Goal: Task Accomplishment & Management: Complete application form

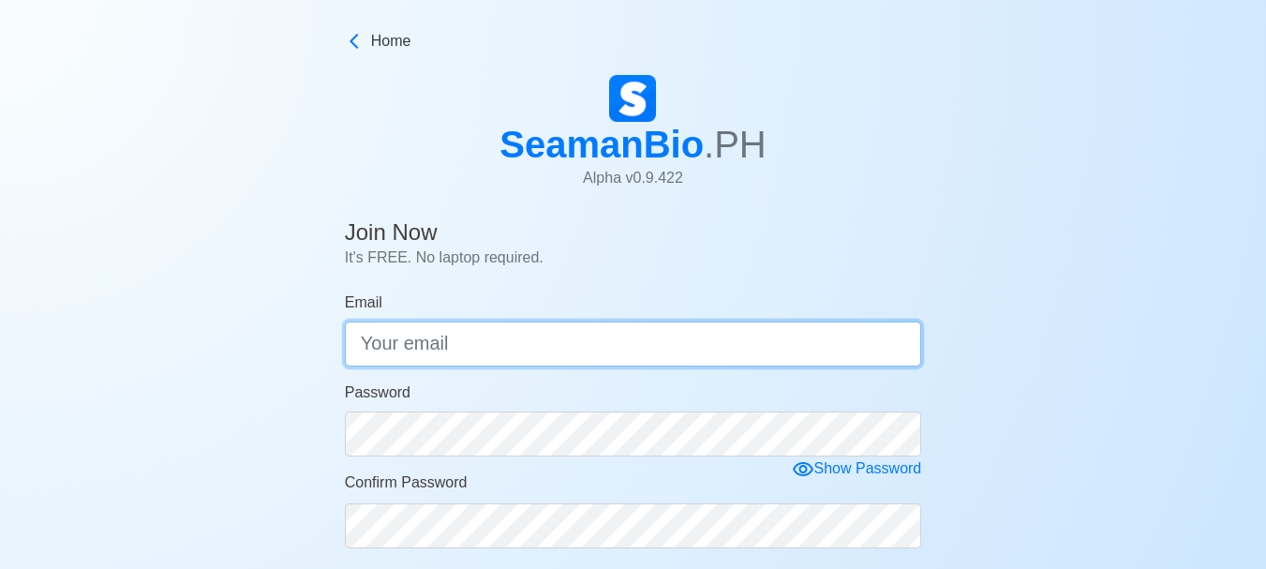
click at [622, 362] on input "Email" at bounding box center [633, 344] width 577 height 45
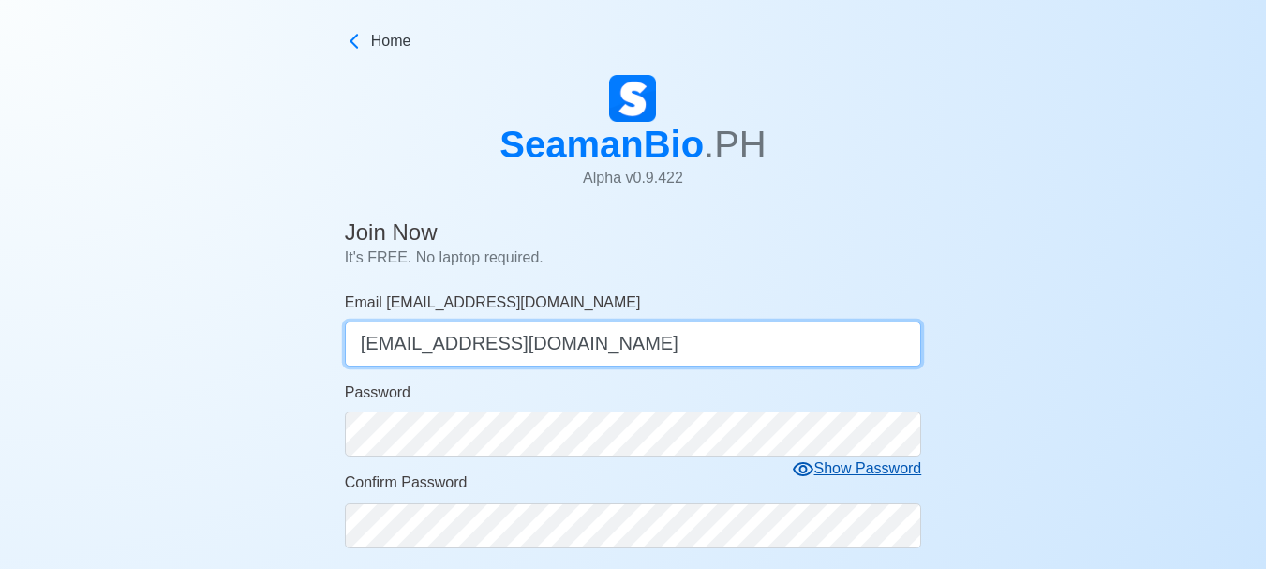
type input "[EMAIL_ADDRESS][DOMAIN_NAME]"
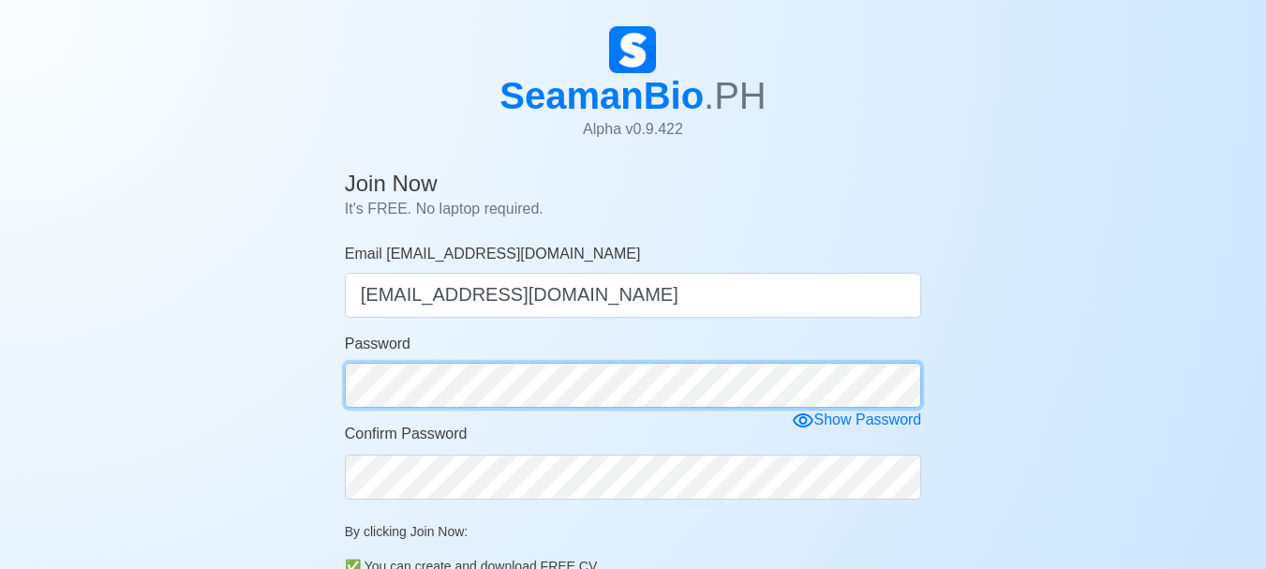
scroll to position [94, 0]
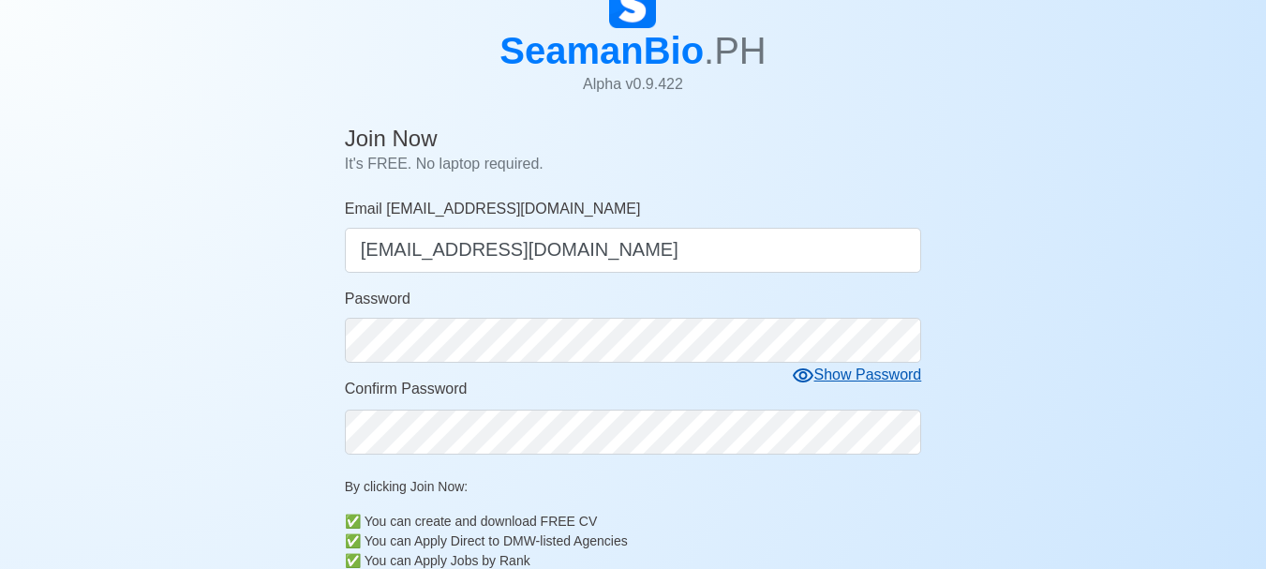
click at [811, 371] on icon at bounding box center [803, 376] width 22 height 22
click at [811, 371] on icon at bounding box center [810, 376] width 22 height 22
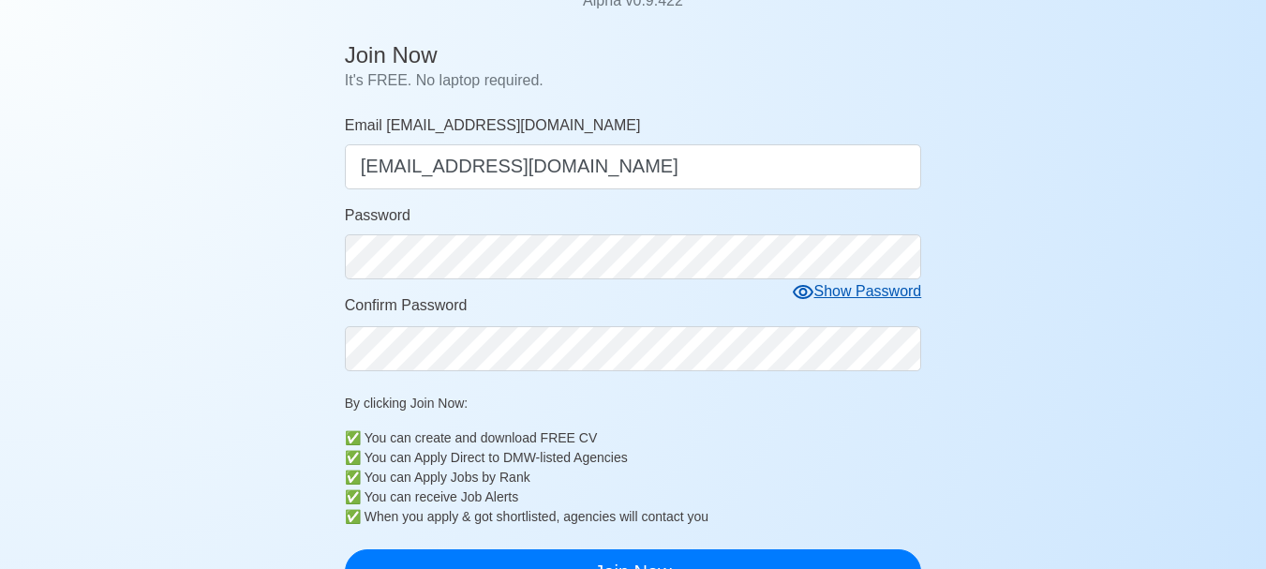
scroll to position [281, 0]
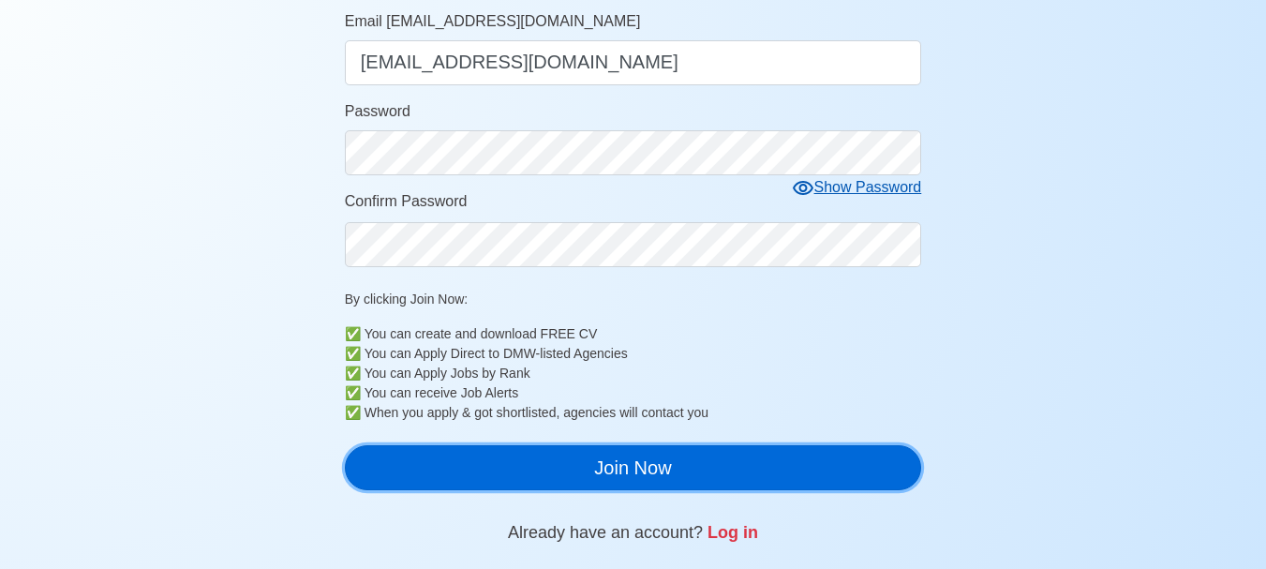
click at [766, 471] on button "Join Now" at bounding box center [633, 467] width 577 height 45
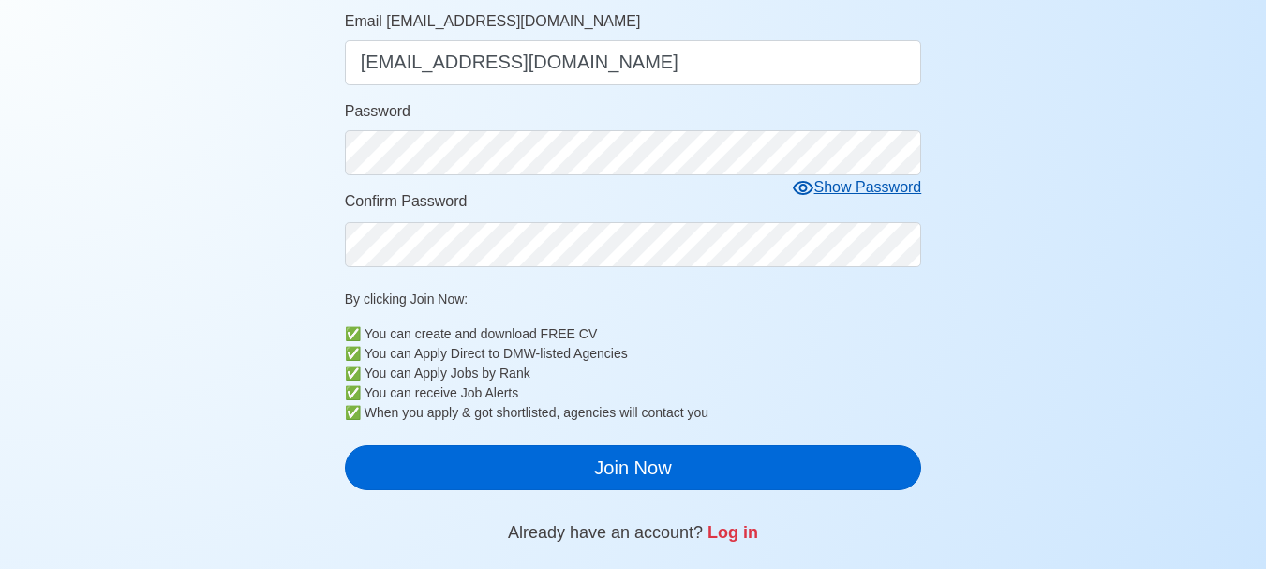
scroll to position [22, 0]
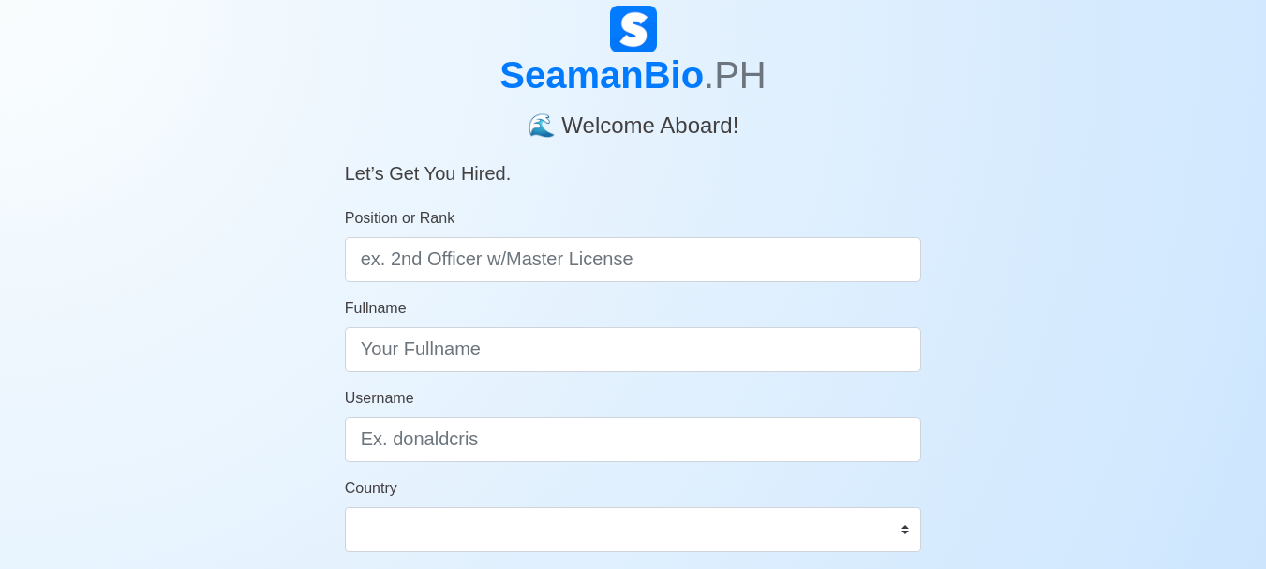
scroll to position [94, 0]
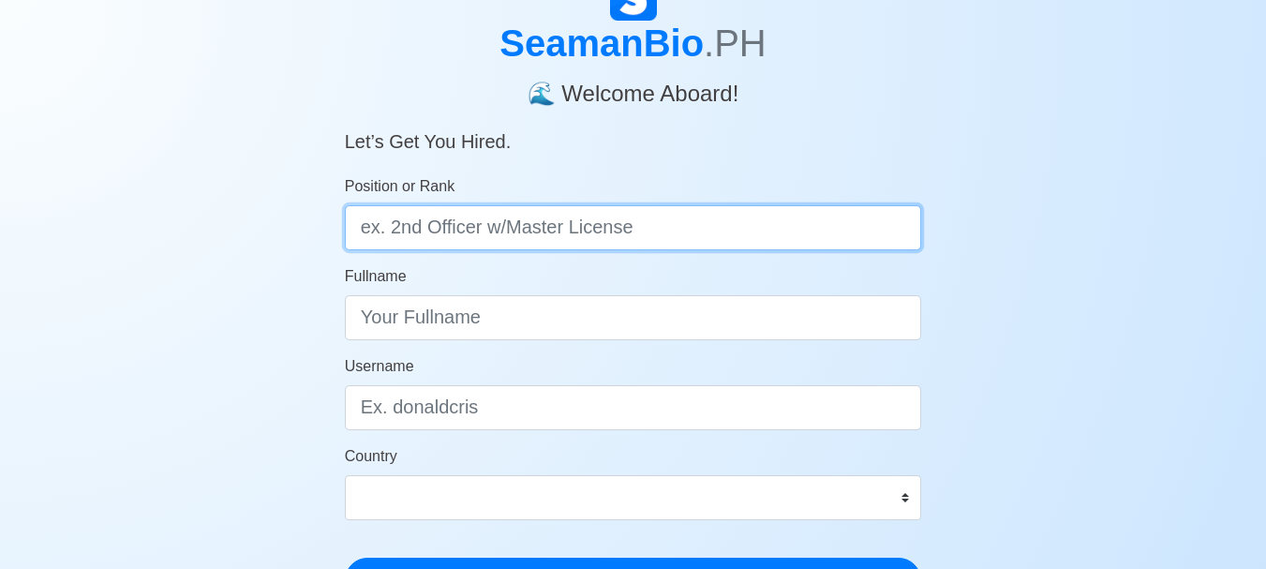
click at [534, 229] on input "Position or Rank" at bounding box center [633, 227] width 577 height 45
type input "D"
type input "B"
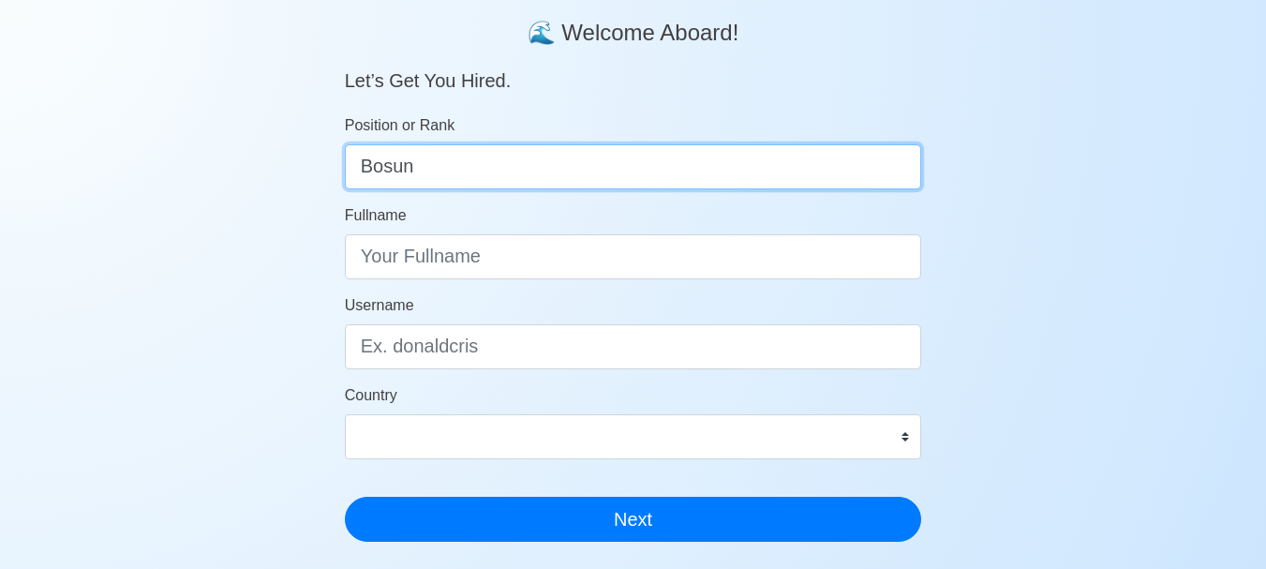
scroll to position [187, 0]
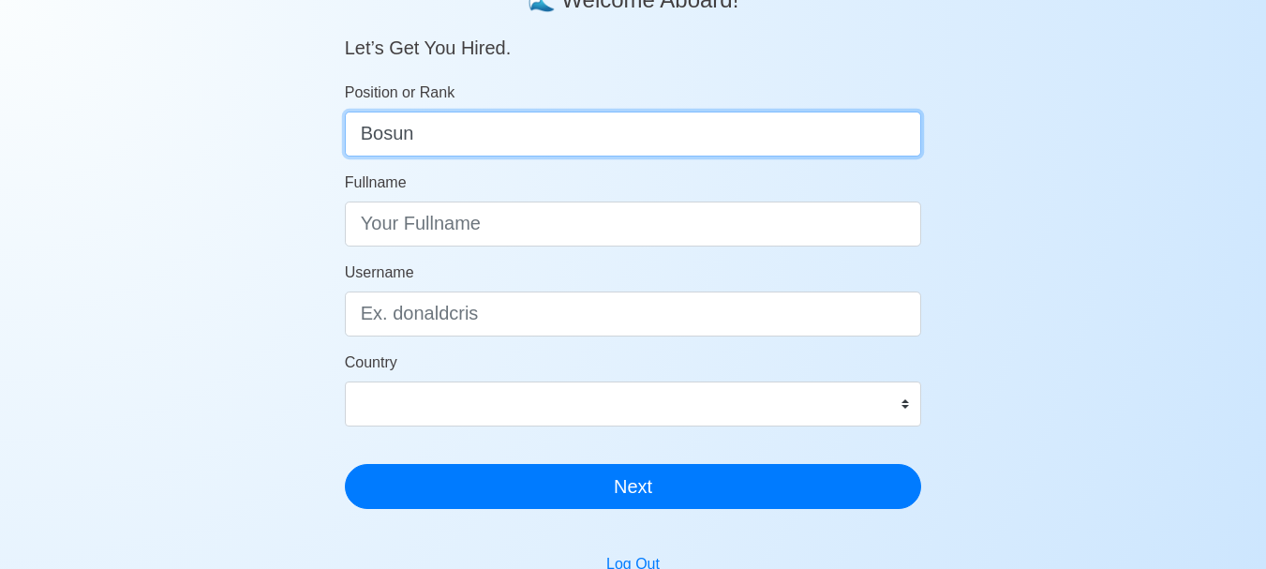
type input "Bosun"
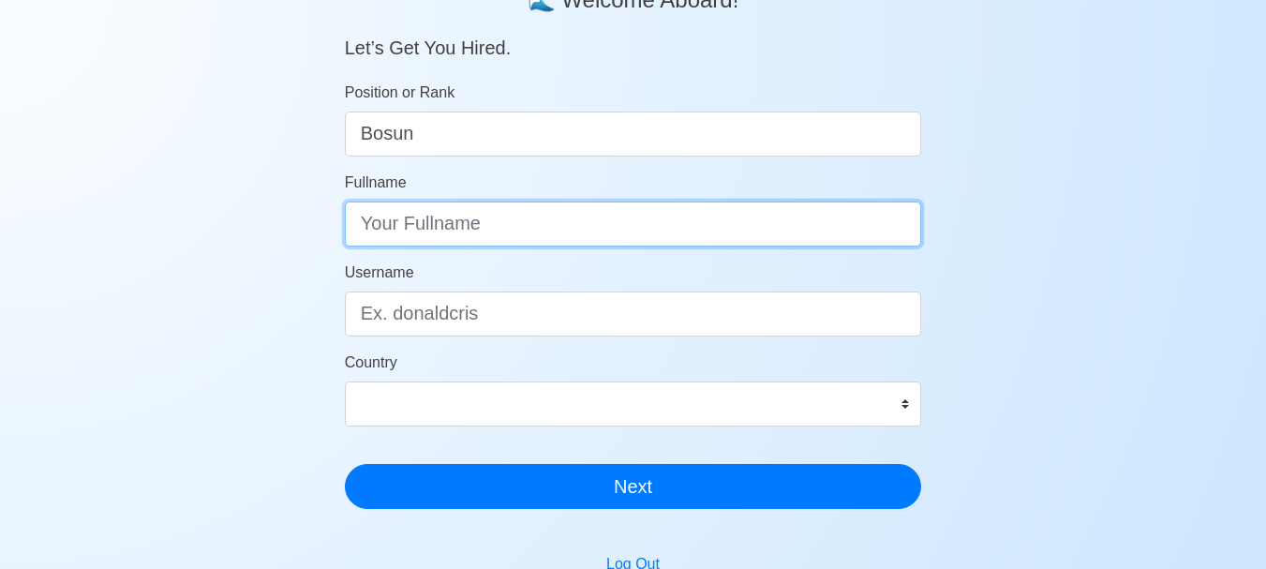
click at [464, 207] on input "Fullname" at bounding box center [633, 224] width 577 height 45
type input "Dunstan C. Solanoy"
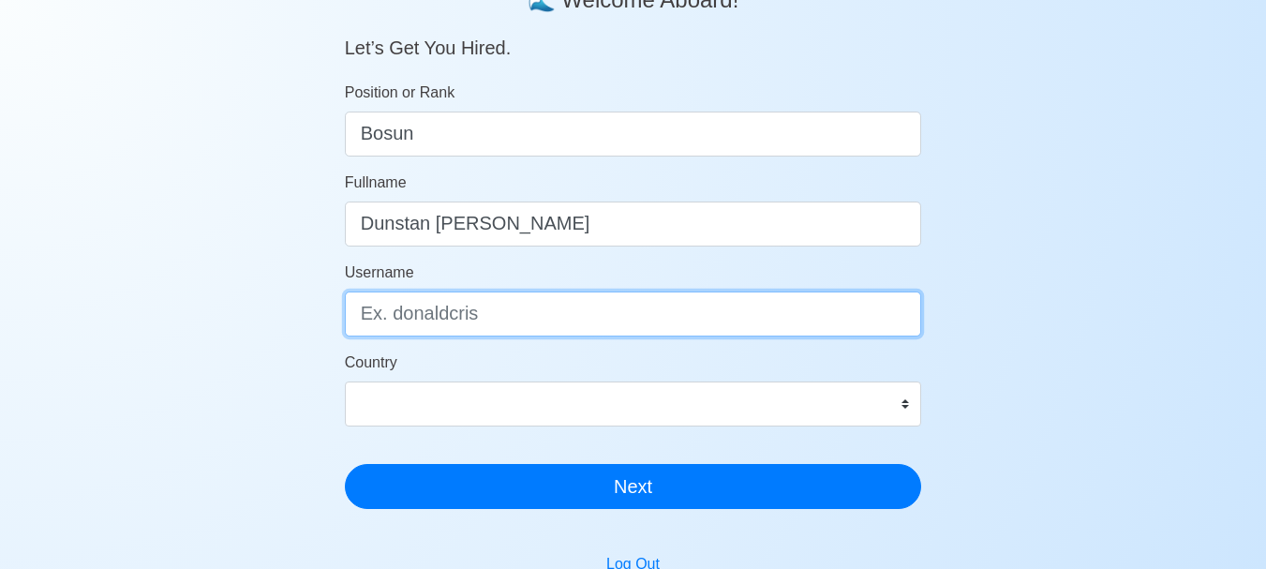
click at [453, 308] on input "Username" at bounding box center [633, 314] width 577 height 45
type input "Boyetsolanoy"
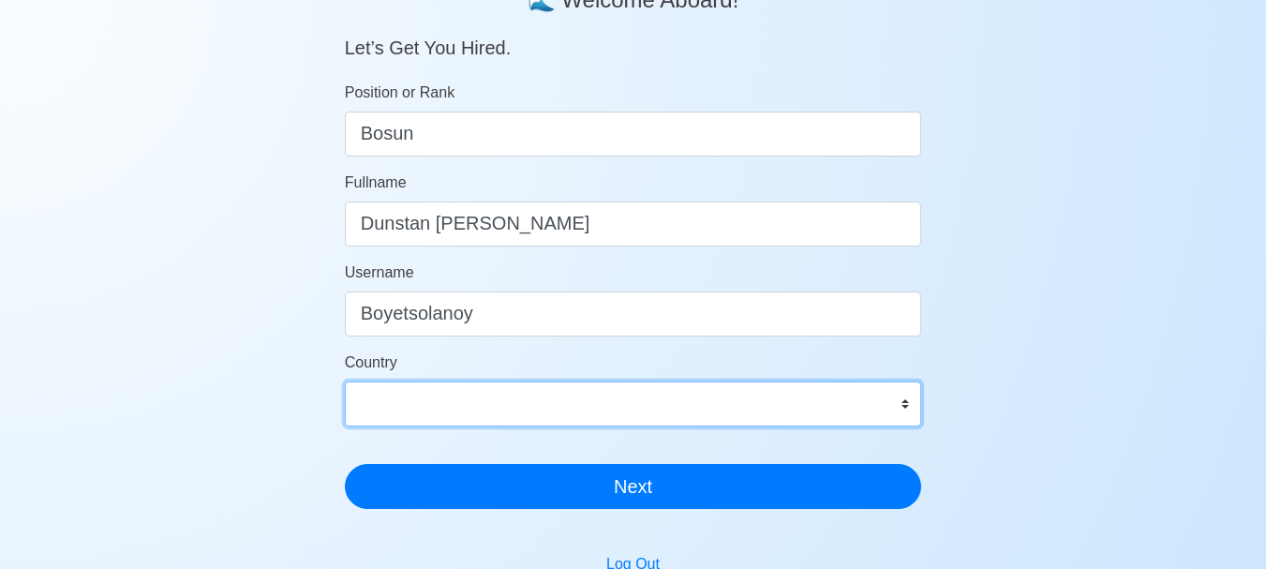
click at [586, 406] on select "Afghanistan Åland Islands Albania Algeria American Samoa Andorra Angola Anguill…" at bounding box center [633, 404] width 577 height 45
select select "PH"
click at [345, 382] on select "Afghanistan Åland Islands Albania Algeria American Samoa Andorra Angola Anguill…" at bounding box center [633, 404] width 577 height 45
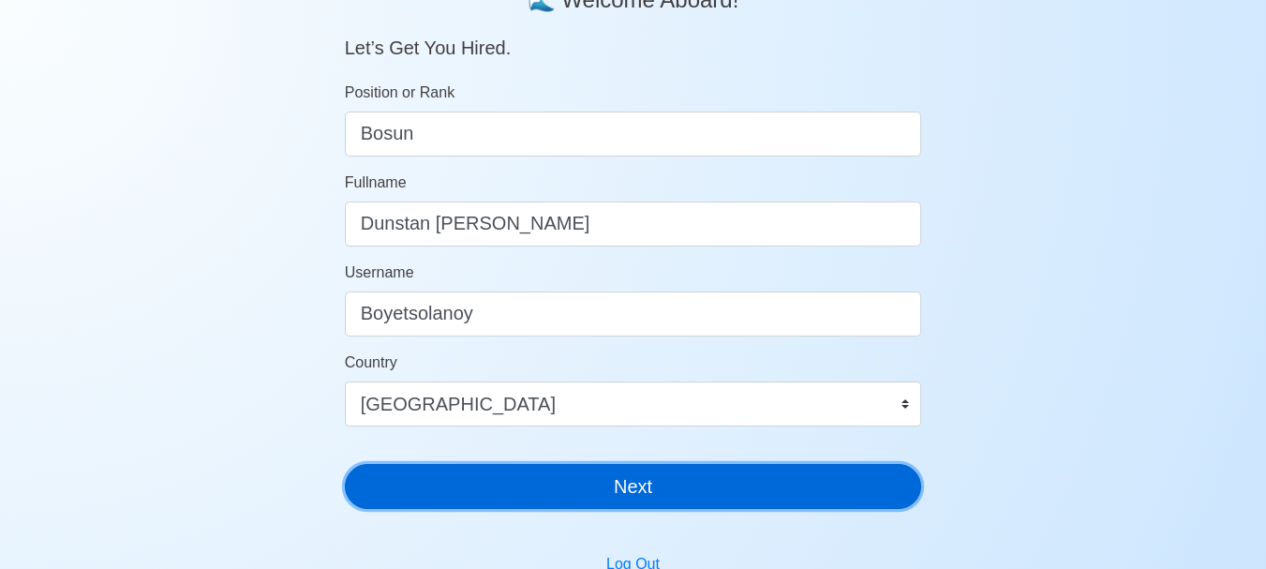
click at [615, 499] on button "Next" at bounding box center [633, 486] width 577 height 45
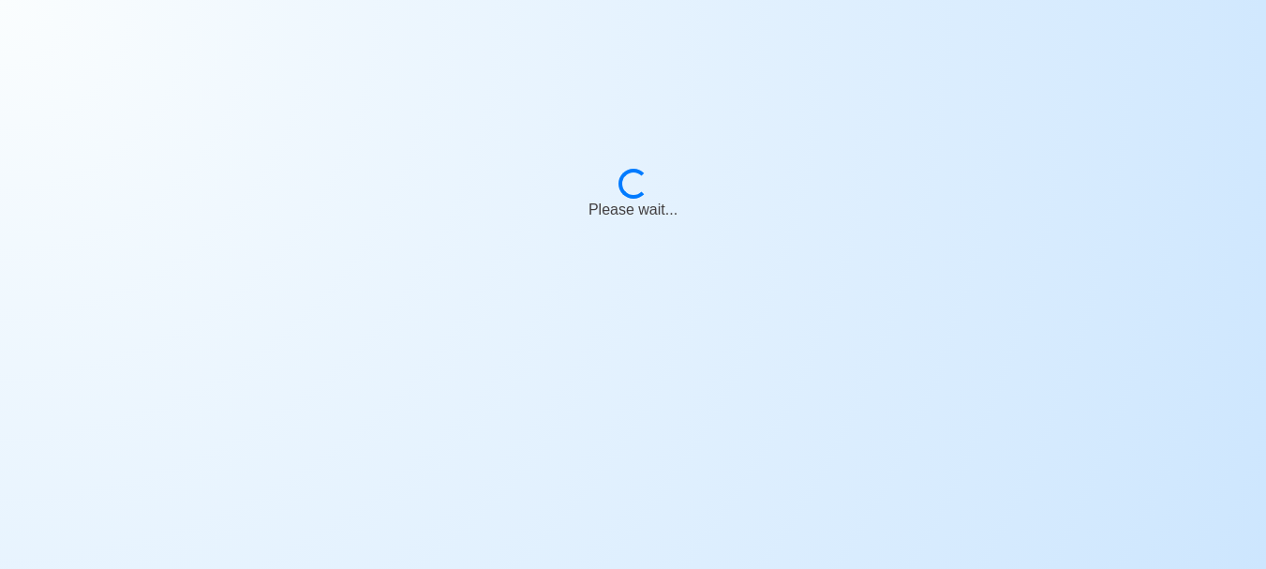
scroll to position [22, 0]
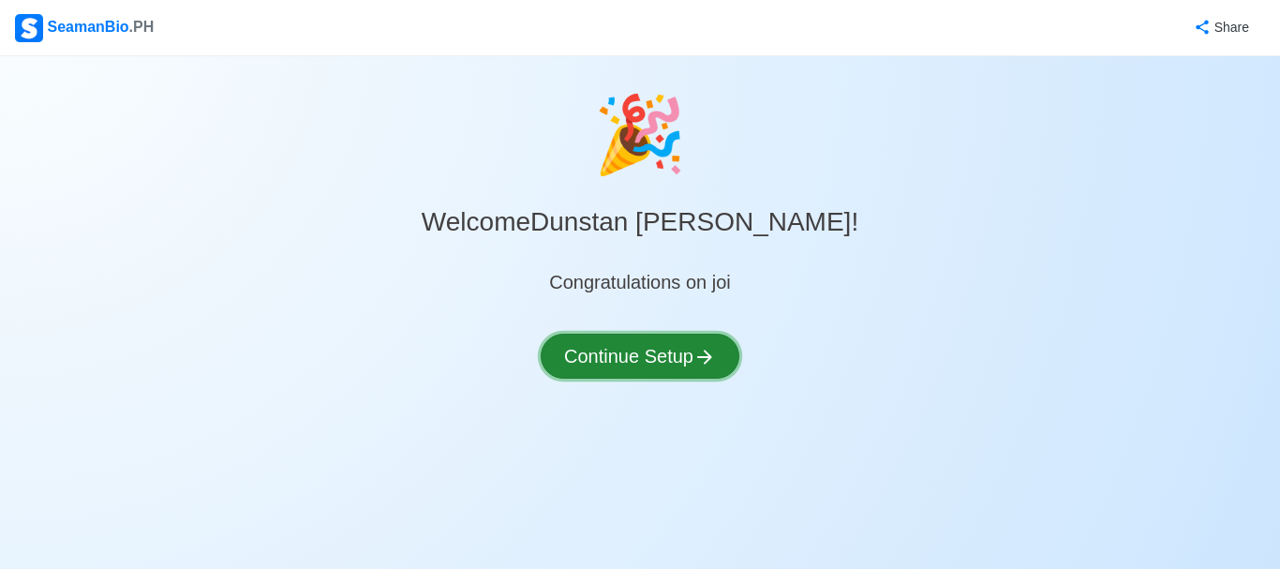
click at [610, 357] on button "Continue Setup" at bounding box center [640, 356] width 199 height 45
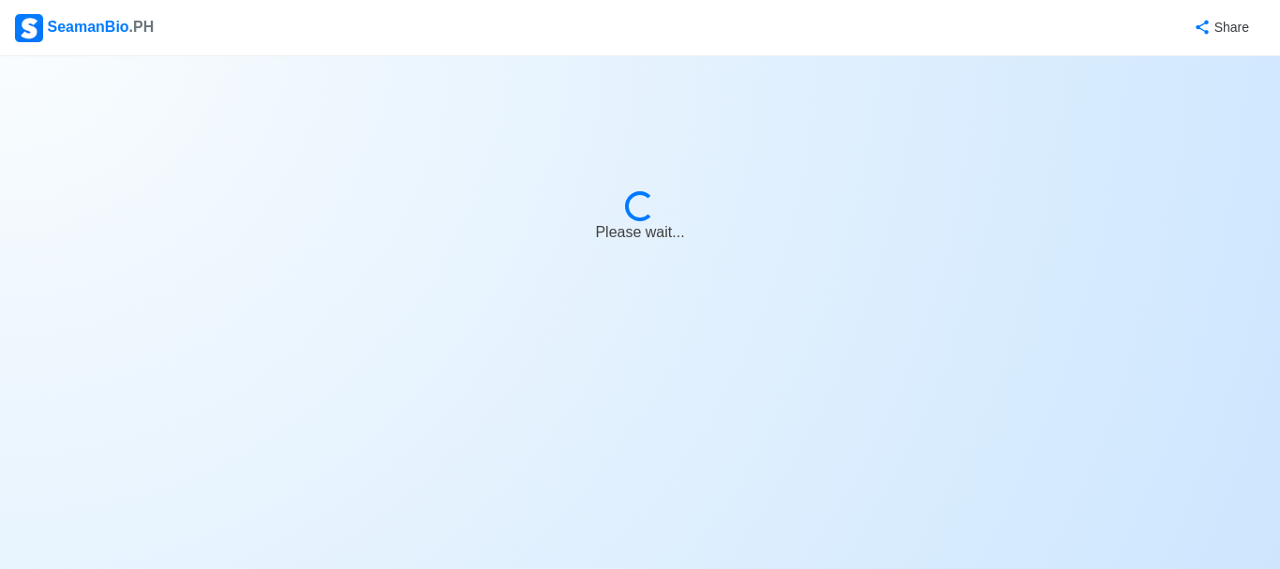
select select "Visible for Hiring"
select select "PH"
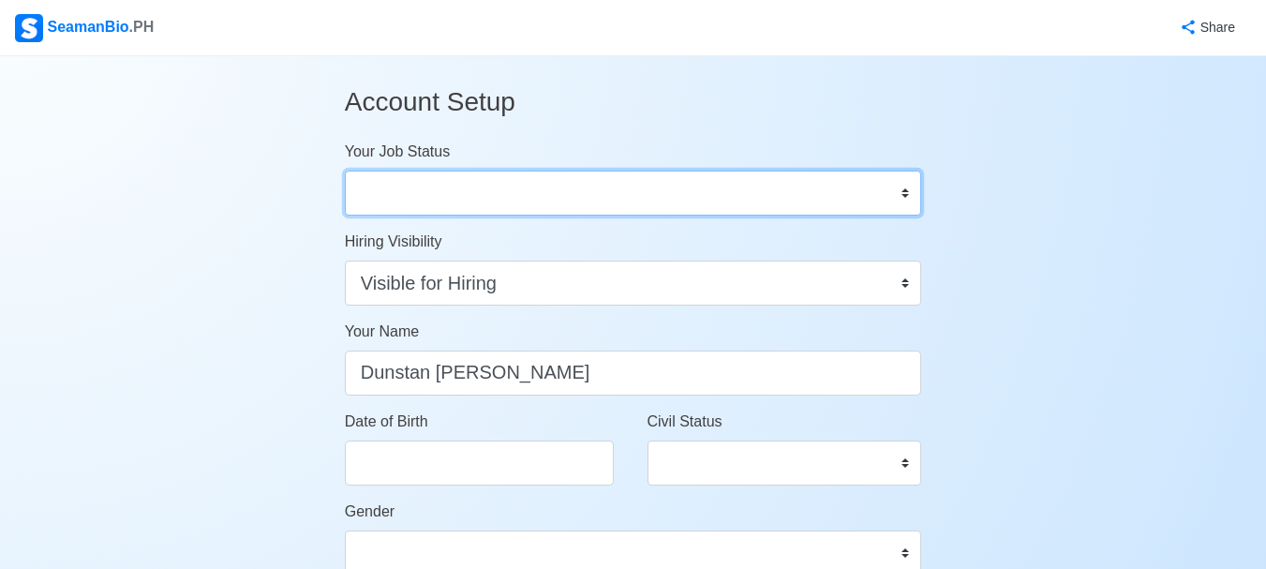
click at [468, 192] on select "Onboard Actively Looking for Job Not Looking for Job" at bounding box center [633, 193] width 577 height 45
select select "Actively Looking for Job"
click at [345, 171] on select "Onboard Actively Looking for Job Not Looking for Job" at bounding box center [633, 193] width 577 height 45
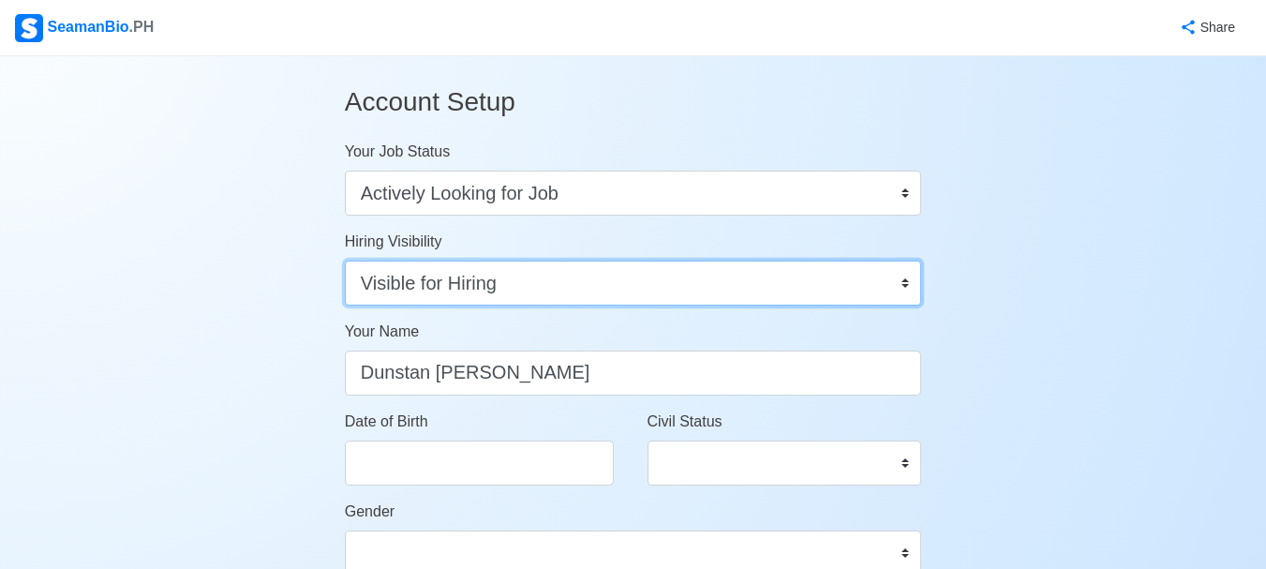
click at [536, 289] on select "Visible for Hiring Not Visible for Hiring" at bounding box center [633, 283] width 577 height 45
click at [345, 261] on select "Visible for Hiring Not Visible for Hiring" at bounding box center [633, 283] width 577 height 45
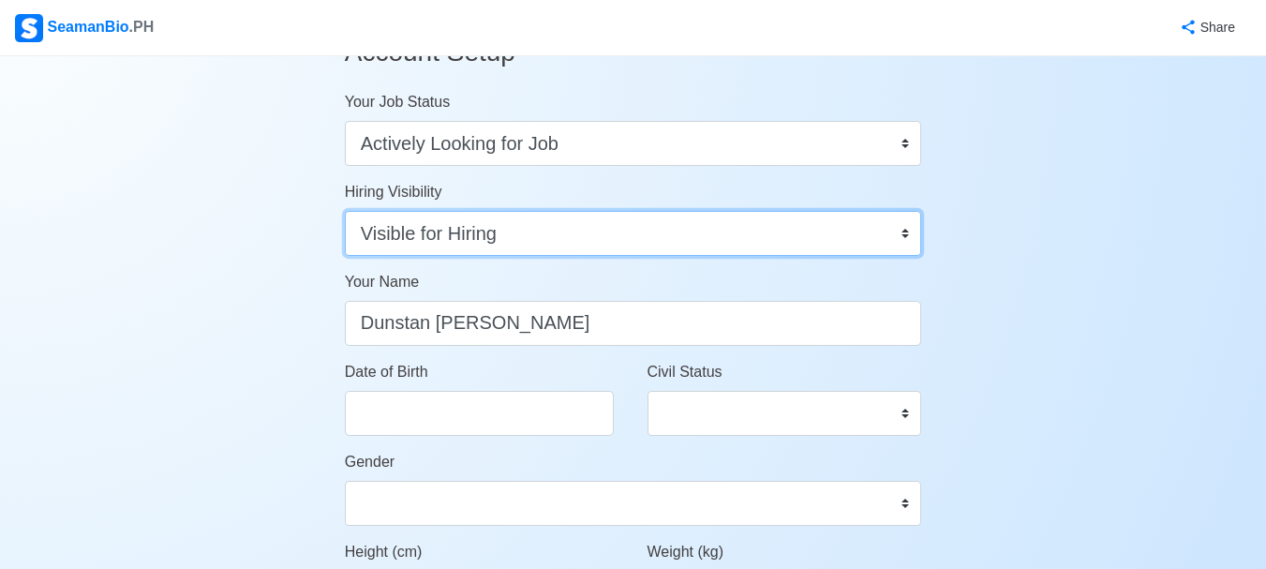
scroll to position [94, 0]
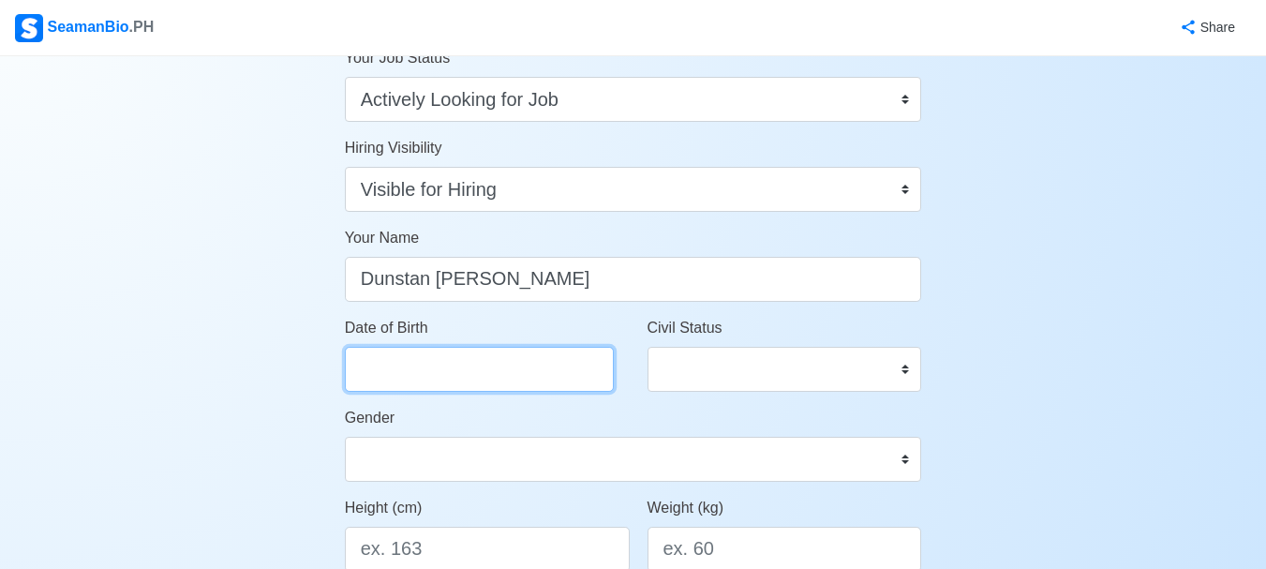
click at [426, 353] on input "Date of Birth" at bounding box center [479, 369] width 269 height 45
select select "****"
select select "*********"
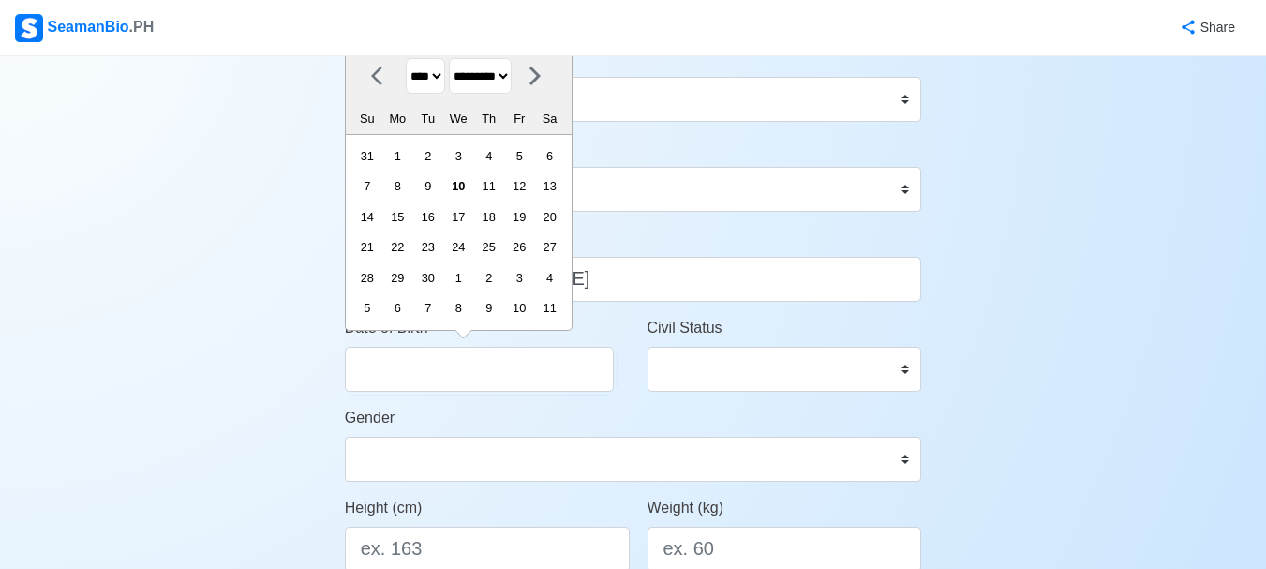
click at [438, 83] on select "**** **** **** **** **** **** **** **** **** **** **** **** **** **** **** ****…" at bounding box center [425, 76] width 39 height 37
select select "****"
click at [406, 58] on select "**** **** **** **** **** **** **** **** **** **** **** **** **** **** **** ****…" at bounding box center [425, 76] width 39 height 37
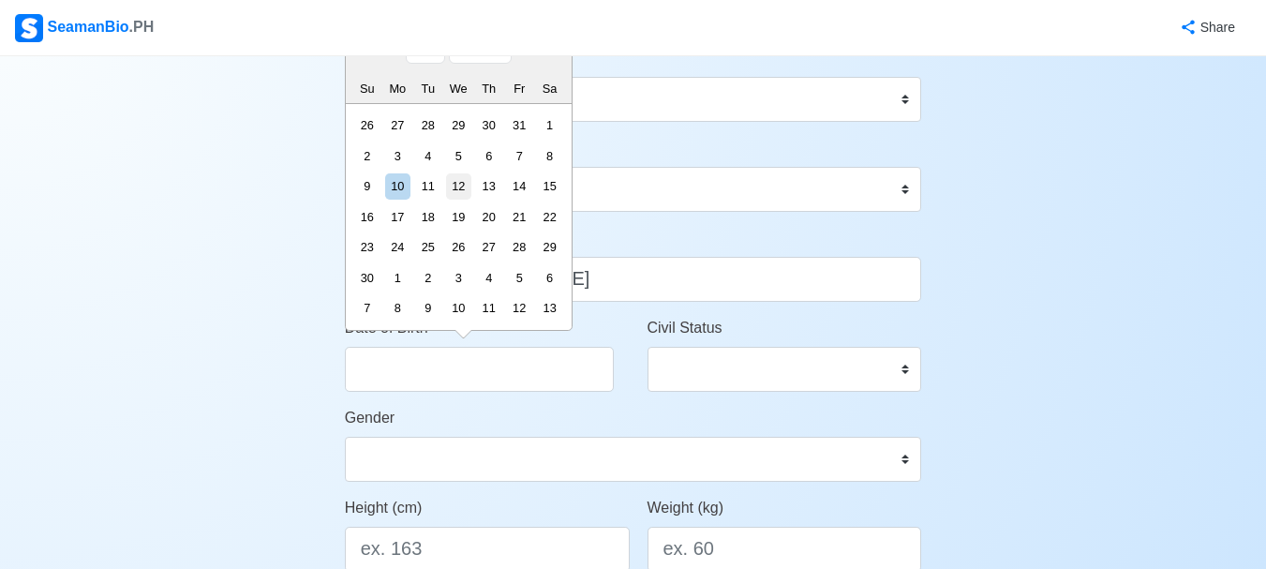
scroll to position [0, 0]
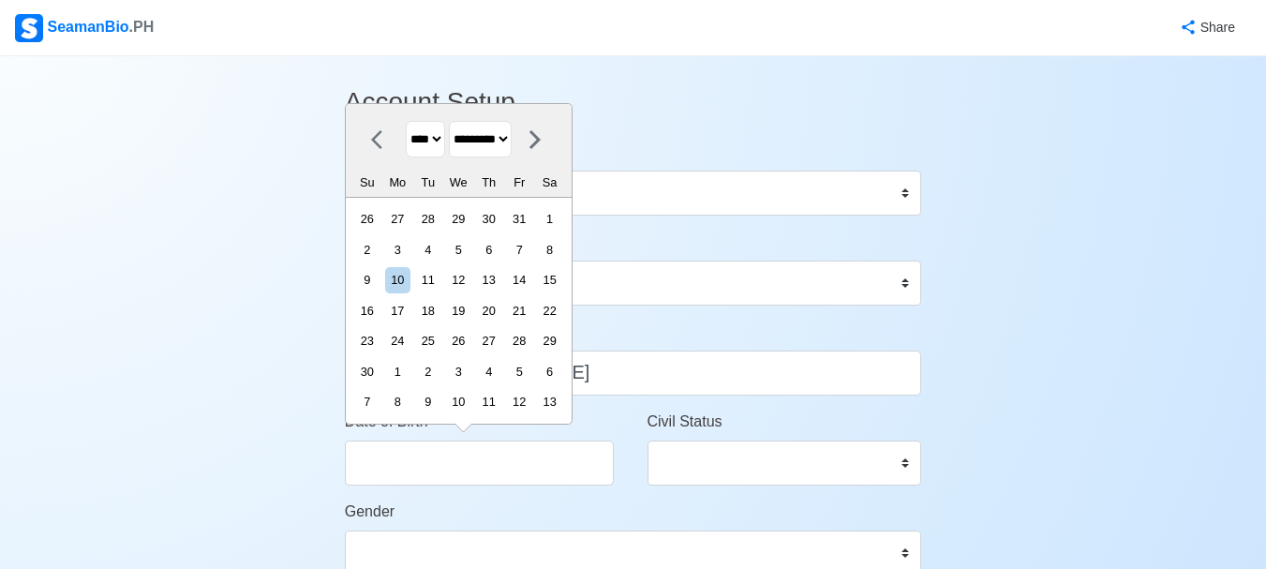
click at [512, 136] on select "******* ******** ***** ***** *** **** **** ****** ********* ******* ******** **…" at bounding box center [480, 139] width 63 height 37
select select "********"
click at [456, 122] on select "******* ******** ***** ***** *** **** **** ****** ********* ******* ******** **…" at bounding box center [480, 139] width 63 height 37
click at [441, 310] on div "18" at bounding box center [427, 310] width 25 height 25
type input "12/18/1973"
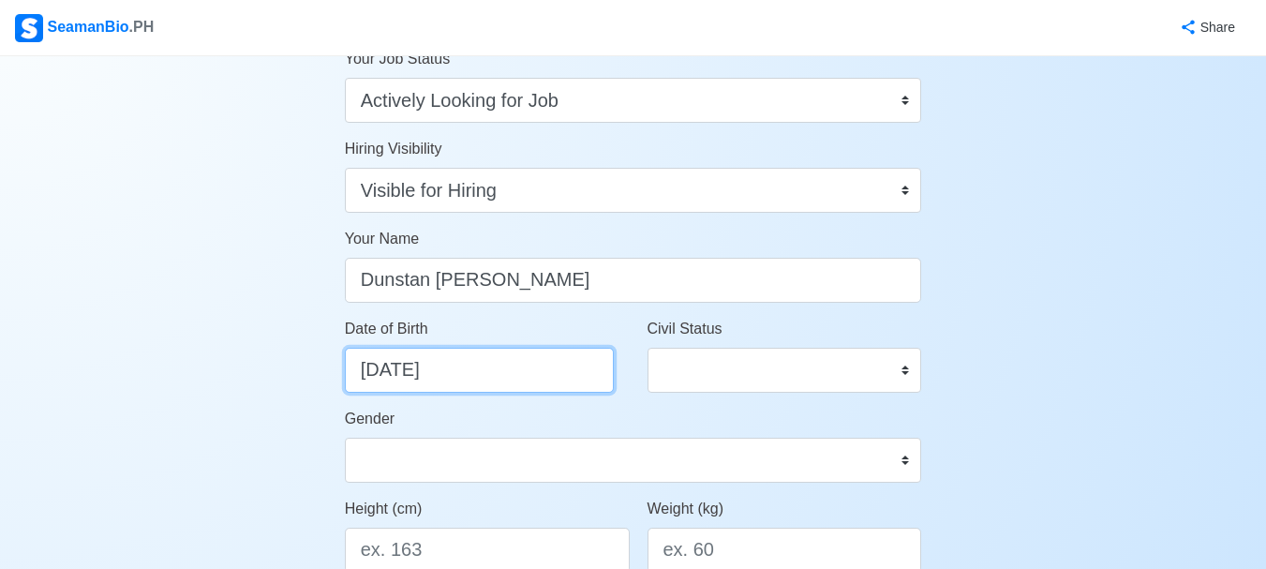
scroll to position [94, 0]
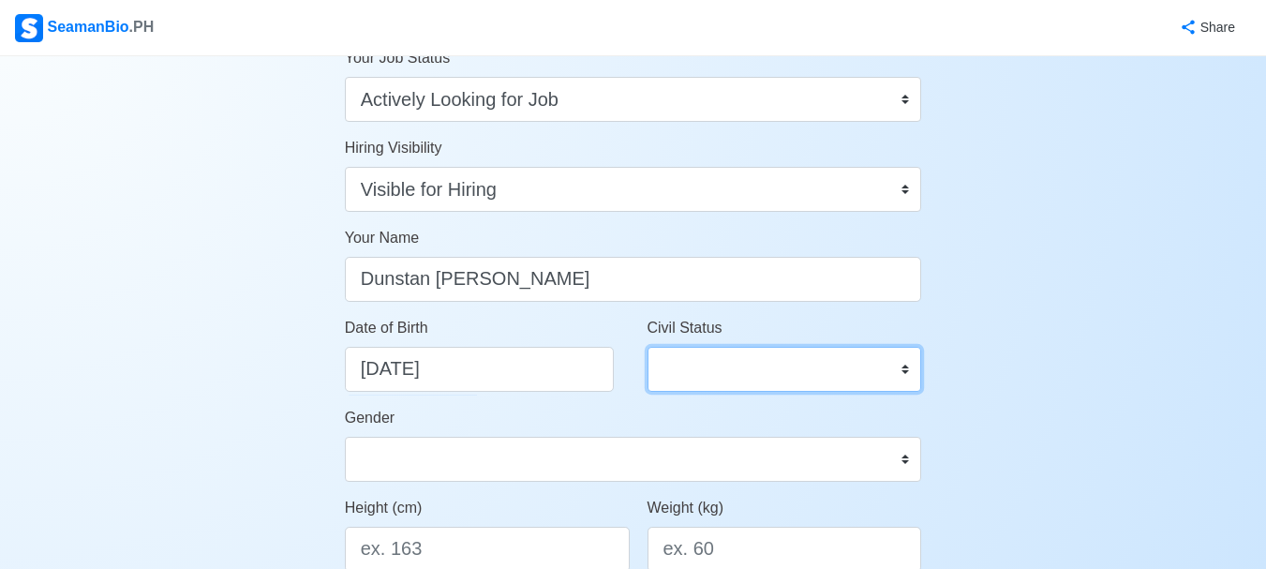
click at [830, 373] on select "Single Married Widowed Separated" at bounding box center [785, 369] width 275 height 45
select select "Married"
click at [648, 347] on select "Single Married Widowed Separated" at bounding box center [785, 369] width 275 height 45
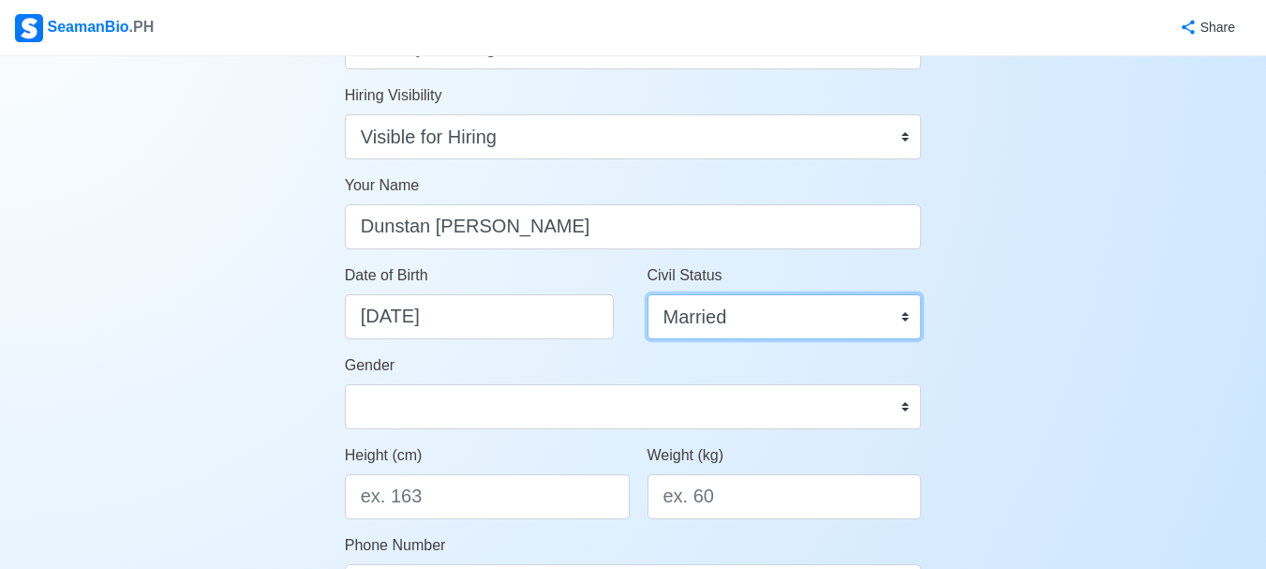
scroll to position [187, 0]
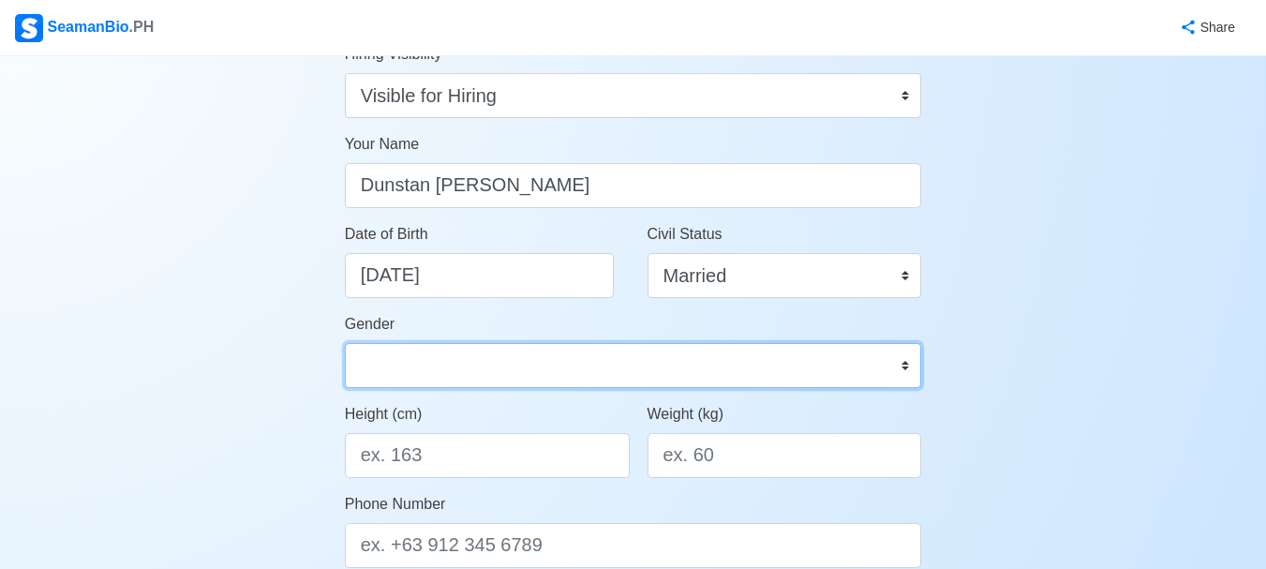
click at [612, 356] on select "Male Female" at bounding box center [633, 365] width 577 height 45
select select "Male"
click at [345, 343] on select "Male Female" at bounding box center [633, 365] width 577 height 45
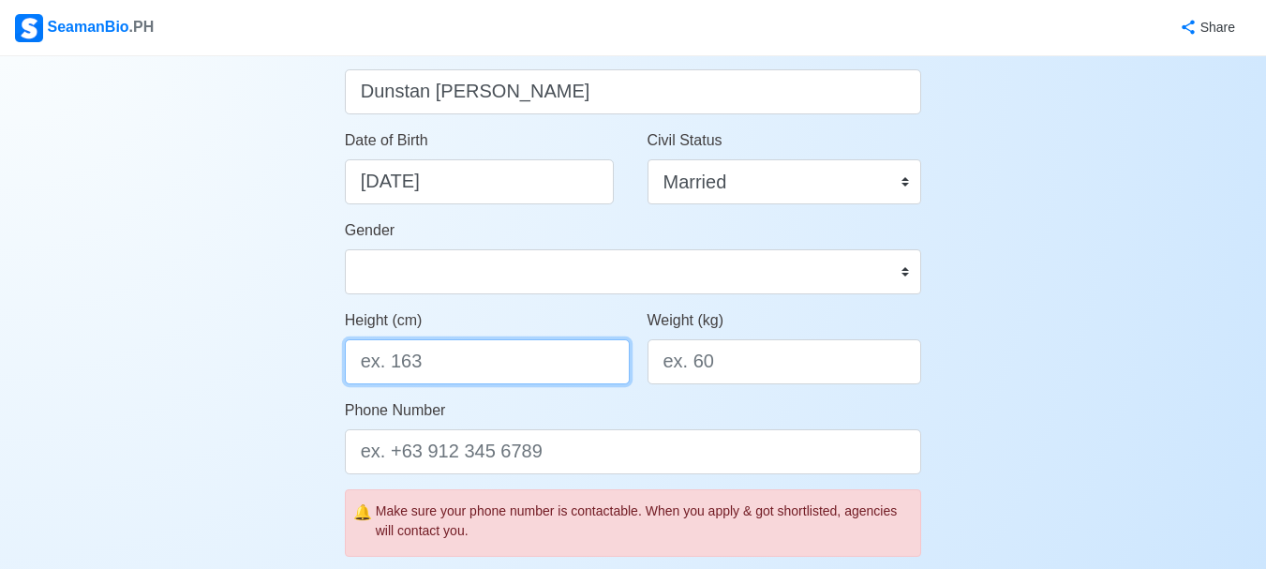
click at [445, 363] on input "Height (cm)" at bounding box center [487, 361] width 285 height 45
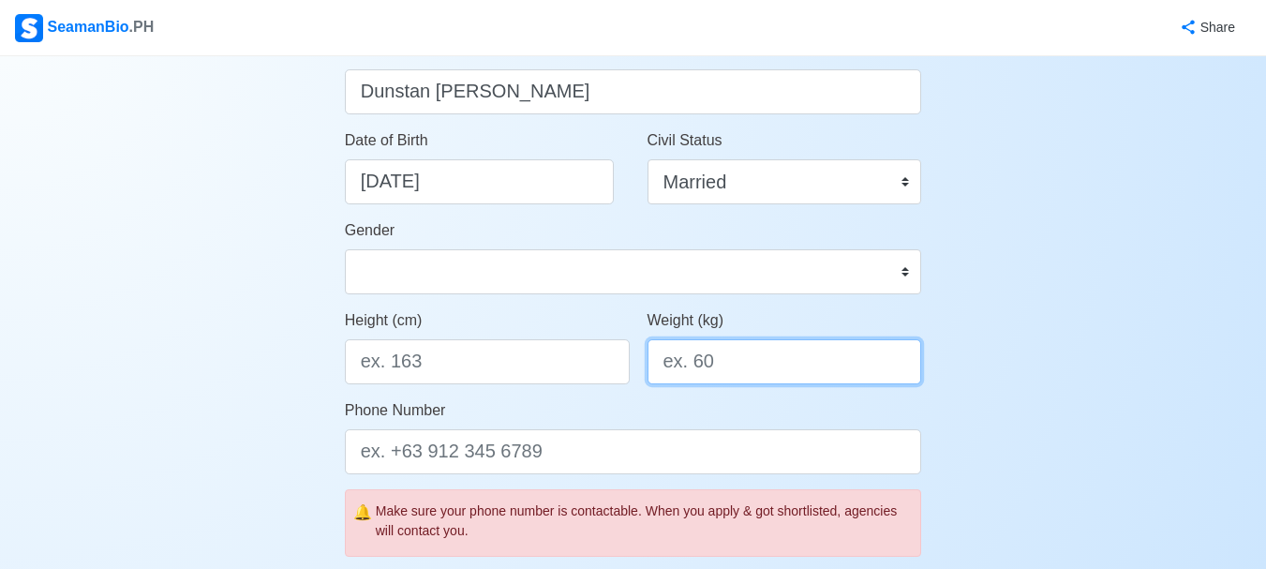
click at [787, 354] on input "Weight (kg)" at bounding box center [785, 361] width 275 height 45
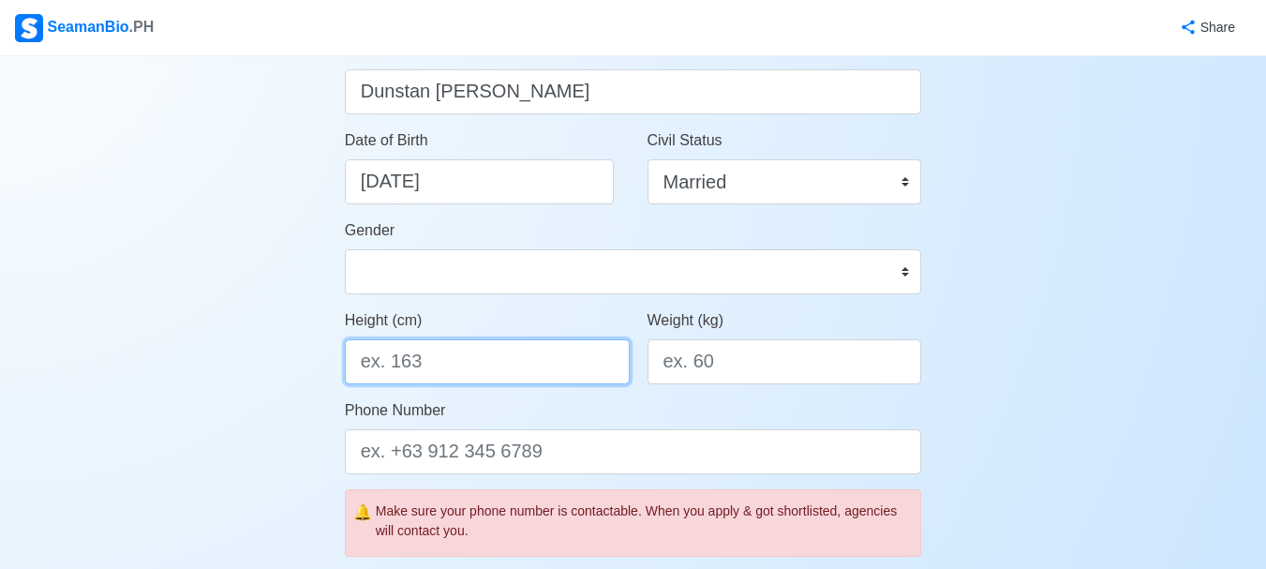
click at [537, 358] on input "Height (cm)" at bounding box center [487, 361] width 285 height 45
click at [453, 361] on input "Height (cm)" at bounding box center [487, 361] width 285 height 45
type input "165"
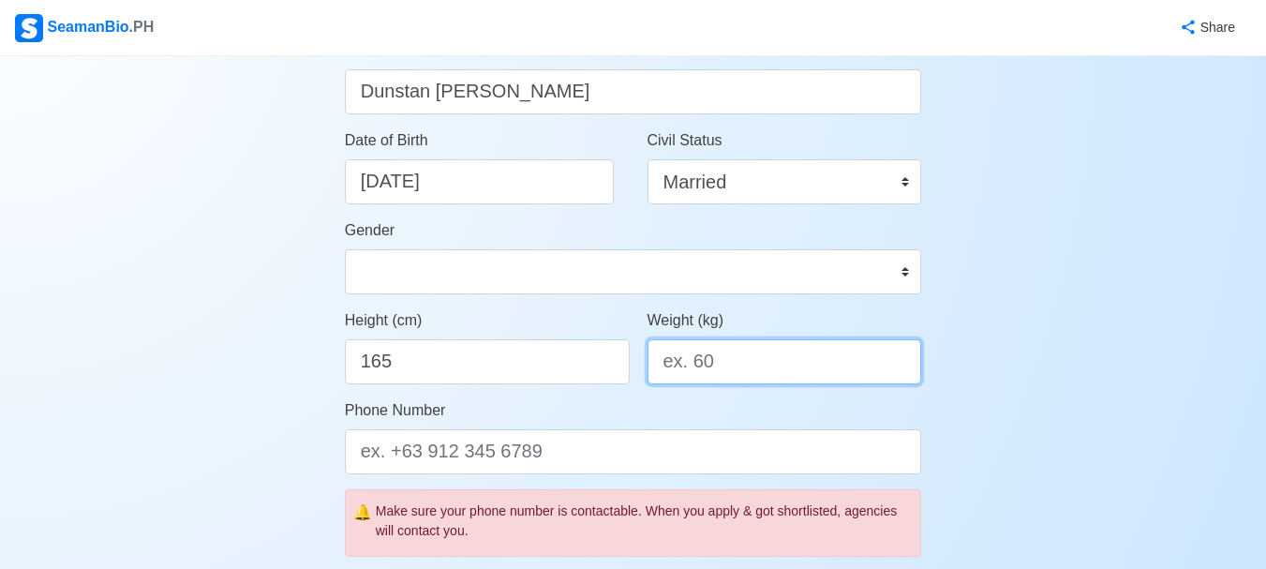
click at [715, 366] on input "Weight (kg)" at bounding box center [785, 361] width 275 height 45
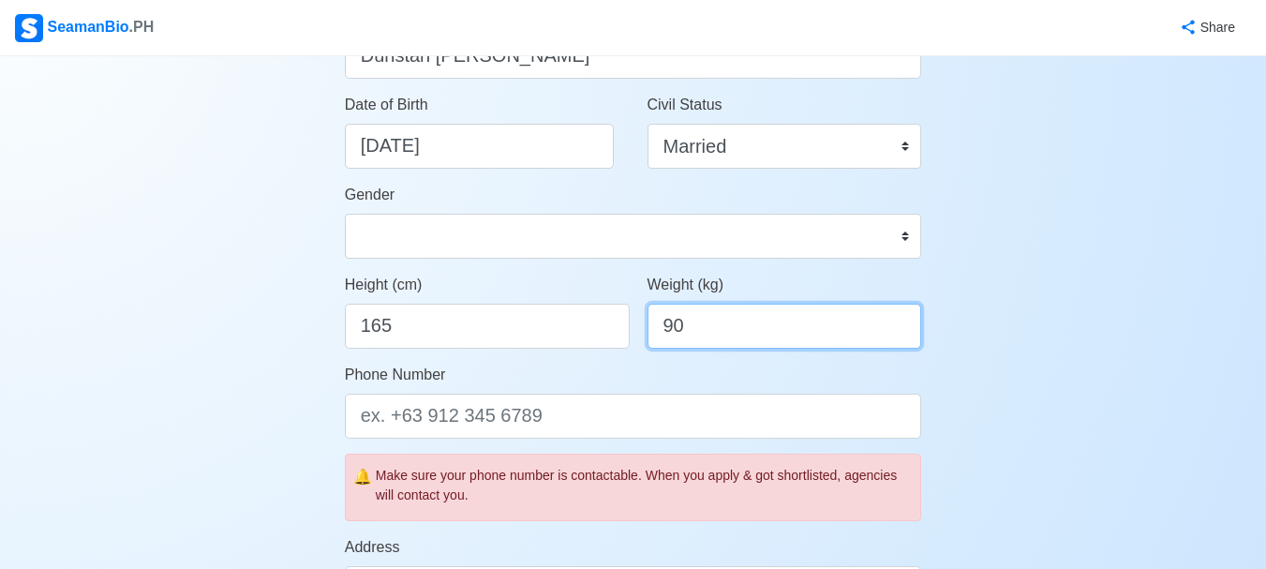
scroll to position [375, 0]
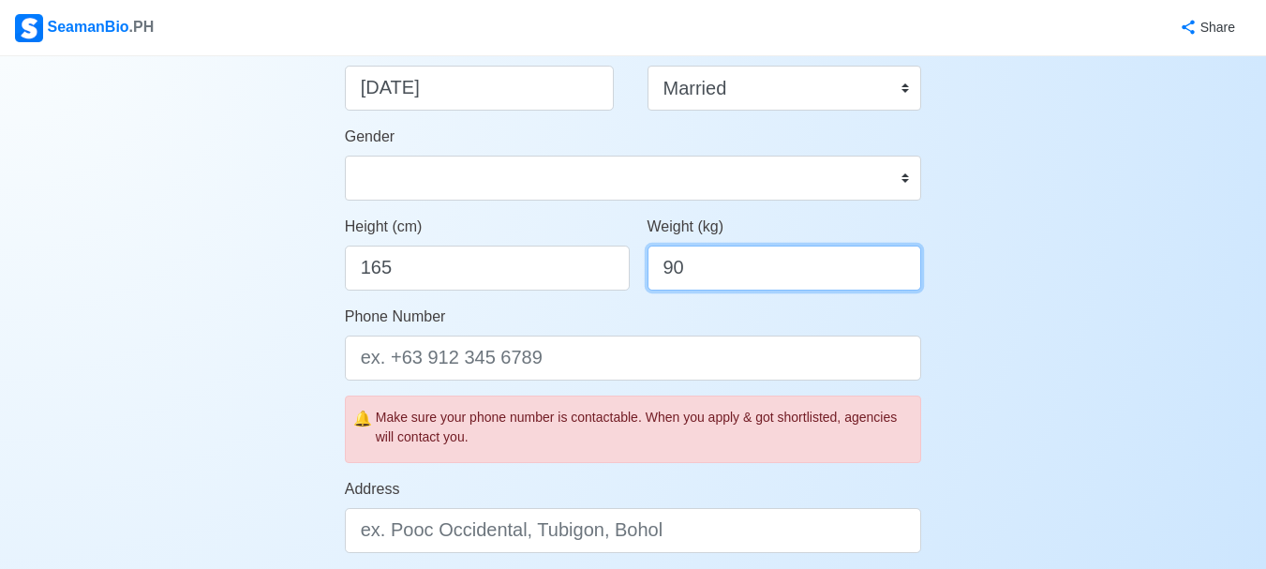
type input "90"
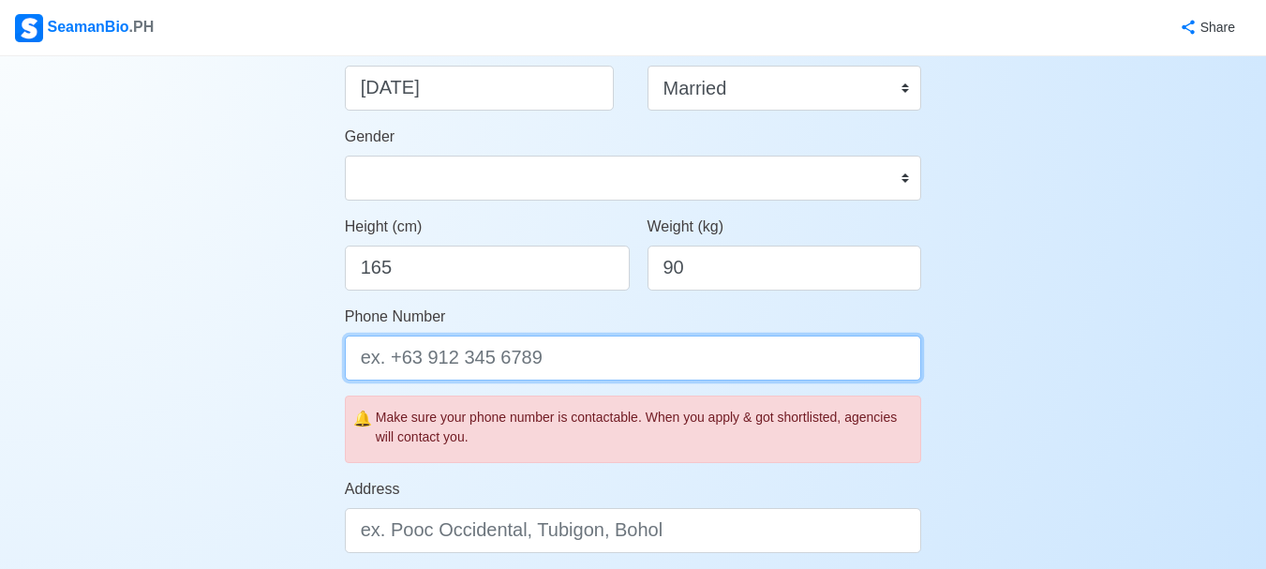
click at [664, 360] on input "Phone Number" at bounding box center [633, 358] width 577 height 45
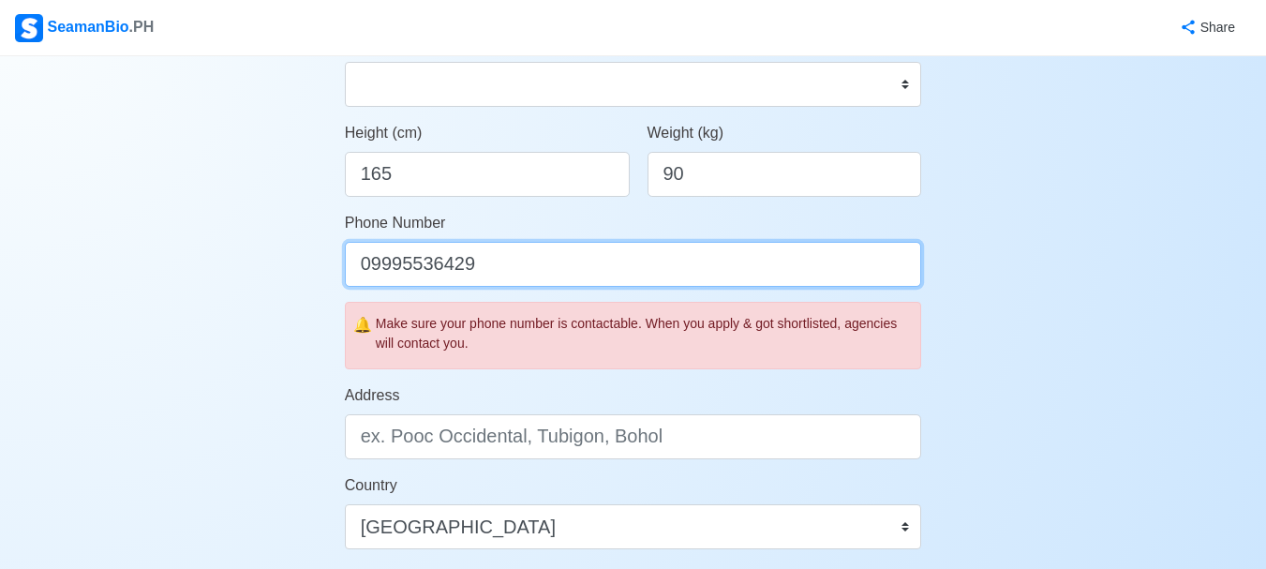
scroll to position [562, 0]
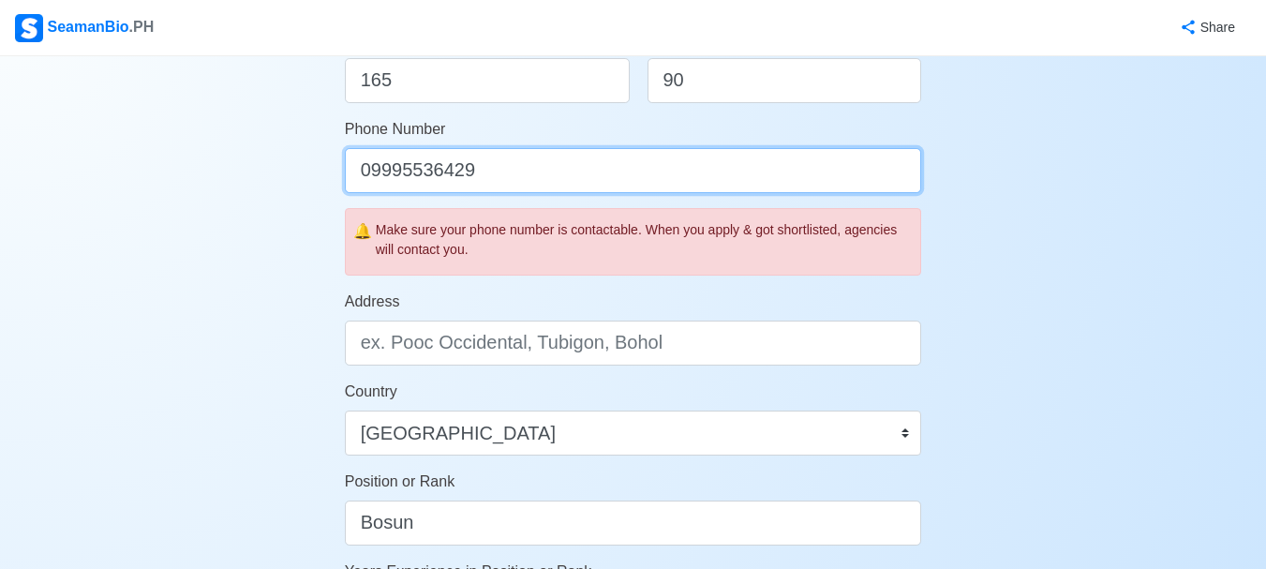
type input "09995536429"
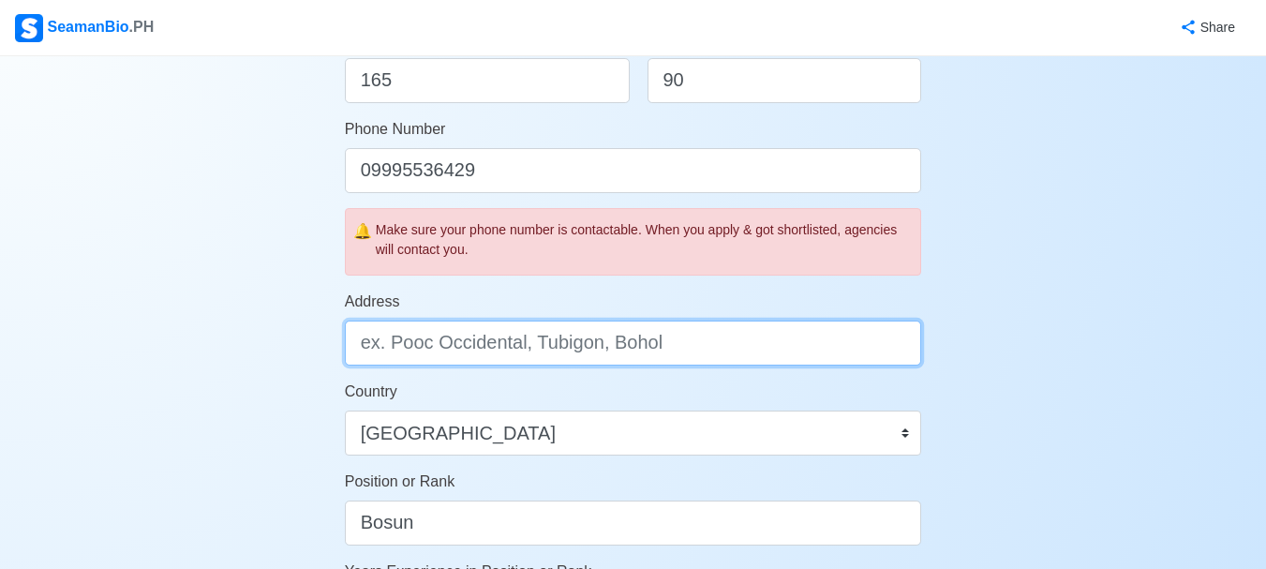
click at [455, 346] on input "Address" at bounding box center [633, 343] width 577 height 45
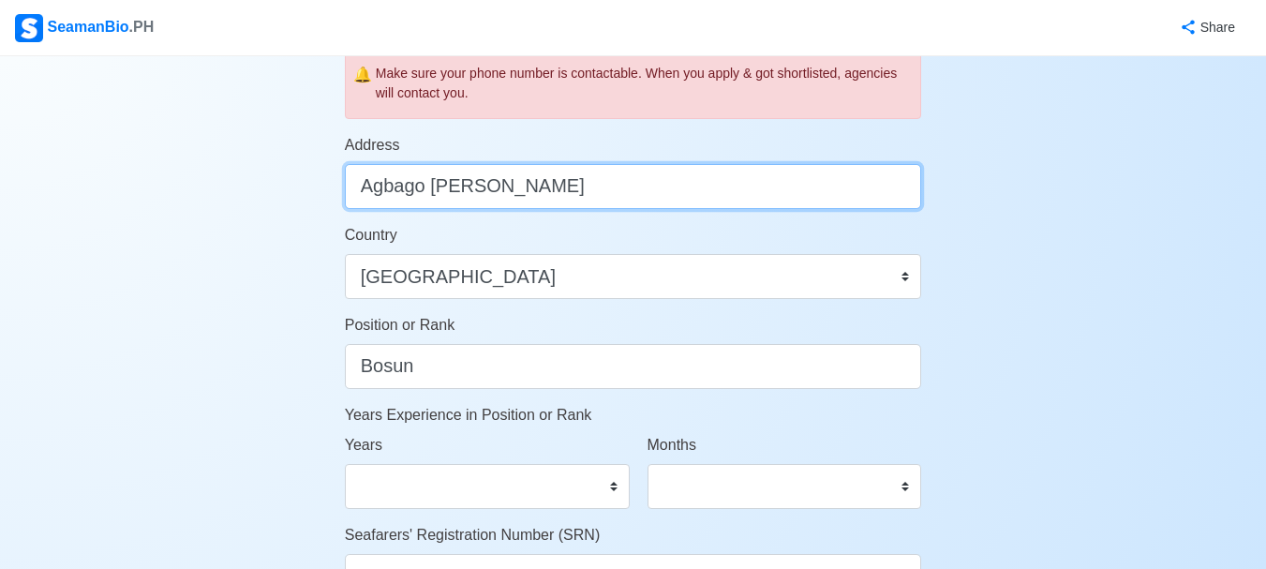
scroll to position [844, 0]
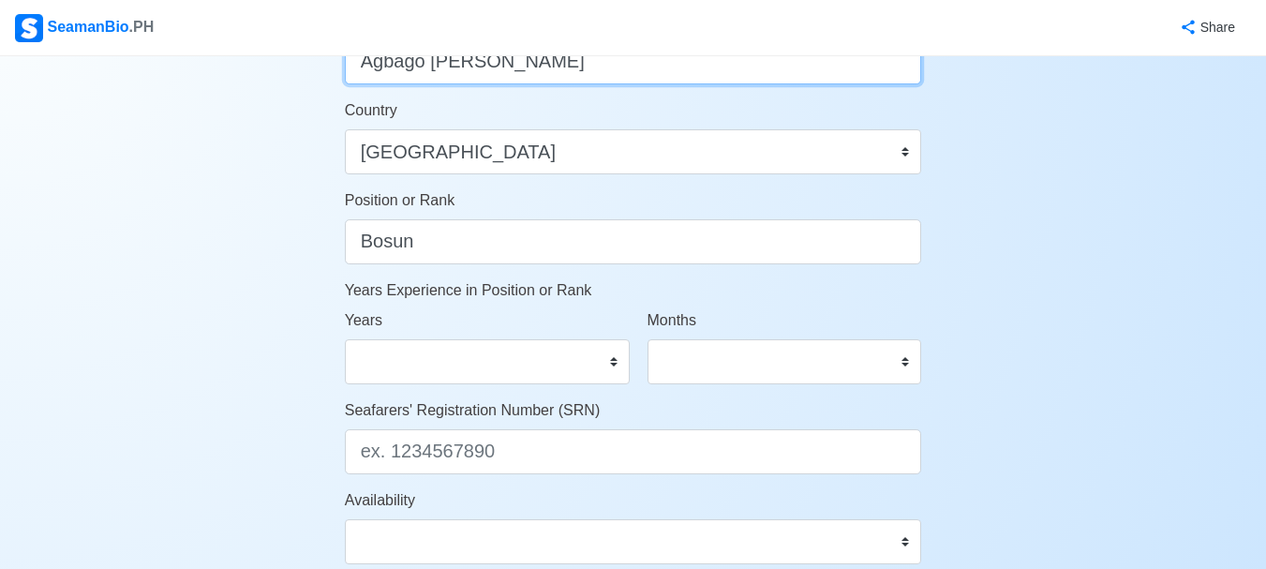
type input "Agbago Ibajay Aklan"
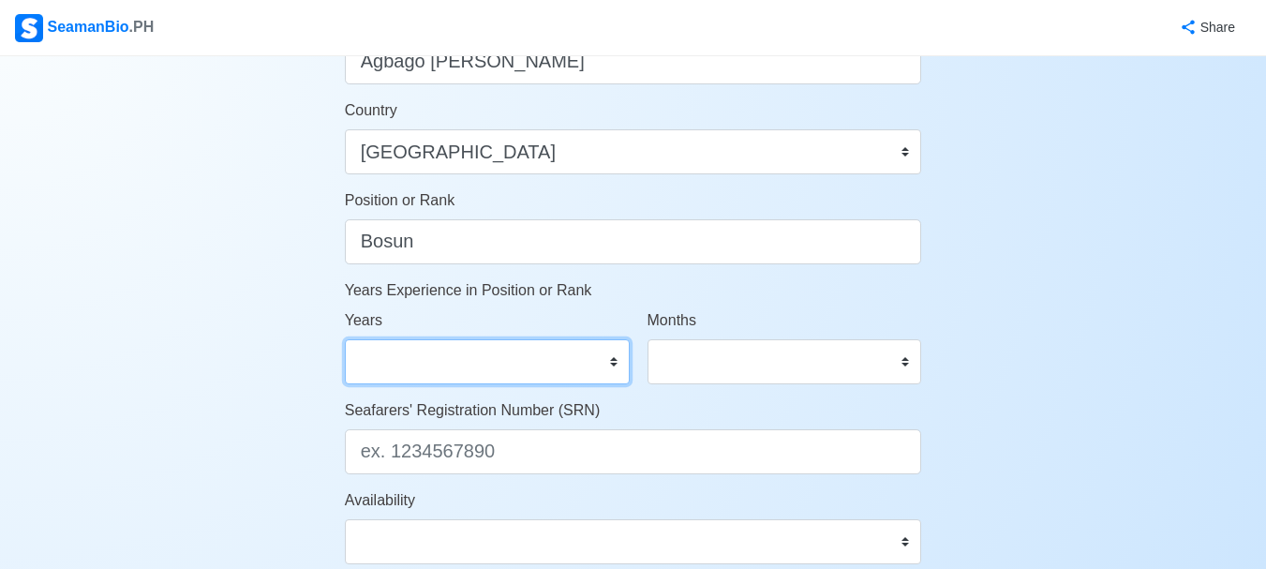
click at [614, 361] on select "0 1 2 3 4 5 6 7 8 9 10 11 12 13 14 15 16 17 18 19 20 21 22 23 24 25 26 27 28 29…" at bounding box center [487, 361] width 285 height 45
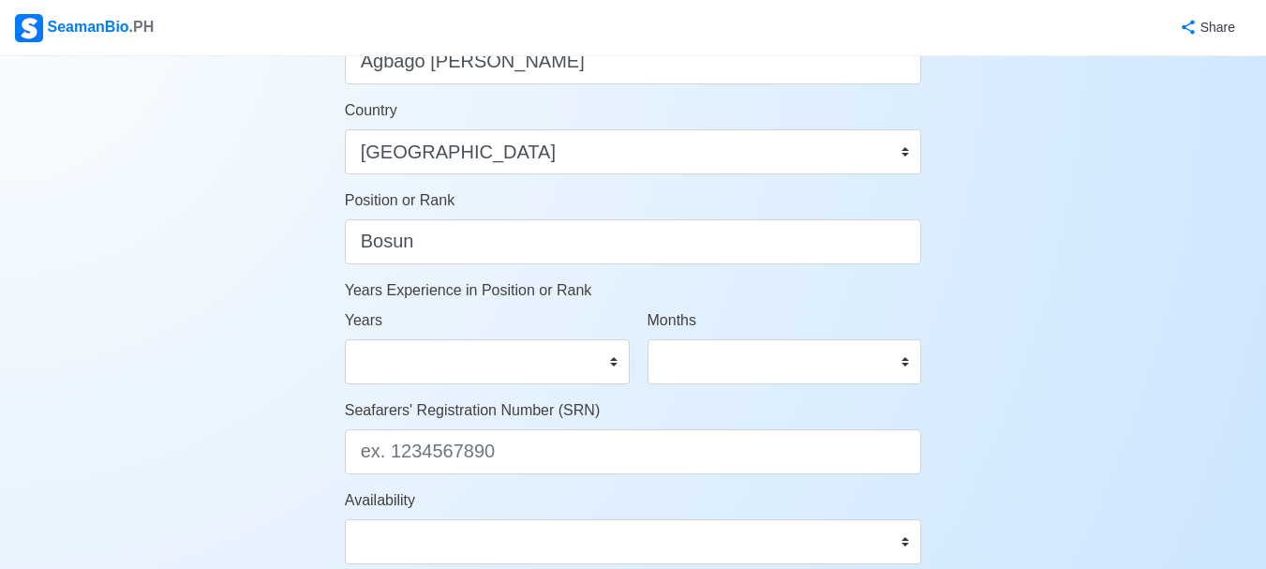
click at [228, 203] on div "Account Setup Your Job Status Onboard Actively Looking for Job Not Looking for …" at bounding box center [633, 34] width 1266 height 1642
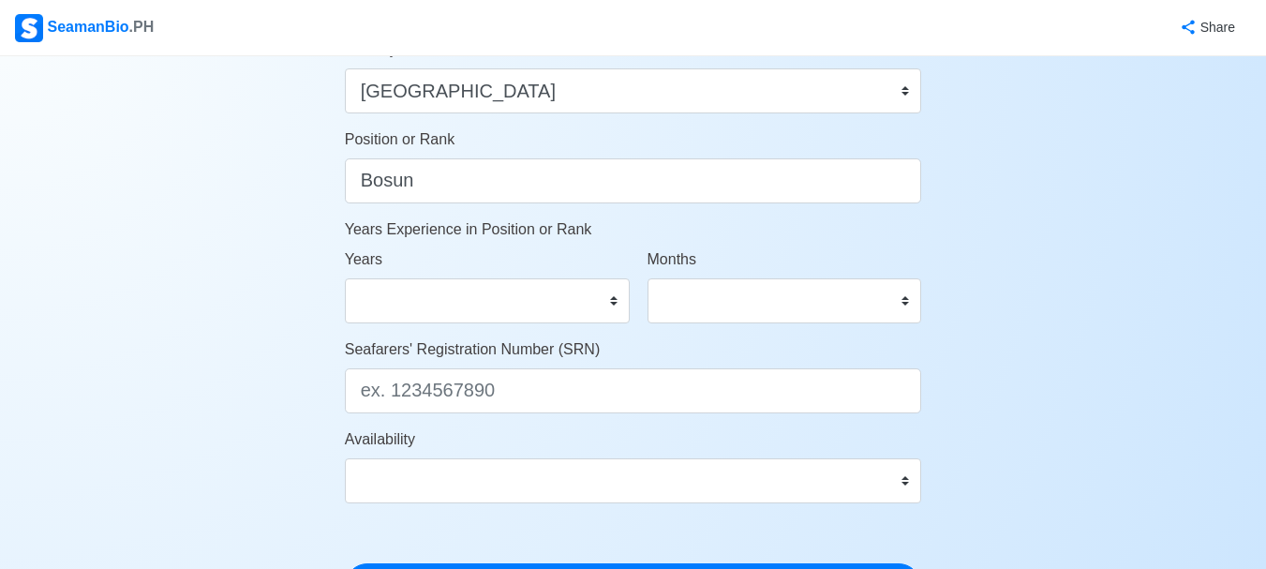
scroll to position [937, 0]
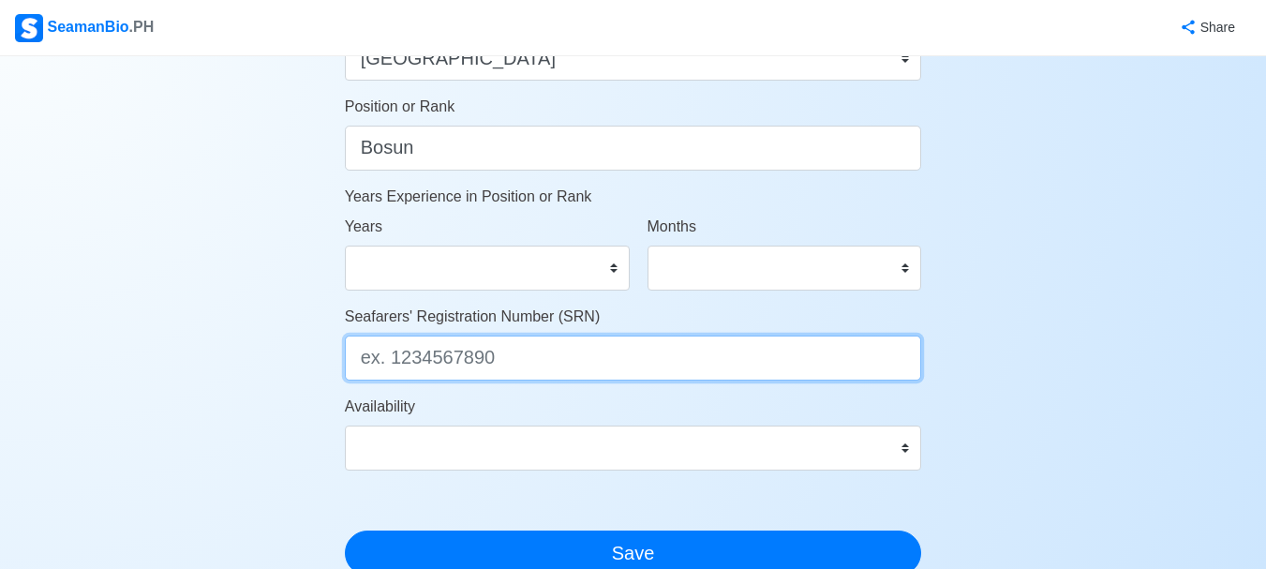
click at [568, 353] on input "Seafarers' Registration Number (SRN)" at bounding box center [633, 358] width 577 height 45
click at [496, 368] on input "Seafarers' Registration Number (SRN)" at bounding box center [633, 358] width 577 height 45
type input "7312180046"
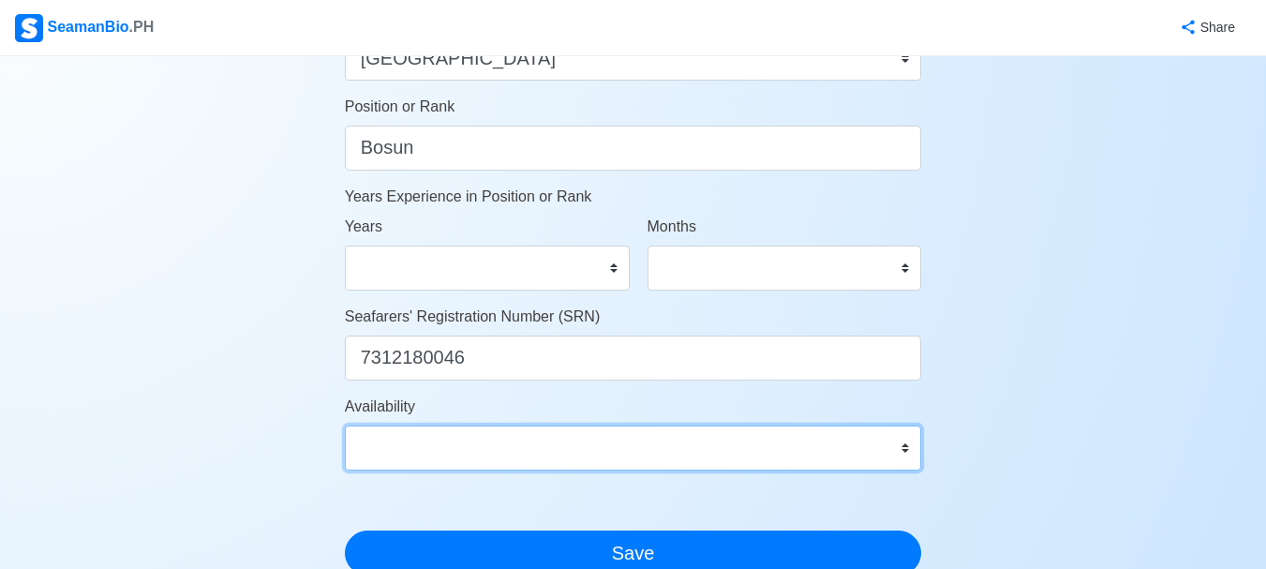
click at [578, 454] on select "Immediate Oct 2025 Nov 2025 Dec 2025 Jan 2026 Feb 2026 Mar 2026 Apr 2026 May 20…" at bounding box center [633, 448] width 577 height 45
select select "1759248000000"
click at [345, 426] on select "Immediate Oct 2025 Nov 2025 Dec 2025 Jan 2026 Feb 2026 Mar 2026 Apr 2026 May 20…" at bounding box center [633, 448] width 577 height 45
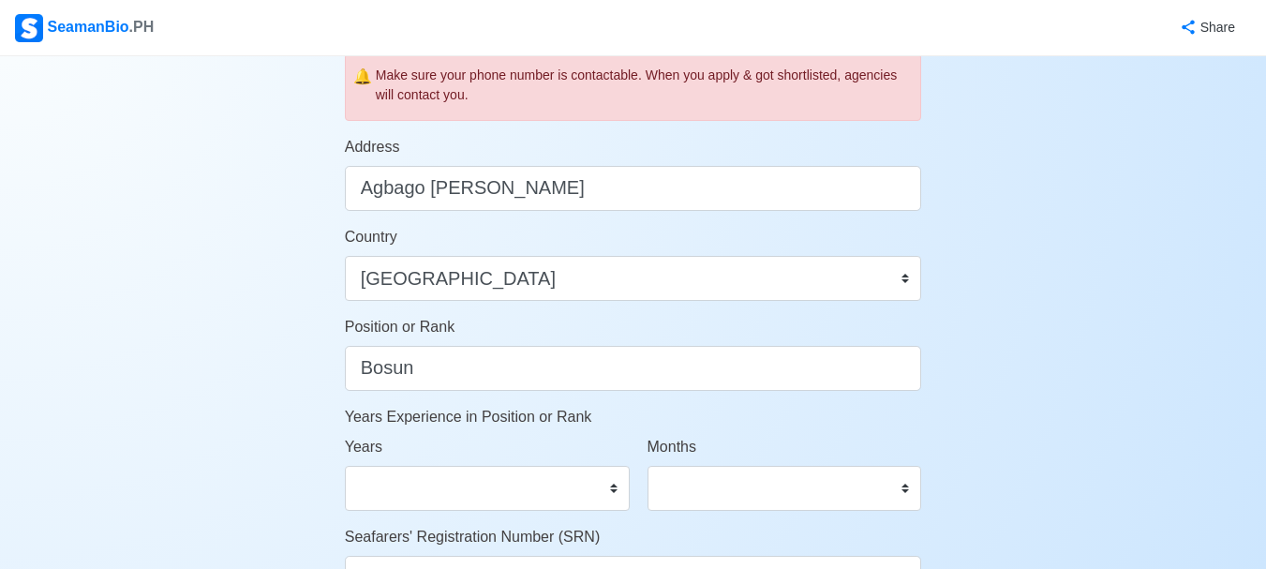
scroll to position [750, 0]
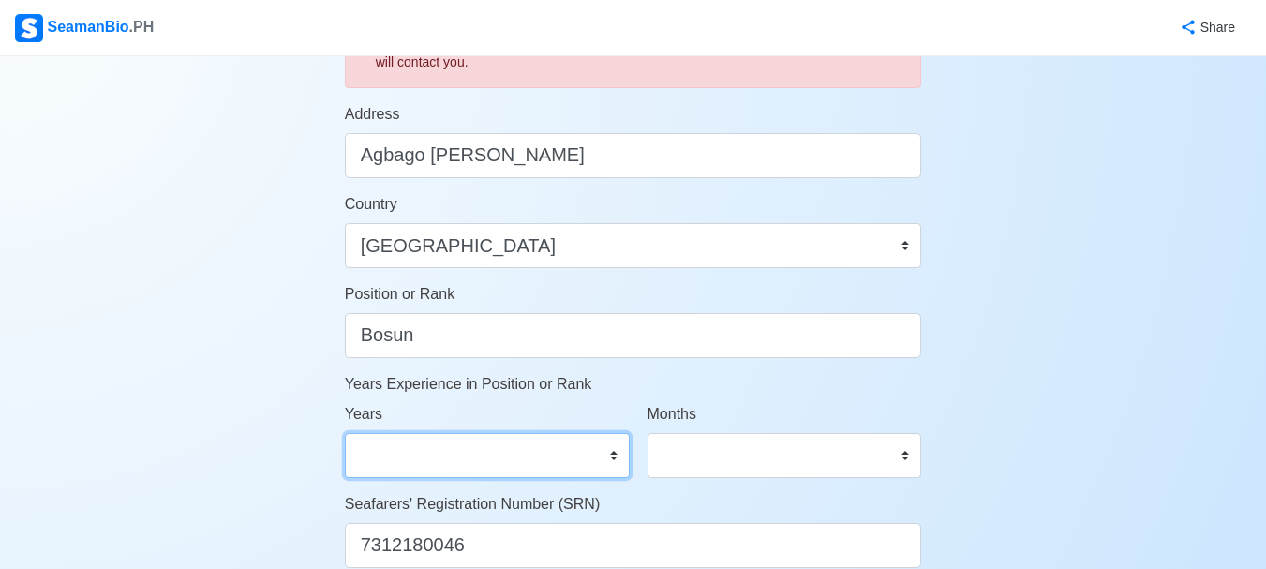
click at [593, 455] on select "0 1 2 3 4 5 6 7 8 9 10 11 12 13 14 15 16 17 18 19 20 21 22 23 24 25 26 27 28 29…" at bounding box center [487, 455] width 285 height 45
click at [1229, 440] on div "Account Setup Your Job Status Onboard Actively Looking for Job Not Looking for …" at bounding box center [633, 127] width 1266 height 1642
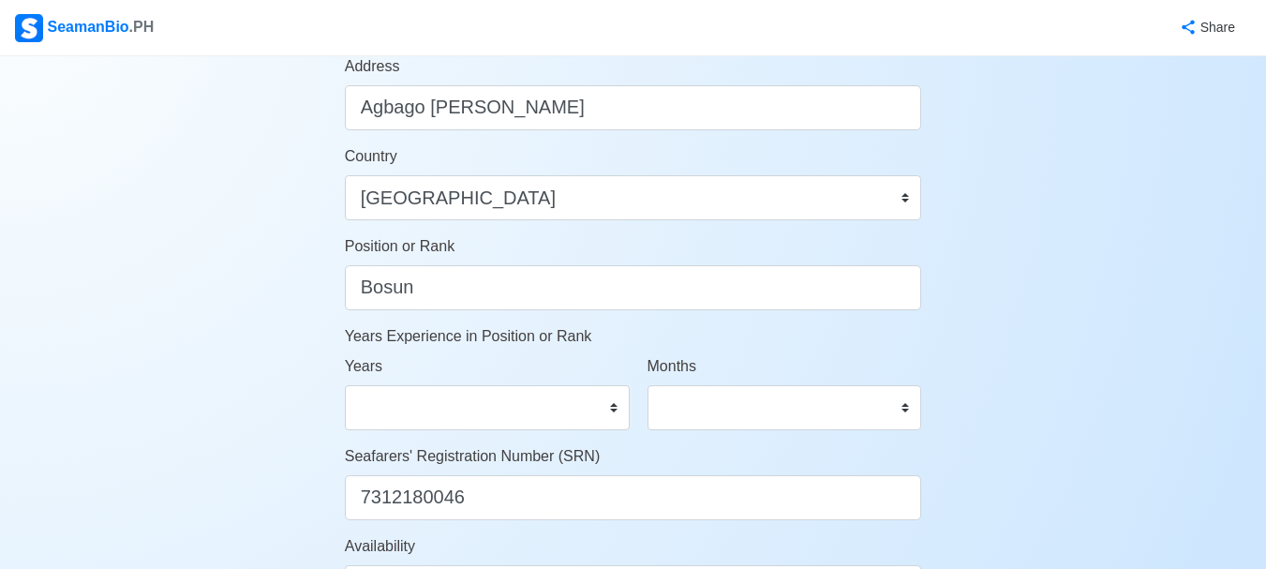
scroll to position [800, 0]
click at [565, 413] on select "0 1 2 3 4 5 6 7 8 9 10 11 12 13 14 15 16 17 18 19 20 21 22 23 24 25 26 27 28 29…" at bounding box center [487, 405] width 285 height 45
click at [345, 383] on select "0 1 2 3 4 5 6 7 8 9 10 11 12 13 14 15 16 17 18 19 20 21 22 23 24 25 26 27 28 29…" at bounding box center [487, 405] width 285 height 45
click at [730, 413] on select "0 1 2 3 4 5 6 7 8 9 10 11" at bounding box center [785, 405] width 275 height 45
click at [223, 378] on div "Account Setup Your Job Status Onboard Actively Looking for Job Not Looking for …" at bounding box center [633, 78] width 1266 height 1642
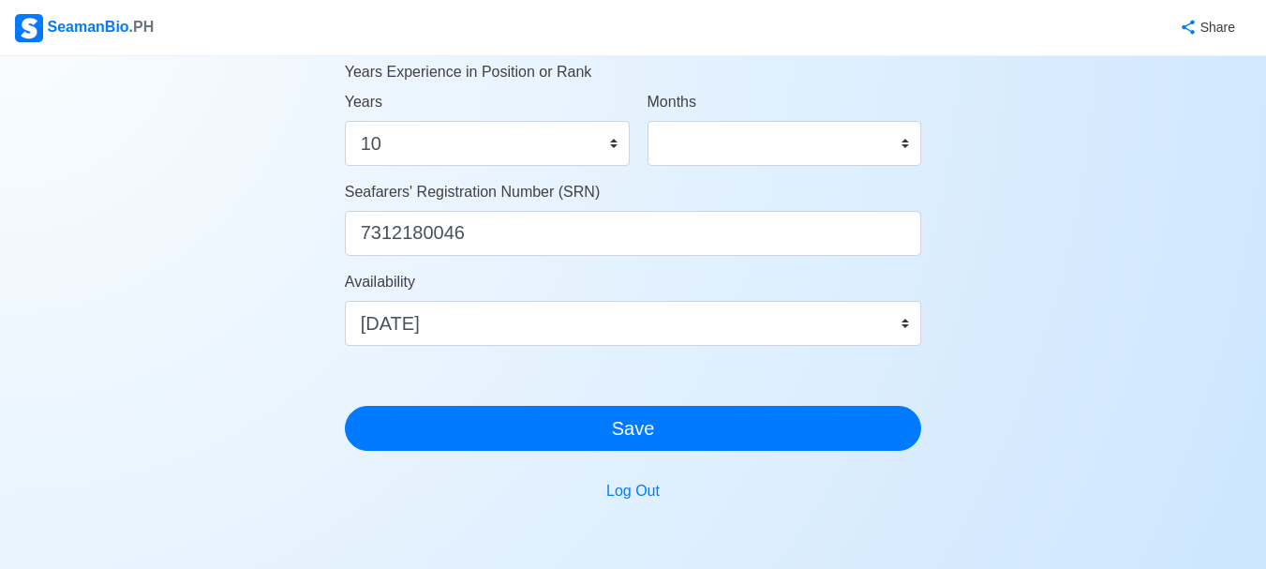
scroll to position [1175, 0]
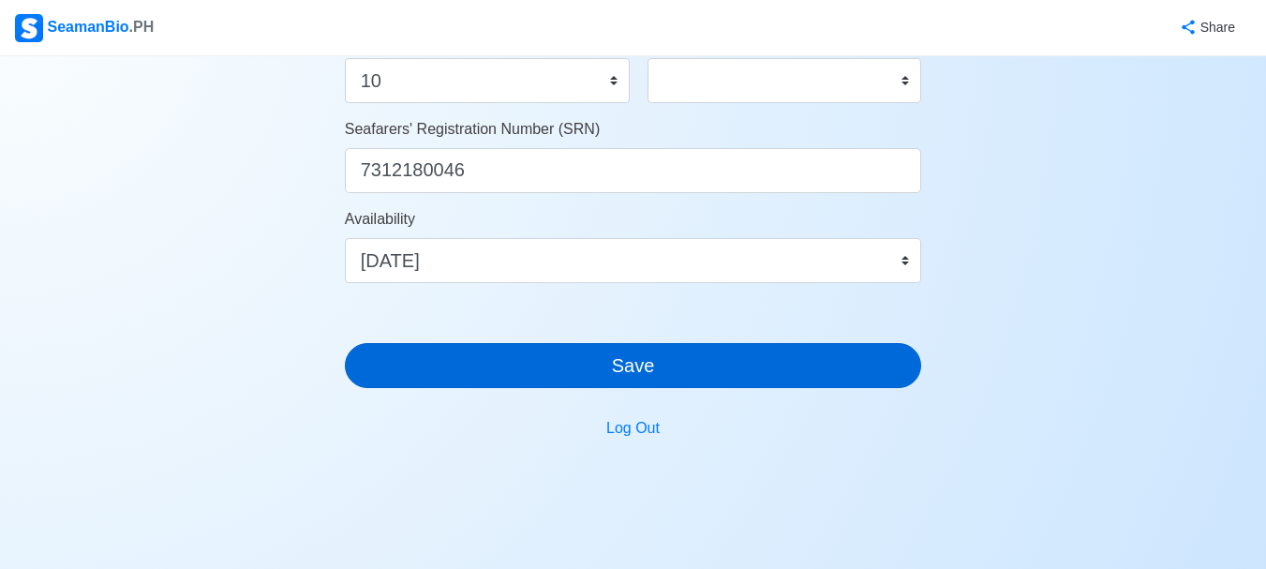
scroll to position [1031, 0]
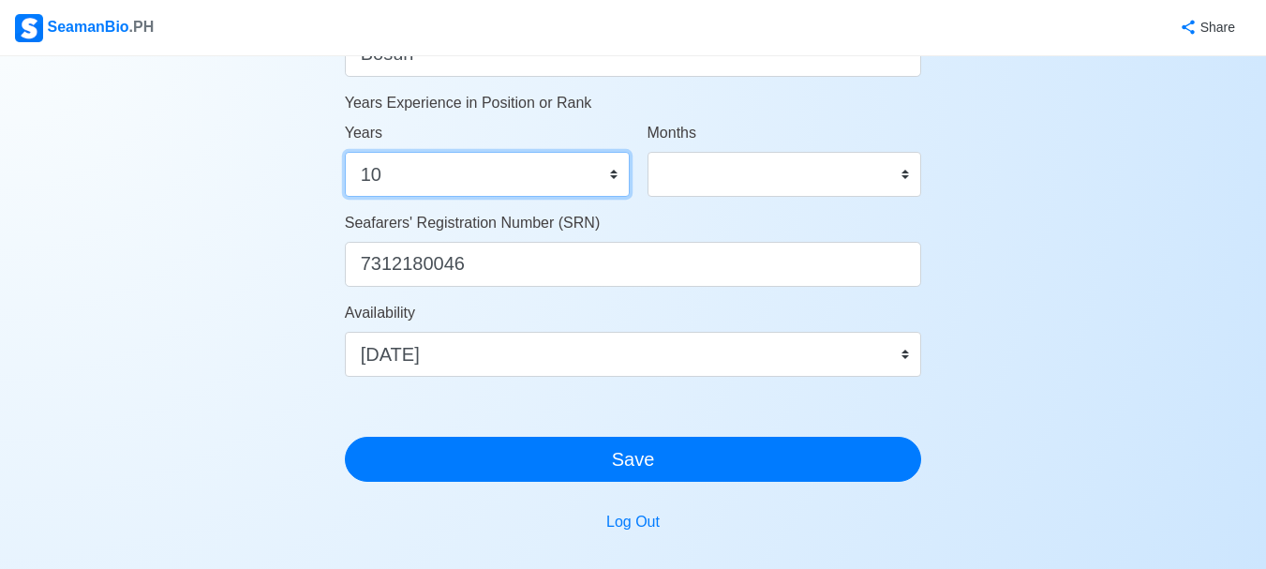
click at [580, 181] on select "0 1 2 3 4 5 6 7 8 9 10 11 12 13 14 15 16 17 18 19 20 21 22 23 24 25 26 27 28 29…" at bounding box center [487, 174] width 285 height 45
click at [345, 152] on select "0 1 2 3 4 5 6 7 8 9 10 11 12 13 14 15 16 17 18 19 20 21 22 23 24 25 26 27 28 29…" at bounding box center [487, 174] width 285 height 45
click at [434, 183] on select "0 1 2 3 4 5 6 7 8 9 10 11 12 13 14 15 16 17 18 19 20 21 22 23 24 25 26 27 28 29…" at bounding box center [487, 174] width 285 height 45
select select "8"
click at [345, 152] on select "0 1 2 3 4 5 6 7 8 9 10 11 12 13 14 15 16 17 18 19 20 21 22 23 24 25 26 27 28 29…" at bounding box center [487, 174] width 285 height 45
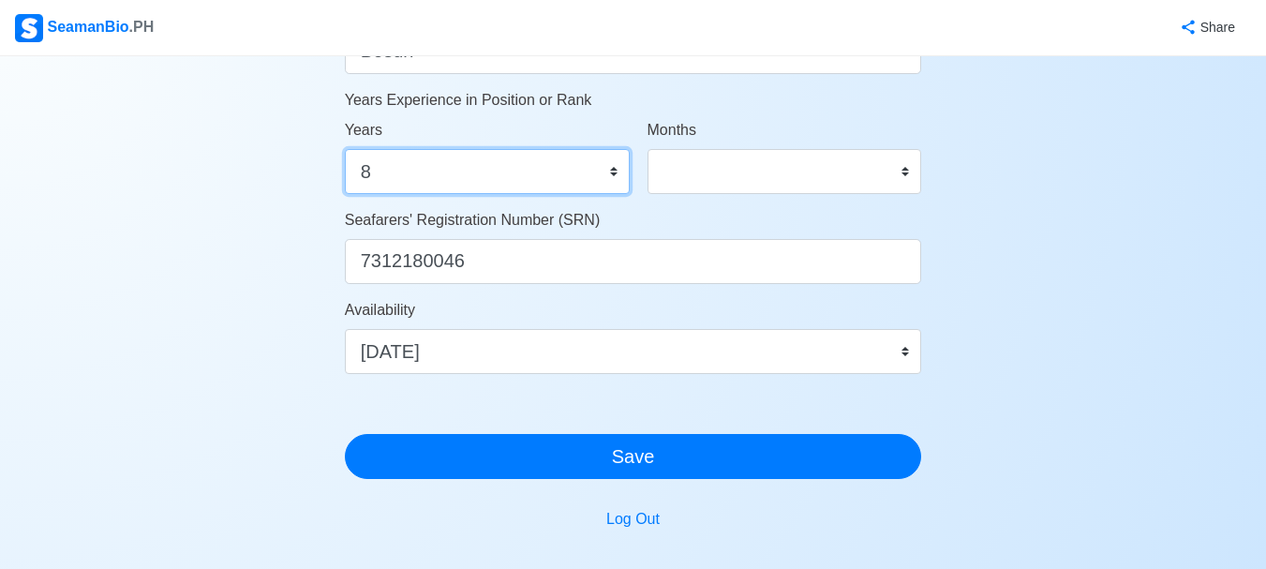
scroll to position [1125, 0]
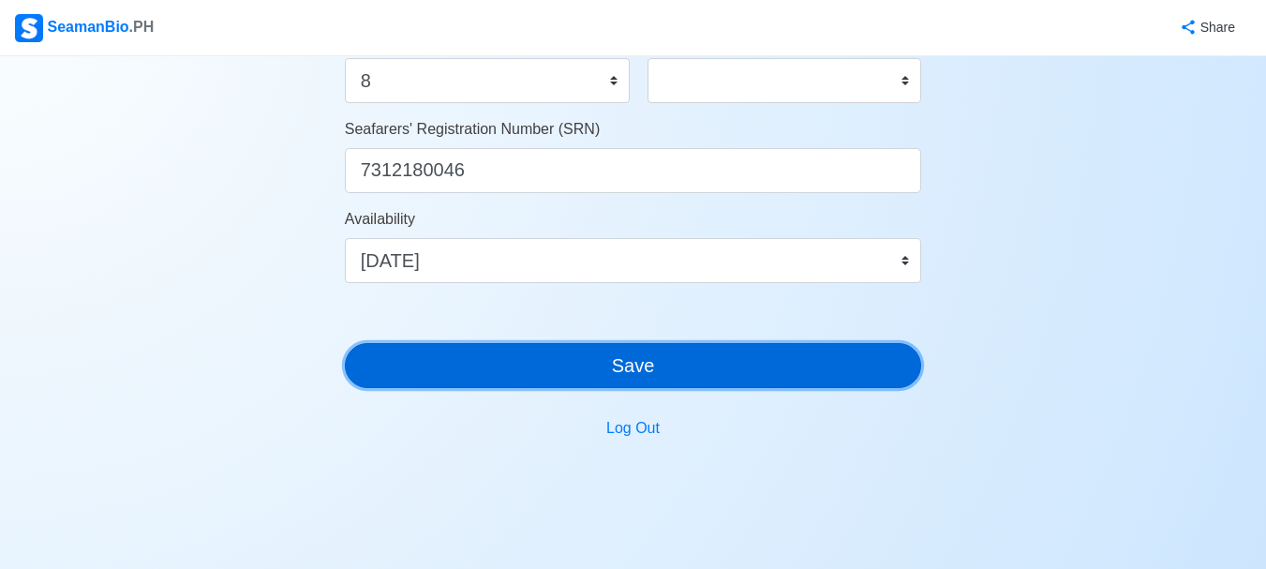
click at [659, 367] on button "Save" at bounding box center [633, 365] width 577 height 45
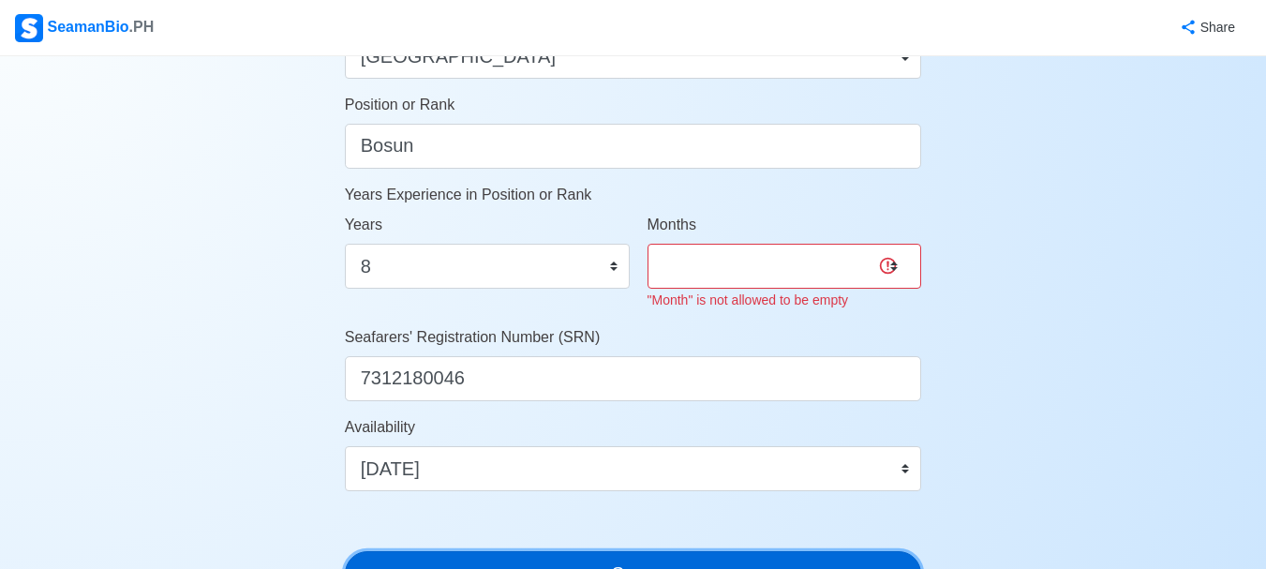
scroll to position [937, 0]
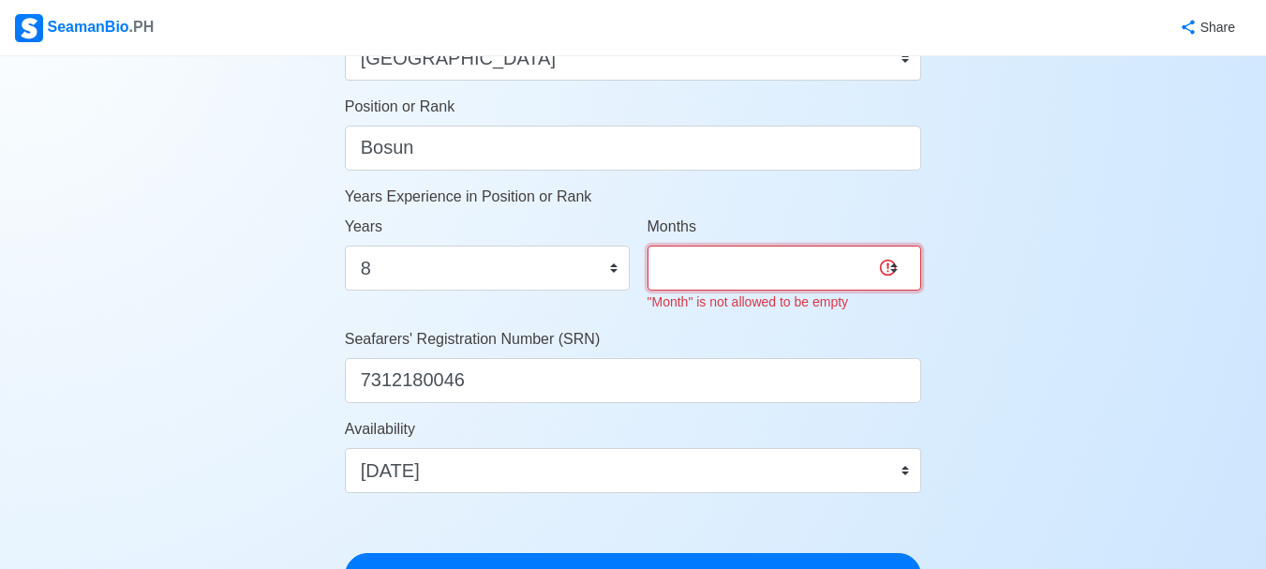
click at [721, 274] on select "0 1 2 3 4 5 6 7 8 9 10 11" at bounding box center [785, 268] width 275 height 45
select select "0"
click at [648, 246] on select "0 1 2 3 4 5 6 7 8 9 10 11" at bounding box center [785, 268] width 275 height 45
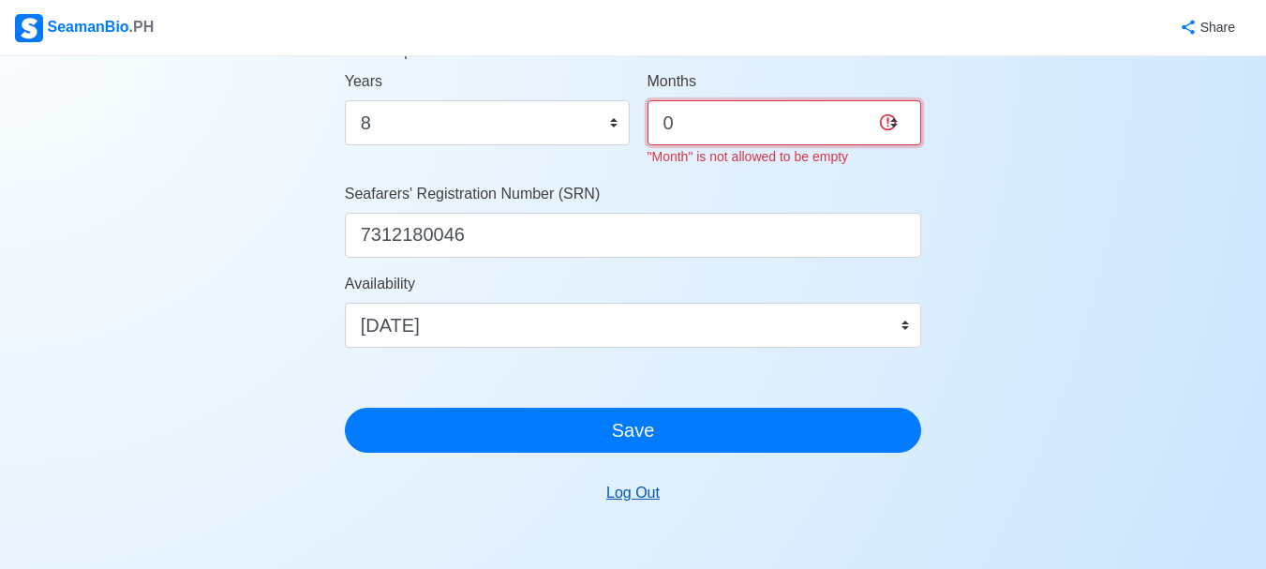
scroll to position [1125, 0]
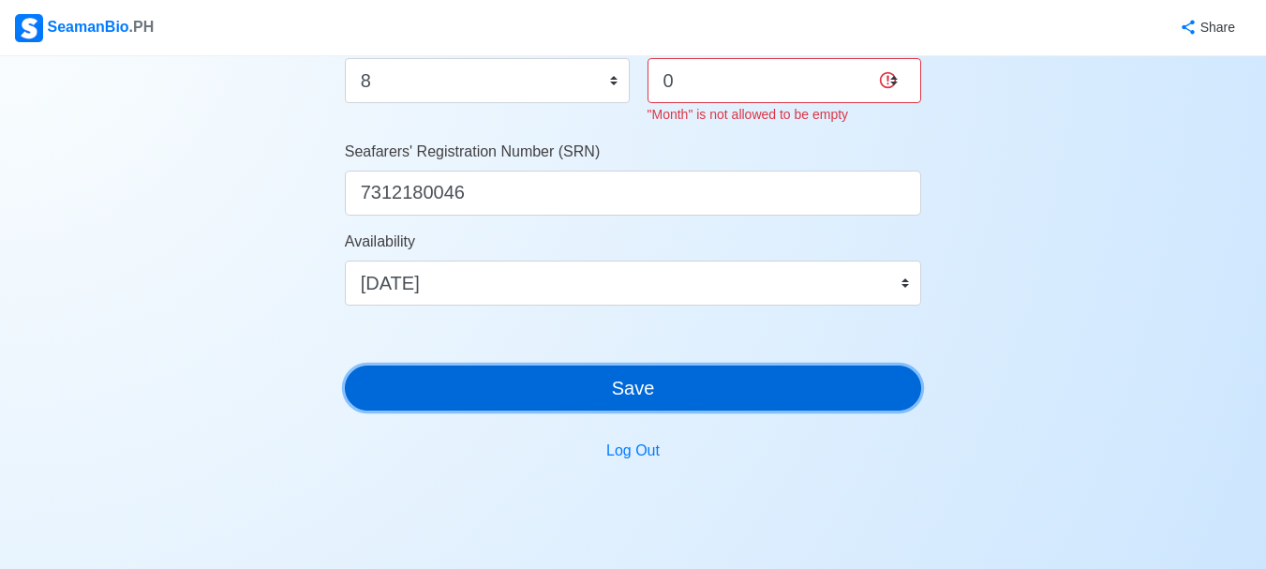
click at [624, 386] on button "Save" at bounding box center [633, 388] width 577 height 45
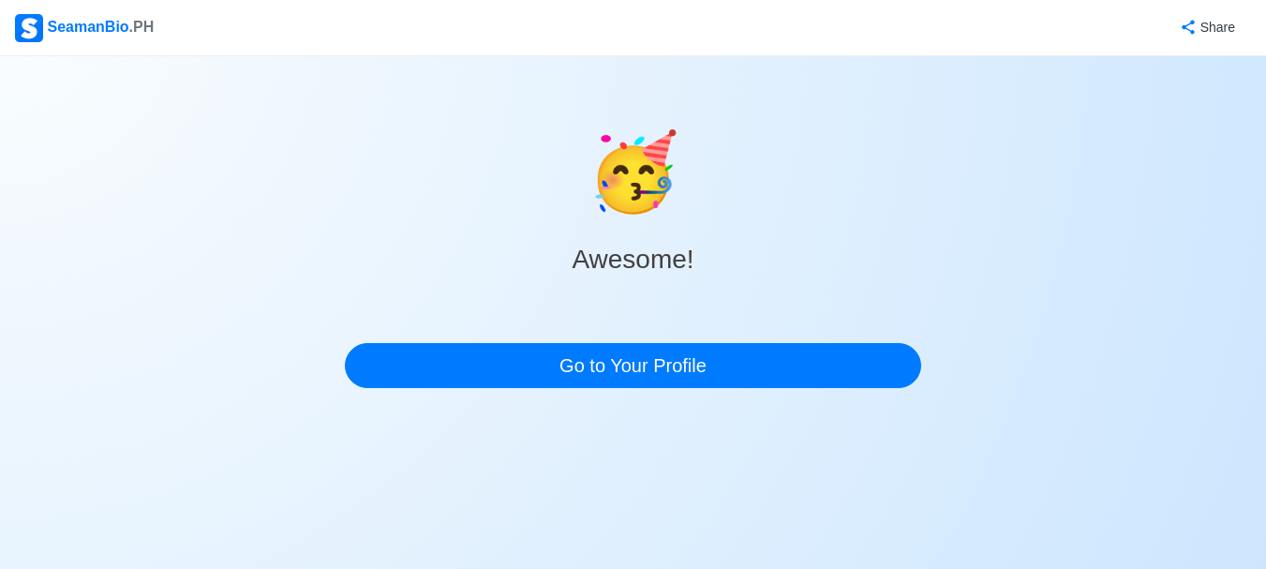
scroll to position [0, 0]
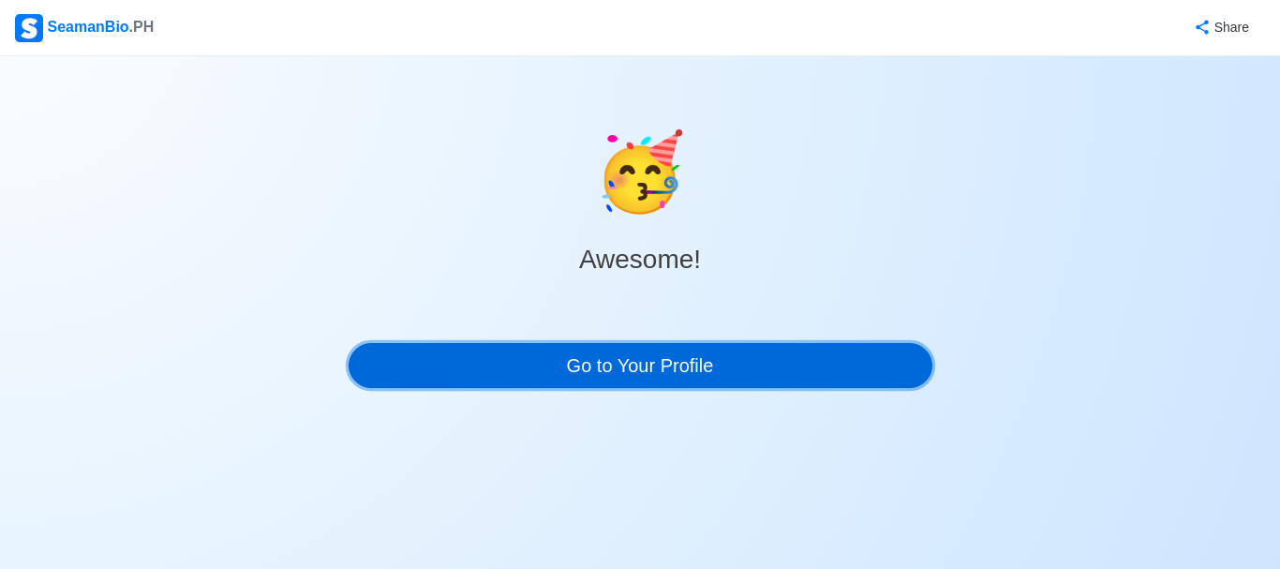
click at [636, 368] on link "Go to Your Profile" at bounding box center [641, 365] width 584 height 45
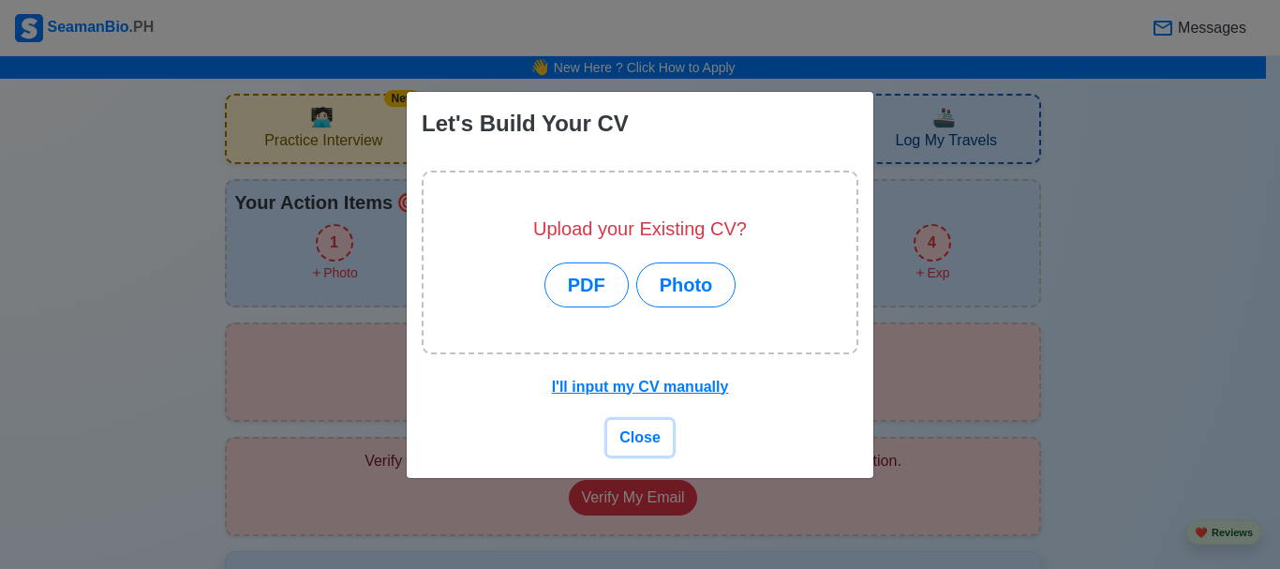
click at [645, 436] on span "Close" at bounding box center [640, 437] width 41 height 16
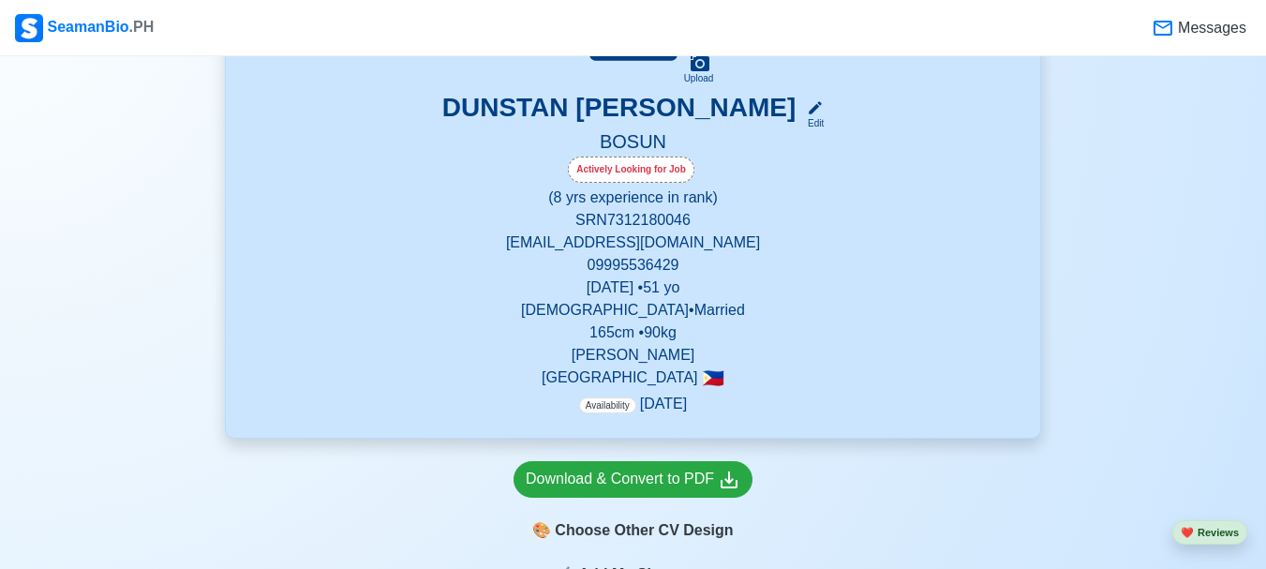
scroll to position [656, 0]
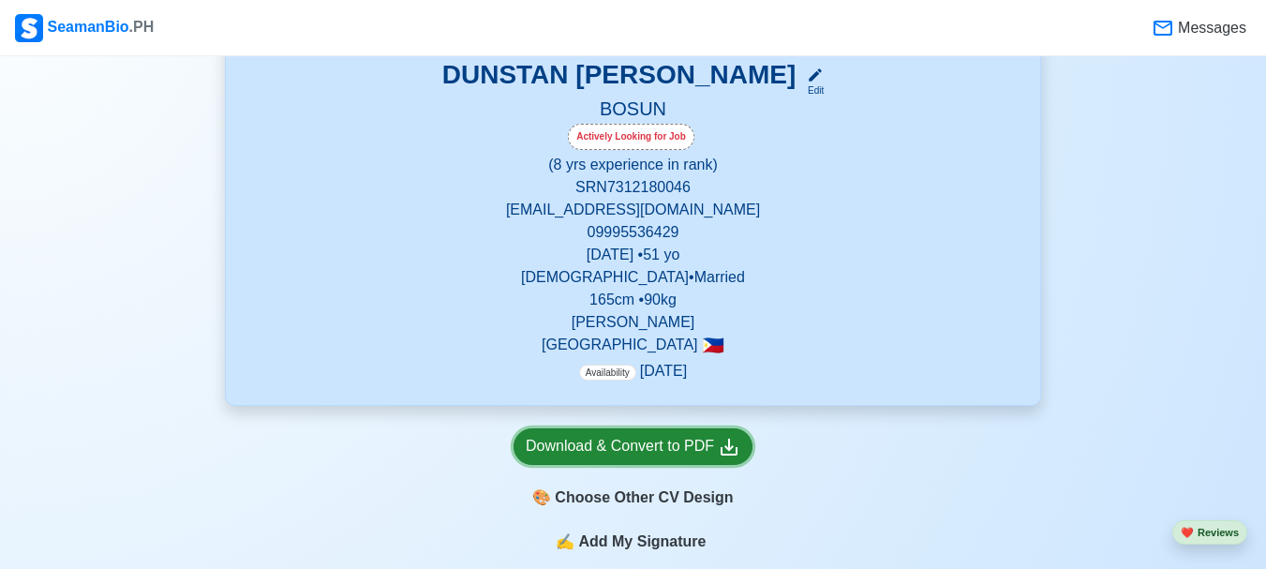
click at [676, 450] on div "Download & Convert to PDF" at bounding box center [633, 446] width 215 height 23
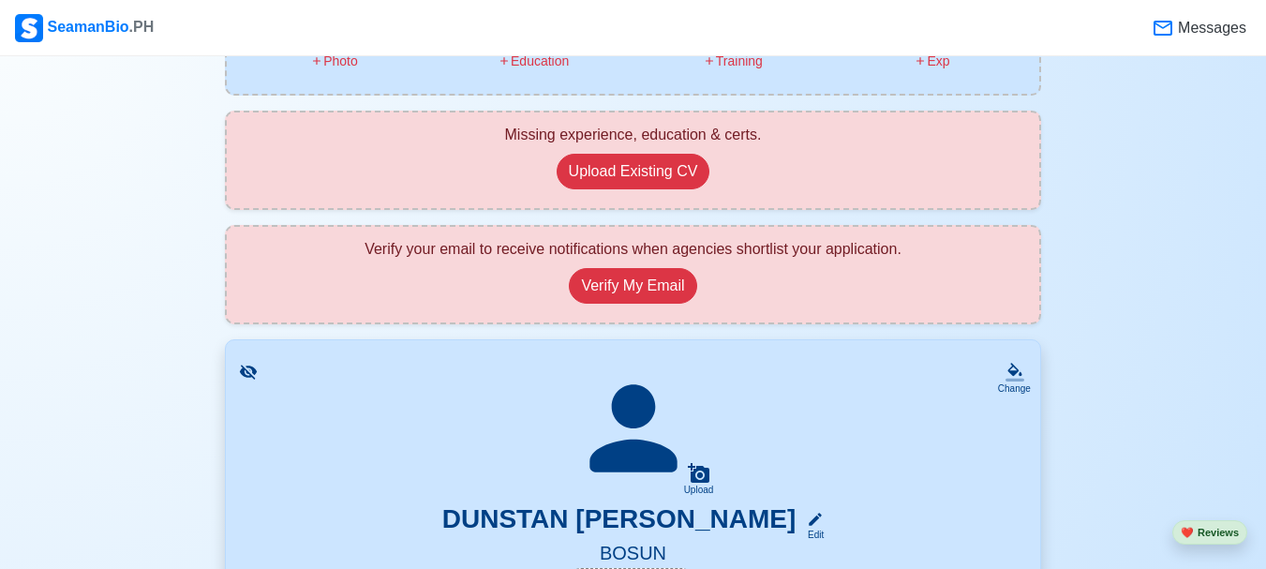
scroll to position [0, 0]
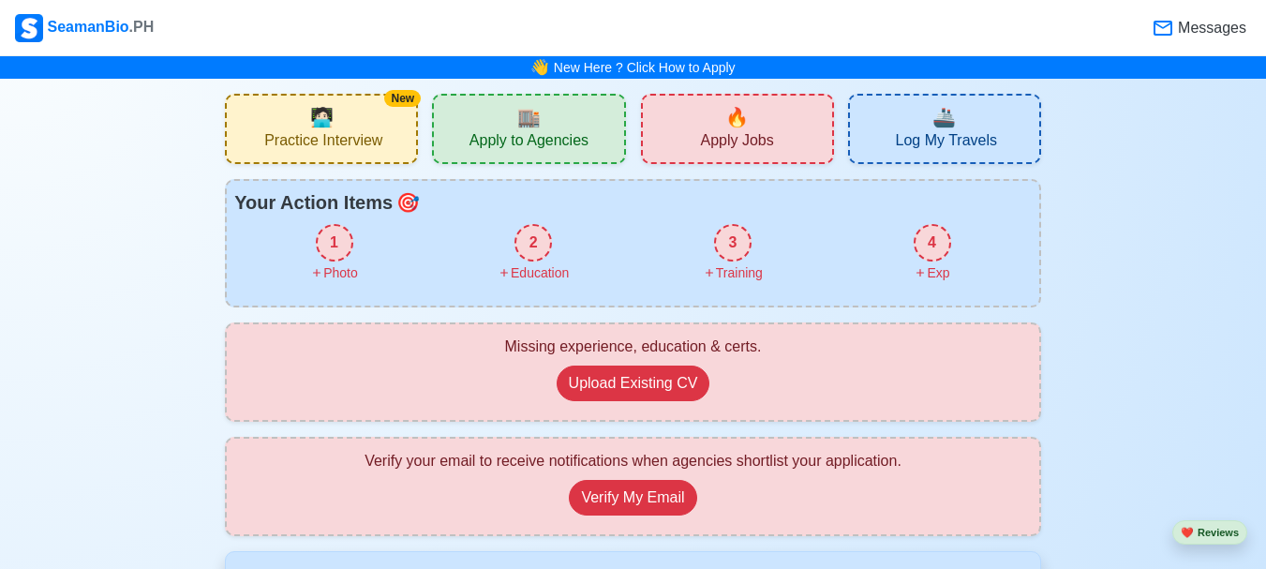
click at [541, 248] on div "2" at bounding box center [533, 242] width 37 height 37
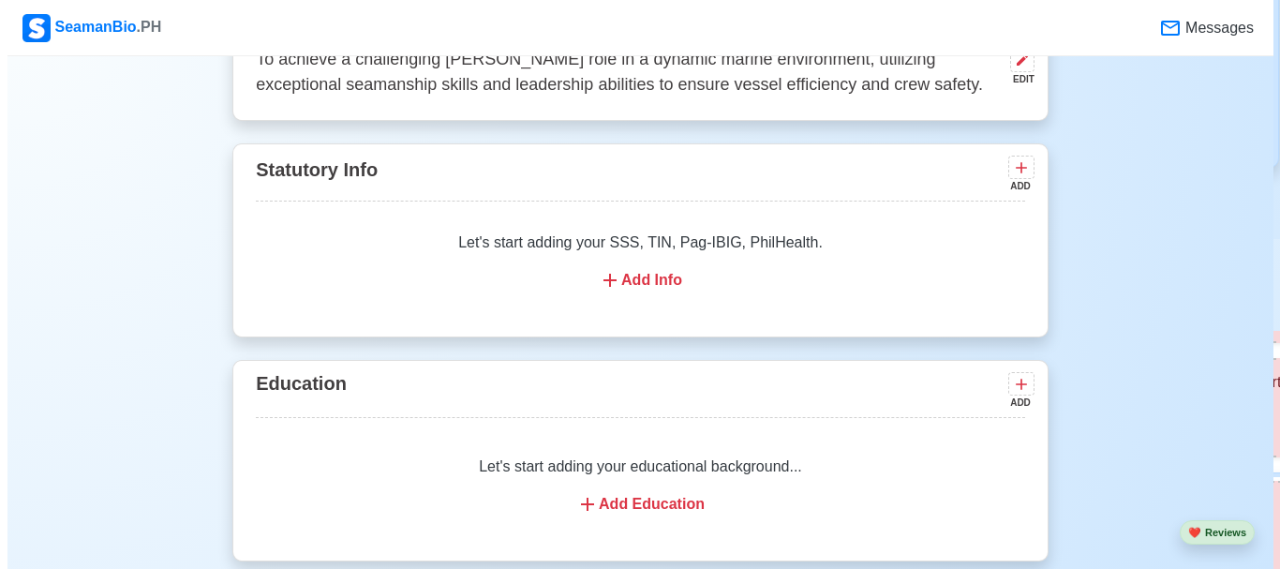
scroll to position [1252, 0]
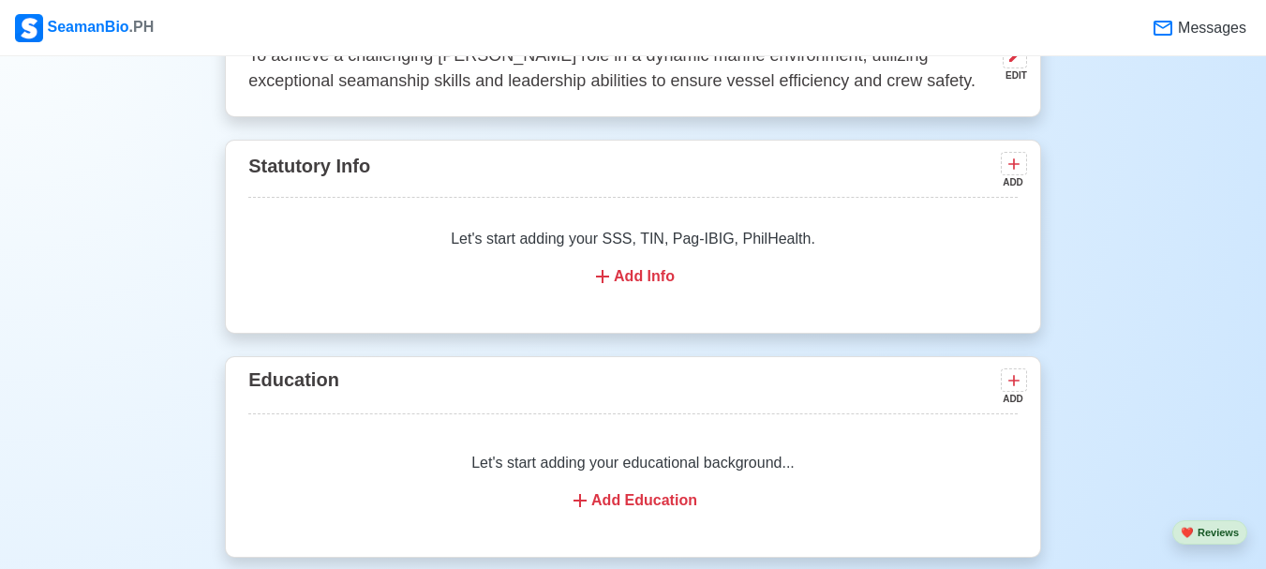
click at [635, 277] on div "Add Info" at bounding box center [633, 276] width 725 height 22
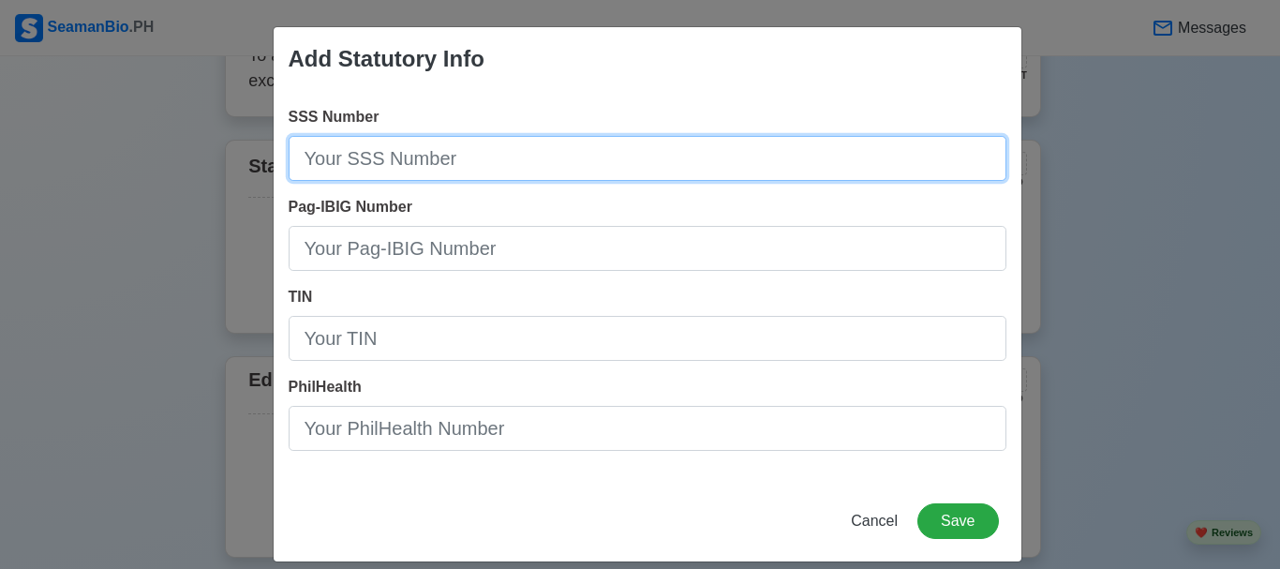
click at [352, 154] on input "SSS Number" at bounding box center [648, 158] width 718 height 45
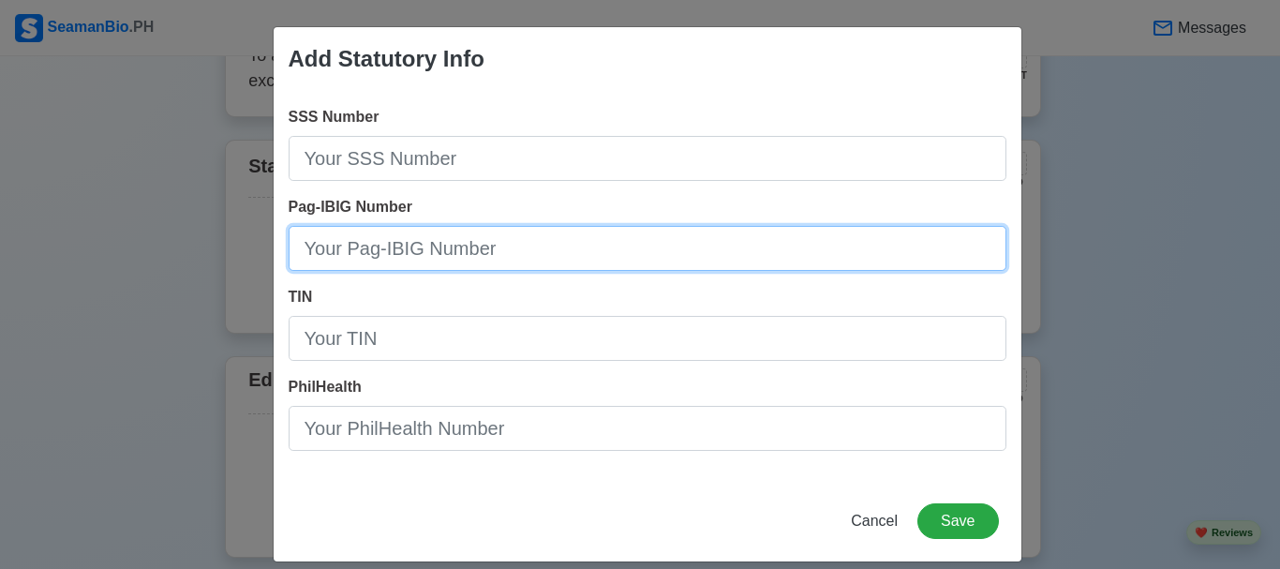
click at [456, 253] on input "Pag-IBIG Number" at bounding box center [648, 248] width 718 height 45
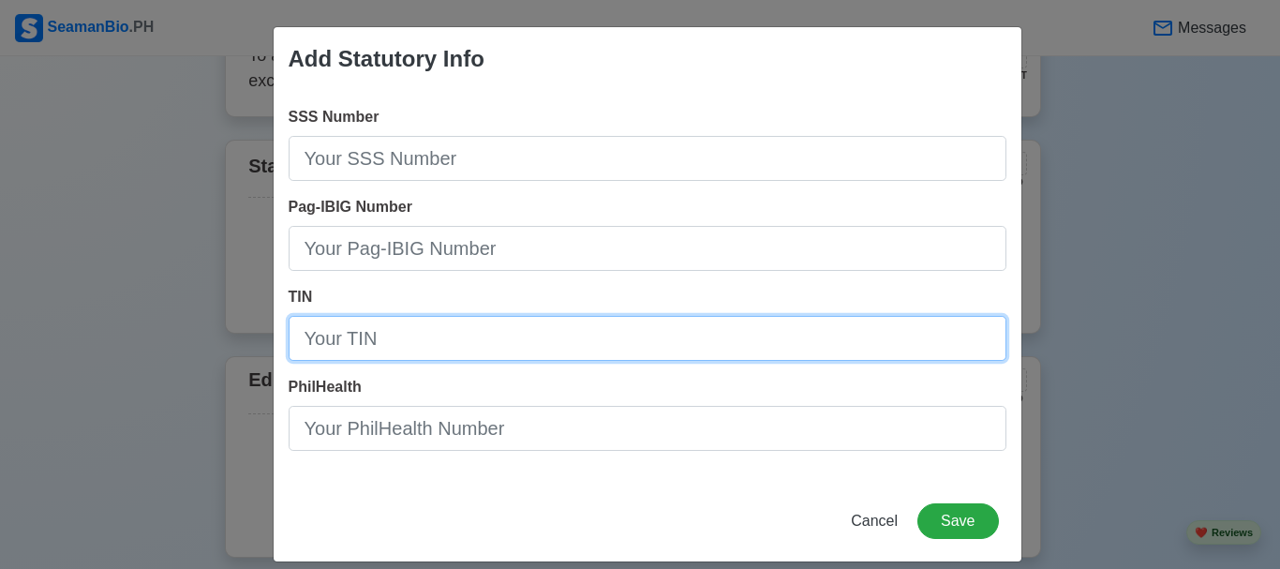
click at [464, 322] on input "TIN" at bounding box center [648, 338] width 718 height 45
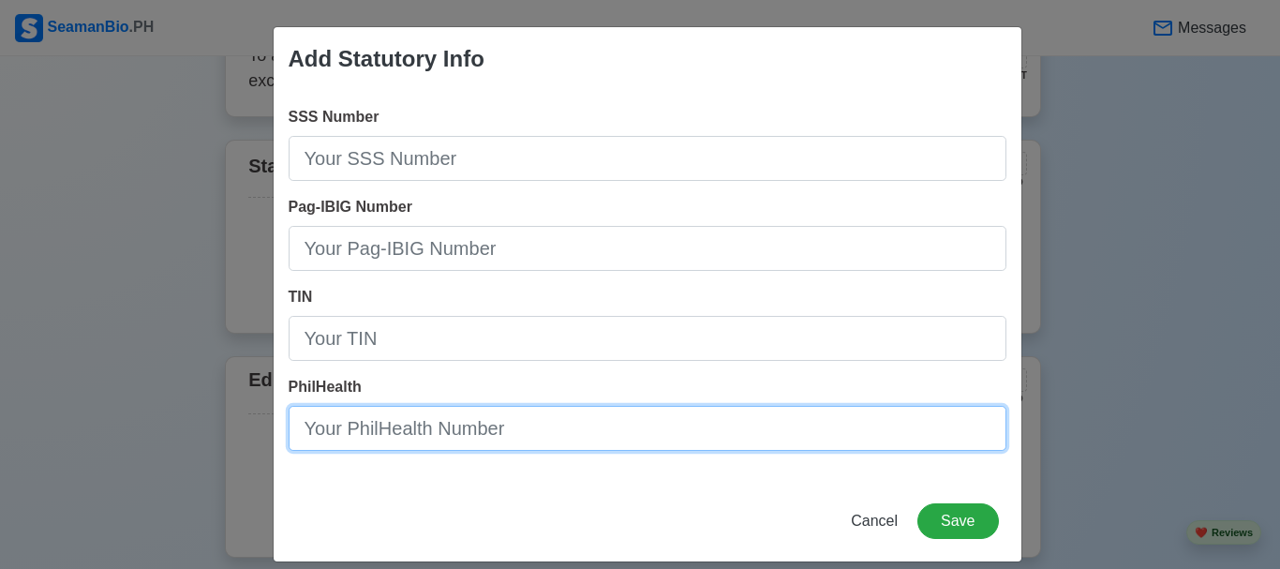
click at [511, 431] on input "PhilHealth" at bounding box center [648, 428] width 718 height 45
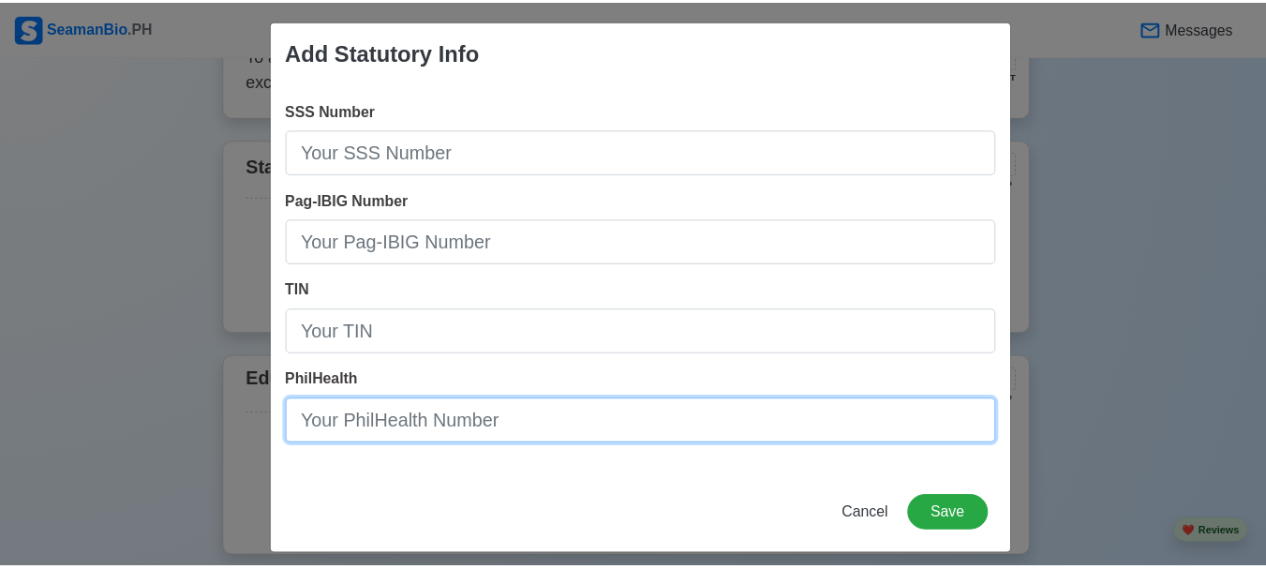
scroll to position [0, 0]
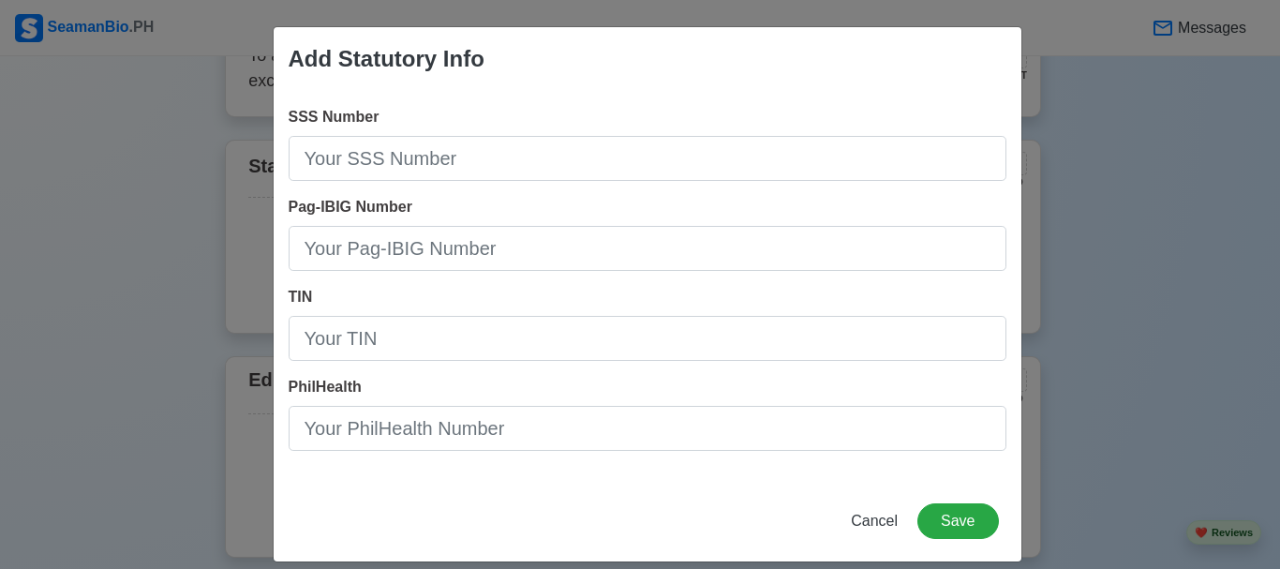
click at [126, 292] on div "Add Statutory Info SSS Number Pag-IBIG Number TIN PhilHealth Cancel Save" at bounding box center [640, 284] width 1280 height 569
click at [881, 516] on span "Cancel" at bounding box center [874, 521] width 47 height 16
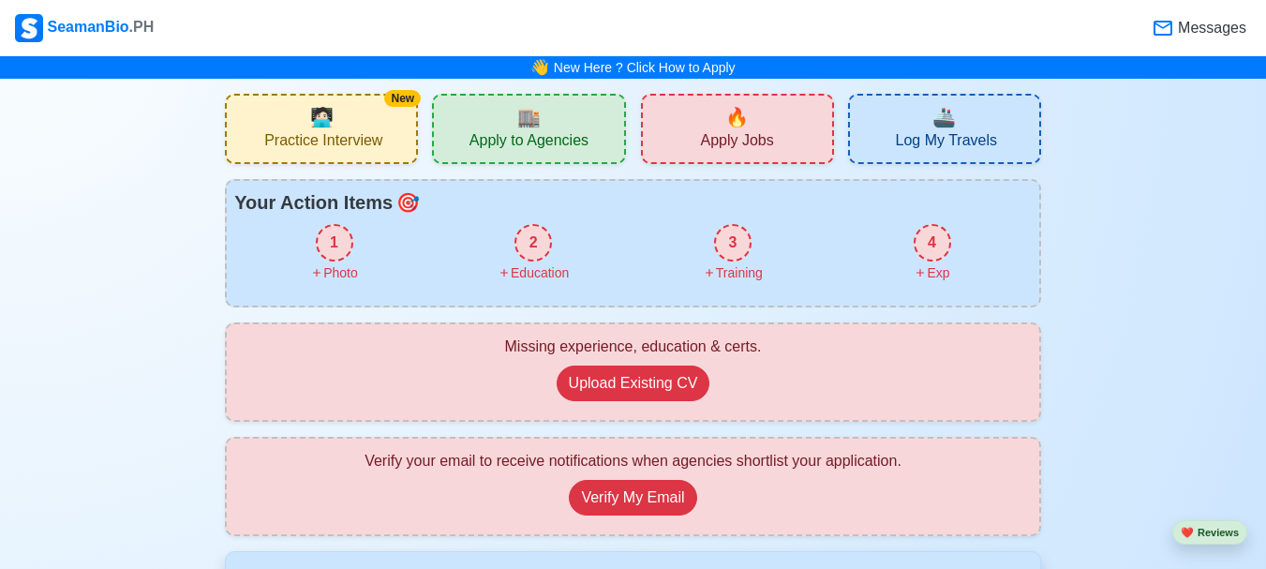
click at [328, 235] on div "1" at bounding box center [334, 242] width 37 height 37
click at [929, 238] on div "4" at bounding box center [932, 242] width 37 height 37
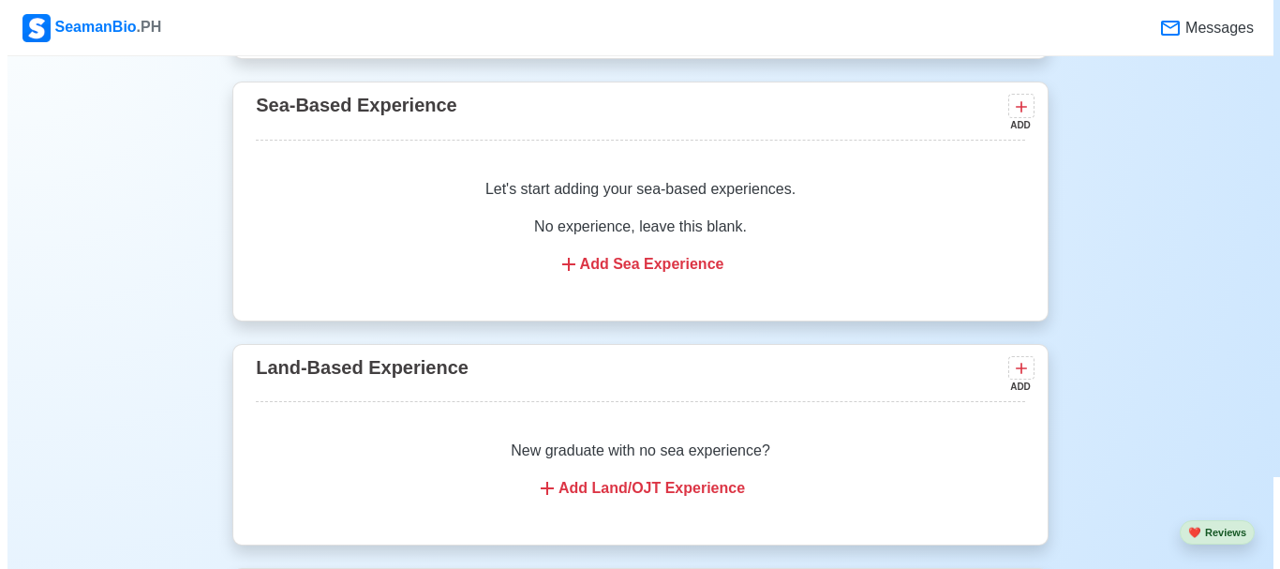
scroll to position [2661, 0]
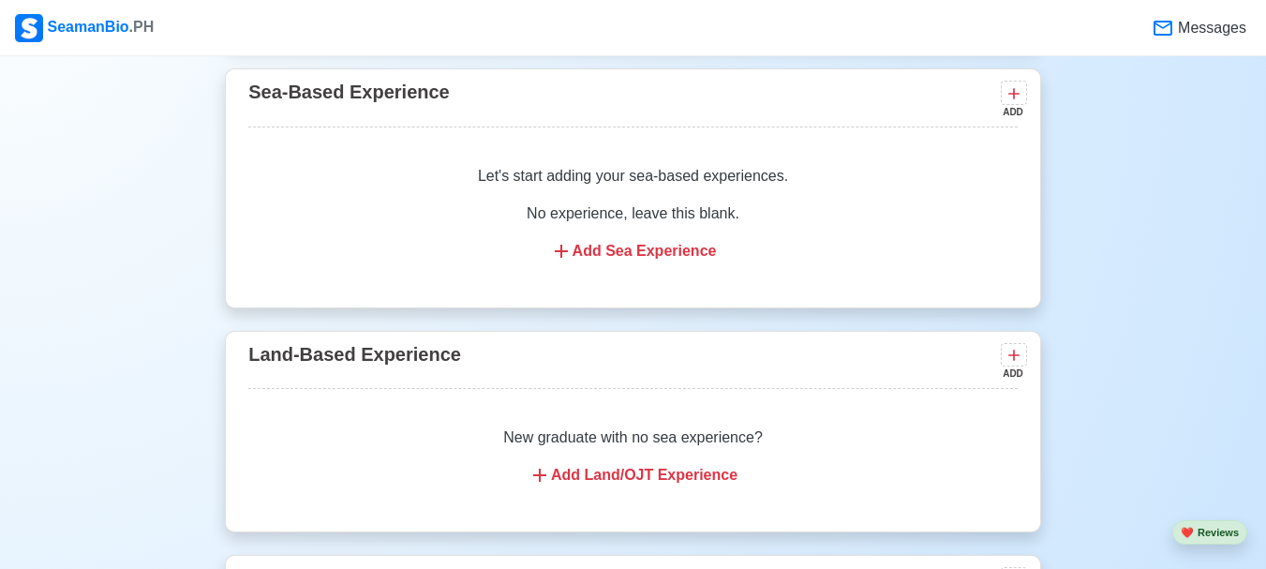
click at [641, 259] on div "Add Sea Experience" at bounding box center [633, 251] width 725 height 22
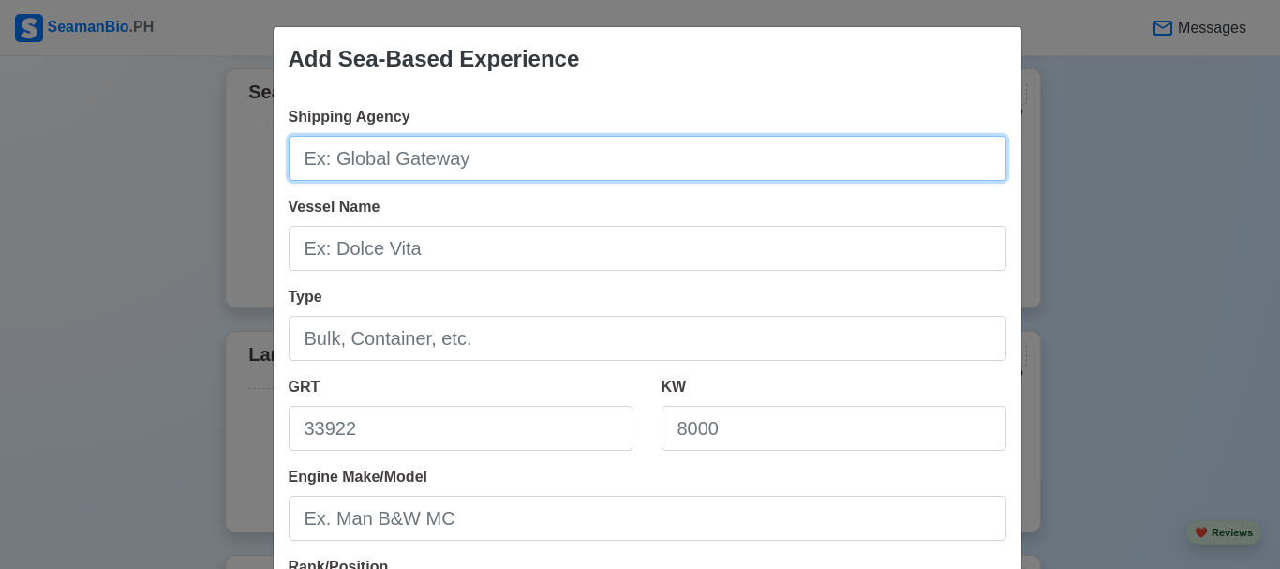
click at [448, 159] on input "Shipping Agency" at bounding box center [648, 158] width 718 height 45
type input "Splash Philippines"
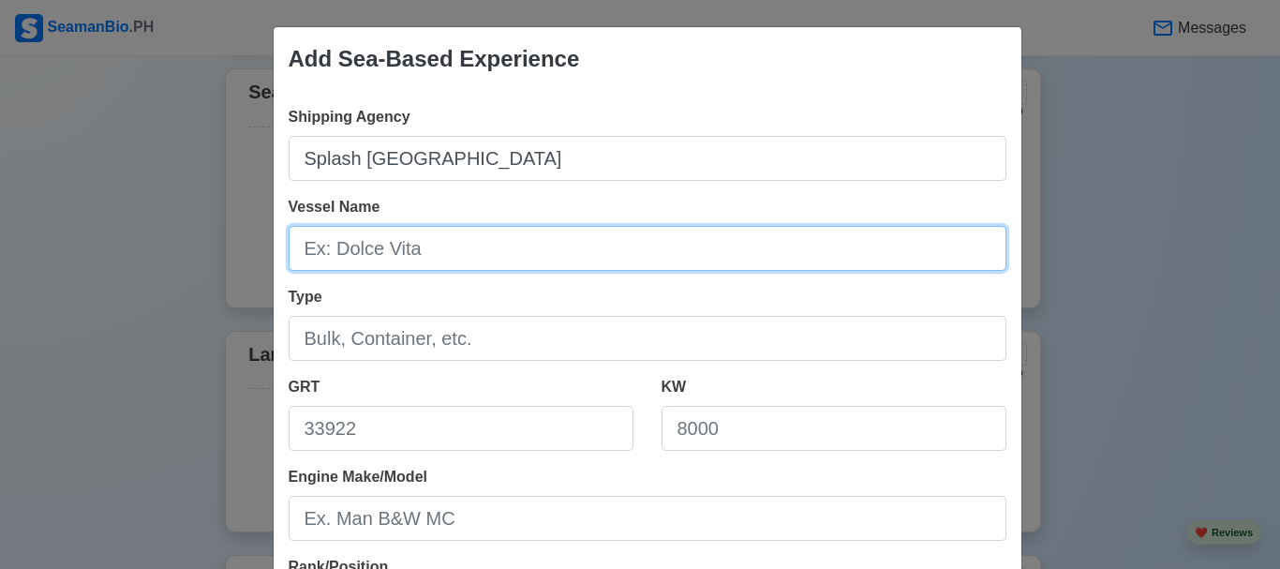
click at [442, 247] on input "Vessel Name" at bounding box center [648, 248] width 718 height 45
type input "Key Guardian"
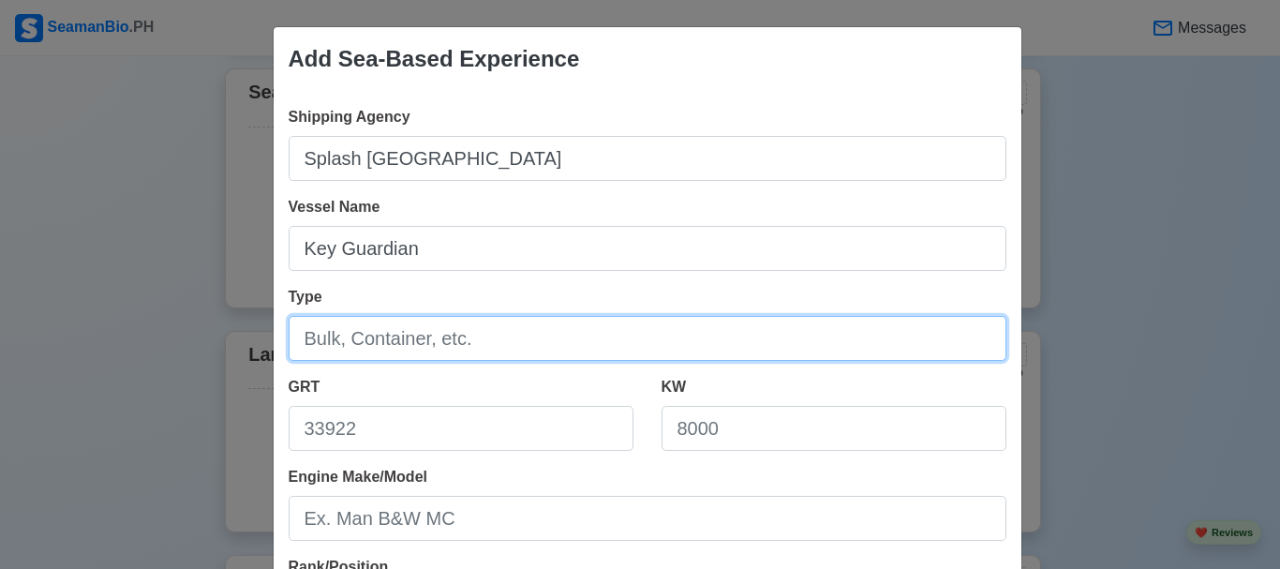
click at [503, 337] on input "Type" at bounding box center [648, 338] width 718 height 45
type input "Bulk Carrier"
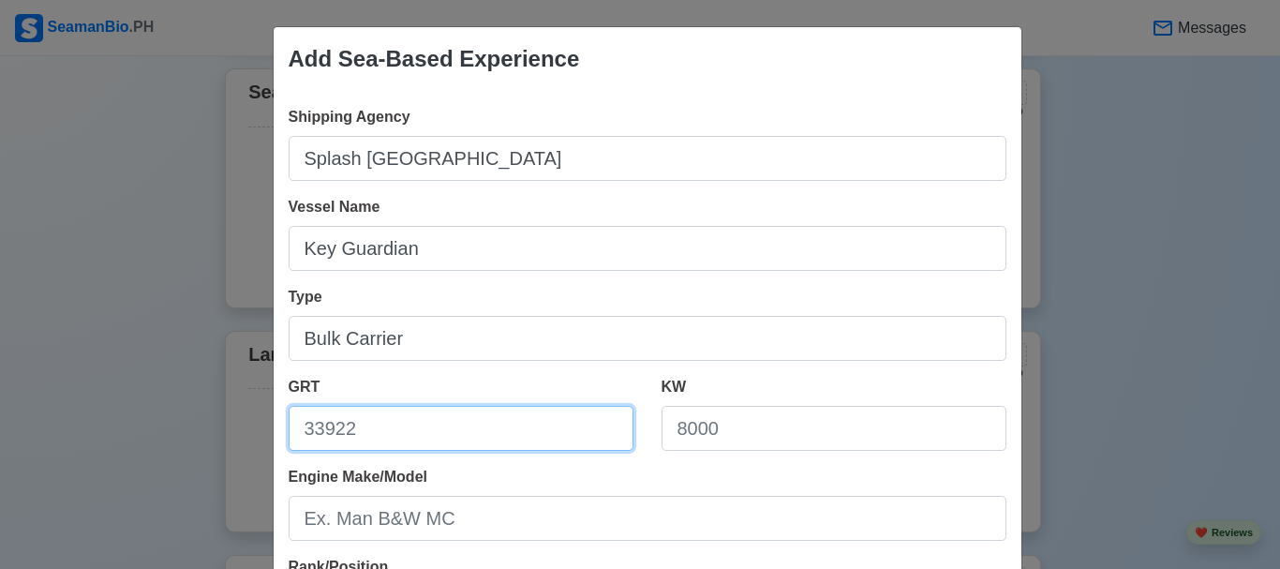
click at [454, 429] on input "GRT" at bounding box center [461, 428] width 345 height 45
type input "44,366"
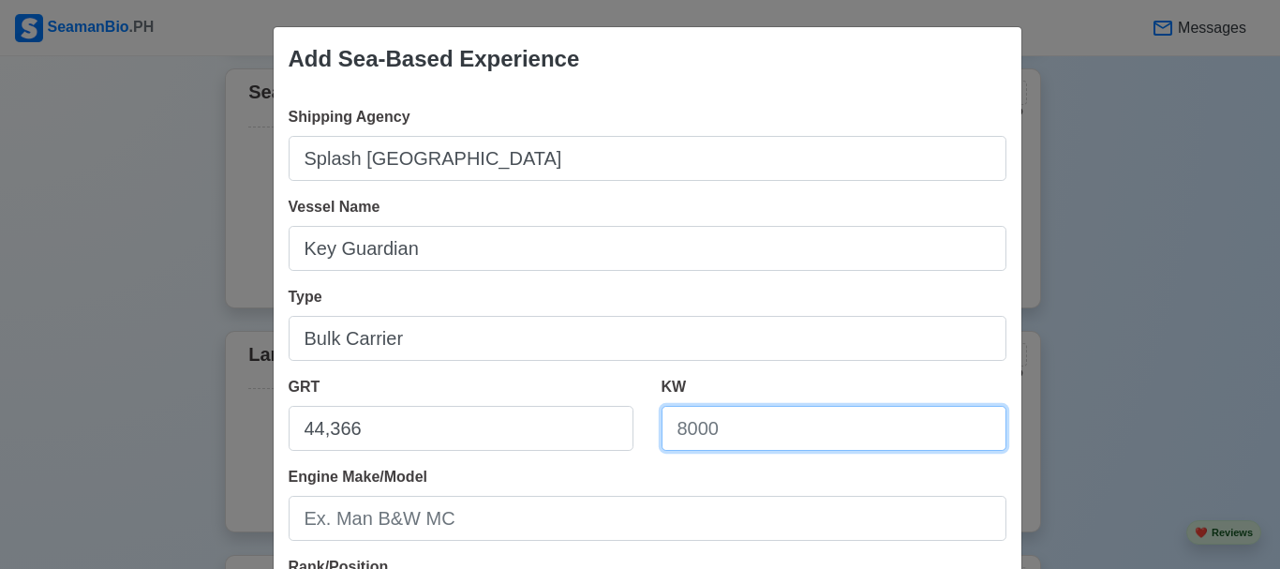
click at [823, 427] on input "KW" at bounding box center [834, 428] width 345 height 45
click at [693, 431] on input "10740" at bounding box center [834, 428] width 345 height 45
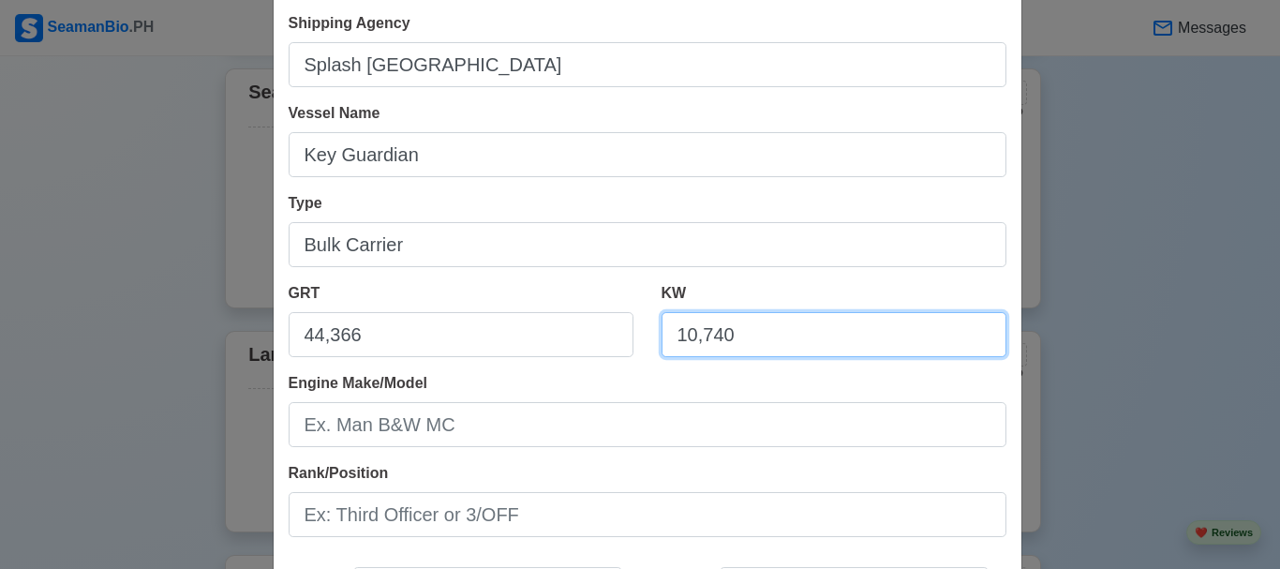
scroll to position [187, 0]
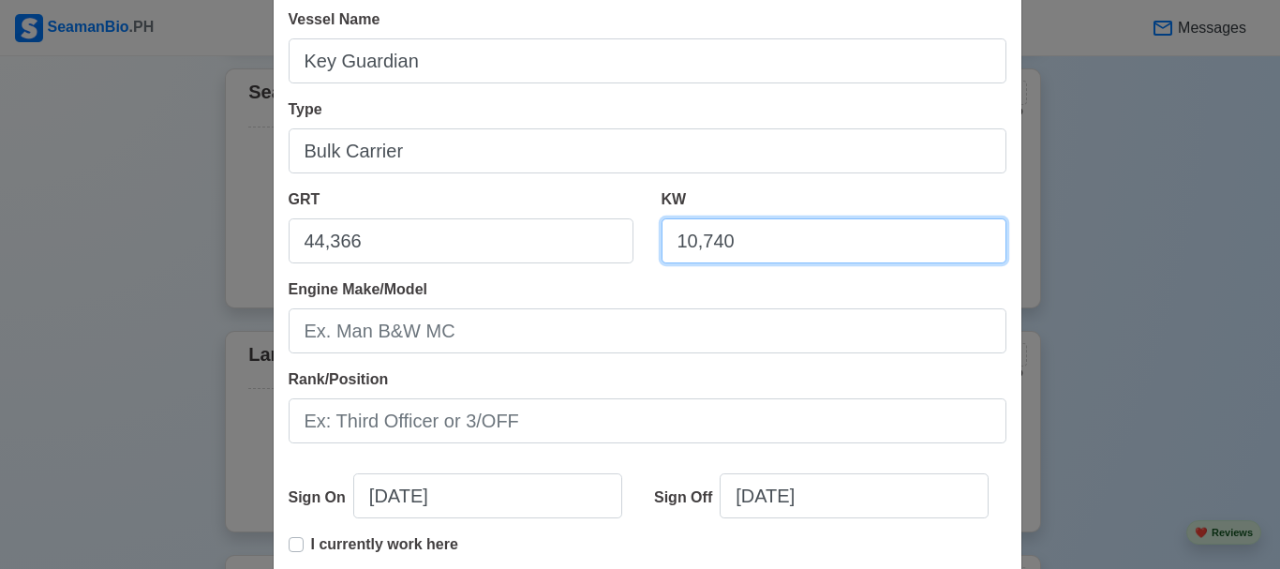
type input "10,740"
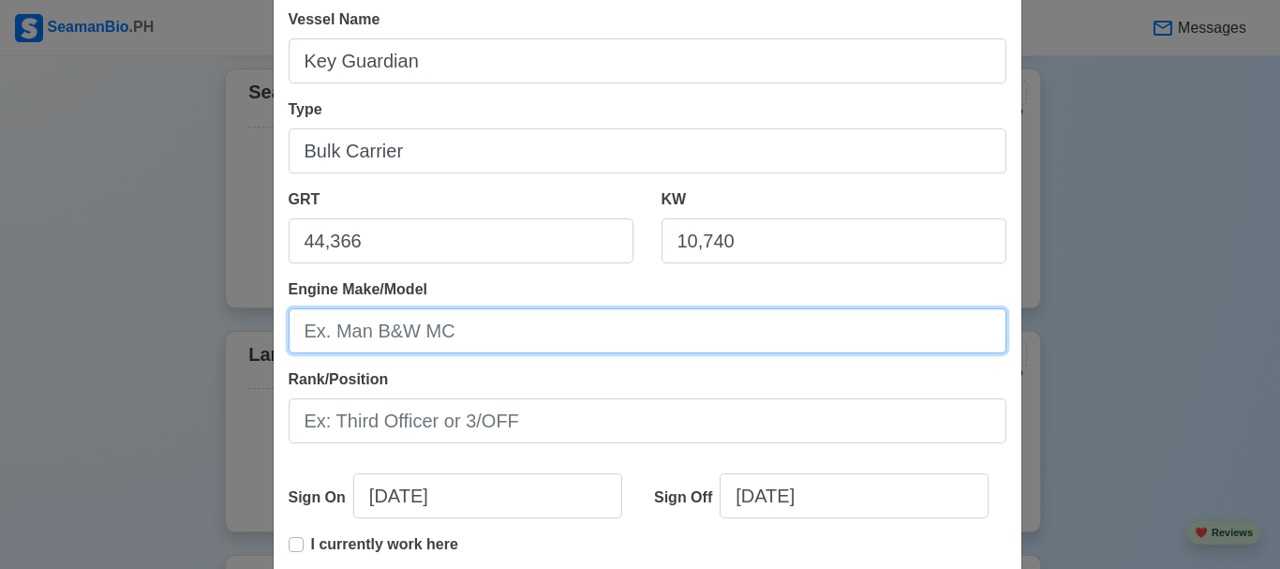
click at [472, 337] on input "Engine Make/Model" at bounding box center [648, 330] width 718 height 45
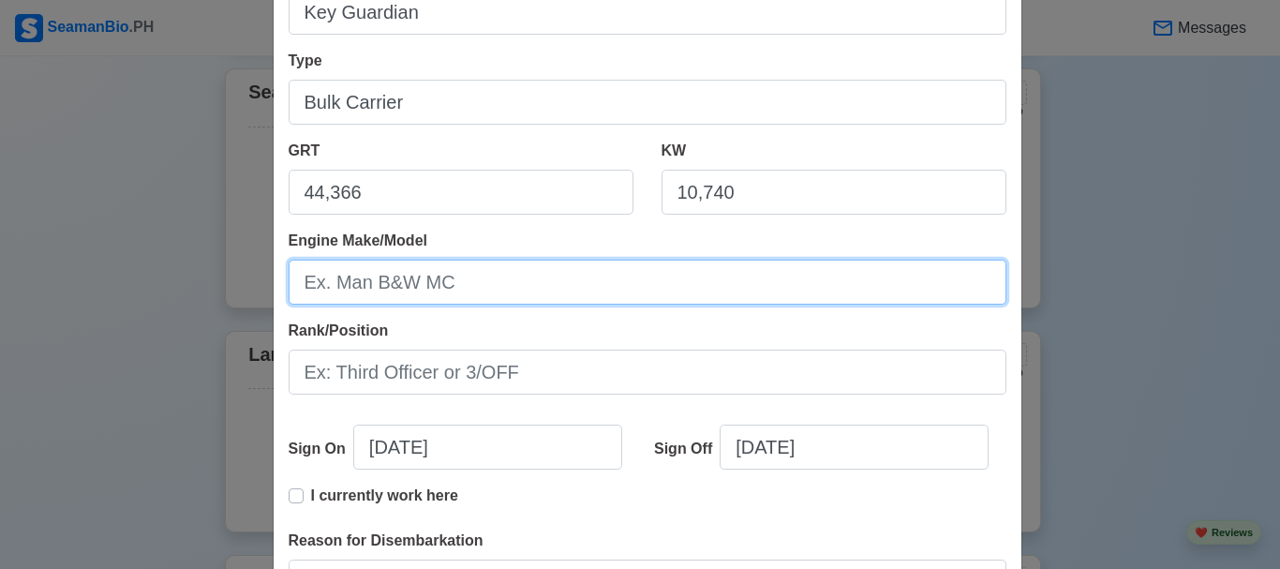
scroll to position [281, 0]
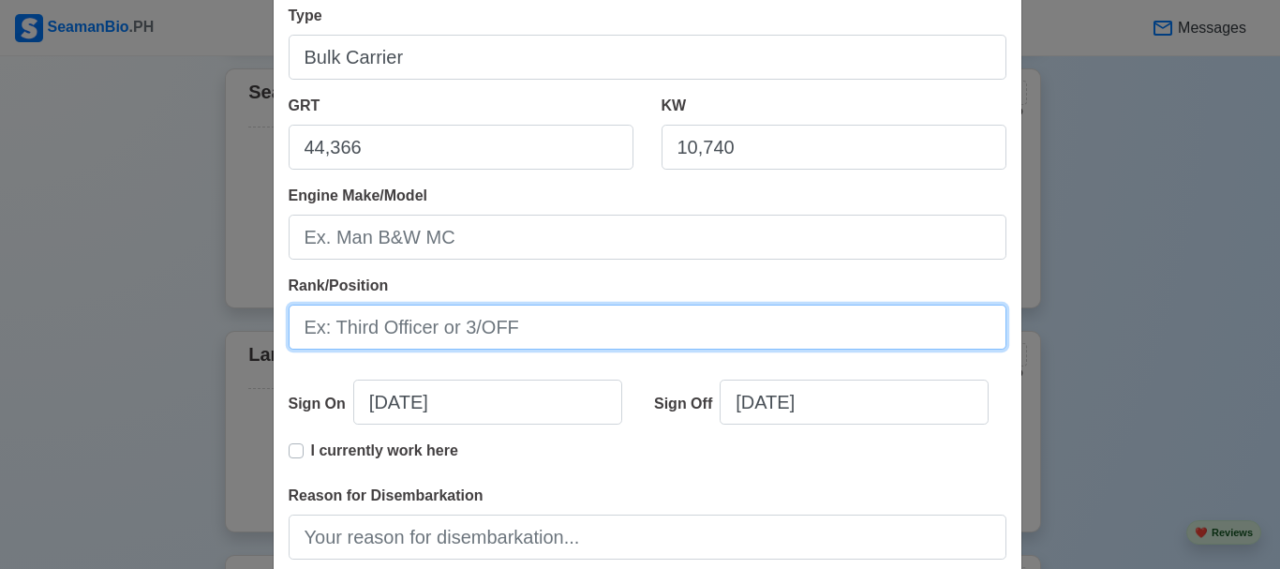
click at [466, 328] on input "Rank/Position" at bounding box center [648, 327] width 718 height 45
type input "Bosun"
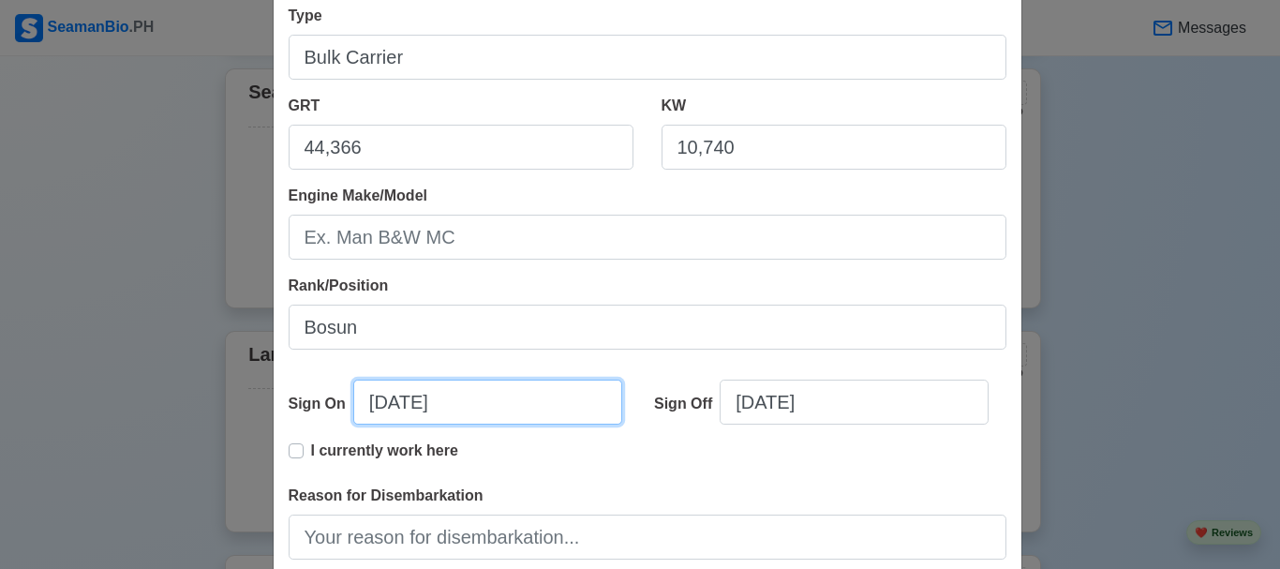
click at [409, 404] on input "09/10/2025" at bounding box center [487, 402] width 269 height 45
select select "****"
select select "*********"
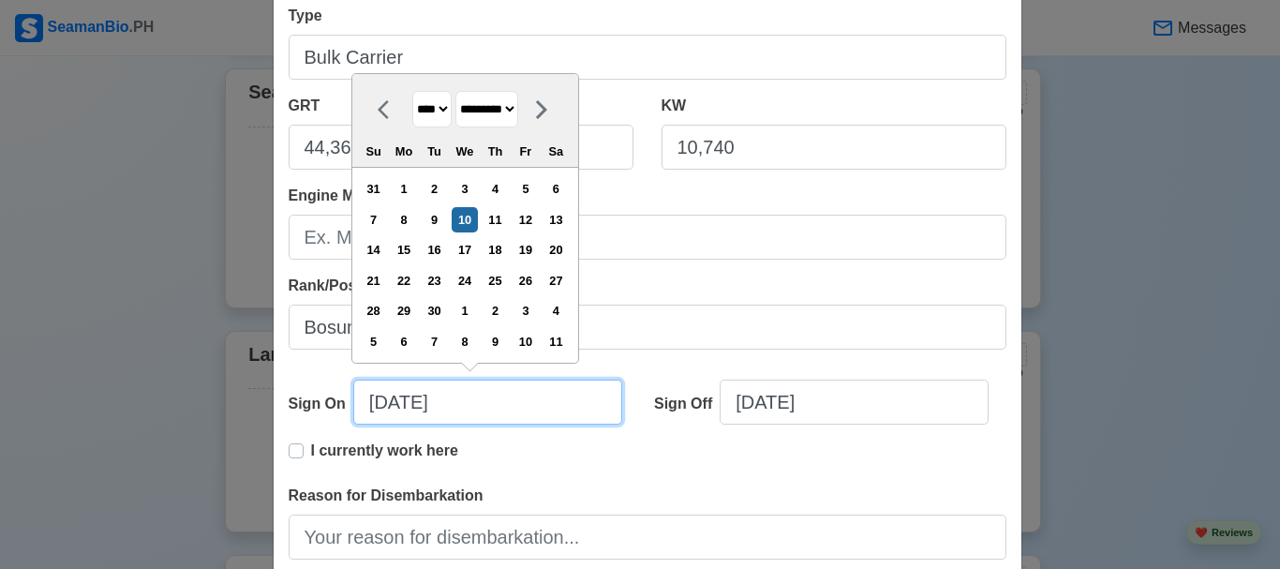
click at [379, 400] on input "09/10/2025" at bounding box center [487, 402] width 269 height 45
type input "07/10/2025"
select select "****"
click at [410, 401] on input "07/10/2025" at bounding box center [487, 402] width 269 height 45
click at [470, 412] on input "07/18/2025" at bounding box center [487, 402] width 269 height 45
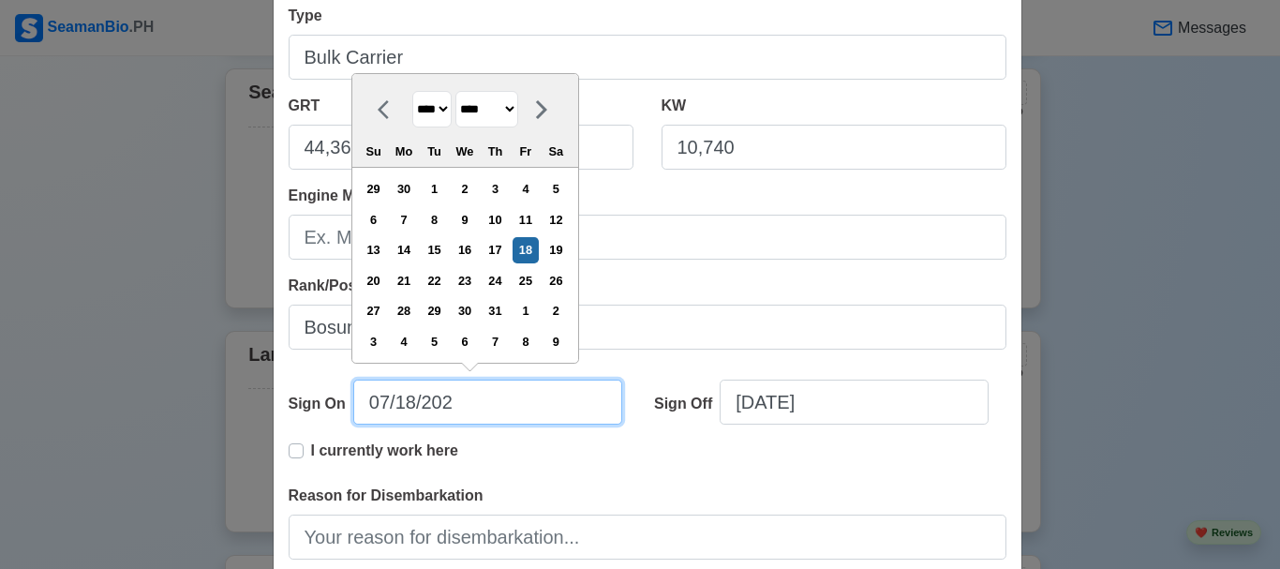
type input "07/18/20"
select select "****"
type input "07/18/2017"
select select "****"
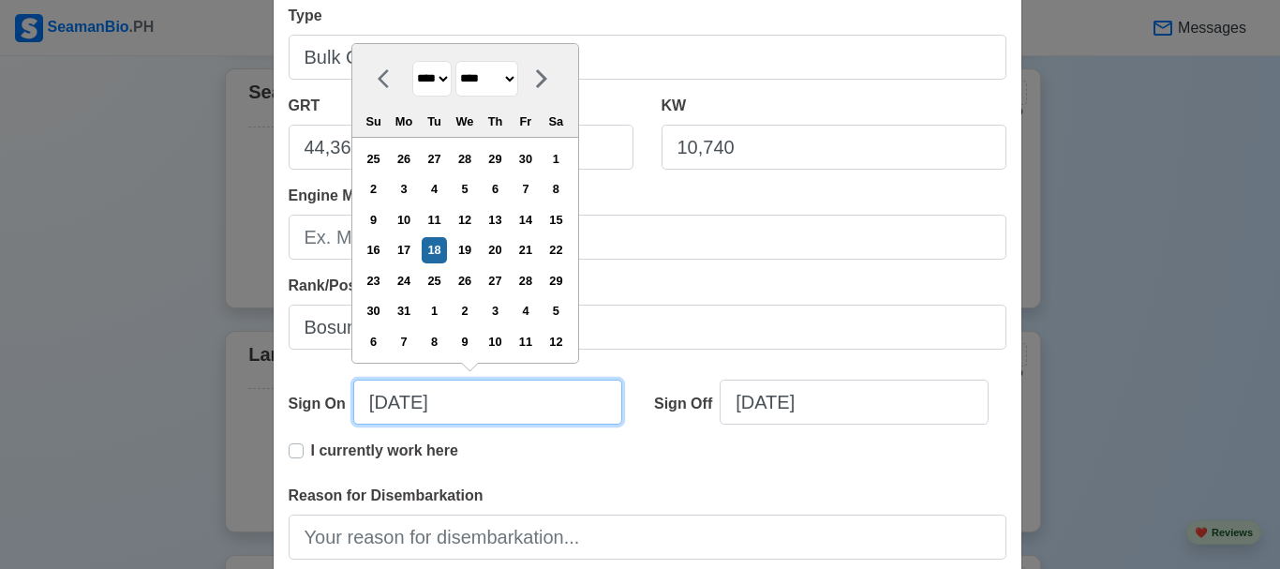
type input "07/18/2017"
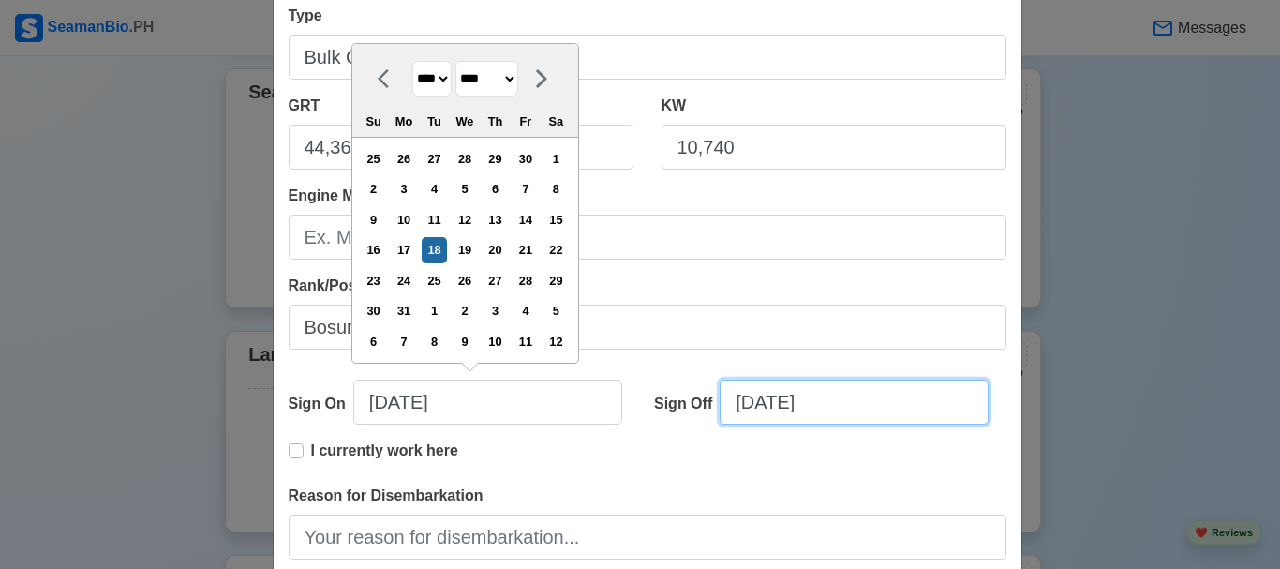
drag, startPoint x: 749, startPoint y: 407, endPoint x: 757, endPoint y: 398, distance: 11.9
click at [749, 406] on input "09/10/2025" at bounding box center [854, 402] width 269 height 45
select select "****"
select select "*********"
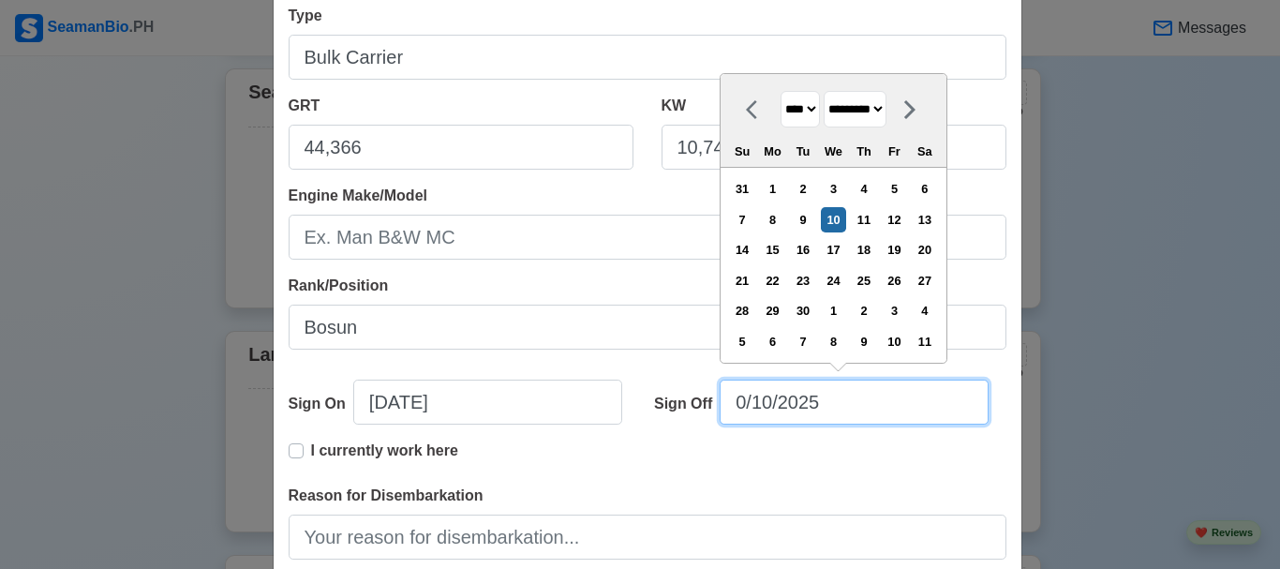
type input "05/10/2025"
select select "***"
type input "05/04/20"
select select "****"
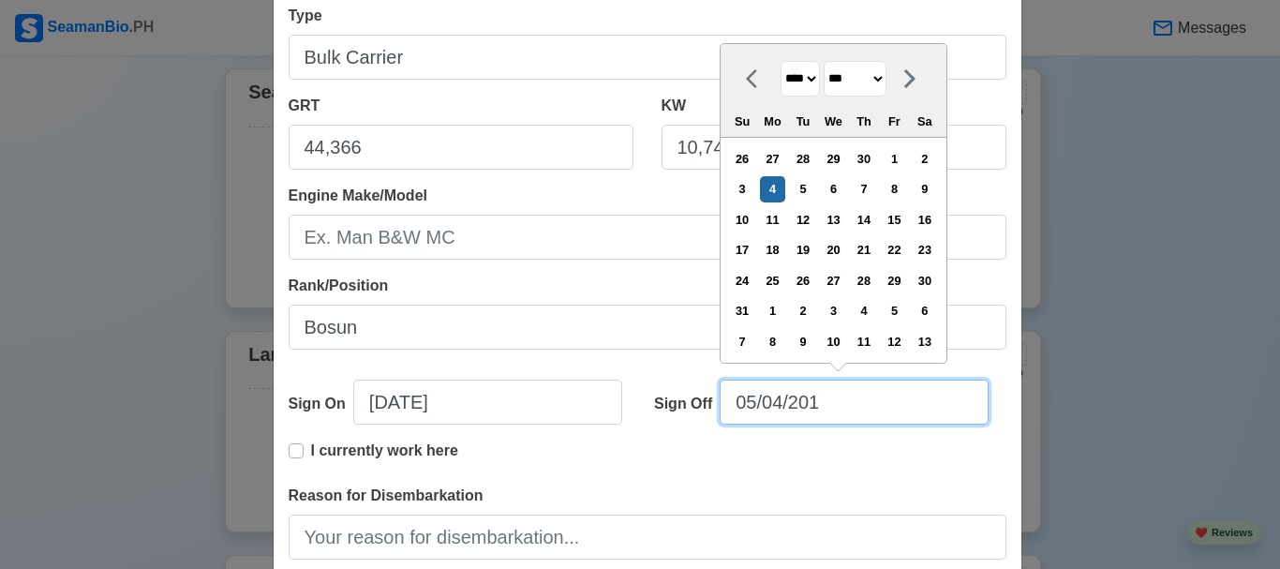
type input "05/04/2018"
select select "****"
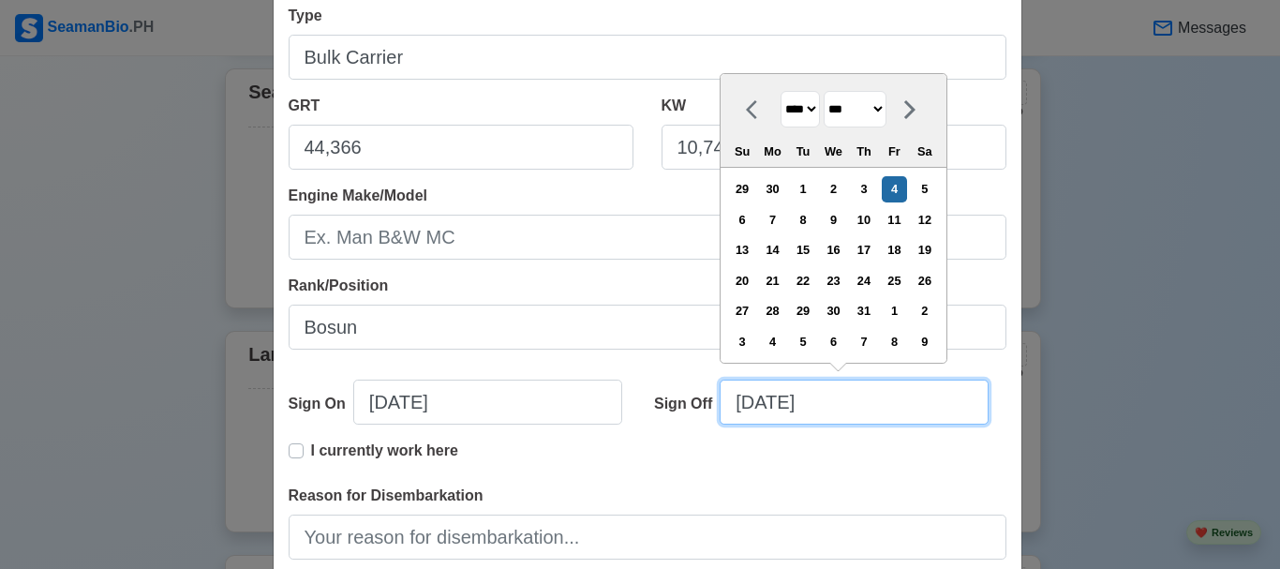
type input "05/04/2018"
click at [636, 486] on div "Reason for Disembarkation" at bounding box center [648, 522] width 718 height 75
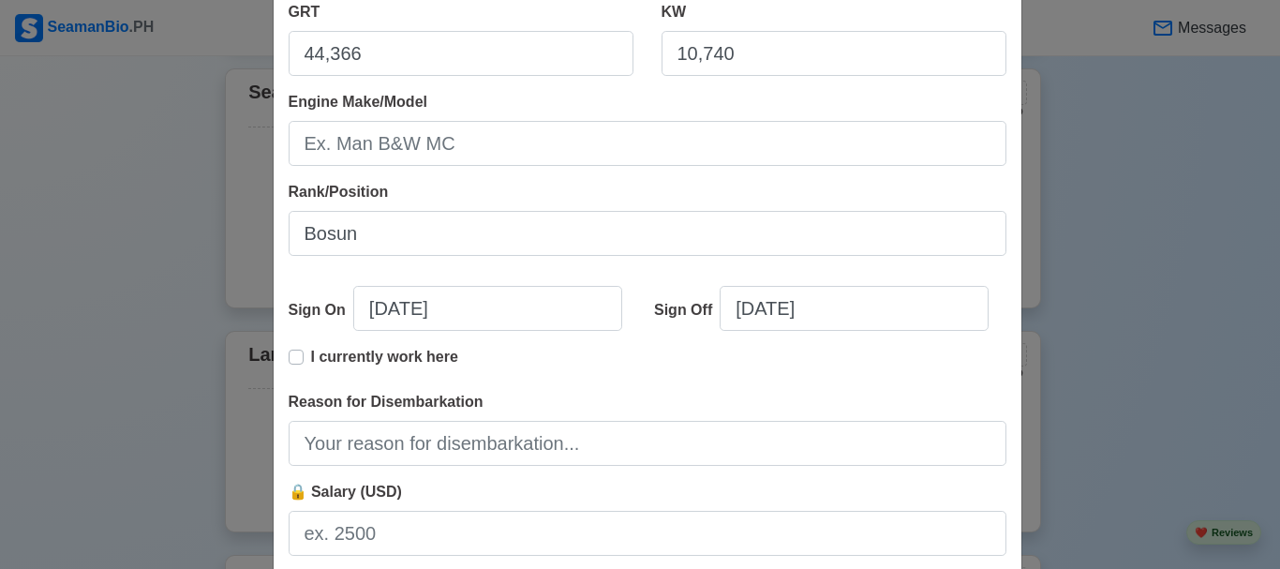
scroll to position [469, 0]
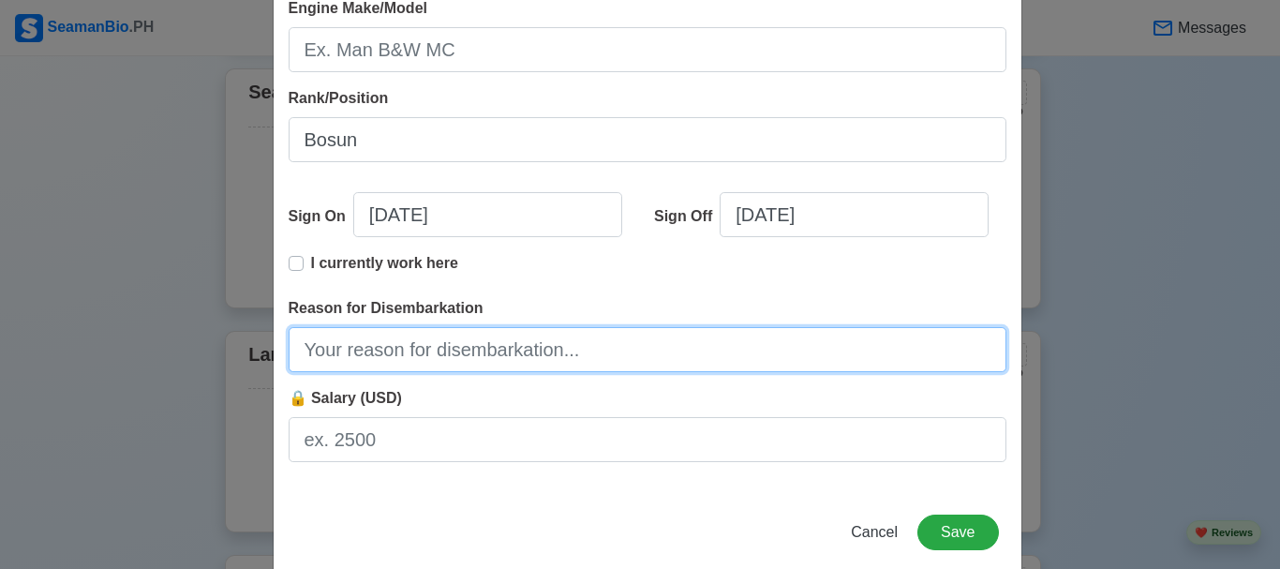
click at [391, 352] on input "Reason for Disembarkation" at bounding box center [648, 349] width 718 height 45
click at [393, 352] on input "Finish ConTract" at bounding box center [648, 349] width 718 height 45
type input "Finish Contract"
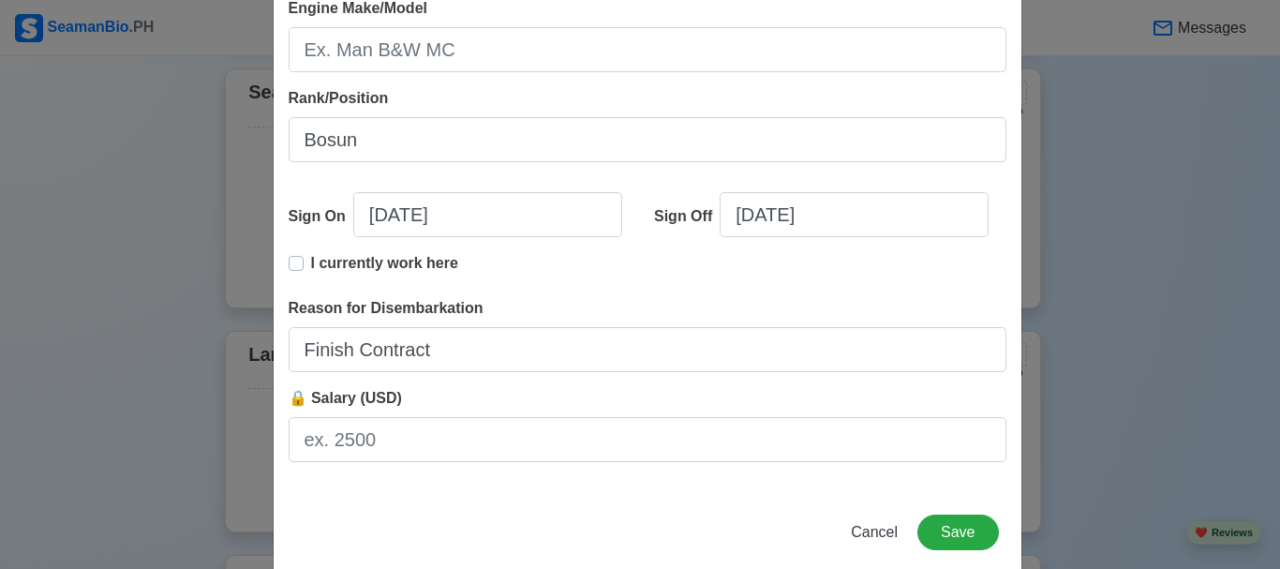
click at [621, 501] on div "Add Sea-Based Experience Shipping Agency Splash Philippines Vessel Name Key Gua…" at bounding box center [648, 66] width 750 height 1016
click at [716, 510] on div "Add Sea-Based Experience Shipping Agency Splash Philippines Vessel Name Key Gua…" at bounding box center [648, 66] width 750 height 1016
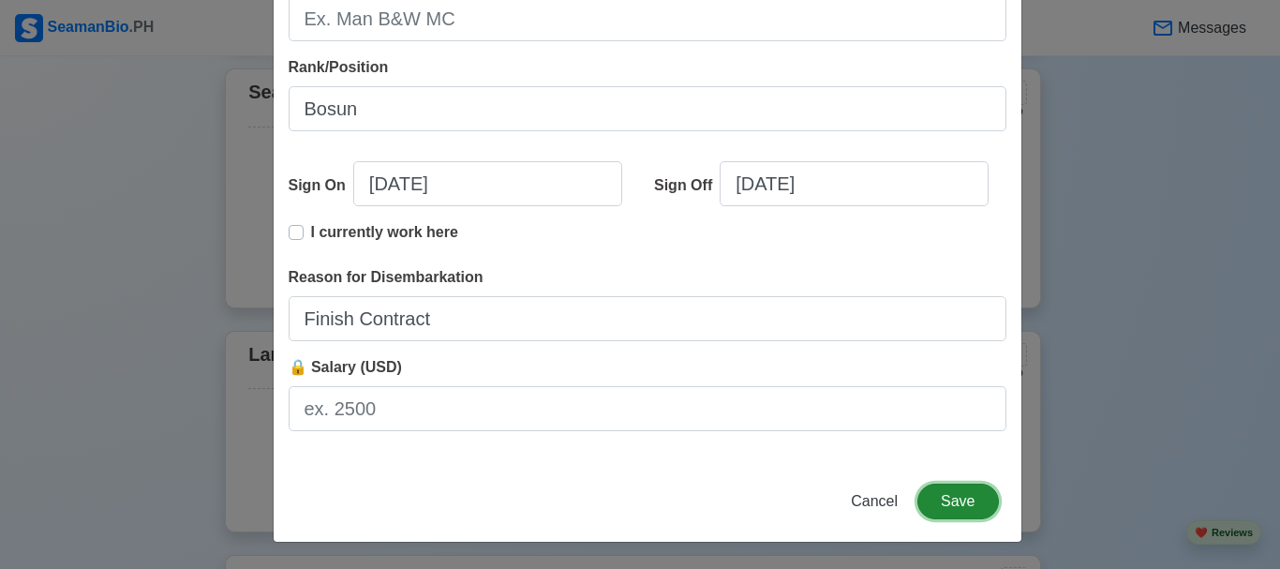
click at [956, 502] on button "Save" at bounding box center [958, 502] width 81 height 36
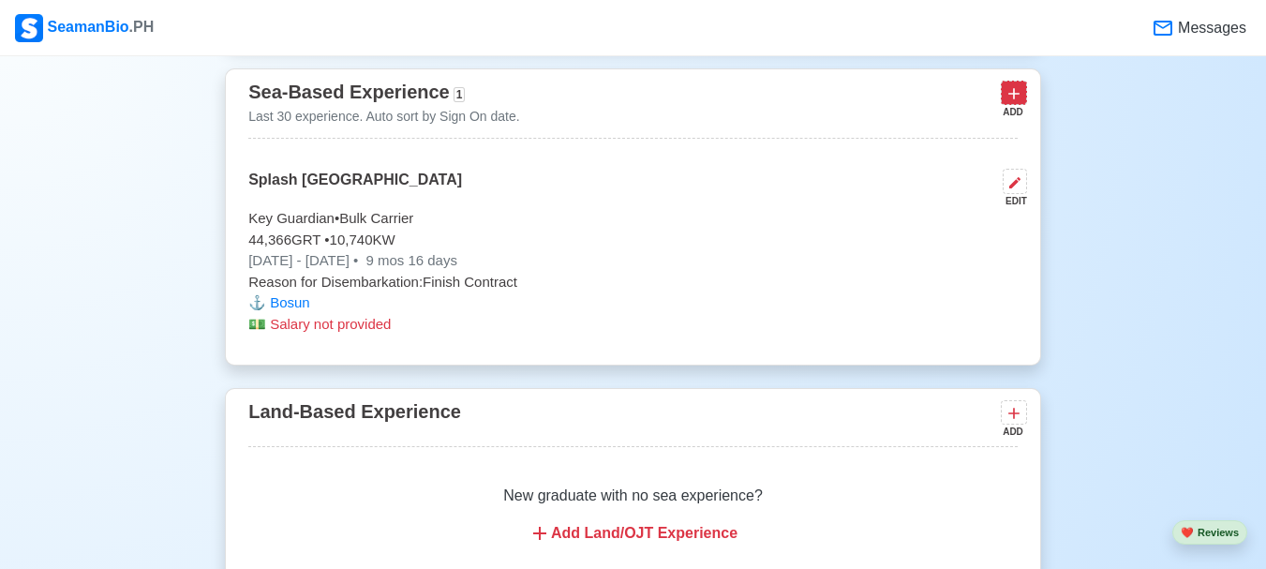
click at [1016, 99] on icon at bounding box center [1014, 93] width 11 height 11
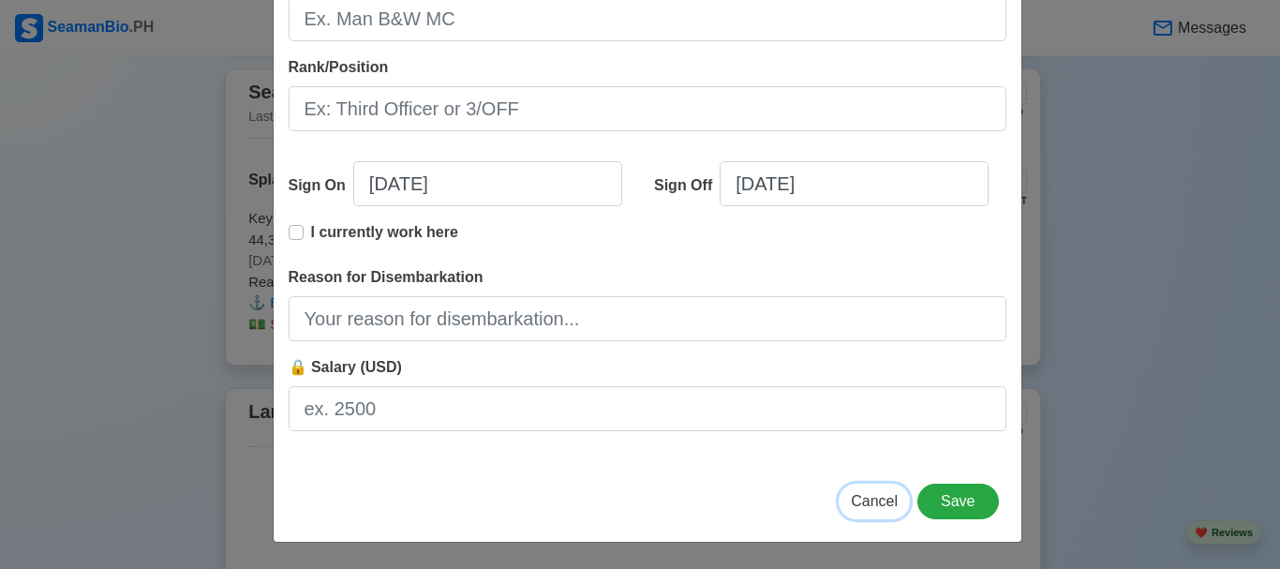
click at [861, 503] on span "Cancel" at bounding box center [874, 501] width 47 height 16
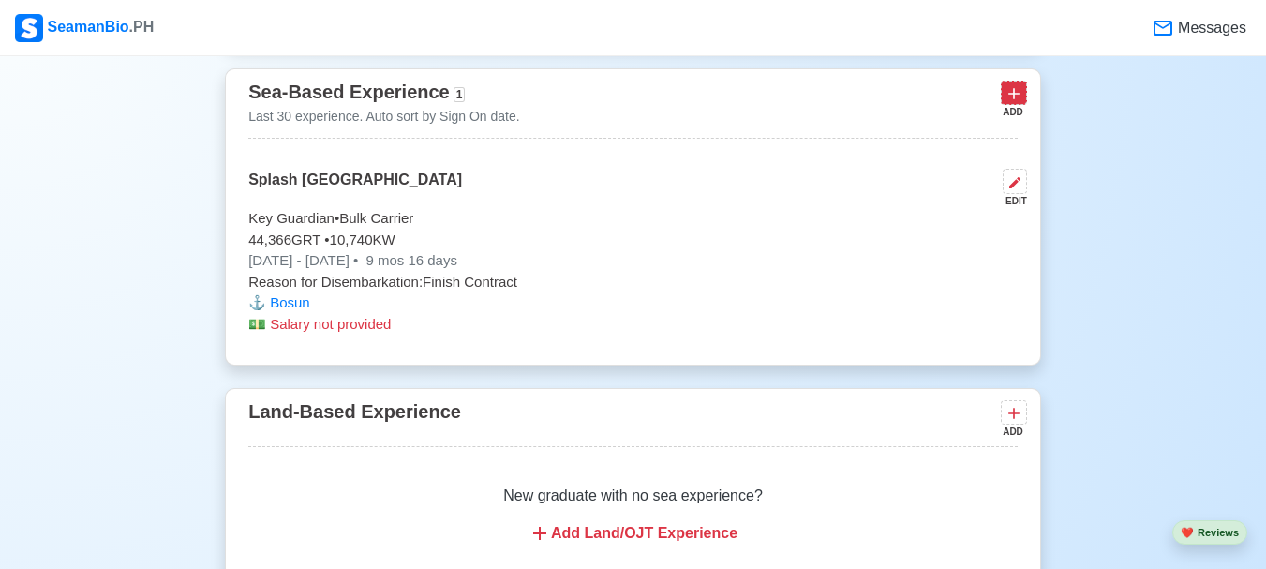
click at [1013, 103] on icon at bounding box center [1014, 93] width 19 height 19
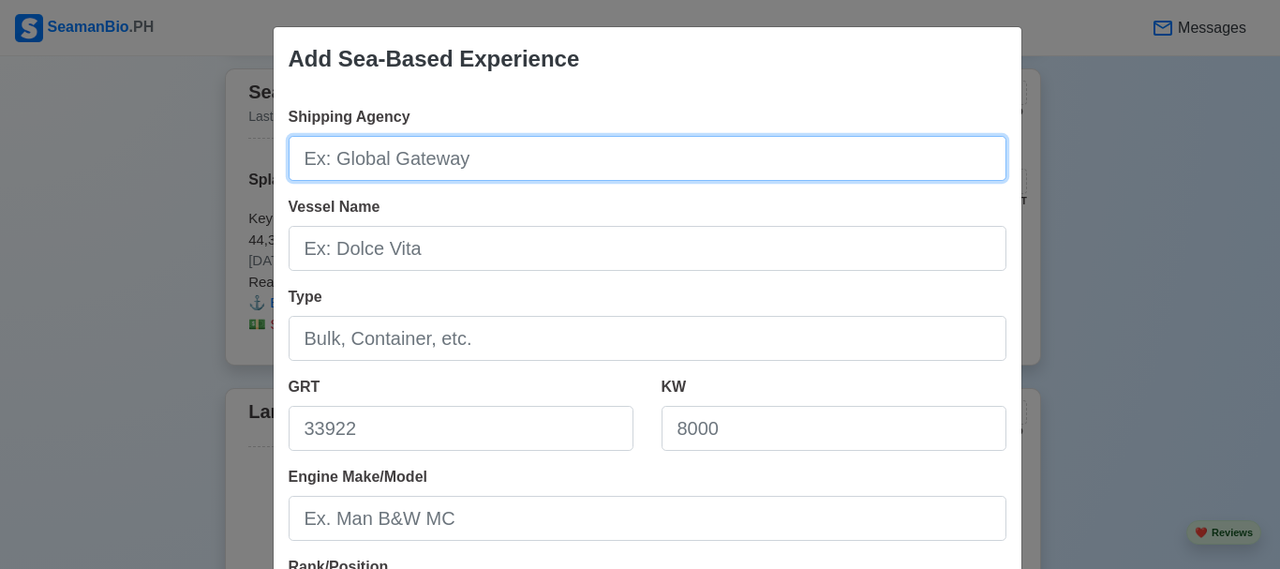
click at [413, 150] on input "Shipping Agency" at bounding box center [648, 158] width 718 height 45
type input "Splash Philippines"
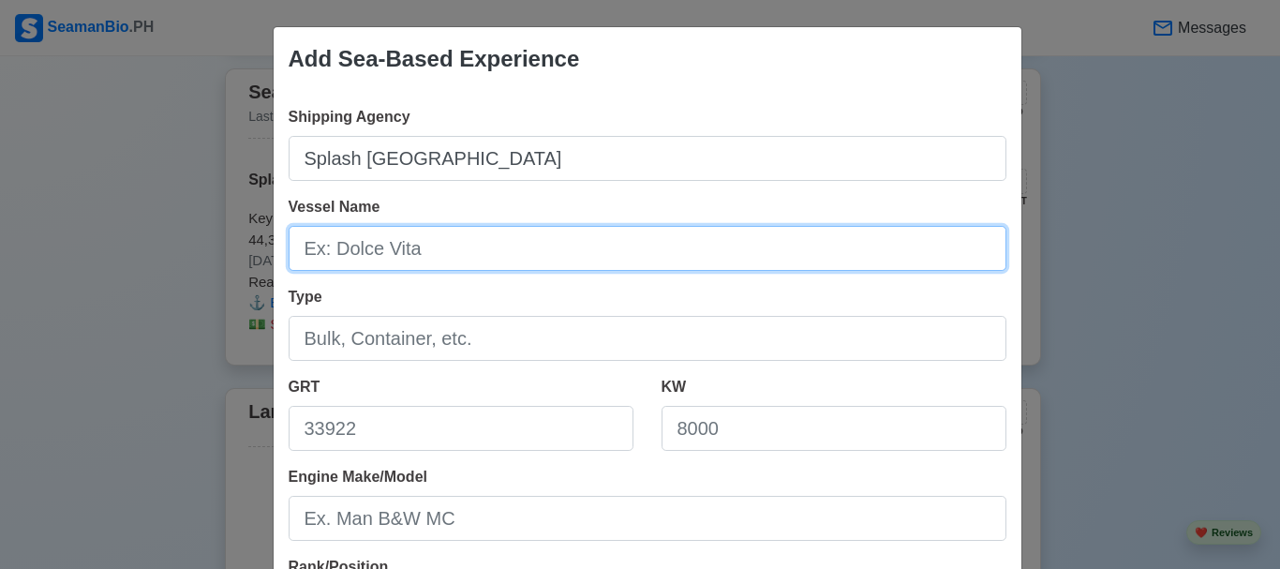
click at [456, 252] on input "Vessel Name" at bounding box center [648, 248] width 718 height 45
type input "Cape Sunrise"
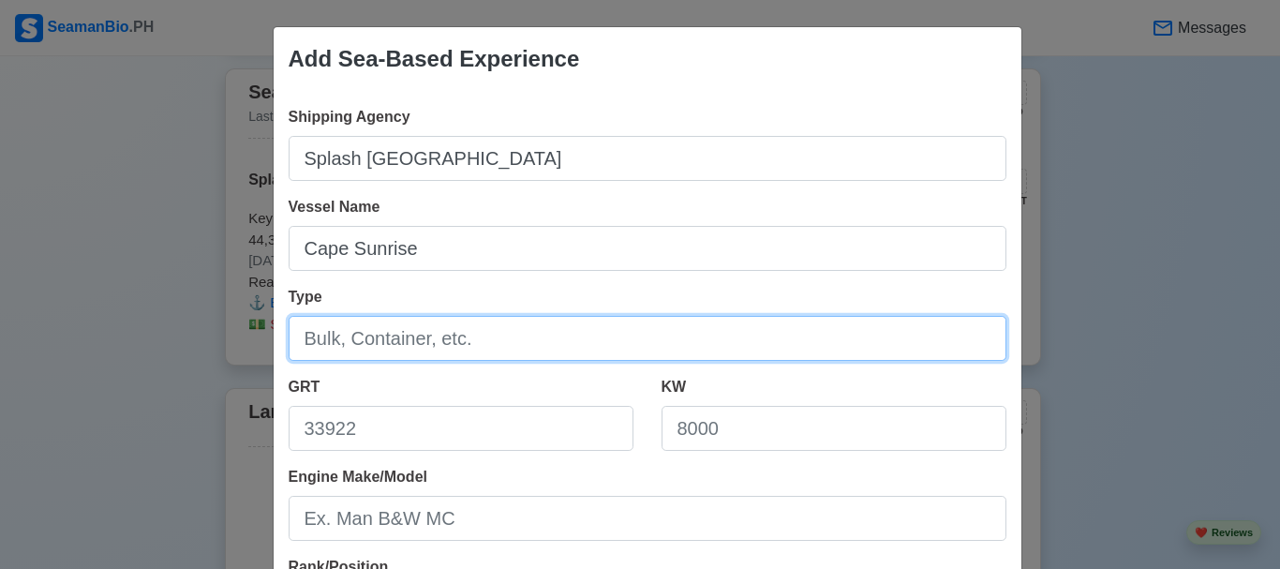
click at [433, 342] on input "Type" at bounding box center [648, 338] width 718 height 45
type input "Bulk Carrier"
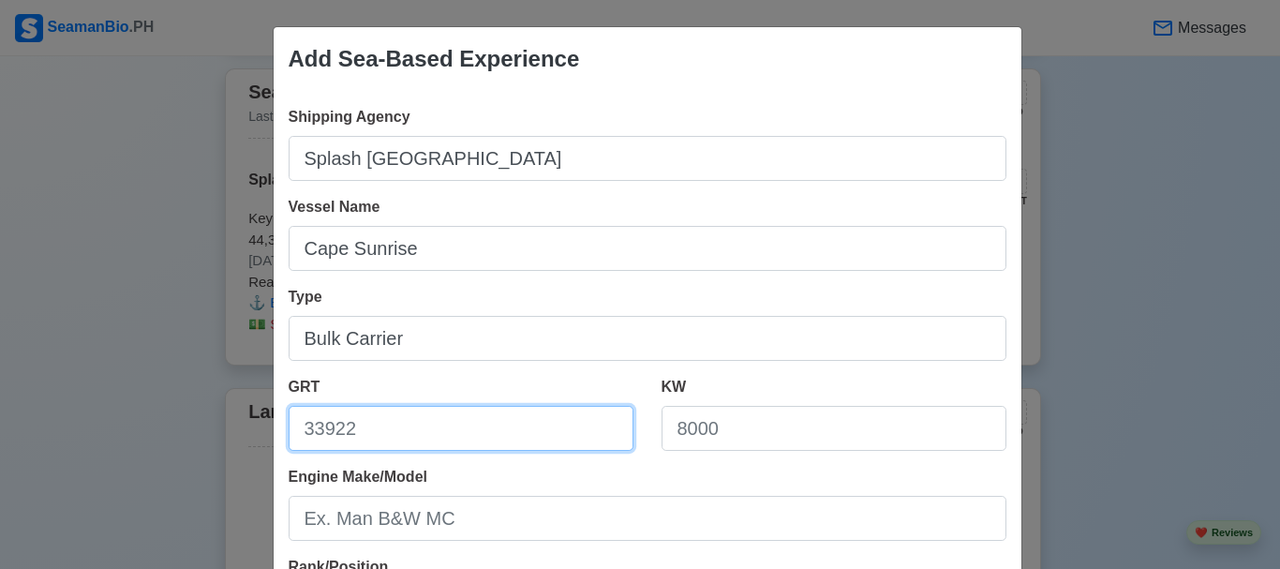
click at [428, 420] on input "GRT" at bounding box center [461, 428] width 345 height 45
type input "92752"
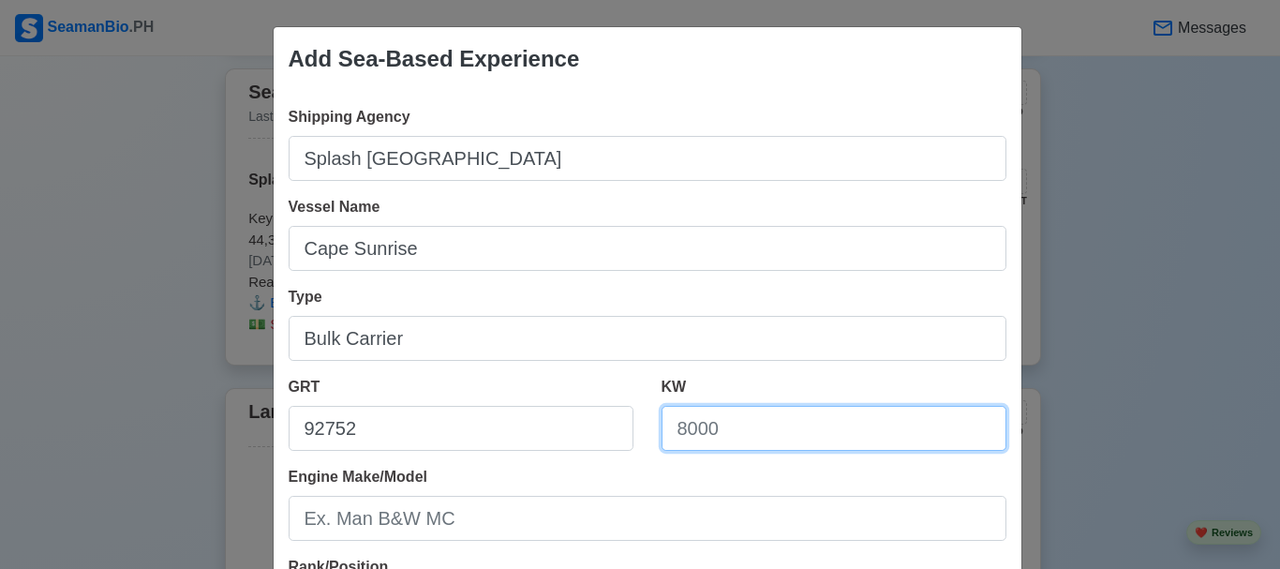
click at [864, 436] on input "KW" at bounding box center [834, 428] width 345 height 45
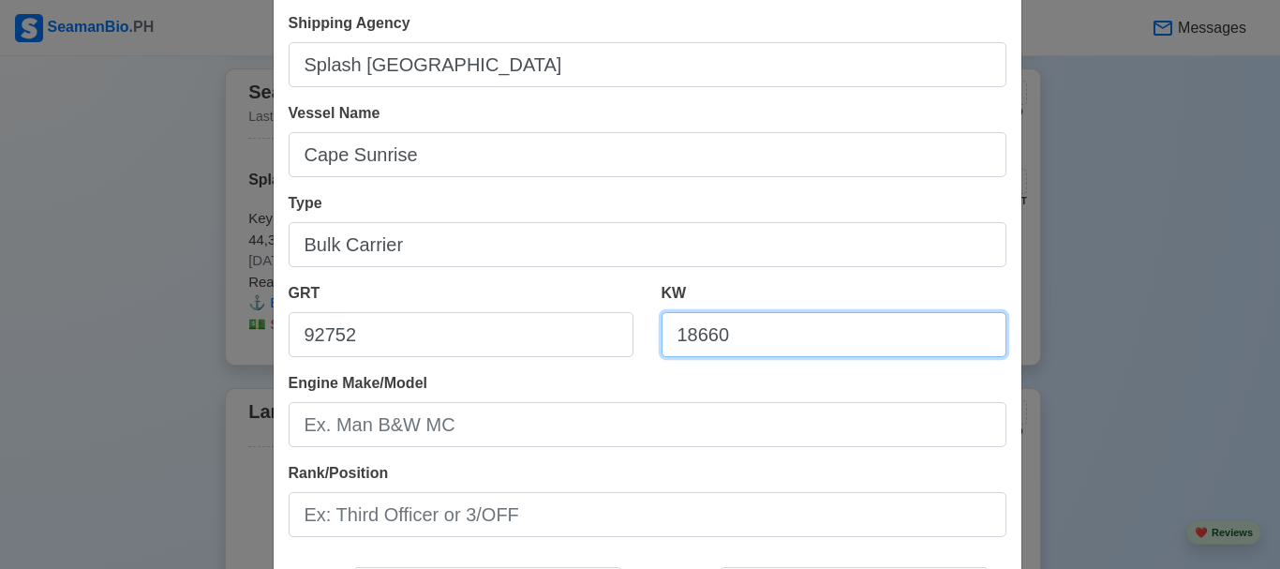
type input "18660"
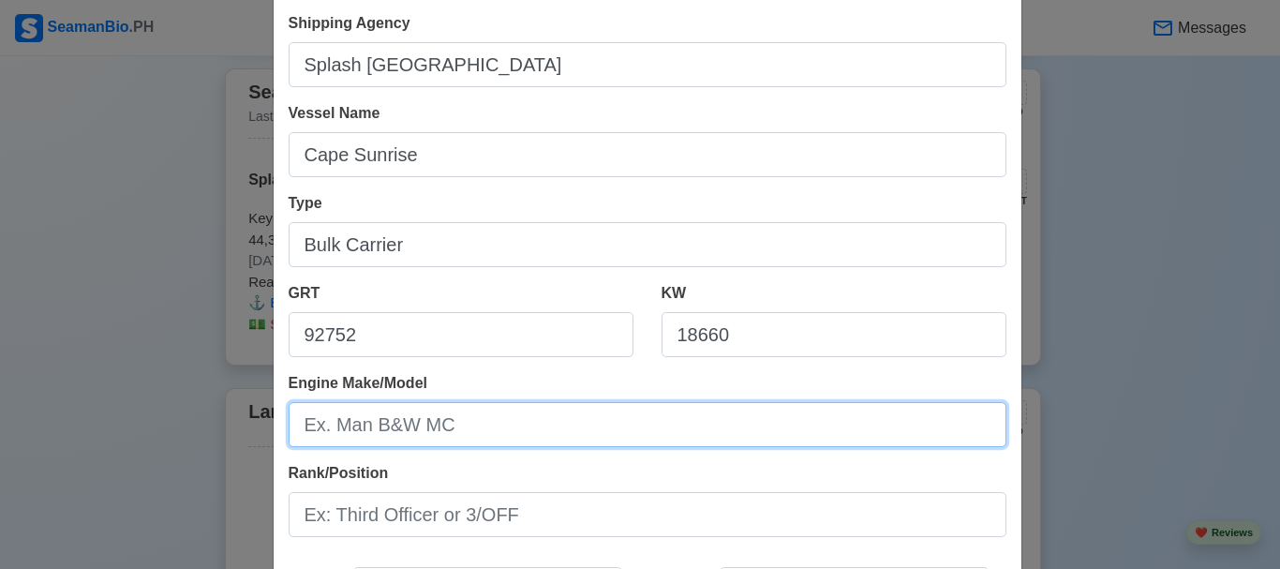
click at [374, 426] on input "Engine Make/Model" at bounding box center [648, 424] width 718 height 45
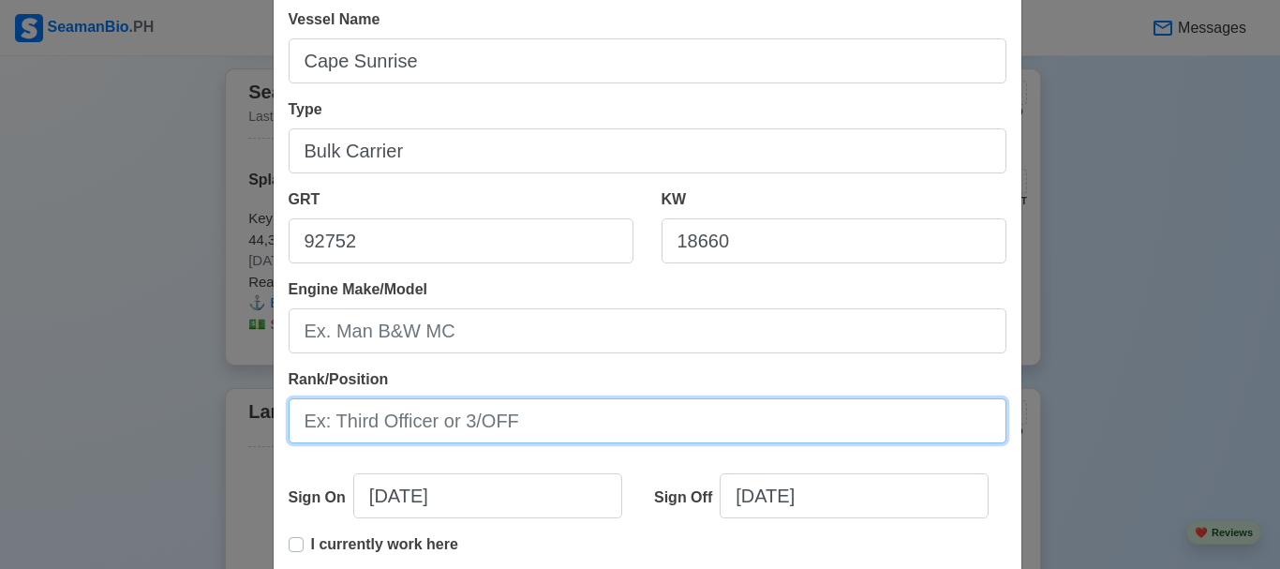
click at [515, 420] on input "Rank/Position" at bounding box center [648, 420] width 718 height 45
type input "Bosun"
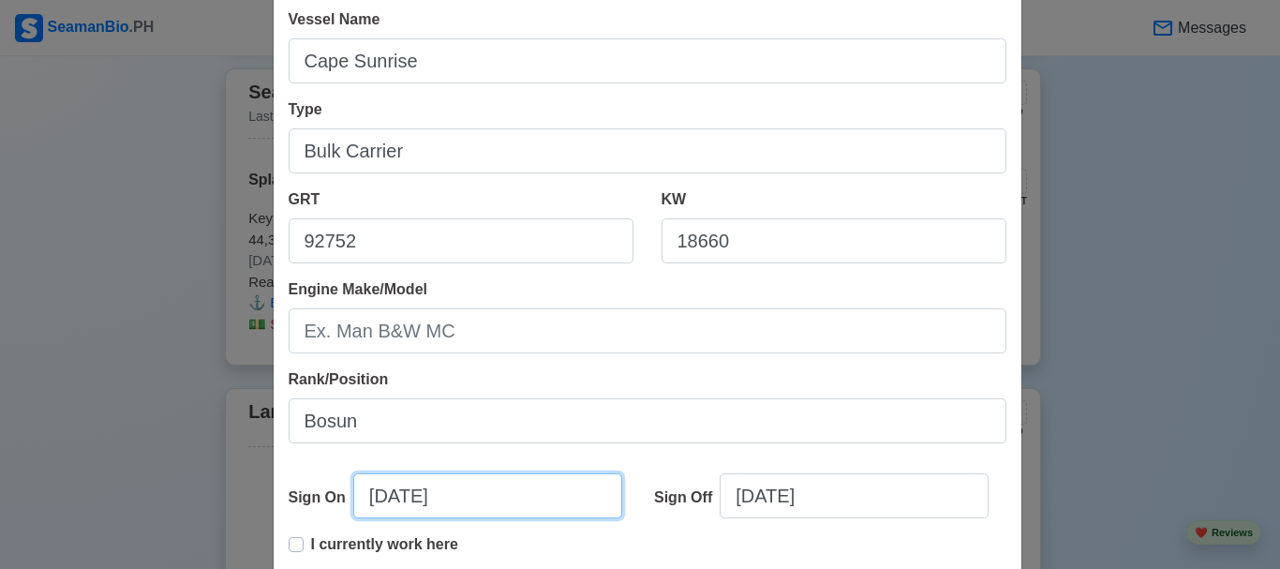
click at [379, 501] on input "09/10/2025" at bounding box center [487, 495] width 269 height 45
select select "****"
select select "*********"
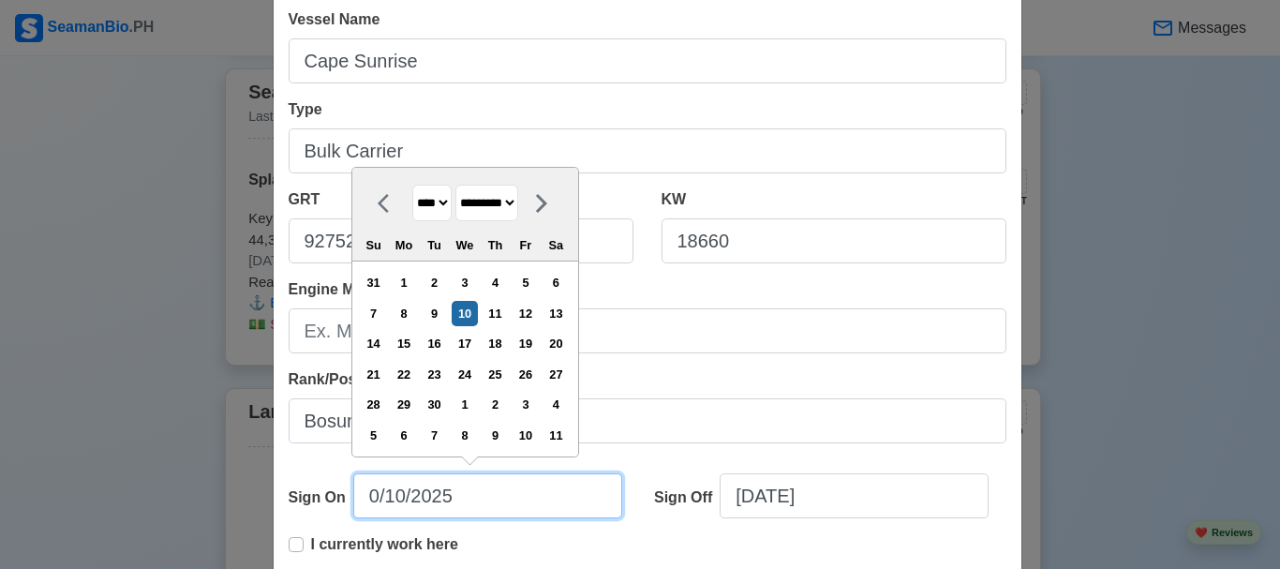
type input "02/10/2025"
select select "********"
type input "02/22/20"
select select "****"
type input "02/22/2019"
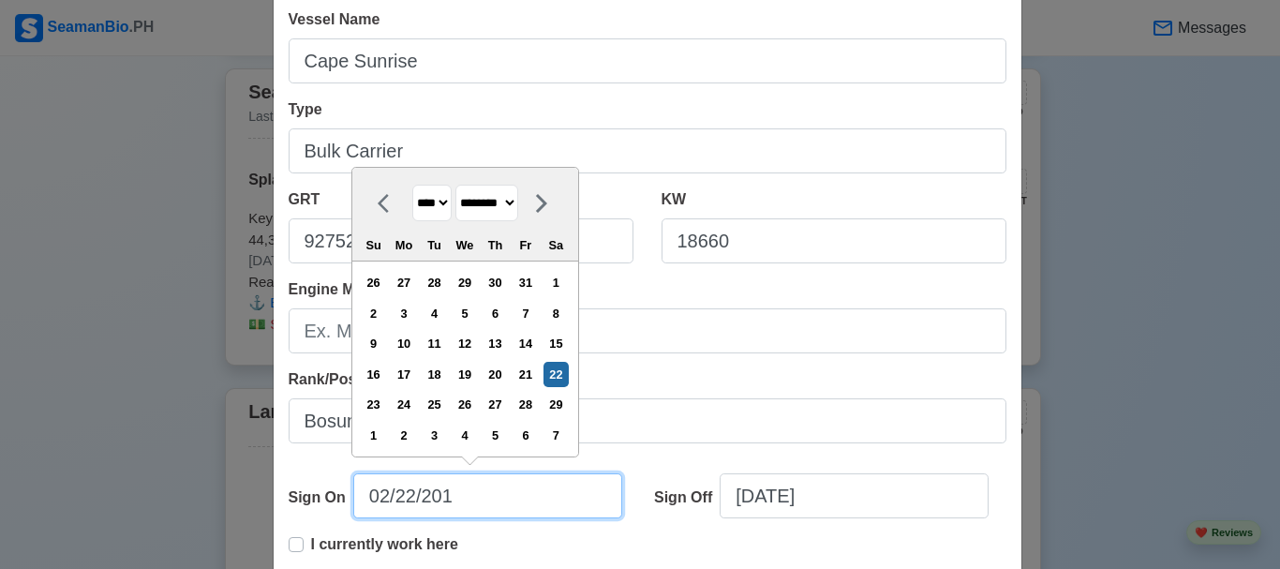
select select "****"
type input "02/22/2019"
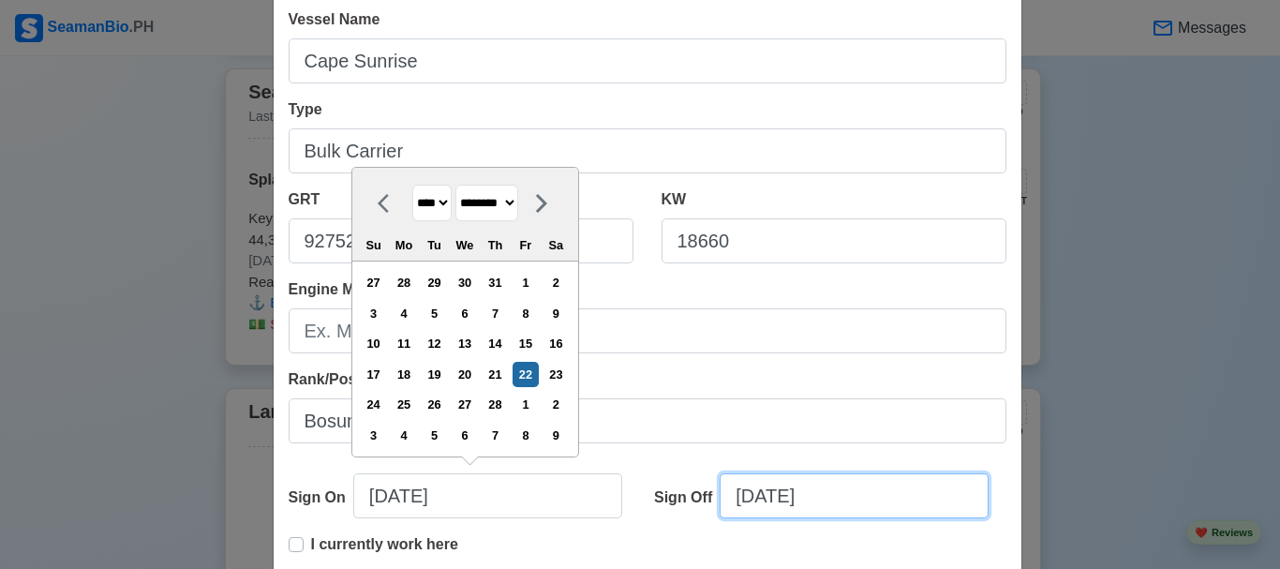
click at [748, 496] on input "09/10/2025" at bounding box center [854, 495] width 269 height 45
select select "****"
select select "*********"
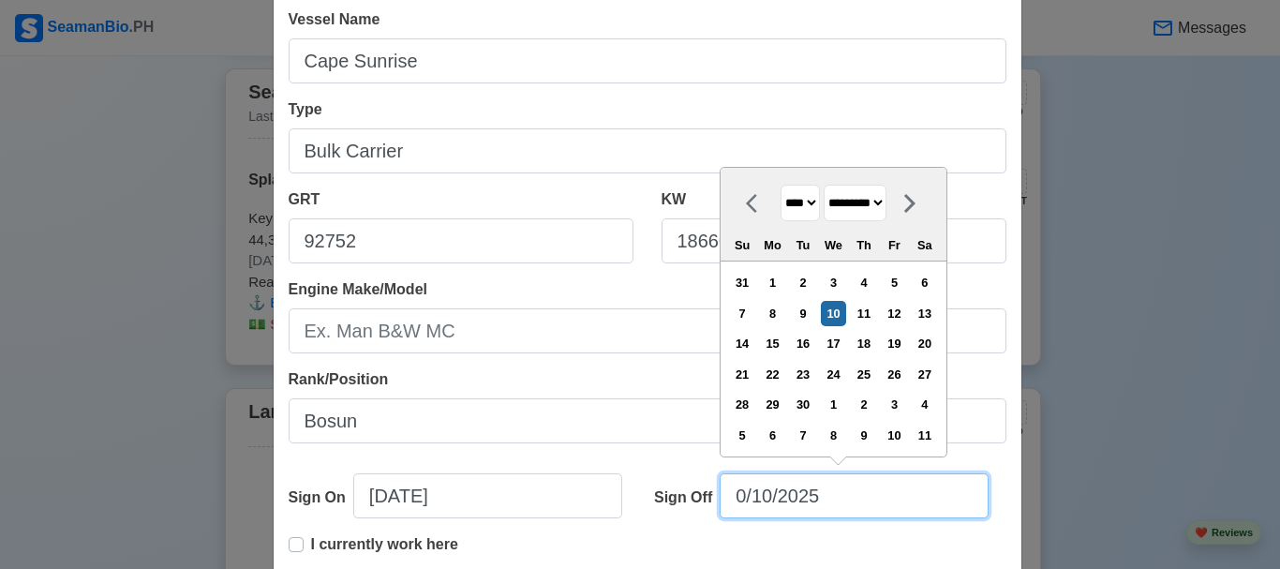
type input "03/10/2025"
select select "*****"
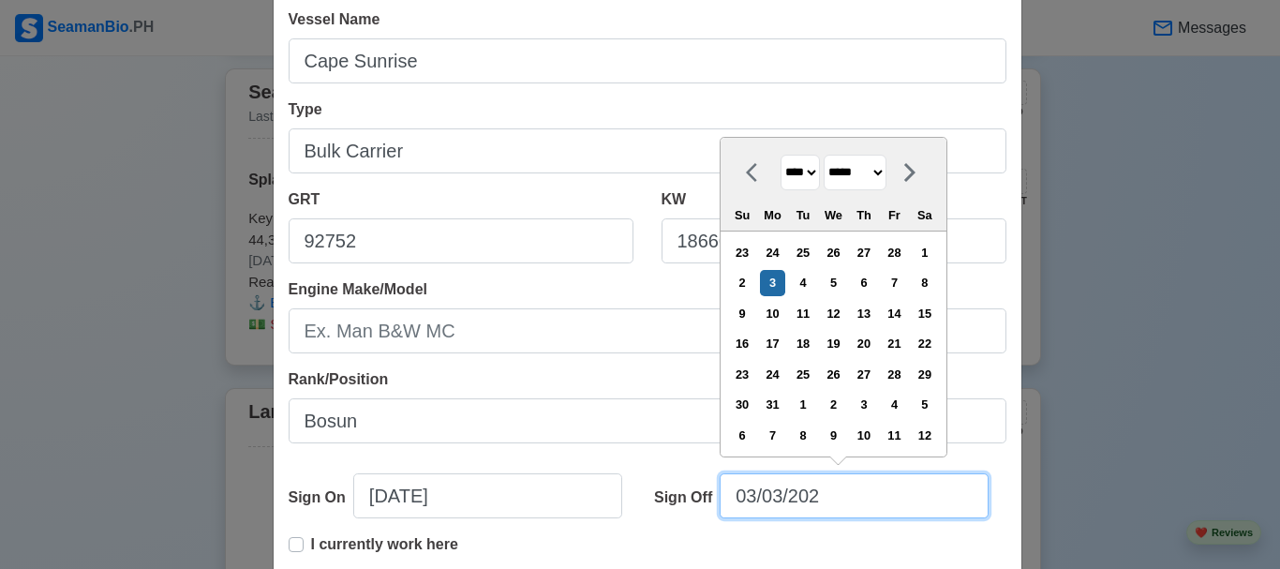
type input "03/03/20"
select select "****"
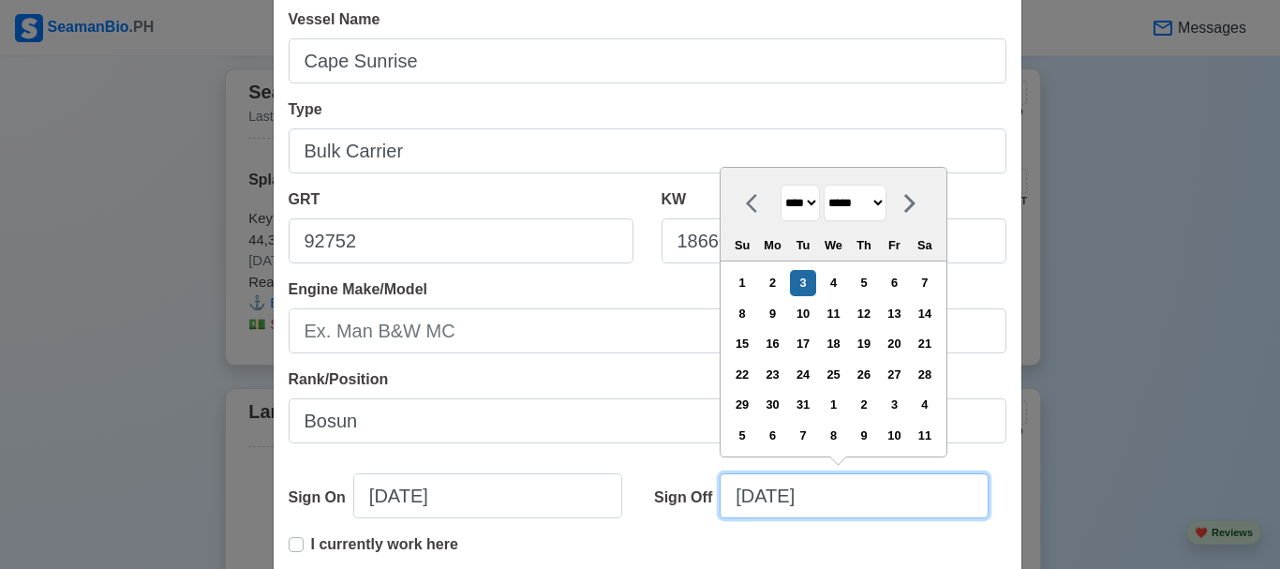
type input "03/03/20202"
select select "****"
type input "03/03/2020"
select select "****"
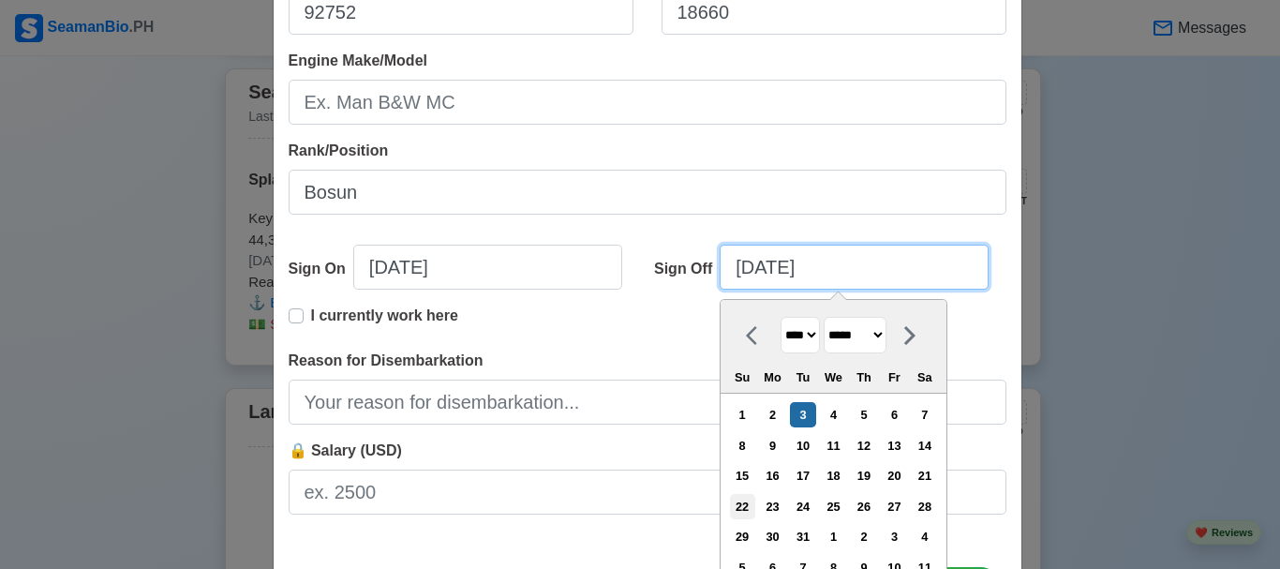
scroll to position [469, 0]
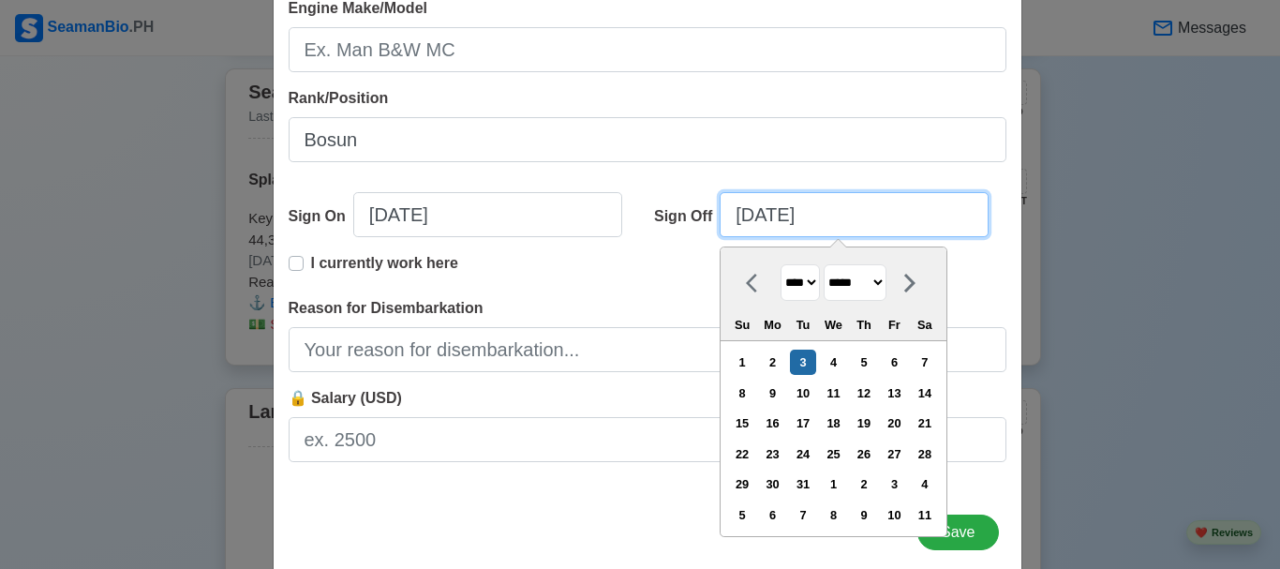
type input "03/03/2020"
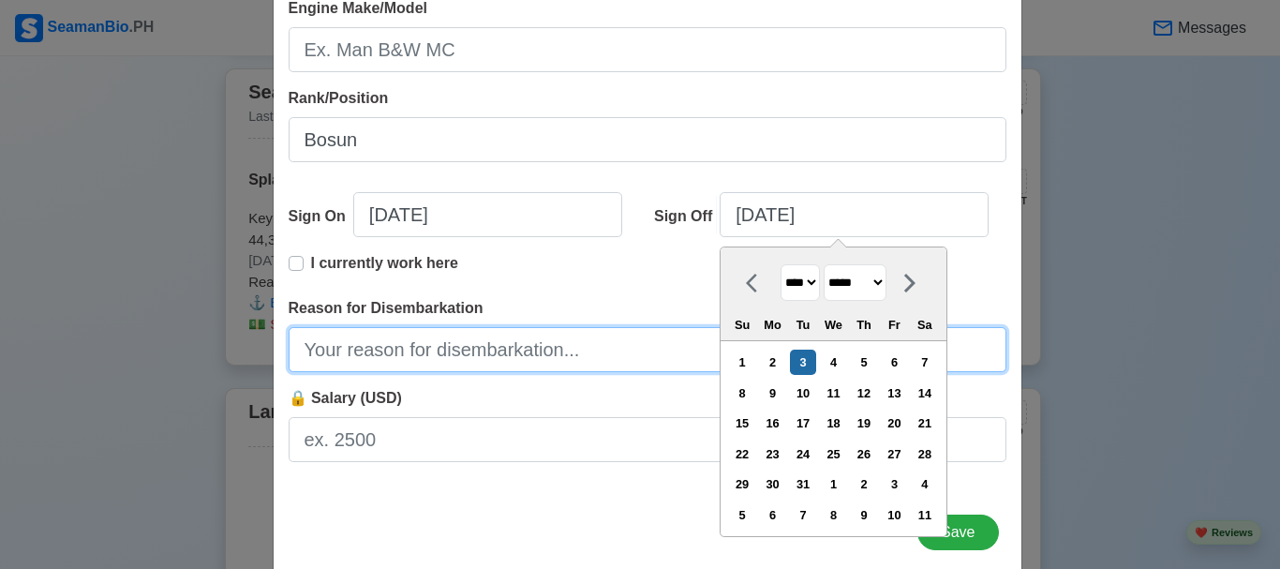
click at [394, 354] on input "Reason for Disembarkation" at bounding box center [648, 349] width 718 height 45
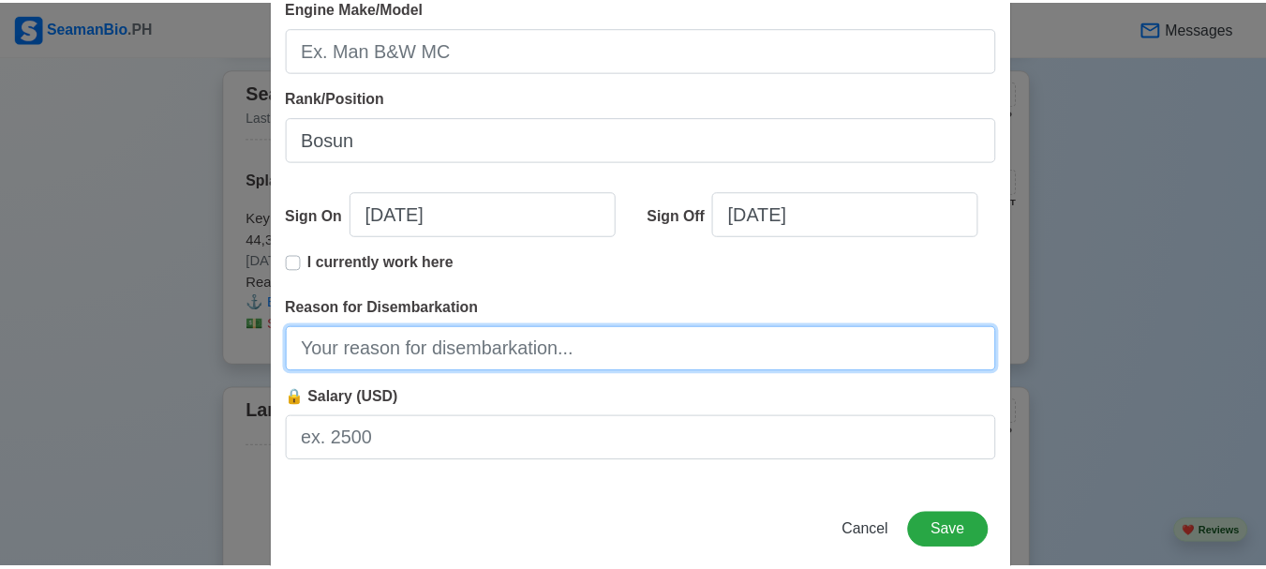
scroll to position [500, 0]
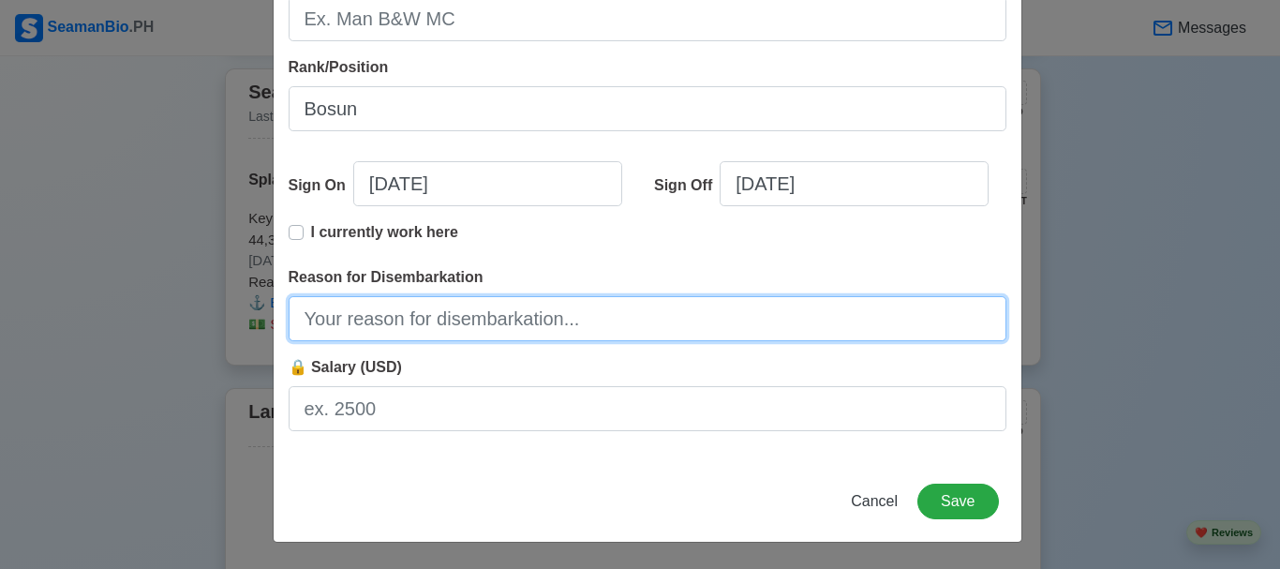
type input "Finish Contract"
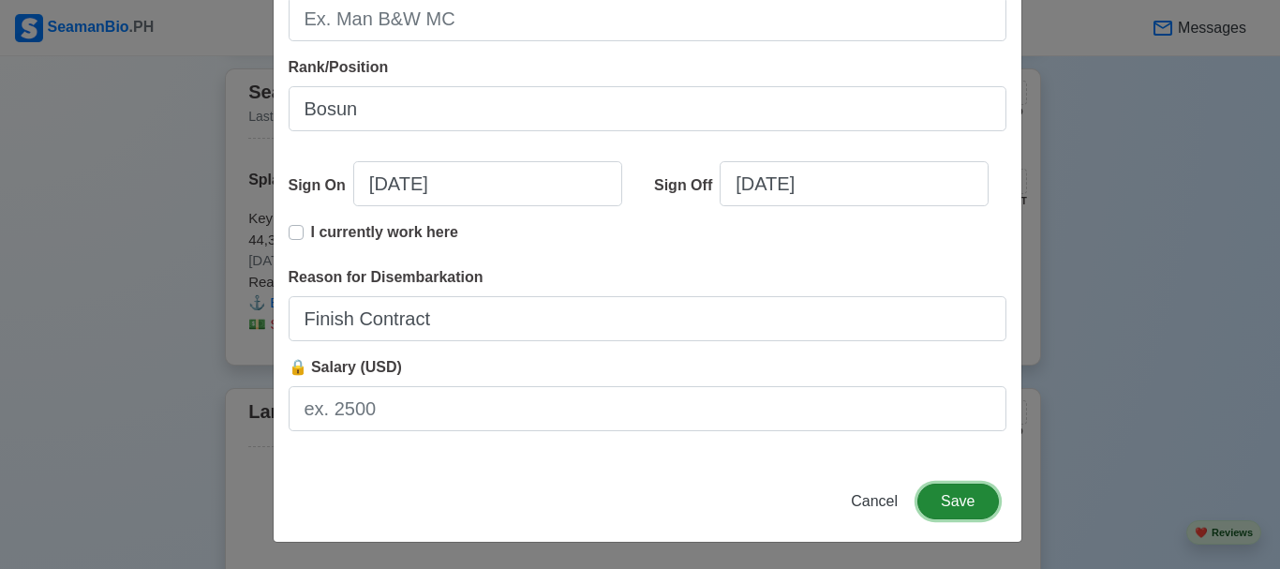
click at [964, 503] on button "Save" at bounding box center [958, 502] width 81 height 36
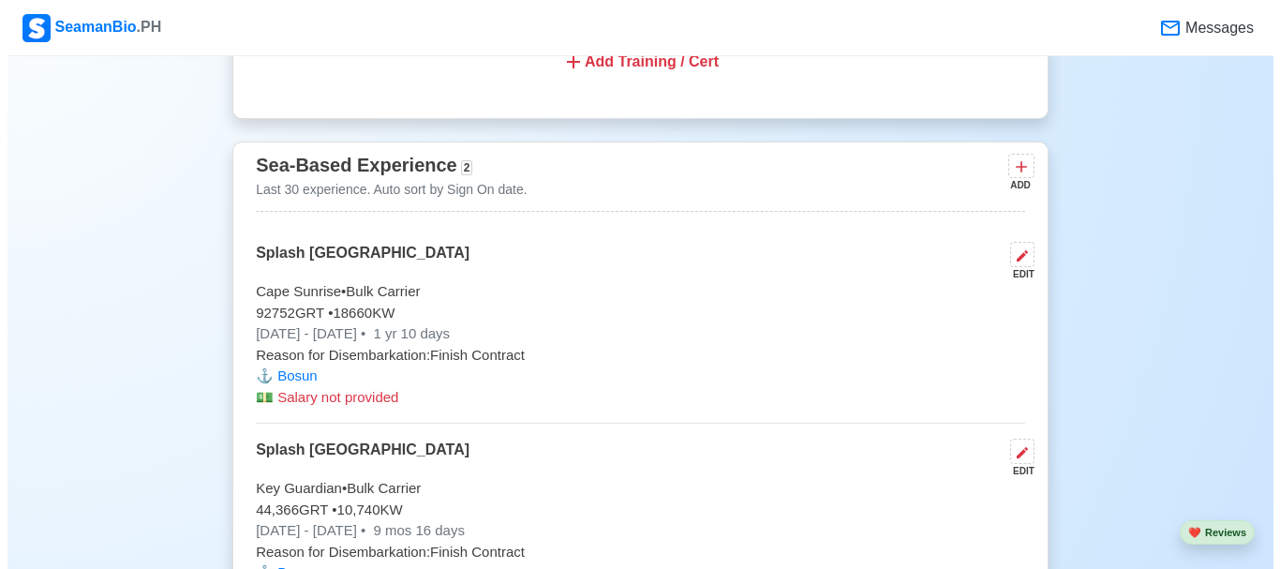
scroll to position [2567, 0]
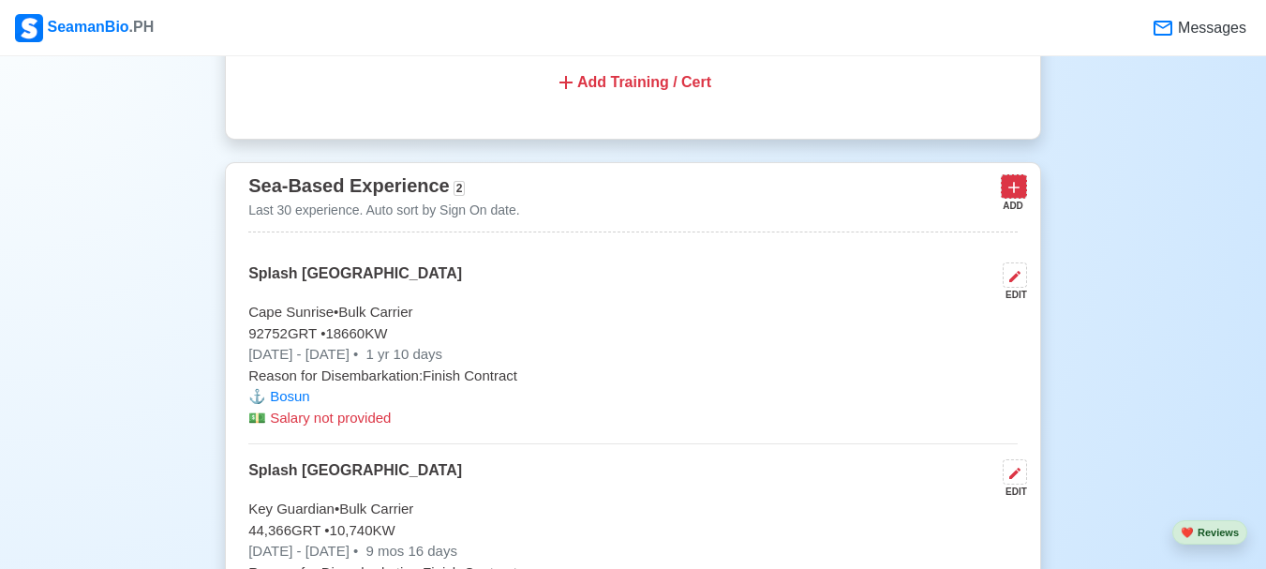
click at [1019, 196] on icon at bounding box center [1014, 187] width 19 height 19
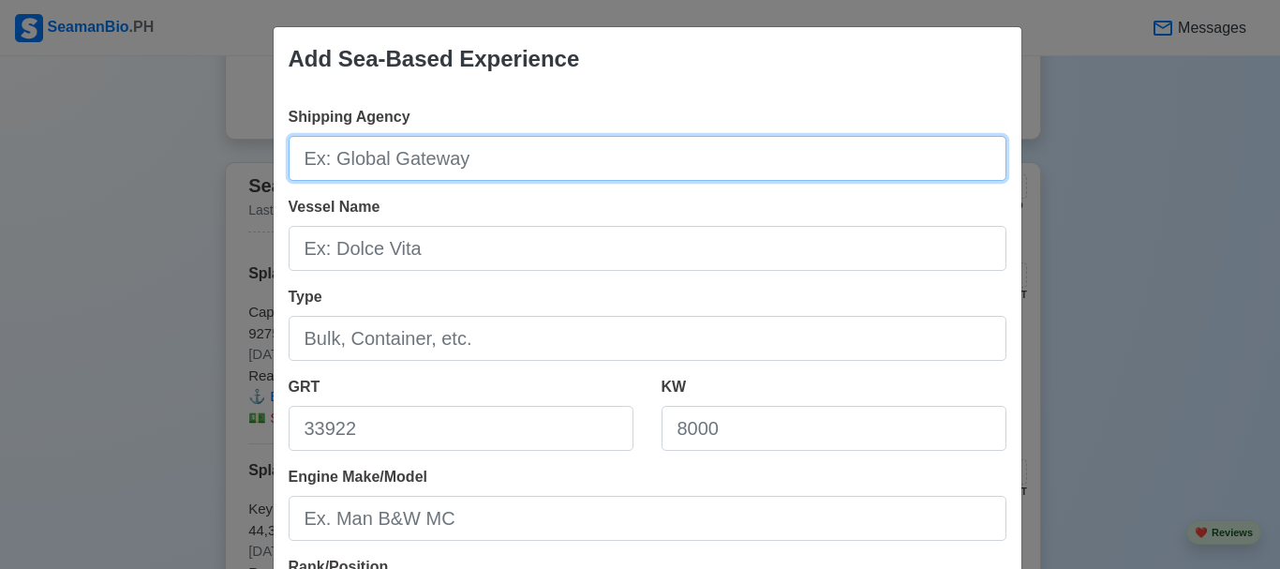
click at [593, 160] on input "Shipping Agency" at bounding box center [648, 158] width 718 height 45
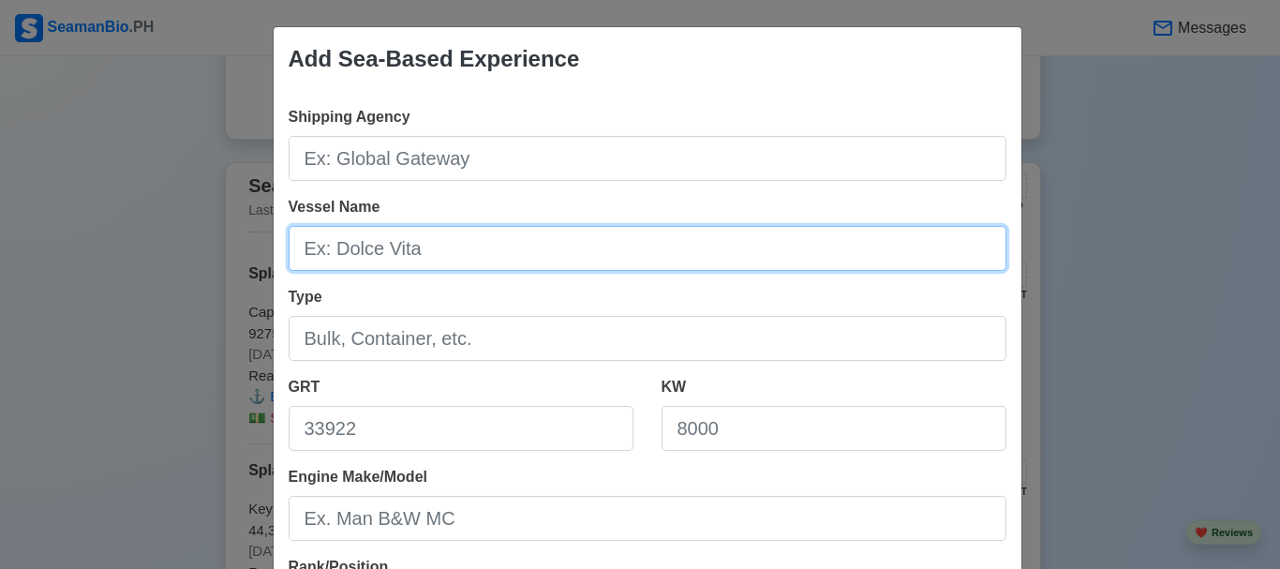
click at [437, 249] on input "Vessel Name" at bounding box center [648, 248] width 718 height 45
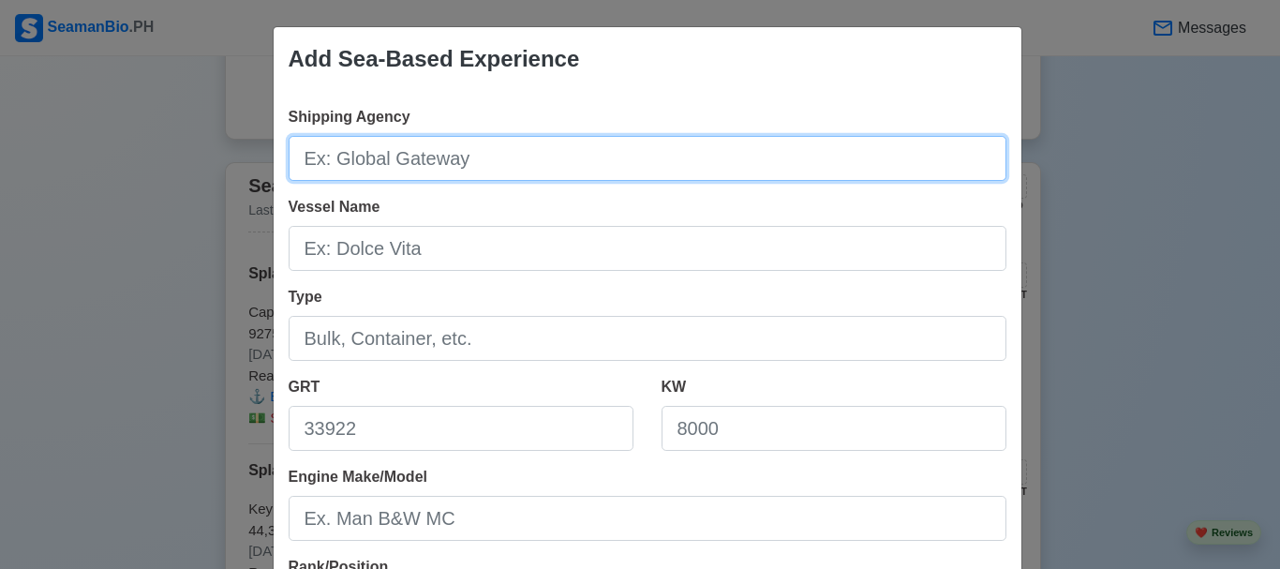
click at [445, 168] on input "Shipping Agency" at bounding box center [648, 158] width 718 height 45
click at [396, 159] on input "Shipping Agency" at bounding box center [648, 158] width 718 height 45
click at [393, 159] on input "Shipping Agency" at bounding box center [648, 158] width 718 height 45
type input "s"
type input "Splash Philippines"
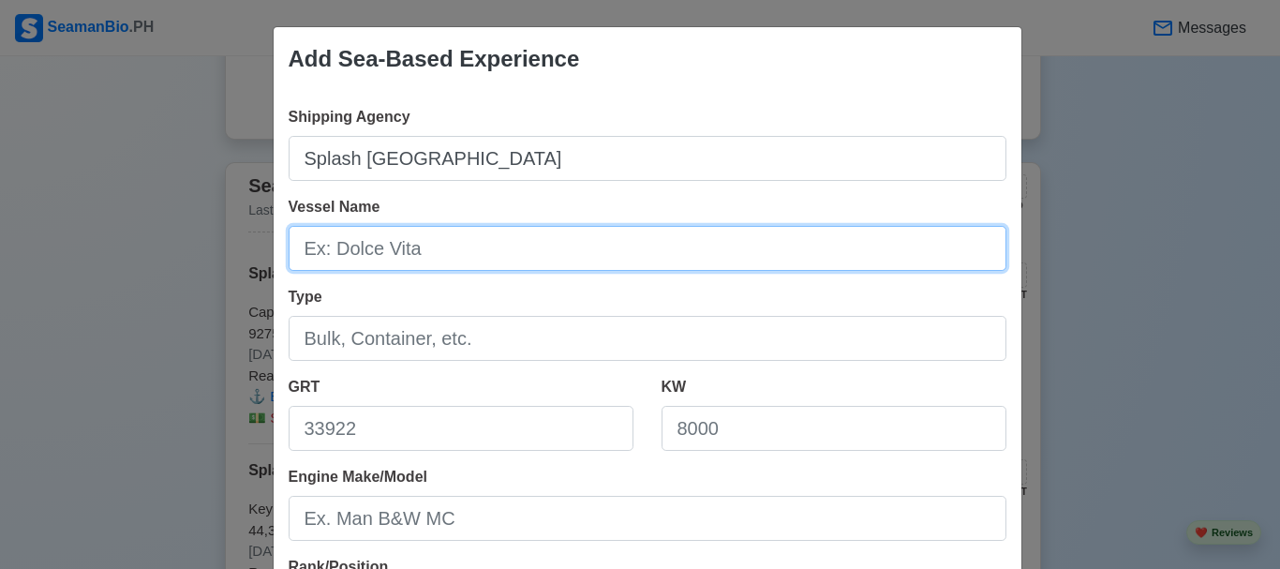
click at [442, 259] on input "Vessel Name" at bounding box center [648, 248] width 718 height 45
type input "Key Guardian"
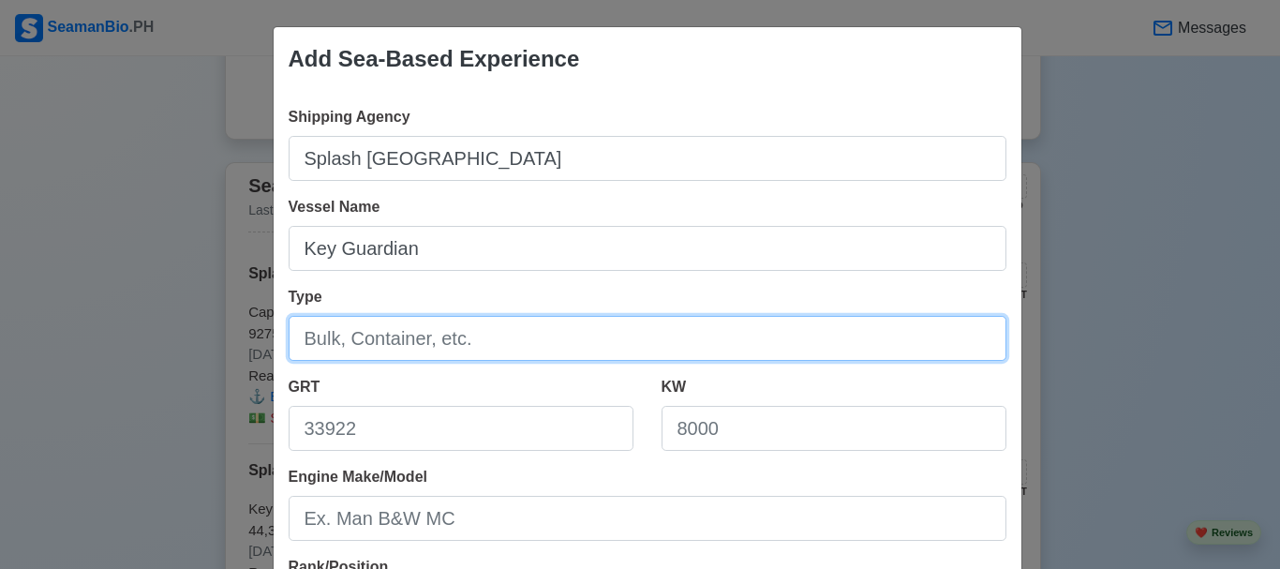
click at [407, 337] on input "Type" at bounding box center [648, 338] width 718 height 45
type input "Bulk Carrier"
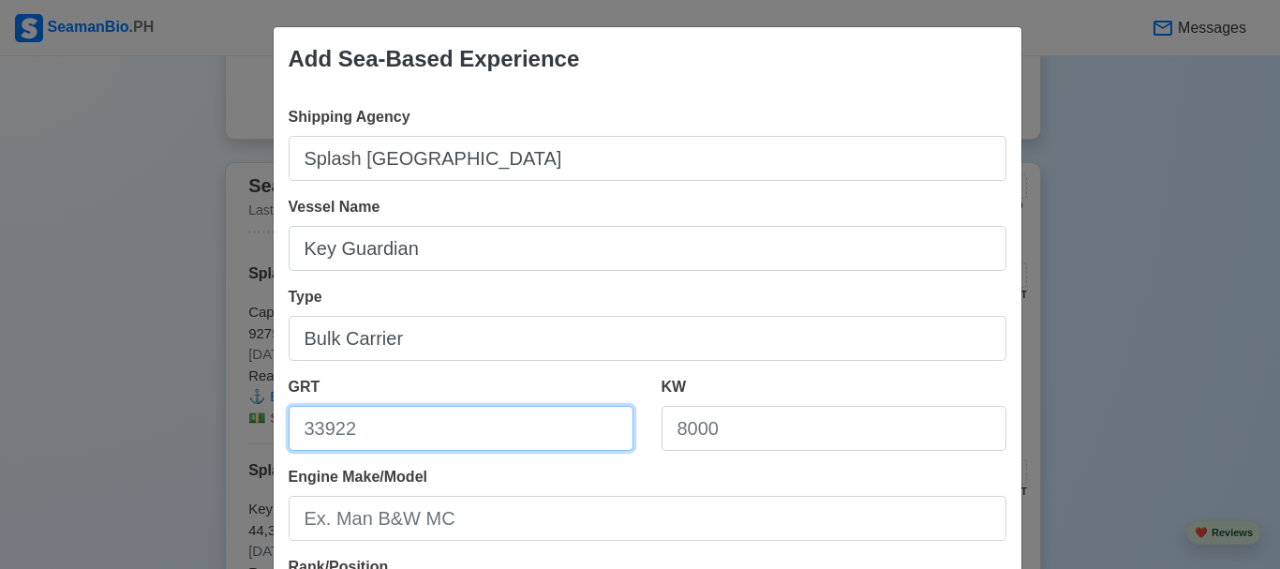
click at [397, 421] on input "GRT" at bounding box center [461, 428] width 345 height 45
type input "44,366"
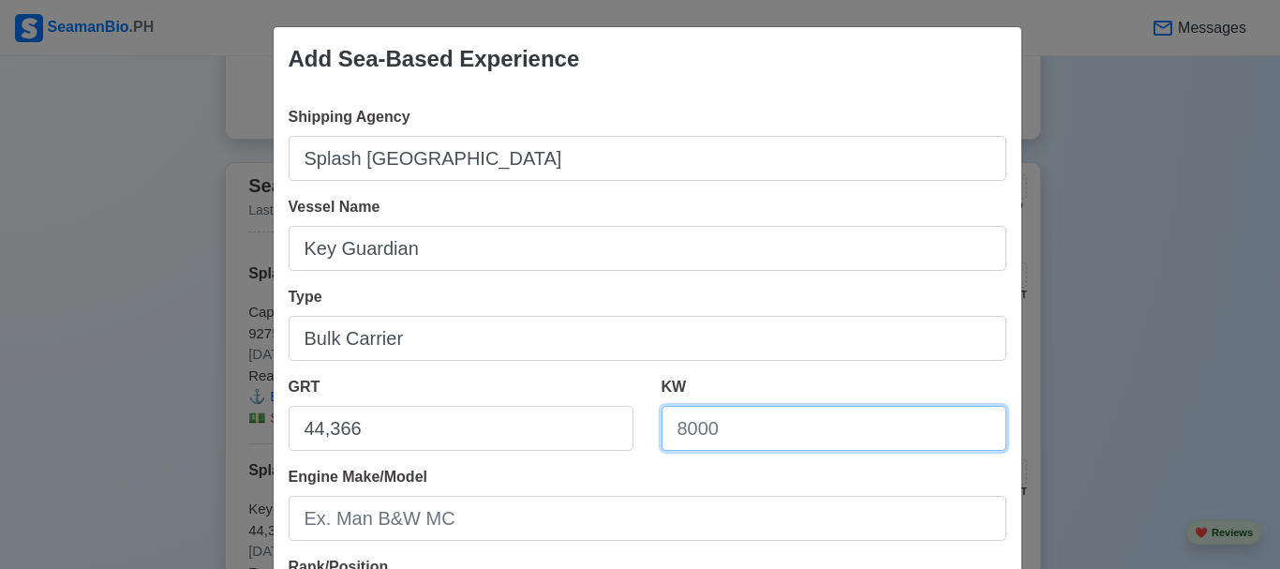
click at [693, 431] on input "KW" at bounding box center [834, 428] width 345 height 45
type input "10,740"
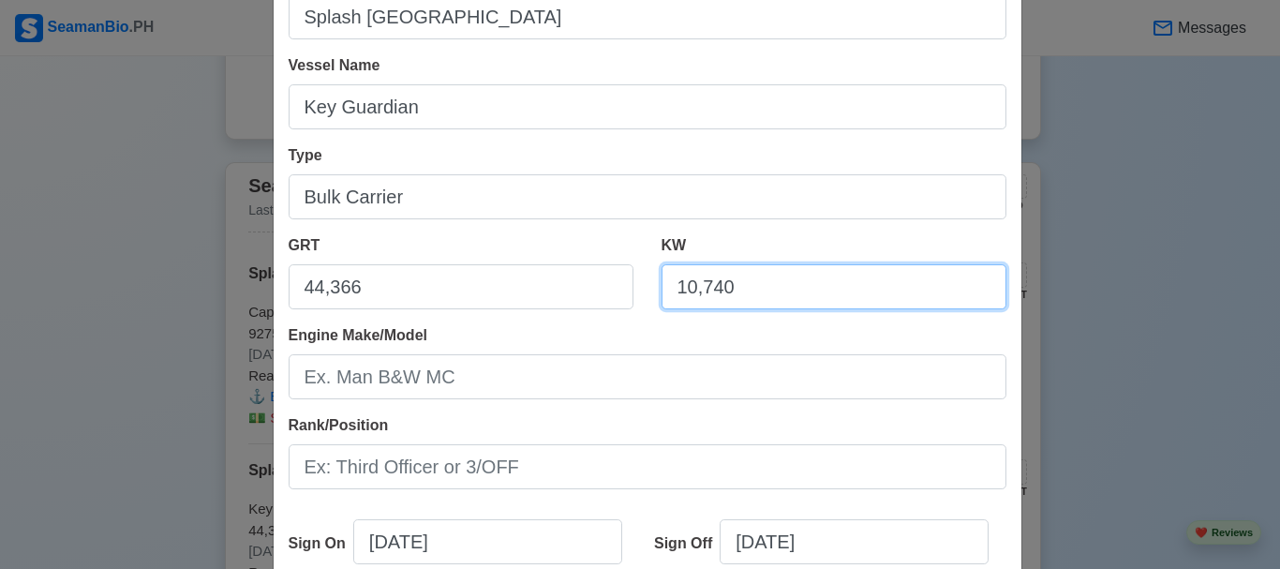
scroll to position [187, 0]
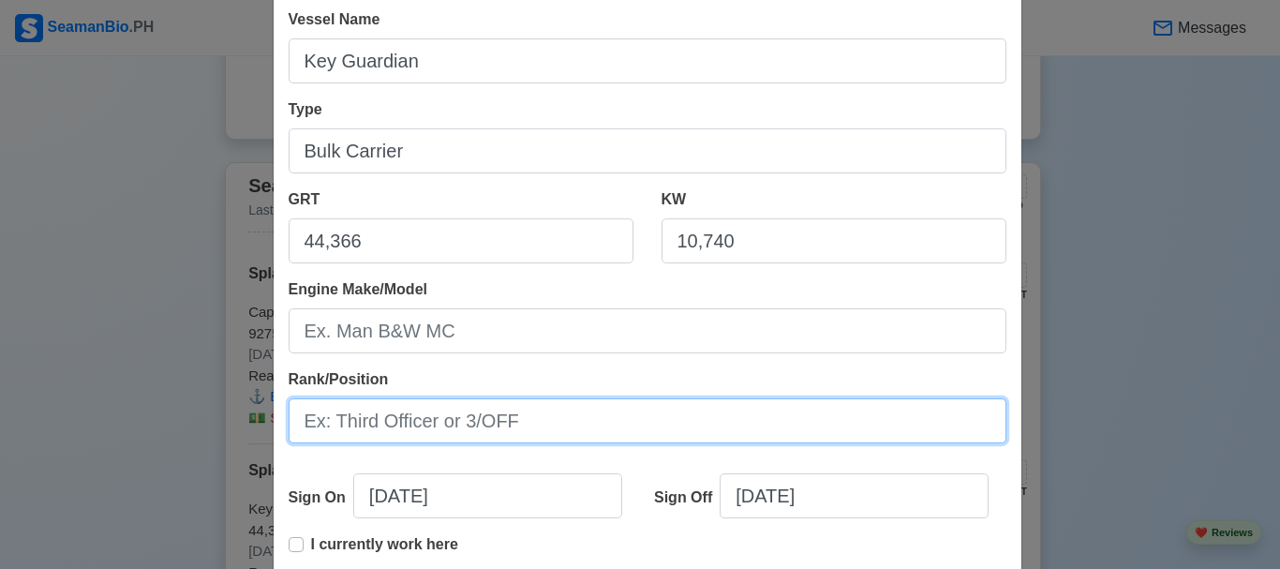
click at [486, 430] on input "Rank/Position" at bounding box center [648, 420] width 718 height 45
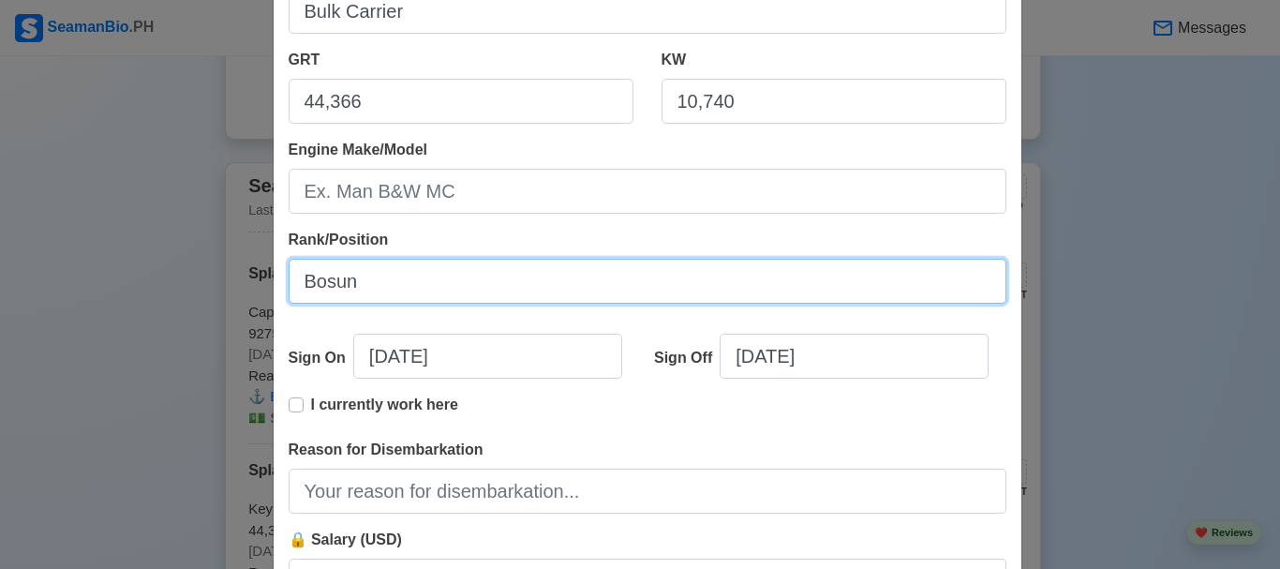
scroll to position [375, 0]
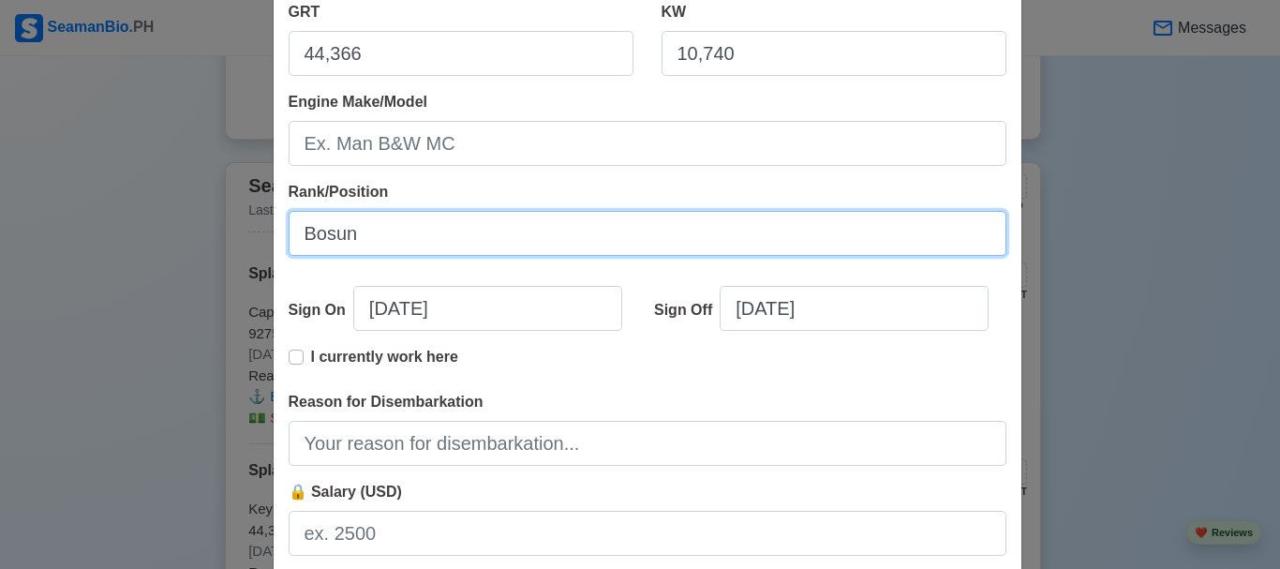
type input "Bosun"
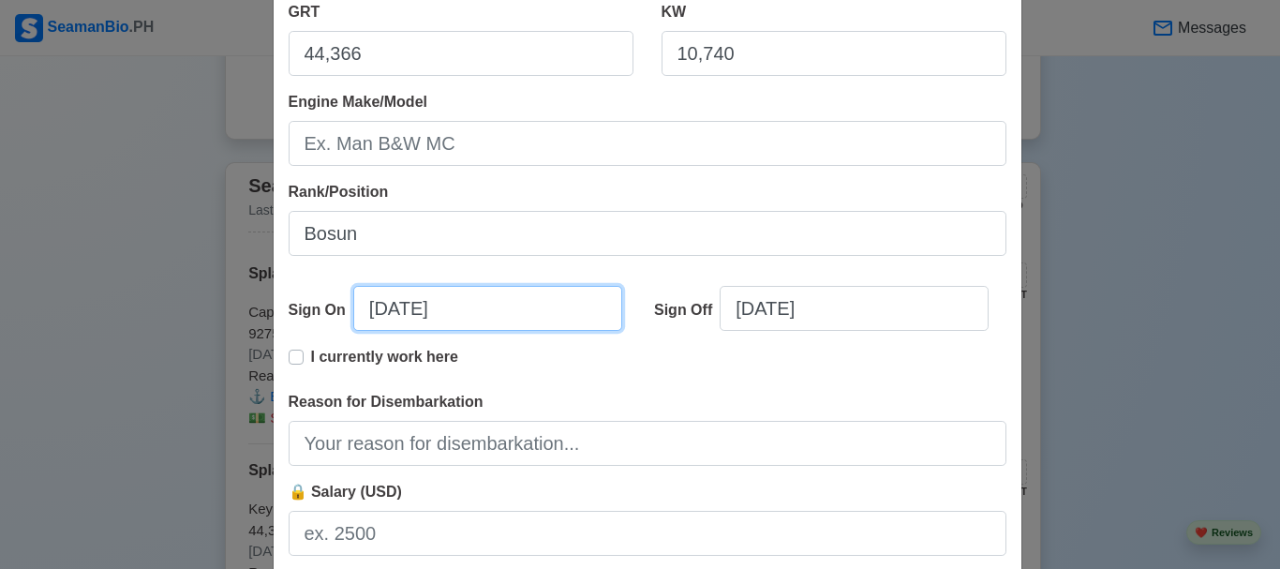
click at [375, 303] on input "09/10/2025" at bounding box center [487, 308] width 269 height 45
select select "****"
select select "*********"
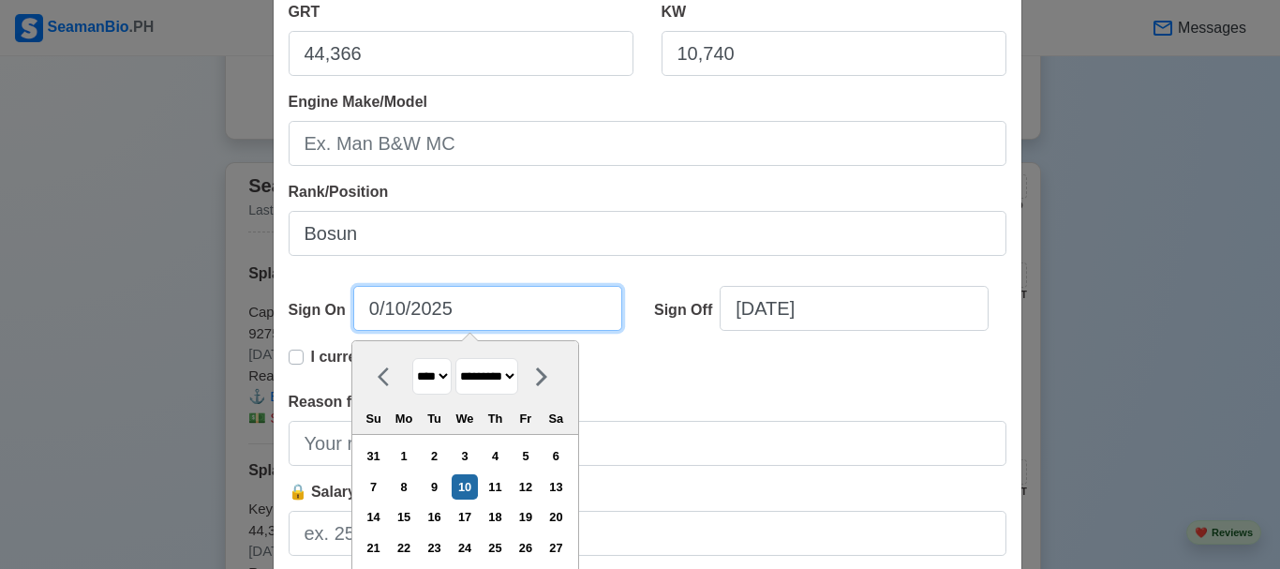
type input "02/10/2025"
select select "********"
click at [504, 317] on input "02/04/2025" at bounding box center [487, 308] width 269 height 45
type input "02/04/2022"
select select "****"
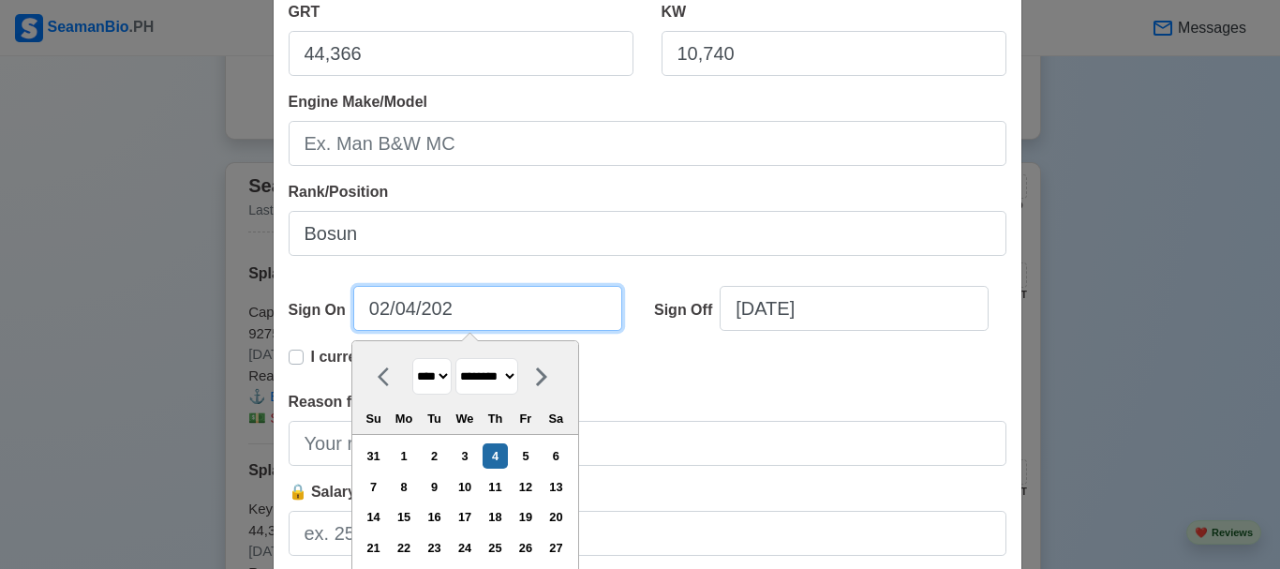
type input "02/04/2021"
select select "****"
type input "02/04/2021"
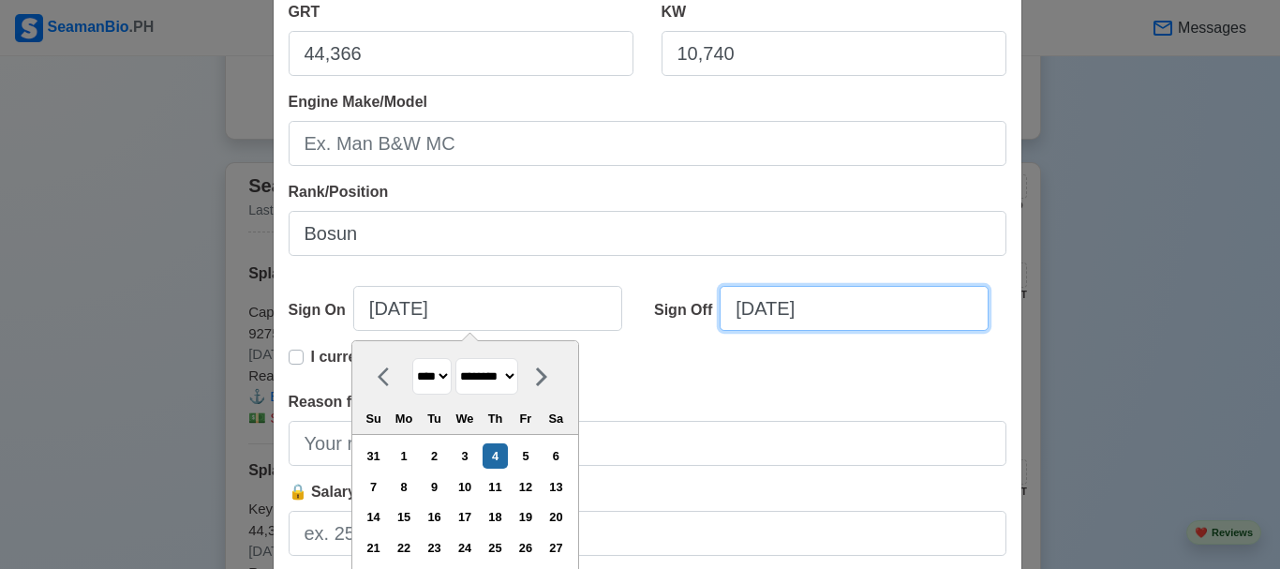
click at [754, 305] on input "09/10/2025" at bounding box center [854, 308] width 269 height 45
select select "****"
select select "*********"
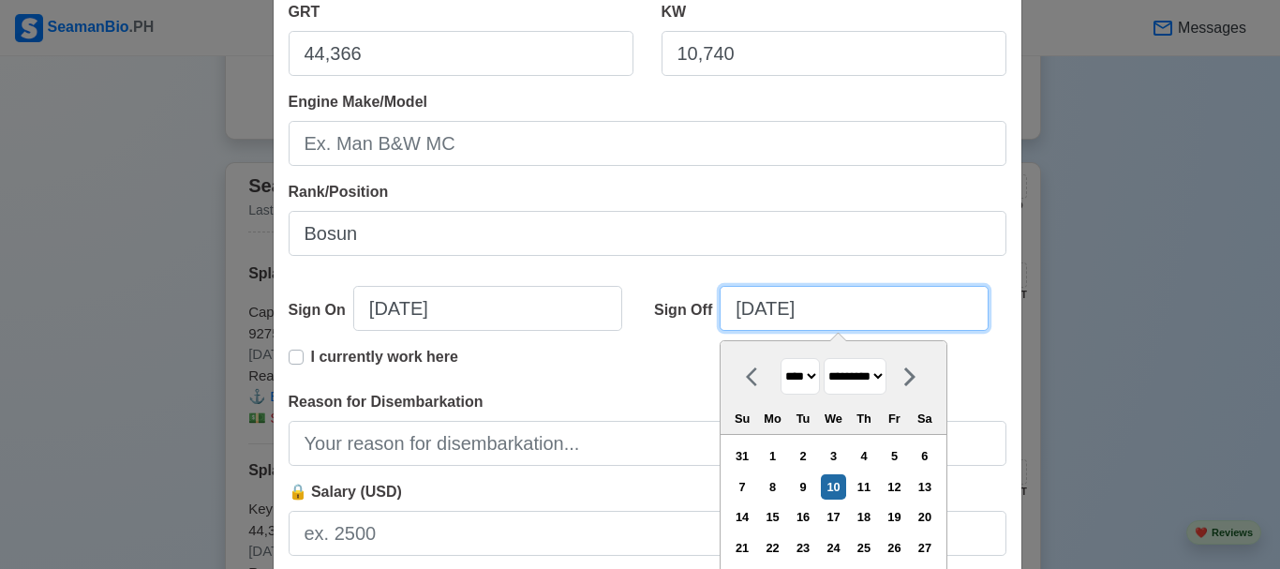
click at [747, 306] on input "09/10/2025" at bounding box center [854, 308] width 269 height 45
type input "2/10/2025"
select select "********"
click at [777, 310] on input "22/10/2025" at bounding box center [854, 308] width 269 height 45
click at [852, 304] on input "22/11/2025" at bounding box center [854, 308] width 269 height 45
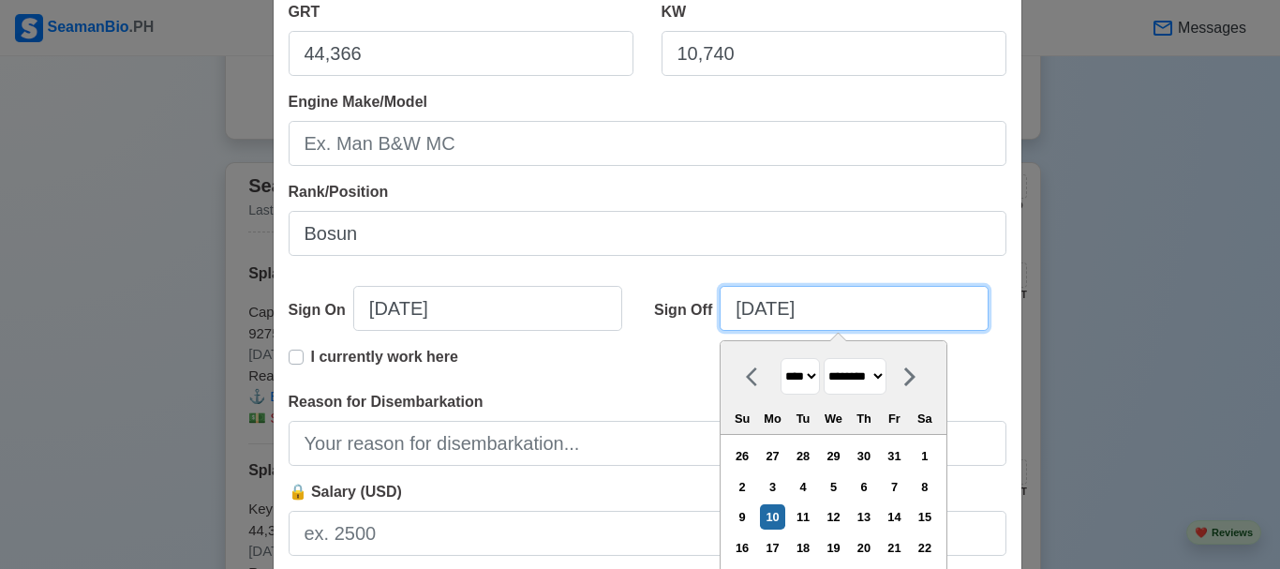
scroll to position [469, 0]
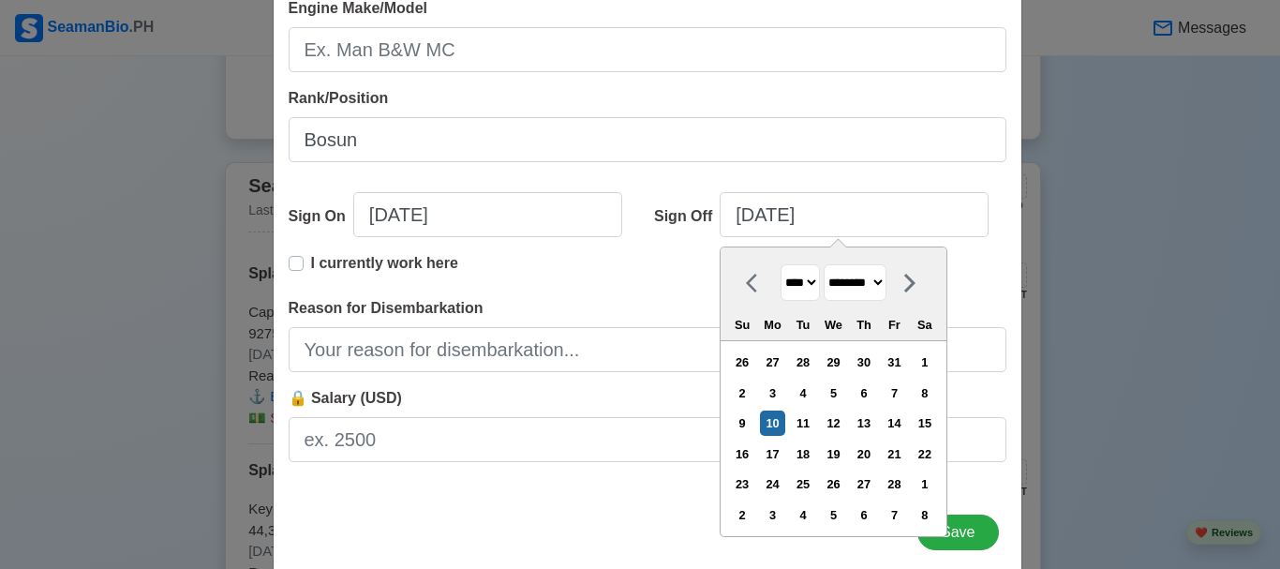
type input "02/10/2025"
click at [609, 501] on div "Add Sea-Based Experience Shipping Agency Splash Philippines Vessel Name Key Gua…" at bounding box center [648, 66] width 750 height 1016
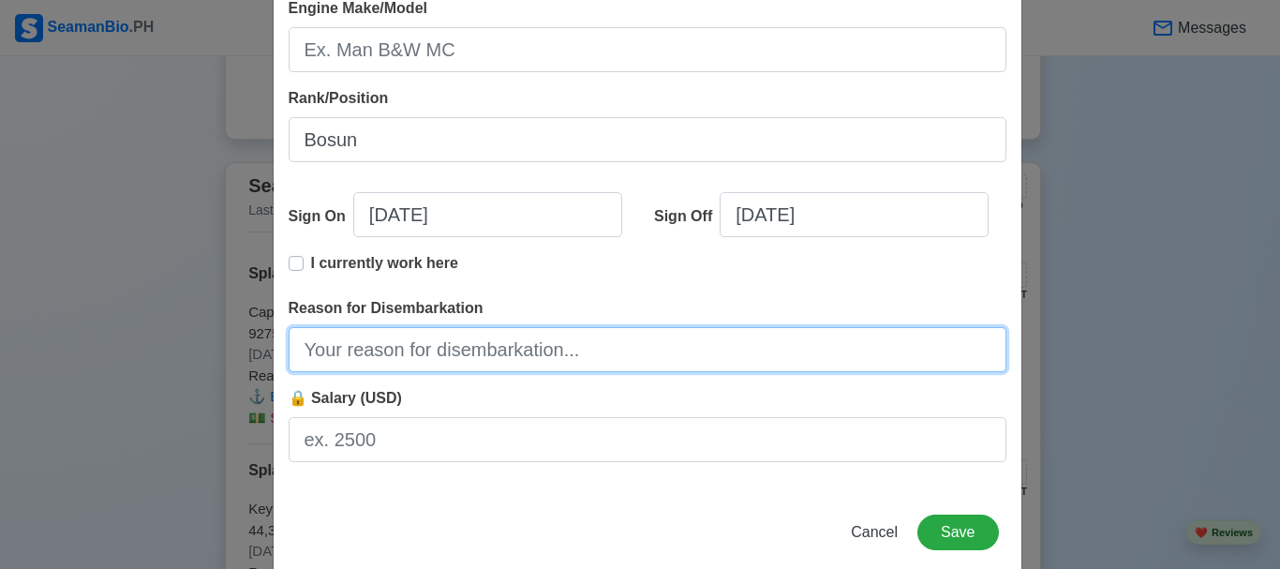
click at [433, 341] on input "Reason for Disembarkation" at bounding box center [648, 349] width 718 height 45
type input "Finish Contract"
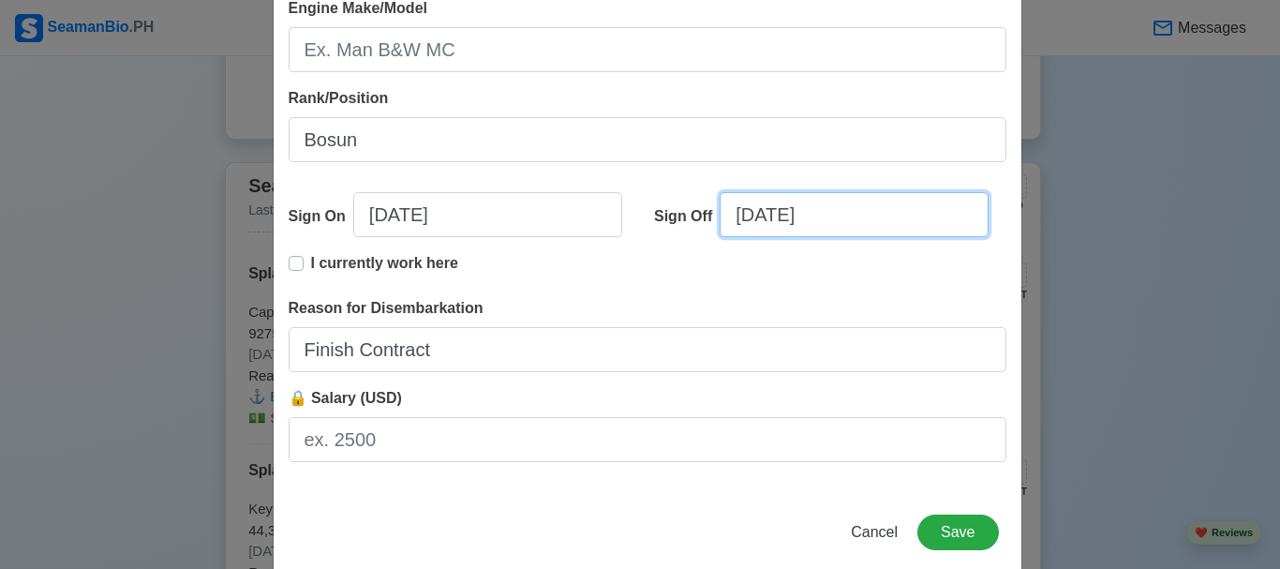
click at [848, 217] on input "02/10/2025" at bounding box center [854, 214] width 269 height 45
select select "****"
select select "********"
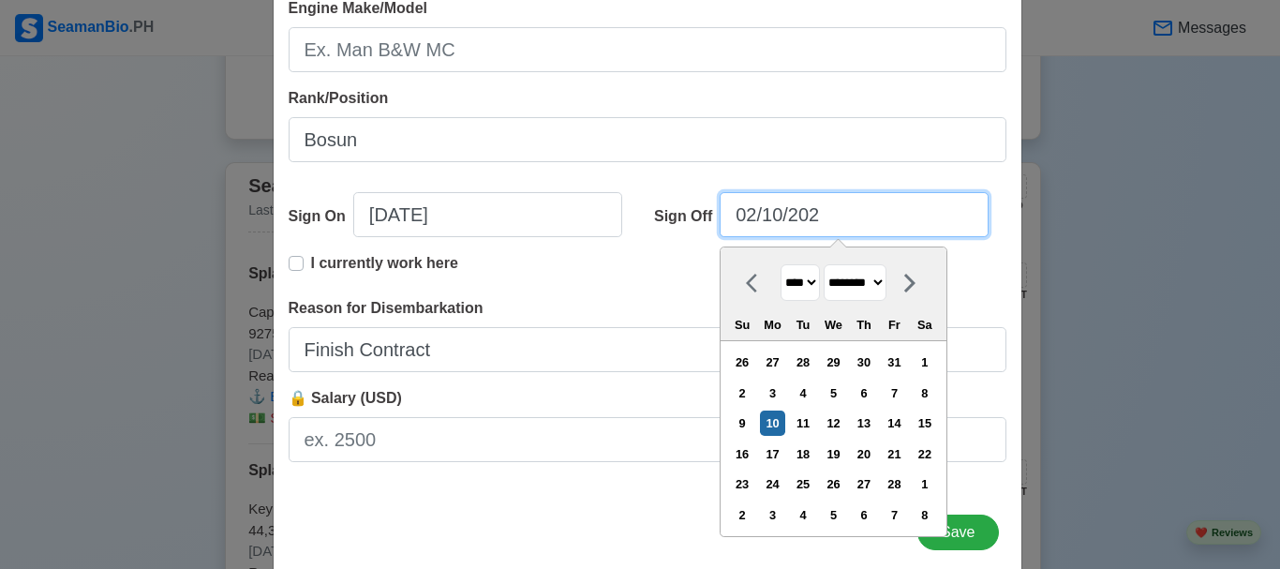
type input "02/10/2021"
select select "****"
click at [775, 215] on input "02/10/2021" at bounding box center [854, 214] width 269 height 45
click at [749, 213] on input "02/11/2021" at bounding box center [854, 214] width 269 height 45
type input "1/11/2021"
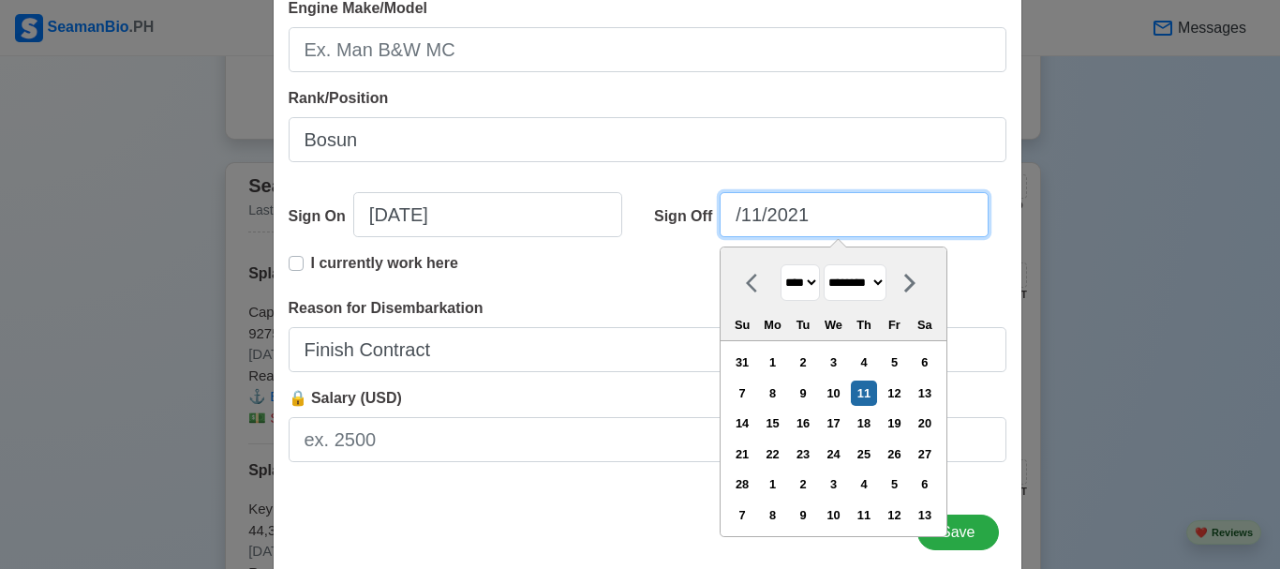
select select "*******"
type input "11/11/2021"
select select "********"
click at [775, 216] on input "11/11/2021" at bounding box center [854, 214] width 269 height 45
type input "11/22/2021"
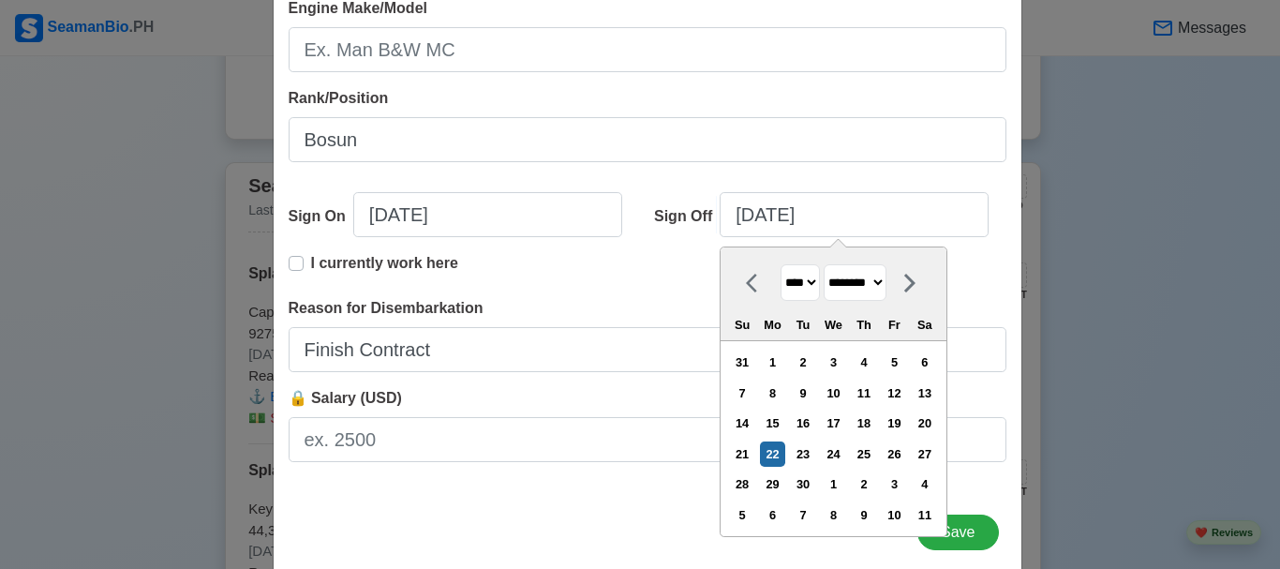
click at [584, 490] on div "Shipping Agency Splash Philippines Vessel Name Key Guardian Type Bulk Carrier G…" at bounding box center [648, 57] width 748 height 870
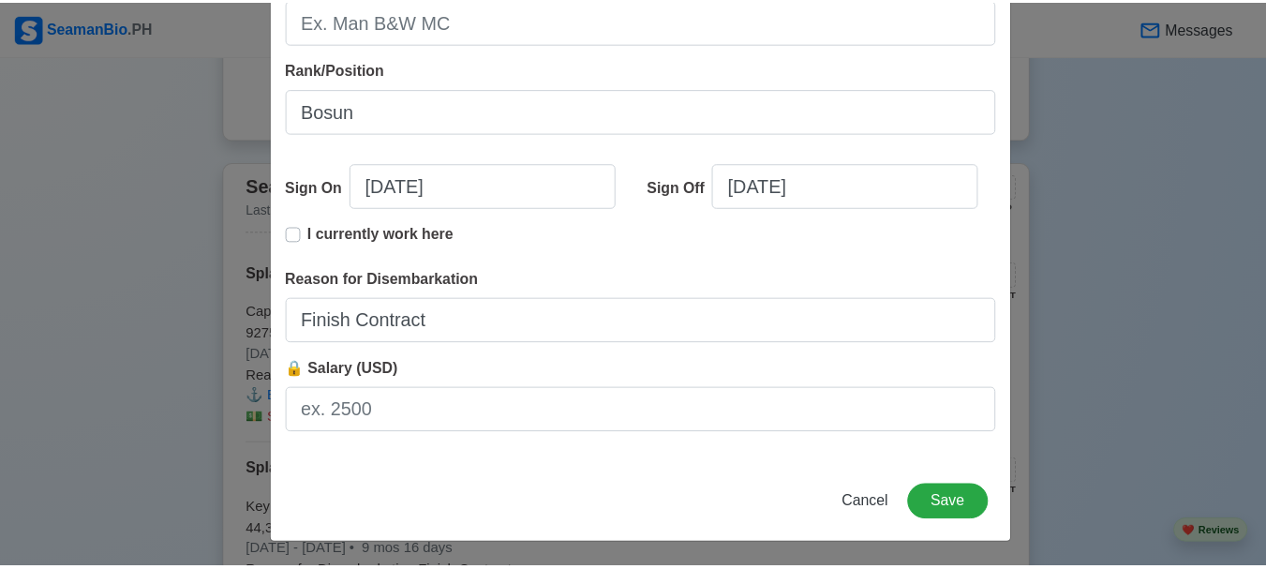
scroll to position [500, 0]
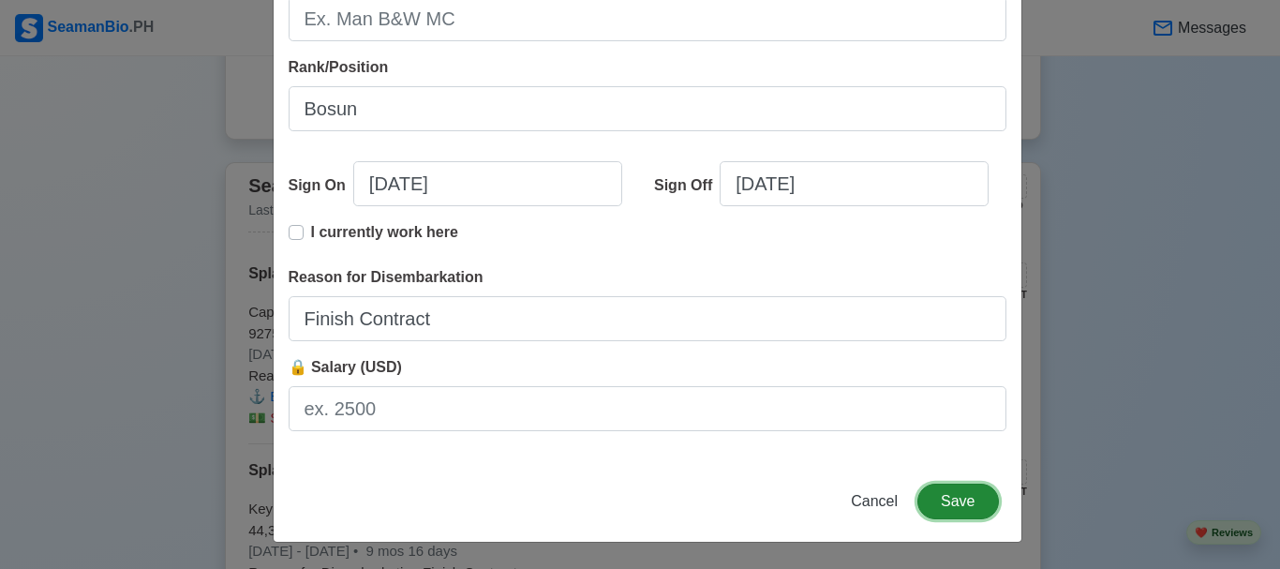
click at [946, 509] on button "Save" at bounding box center [958, 502] width 81 height 36
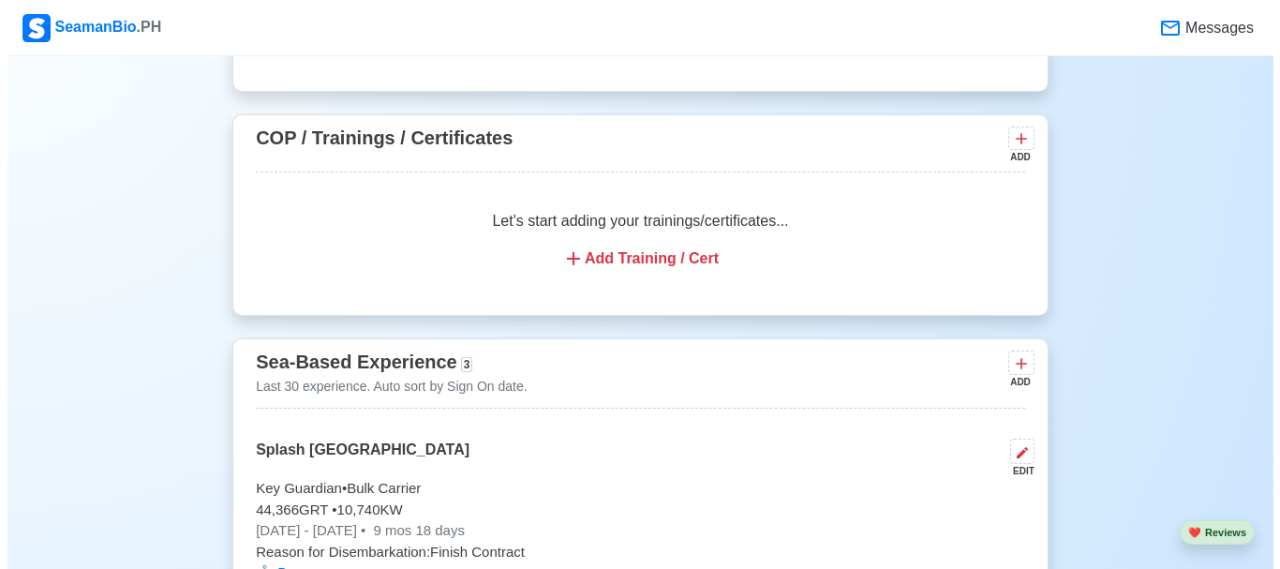
scroll to position [2380, 0]
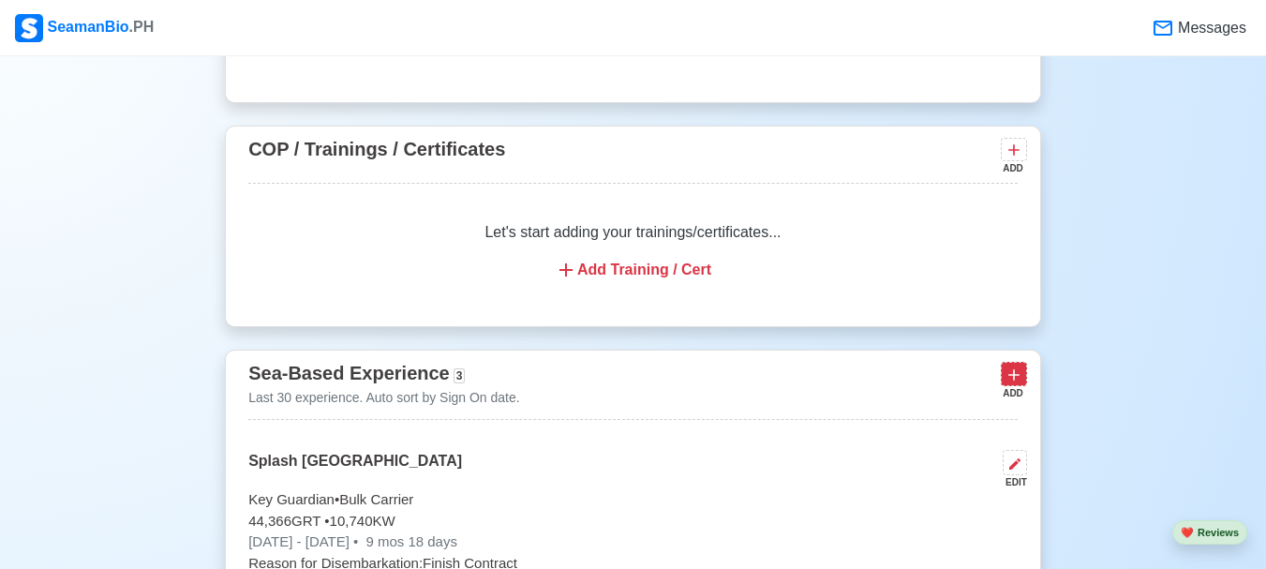
click at [1013, 381] on icon at bounding box center [1014, 374] width 11 height 11
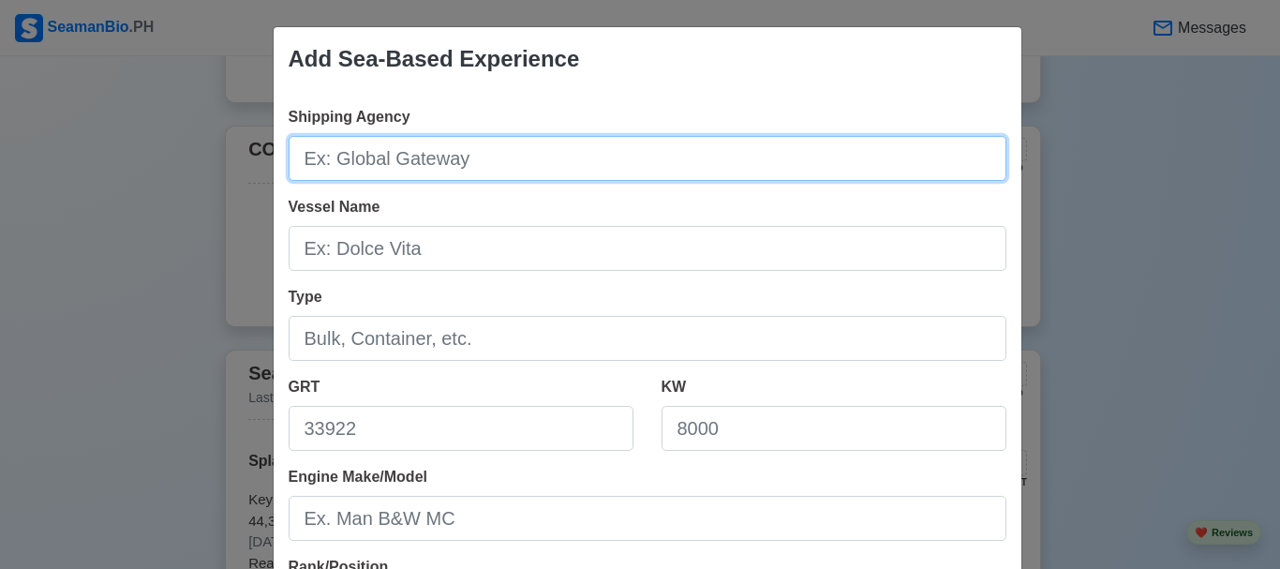
click at [480, 147] on input "Shipping Agency" at bounding box center [648, 158] width 718 height 45
type input "Splash Philippines"
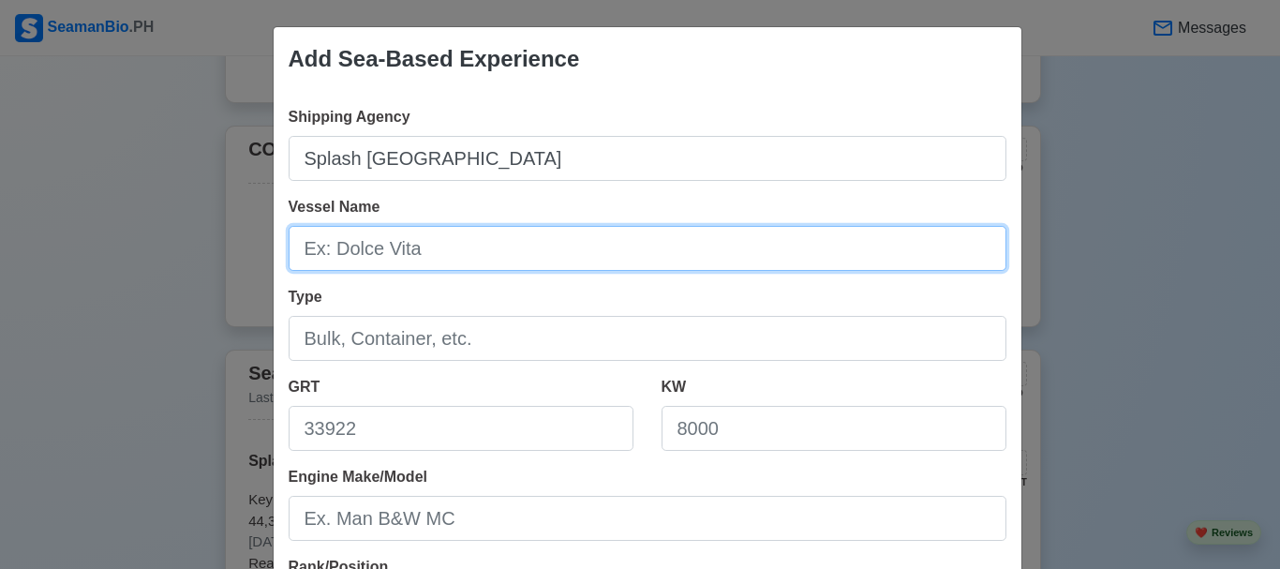
click at [436, 239] on input "Vessel Name" at bounding box center [648, 248] width 718 height 45
type input "Southern Harmony"
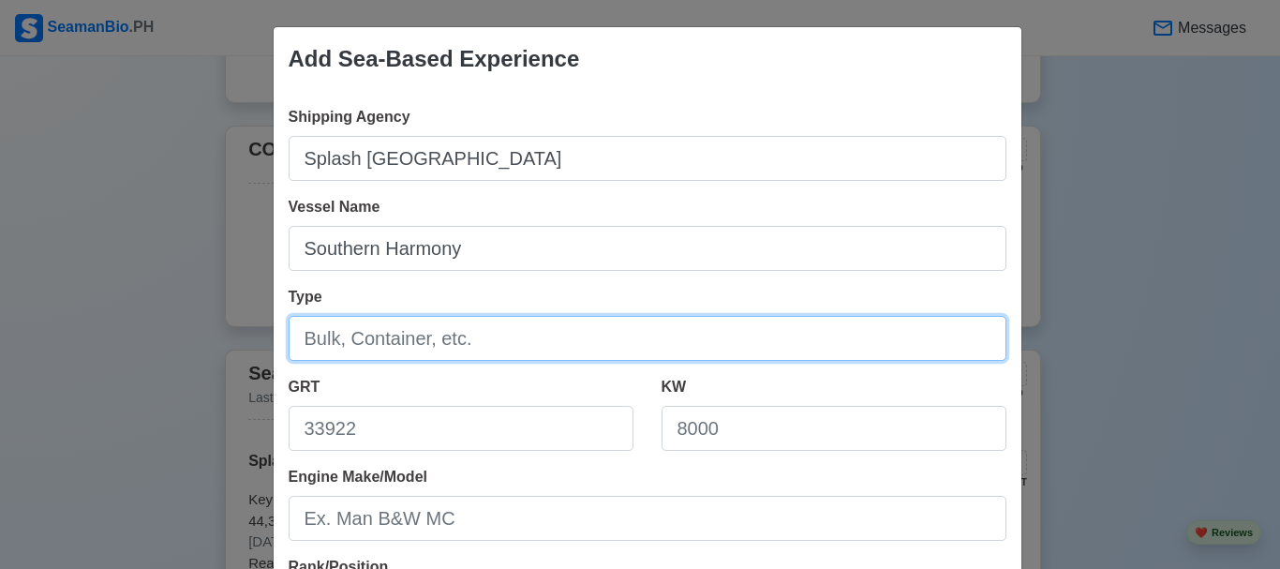
click at [458, 329] on input "Type" at bounding box center [648, 338] width 718 height 45
type input "Bulk Carrier"
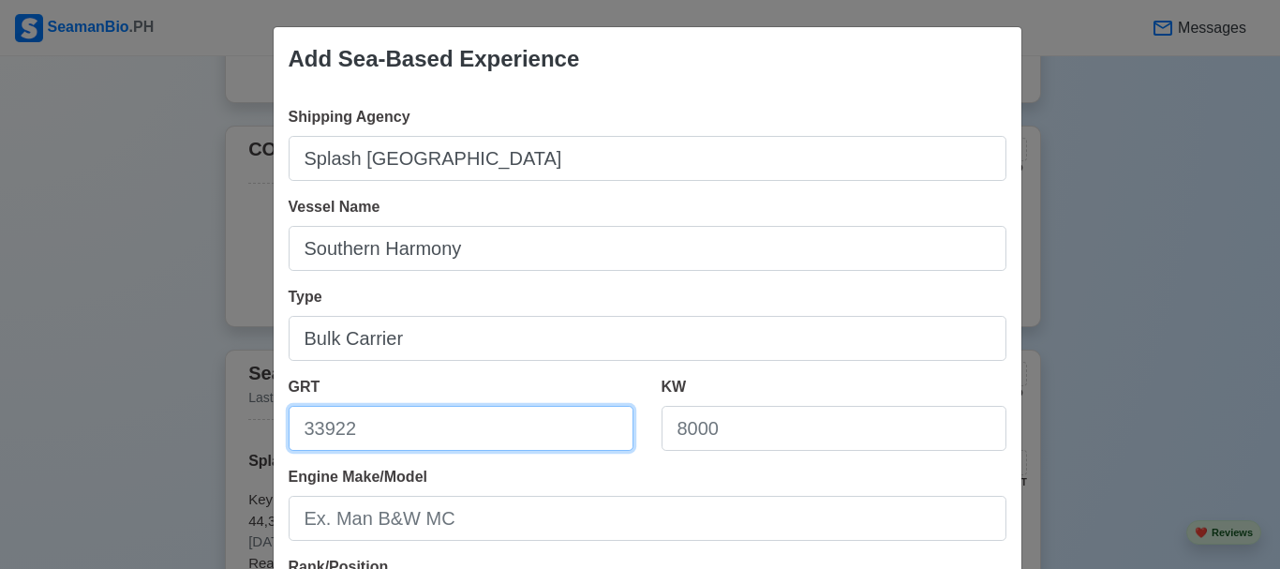
click at [574, 422] on input "GRT" at bounding box center [461, 428] width 345 height 45
type input "93288"
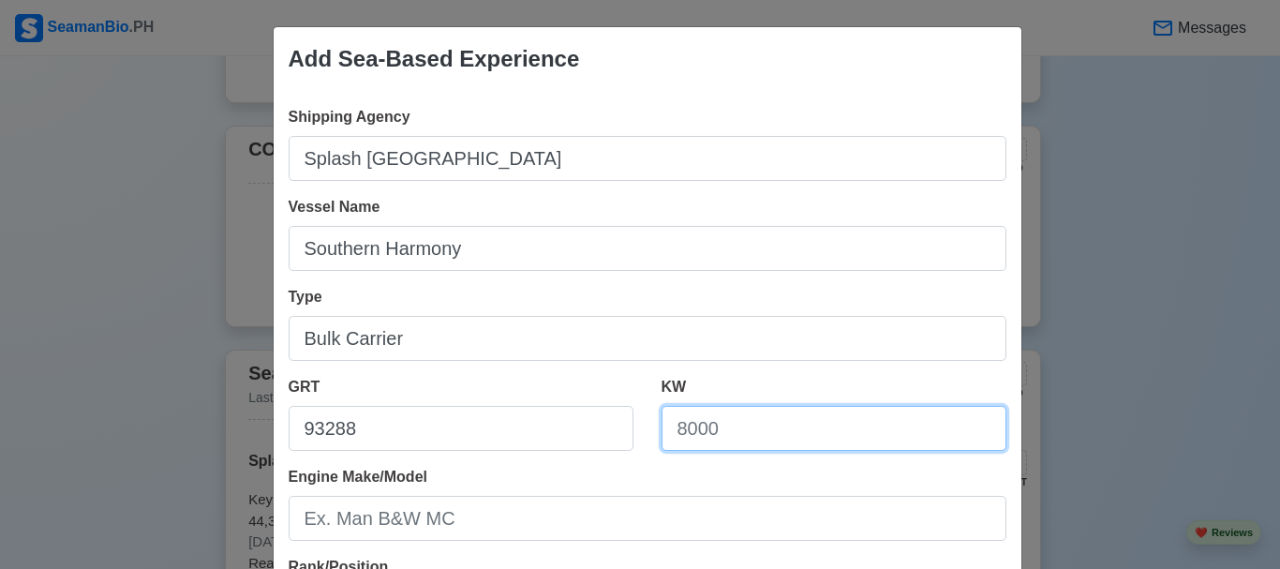
click at [723, 430] on input "KW" at bounding box center [834, 428] width 345 height 45
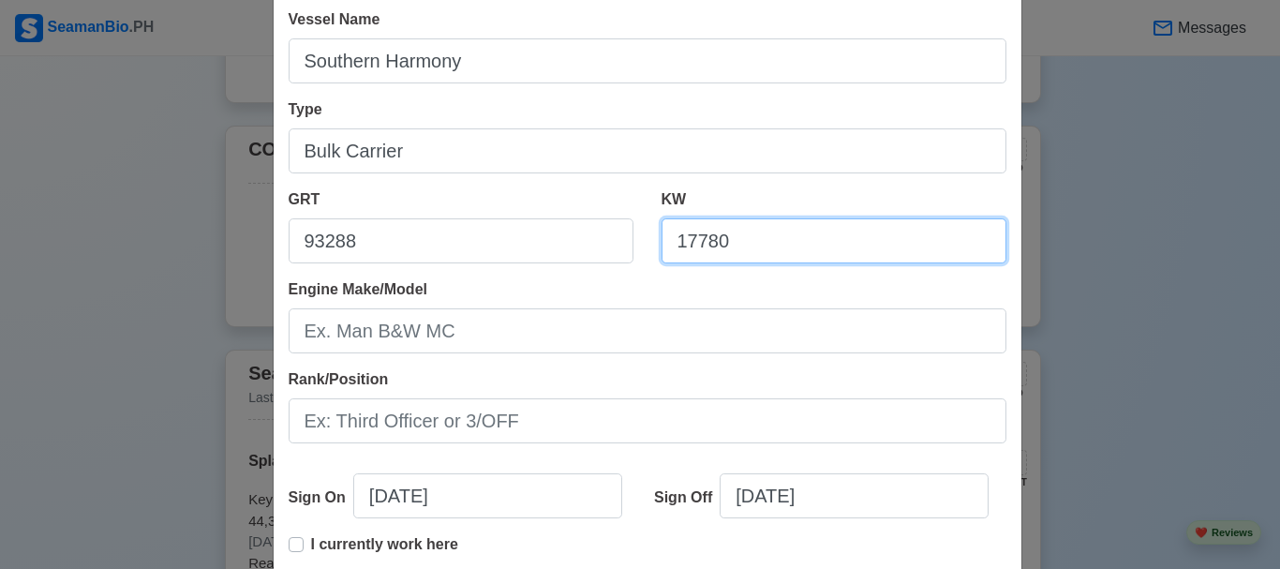
type input "17780"
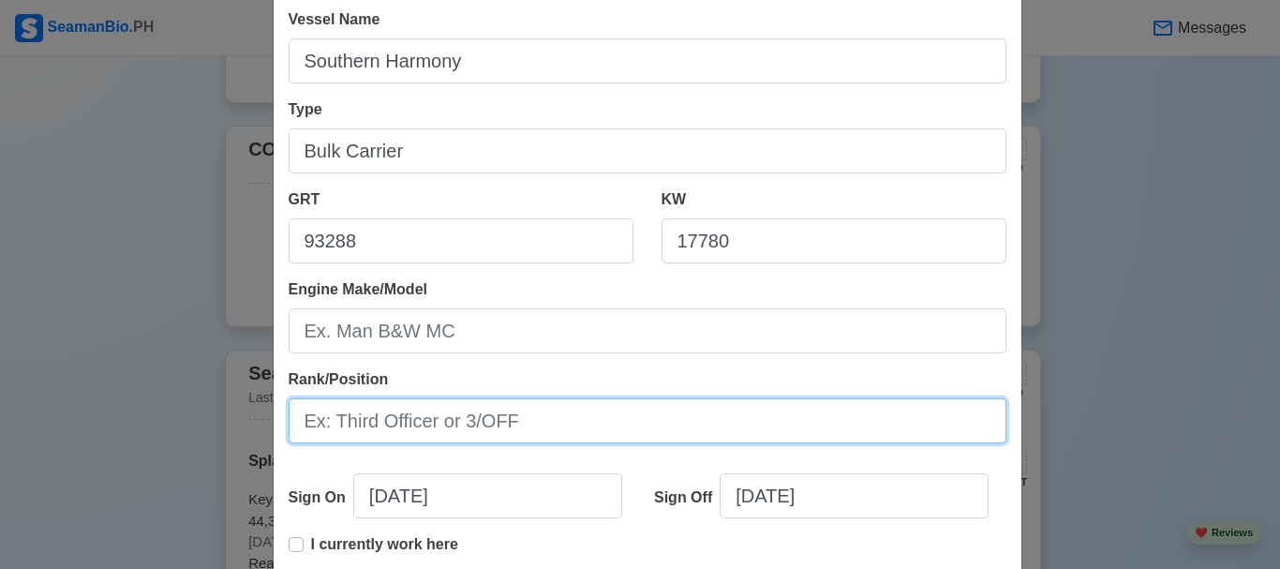
click at [531, 421] on input "Rank/Position" at bounding box center [648, 420] width 718 height 45
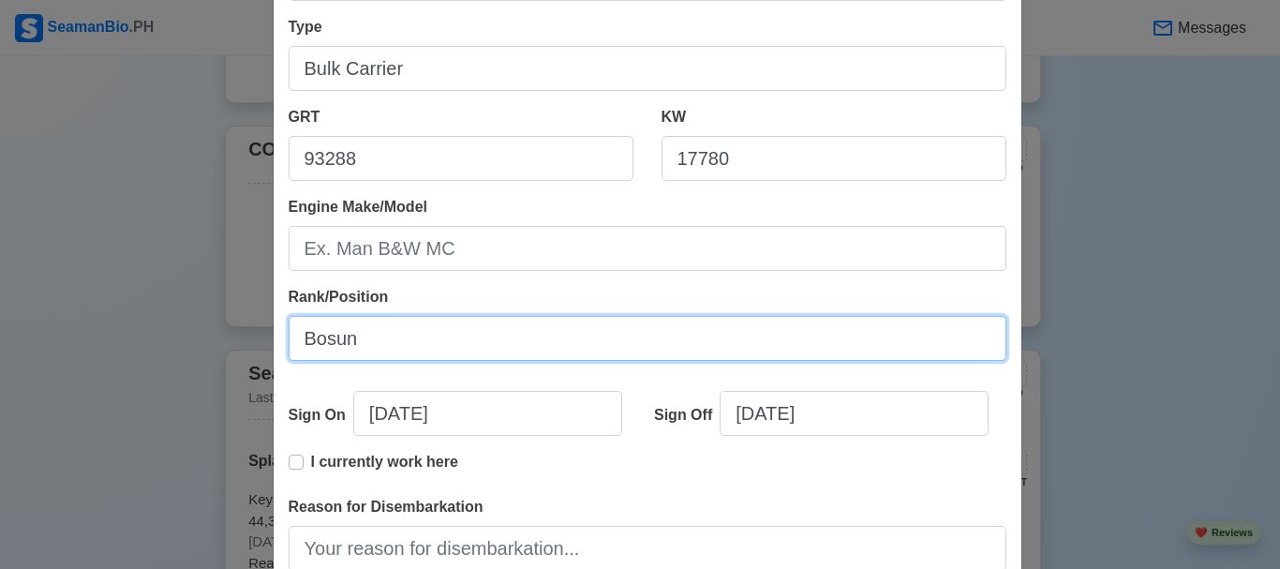
scroll to position [375, 0]
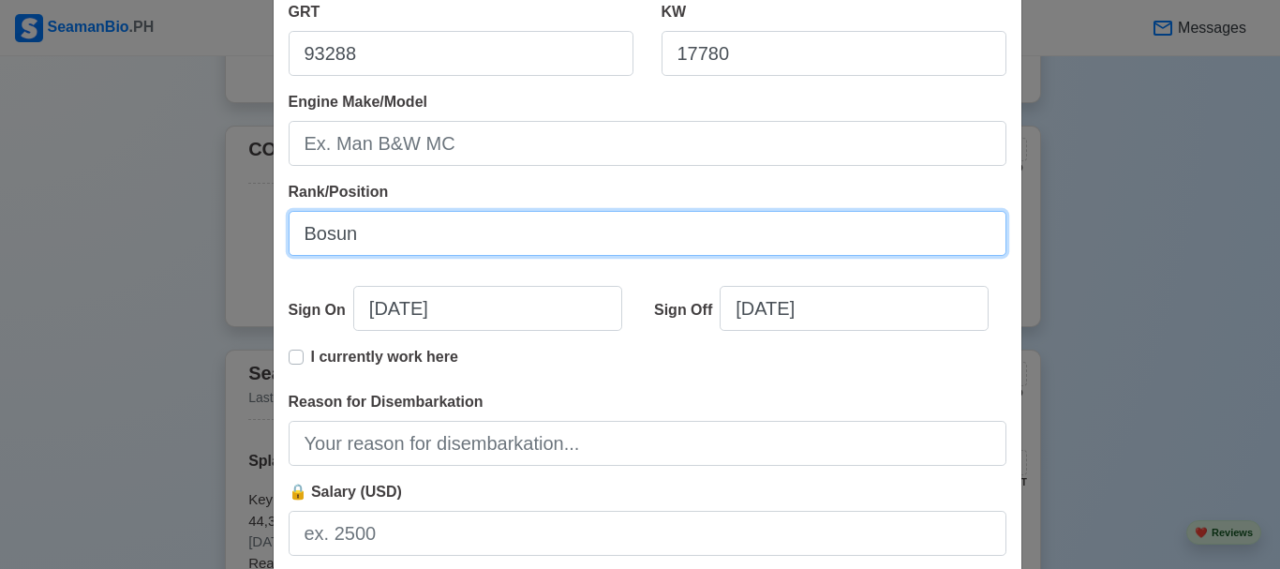
type input "Bosun"
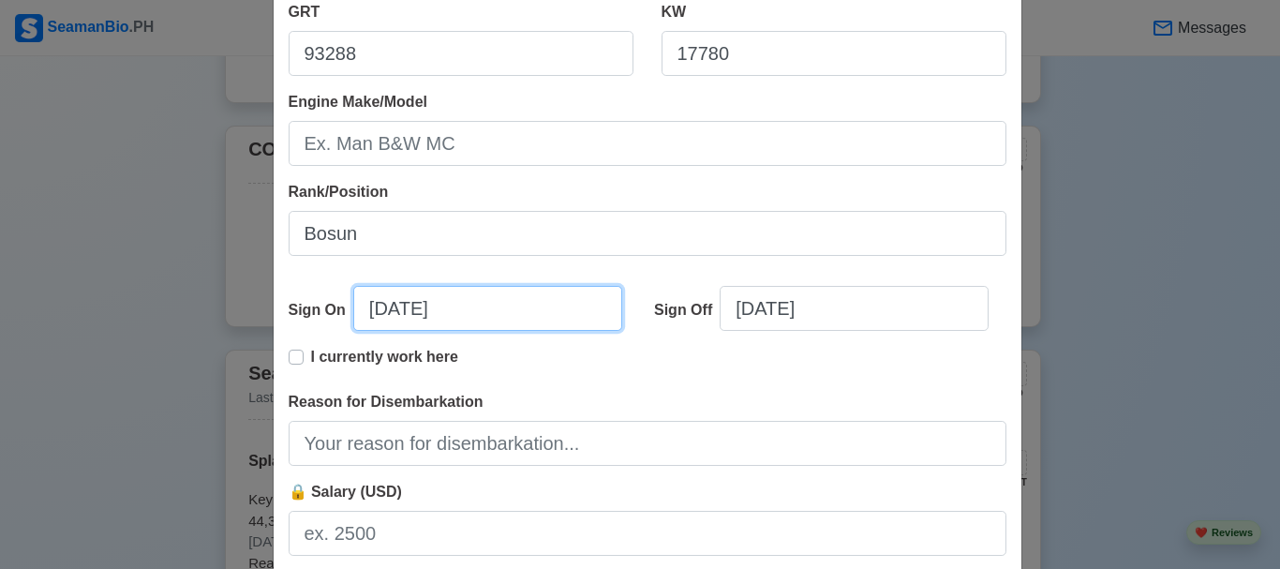
select select "****"
select select "*********"
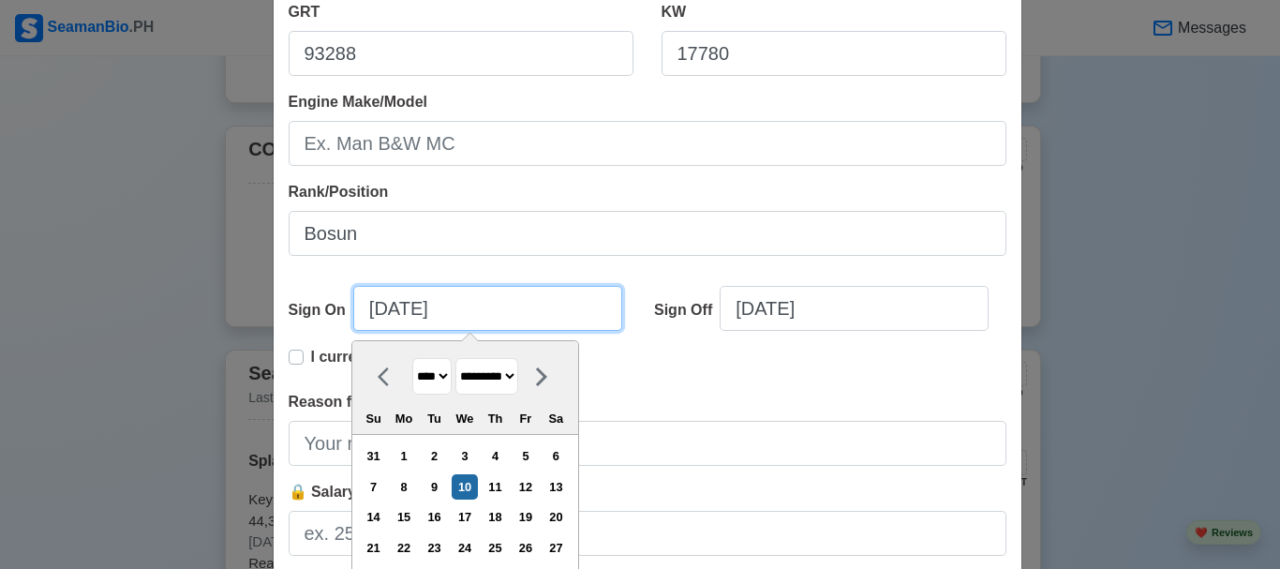
click at [382, 309] on input "09/10/2025" at bounding box center [487, 308] width 269 height 45
type input "05/10/2025"
select select "***"
type input "05/16/2022"
select select "****"
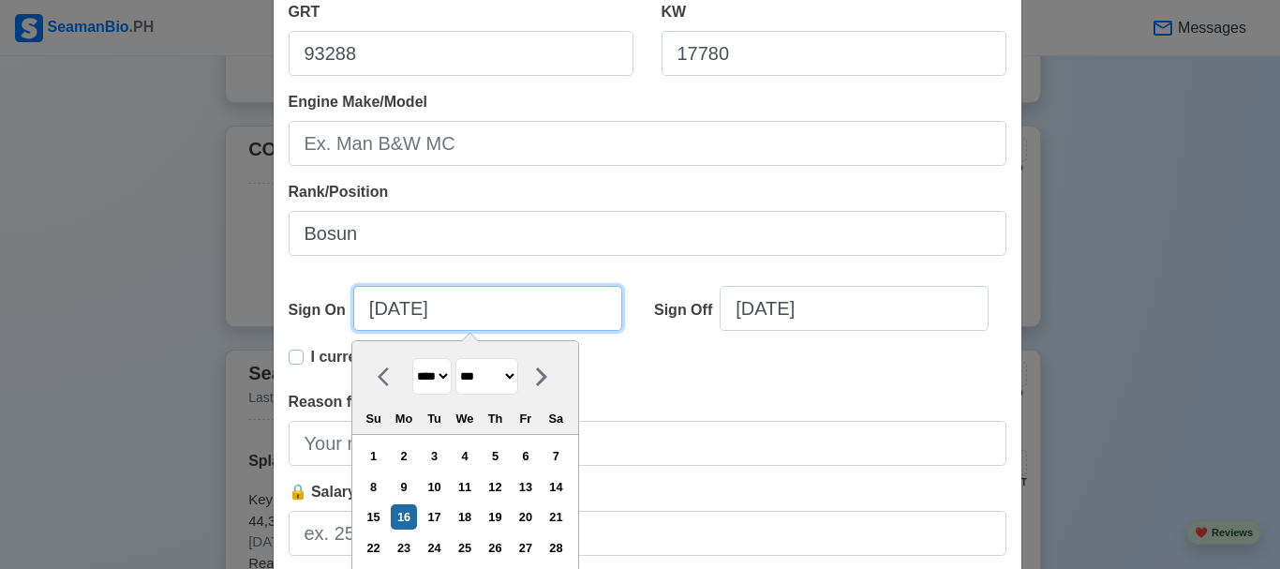
type input "05/16/2022"
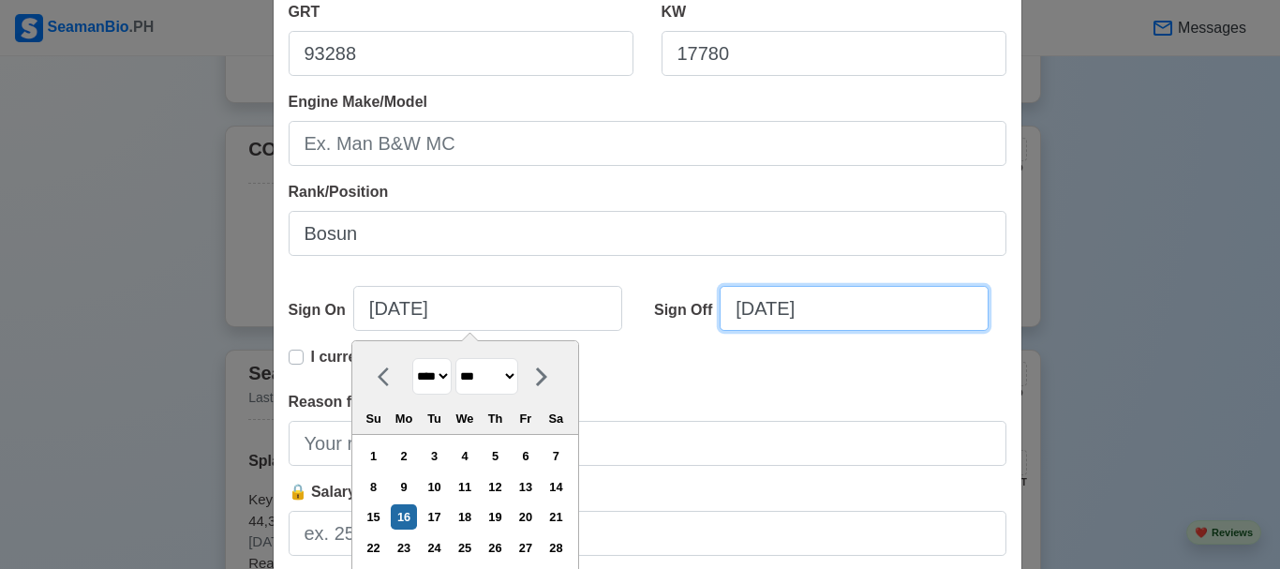
click at [737, 300] on input "09/10/2025" at bounding box center [854, 308] width 269 height 45
select select "****"
select select "*********"
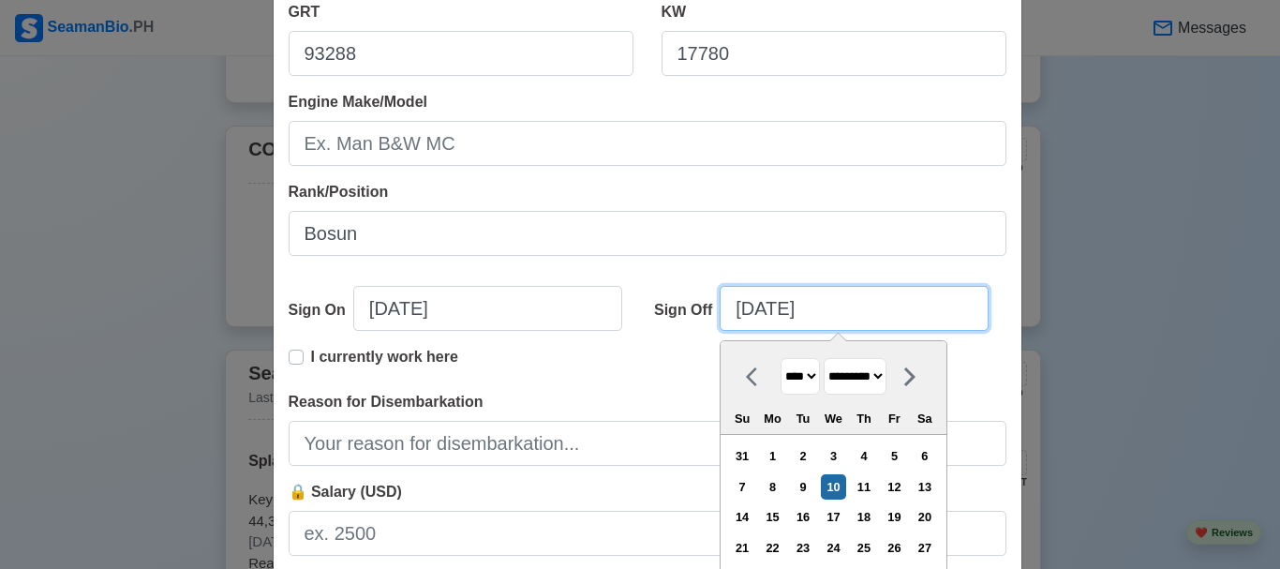
drag, startPoint x: 744, startPoint y: 311, endPoint x: 725, endPoint y: 307, distance: 20.0
click at [725, 307] on input "09/10/2025" at bounding box center [854, 308] width 269 height 45
type input "1/10/2025"
select select "*******"
type input "12/10/2025"
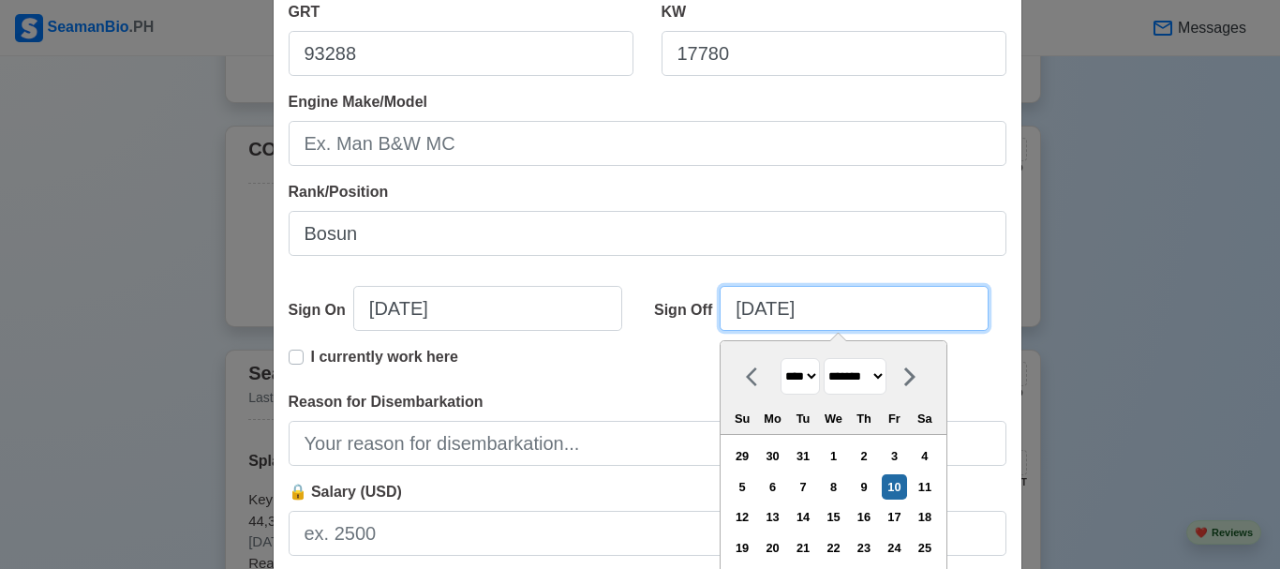
select select "********"
click at [849, 307] on input "12/18/2025" at bounding box center [854, 308] width 269 height 45
type input "12/18/2022"
select select "****"
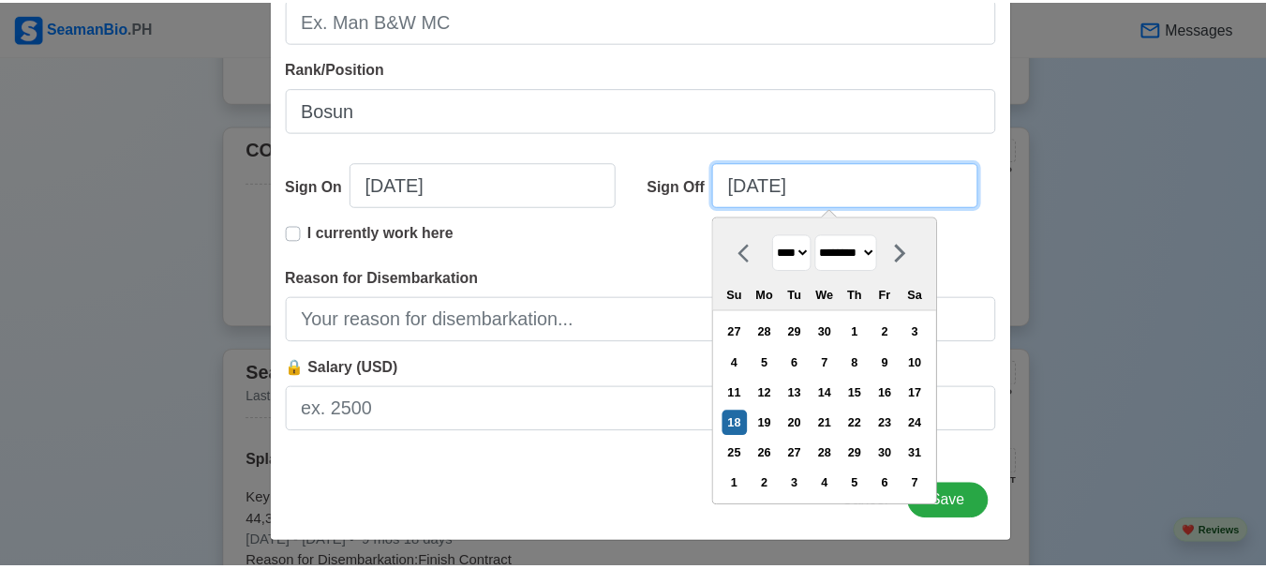
scroll to position [500, 0]
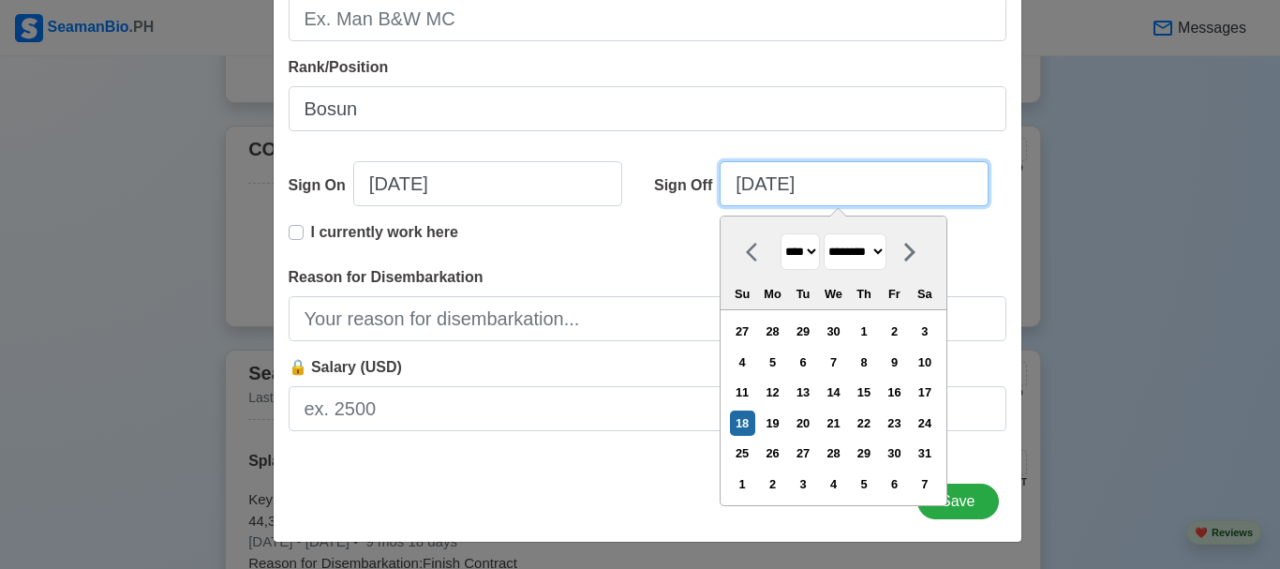
type input "12/18/2022"
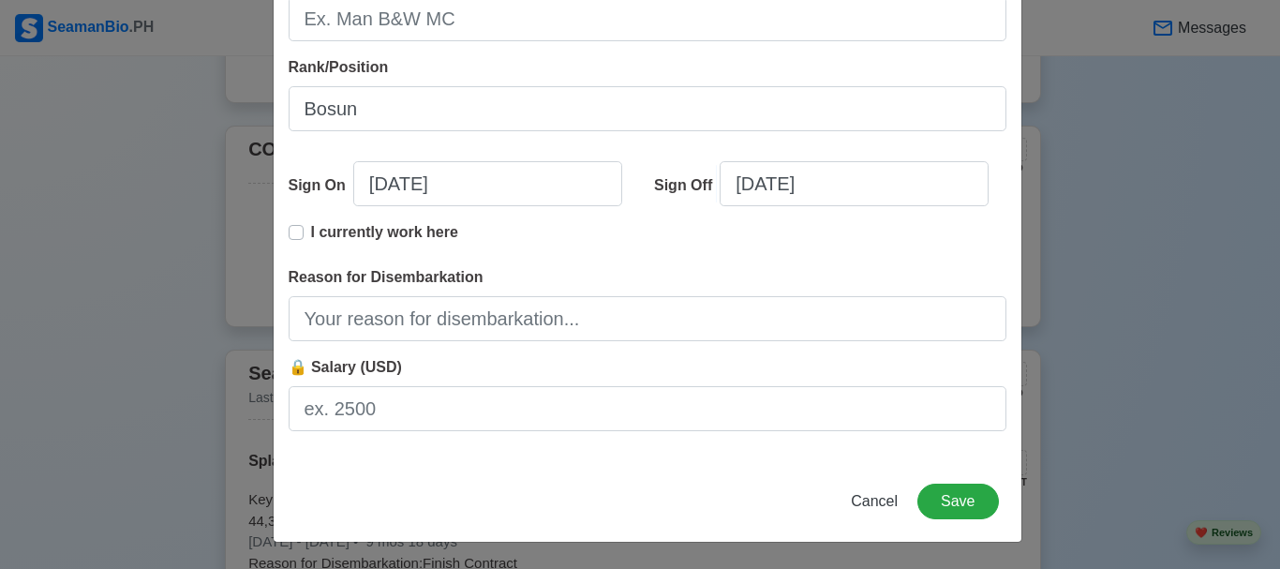
click at [618, 476] on div "Add Sea-Based Experience Shipping Agency Splash Philippines Vessel Name Souther…" at bounding box center [648, 35] width 750 height 1016
click at [958, 501] on button "Save" at bounding box center [958, 502] width 81 height 36
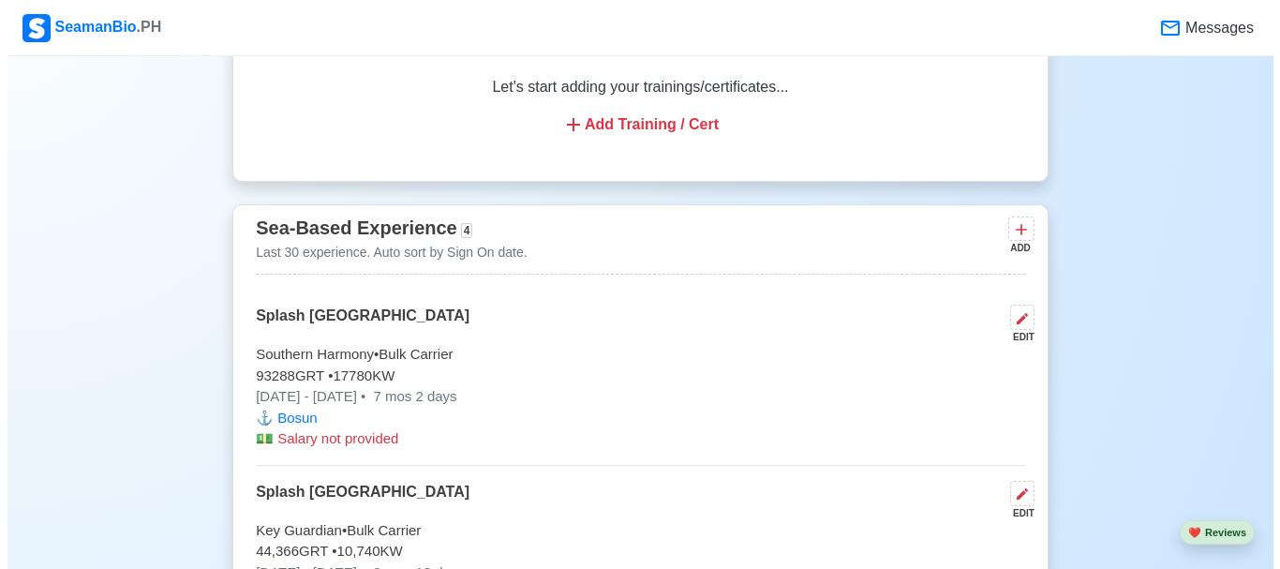
scroll to position [2474, 0]
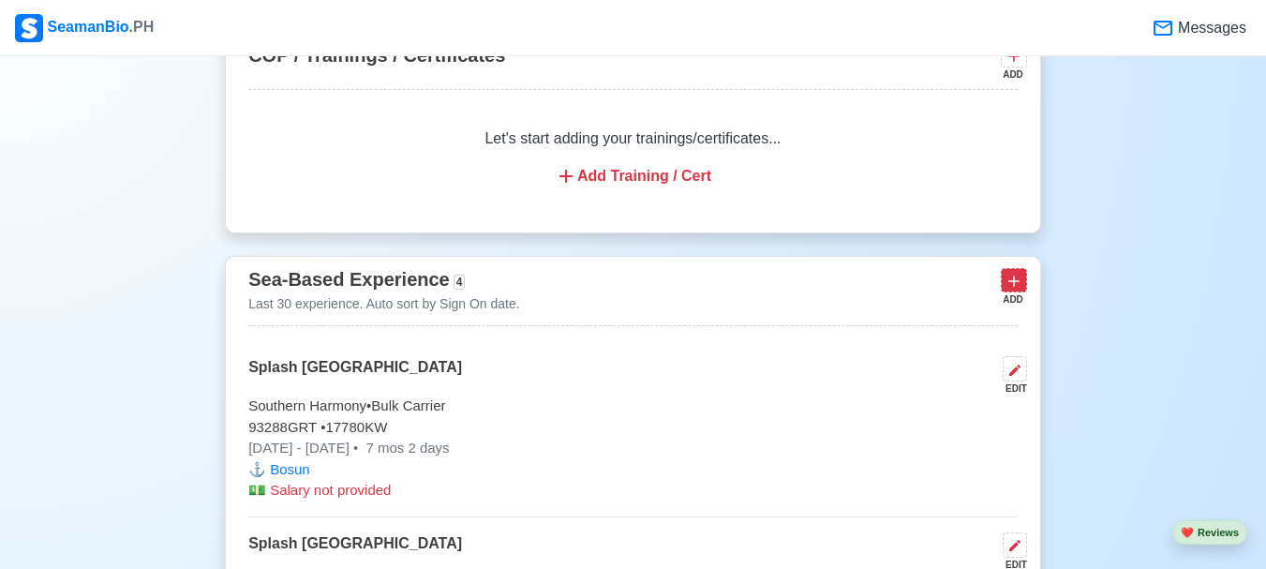
click at [1016, 287] on icon at bounding box center [1014, 281] width 11 height 11
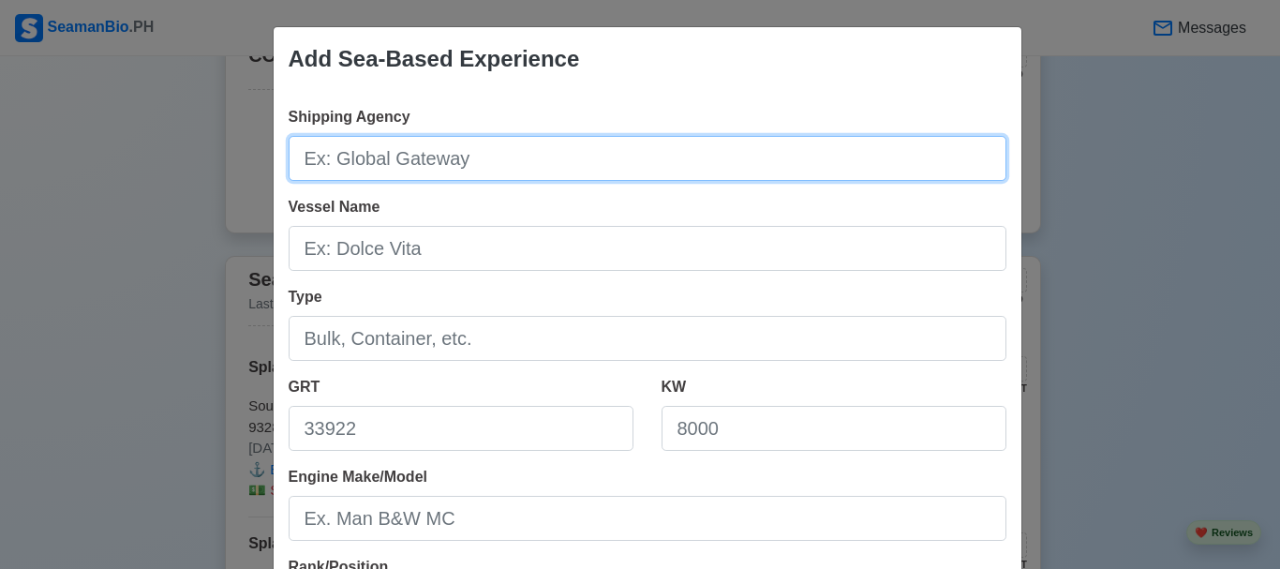
click at [595, 150] on input "Shipping Agency" at bounding box center [648, 158] width 718 height 45
type input "Splash Philippines"
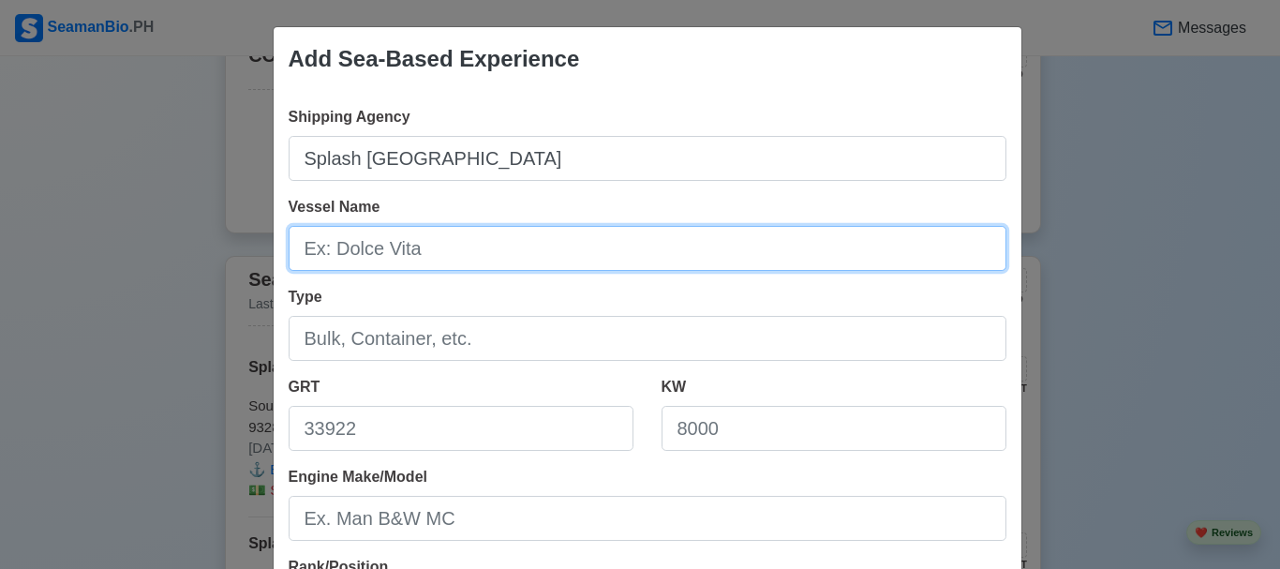
click at [425, 263] on input "Vessel Name" at bounding box center [648, 248] width 718 height 45
type input "Frontier Asuka"
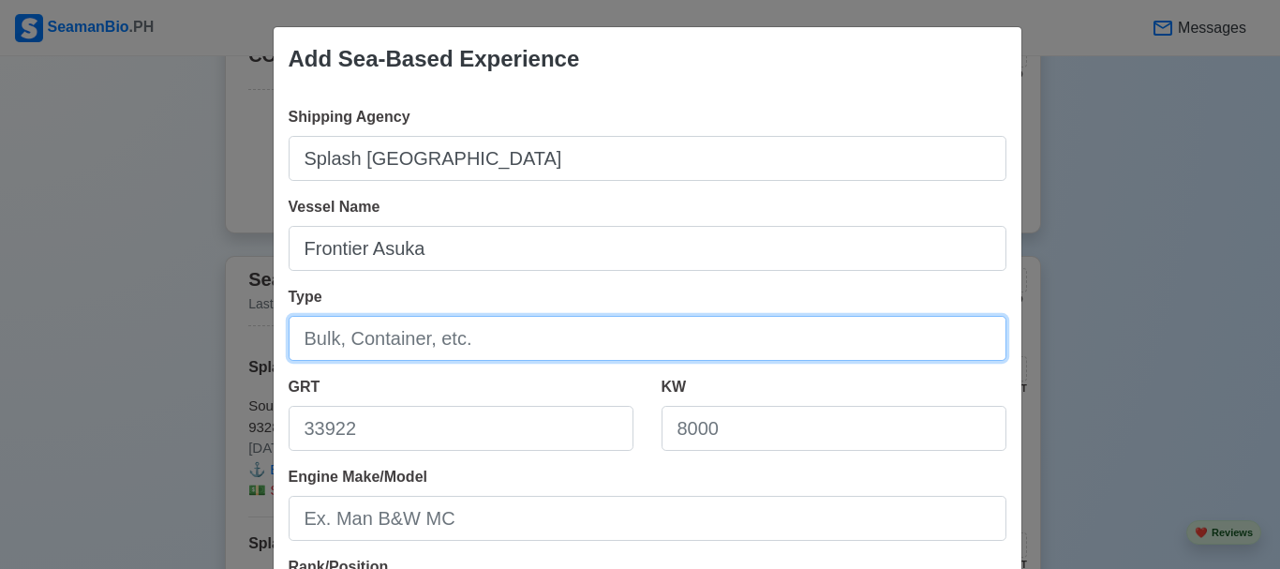
click at [380, 341] on input "Type" at bounding box center [648, 338] width 718 height 45
type input "Bulk Carrier"
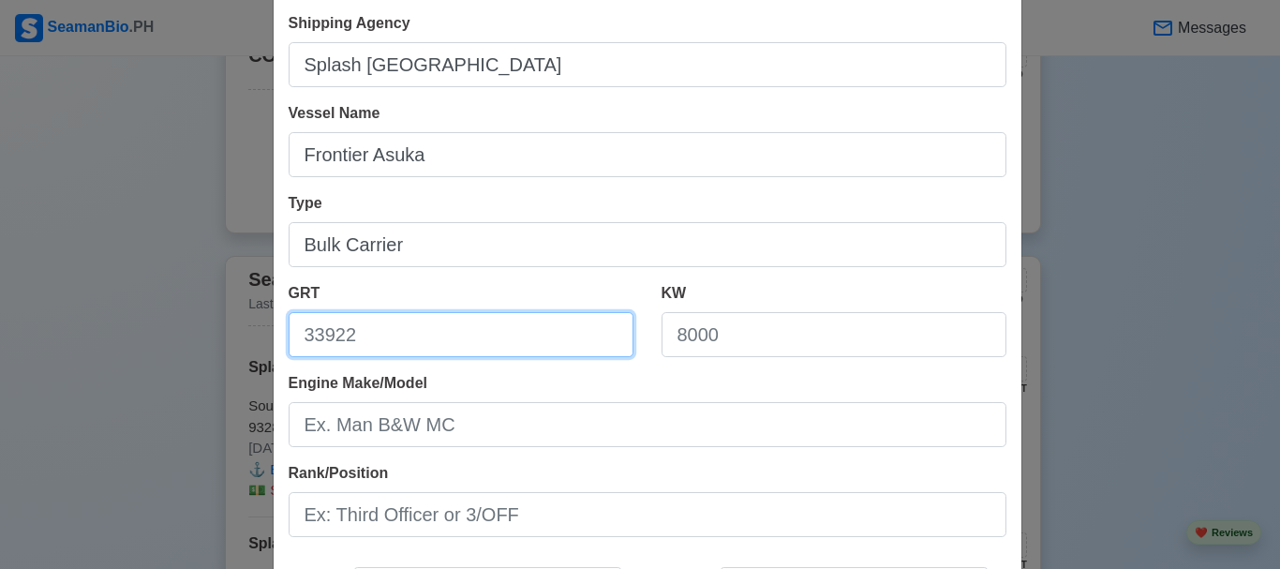
click at [414, 338] on input "GRT" at bounding box center [461, 334] width 345 height 45
type input "92752"
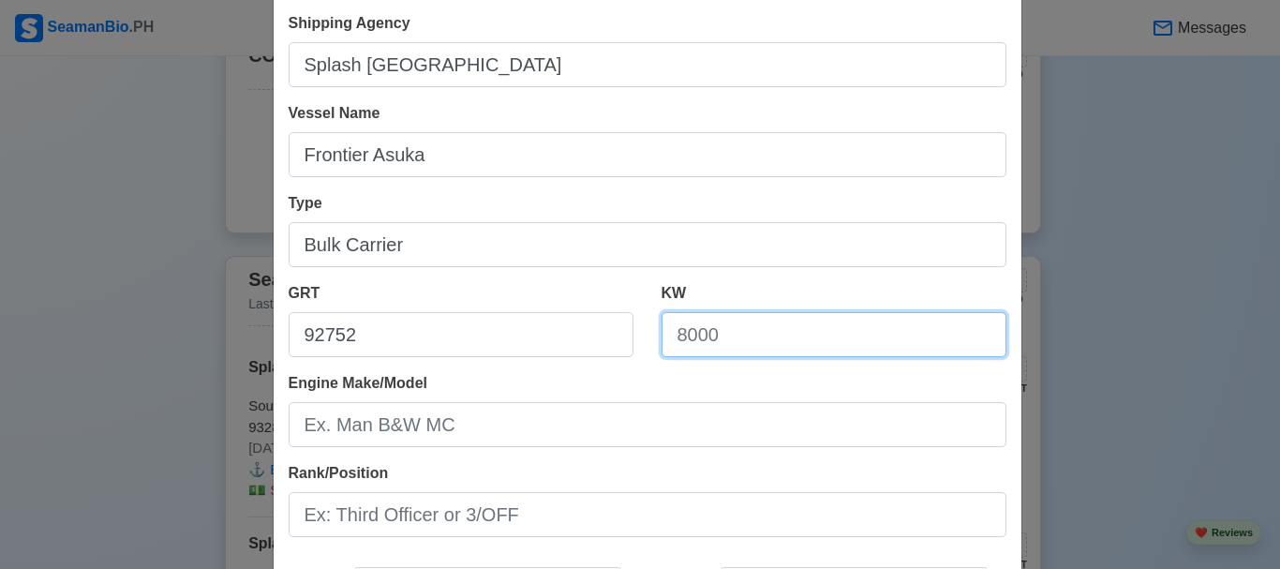
click at [794, 350] on input "KW" at bounding box center [834, 334] width 345 height 45
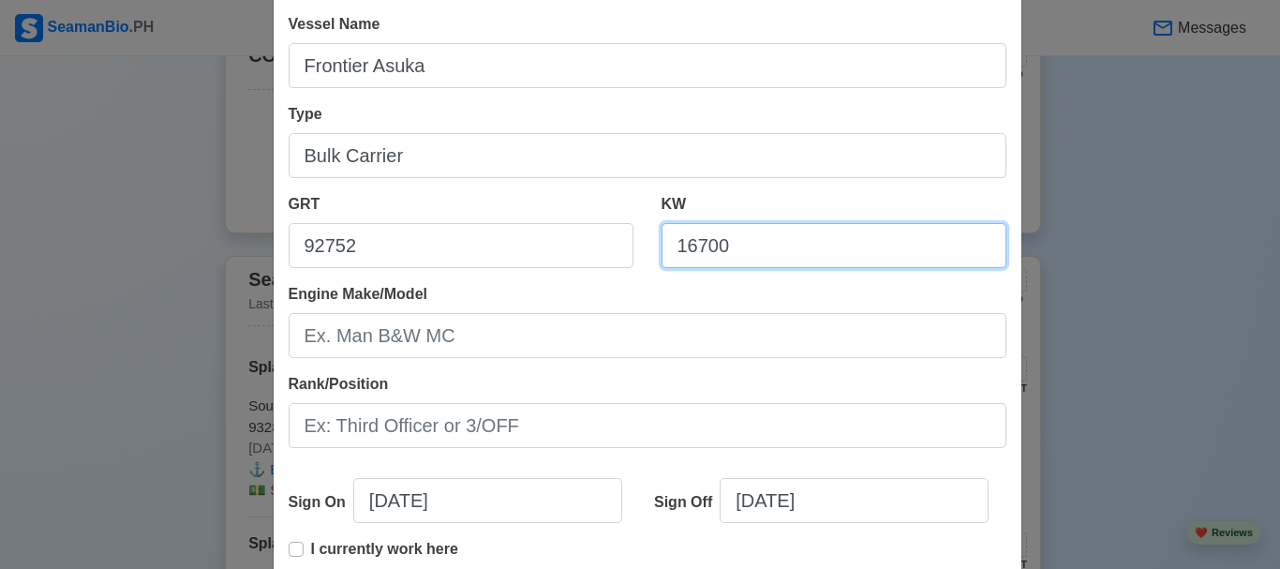
scroll to position [187, 0]
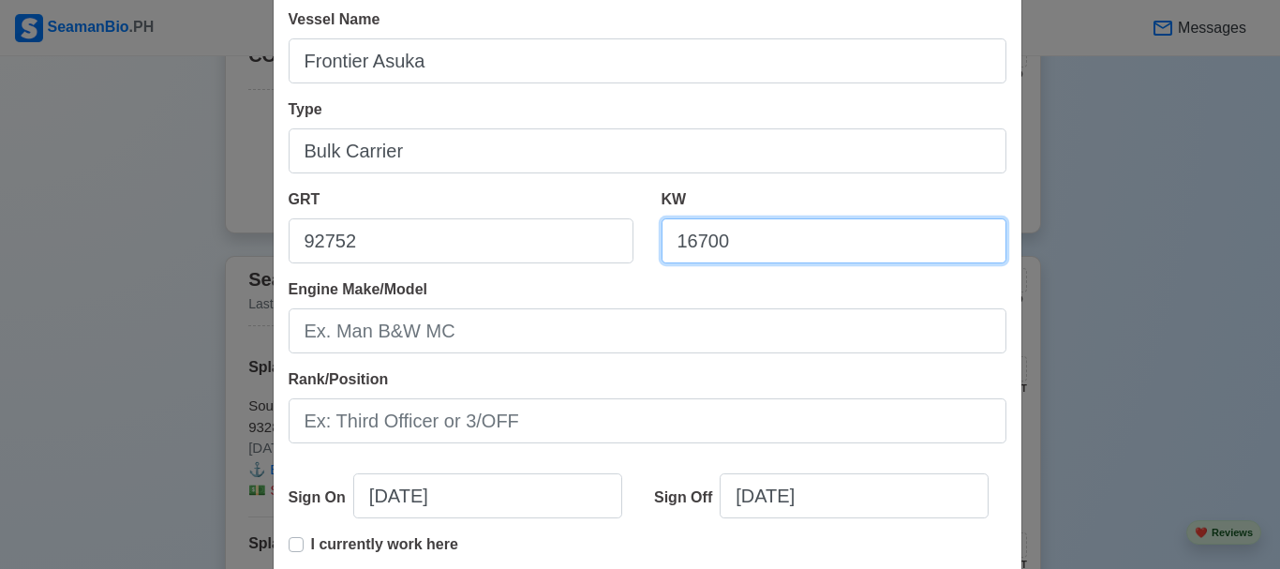
type input "16700"
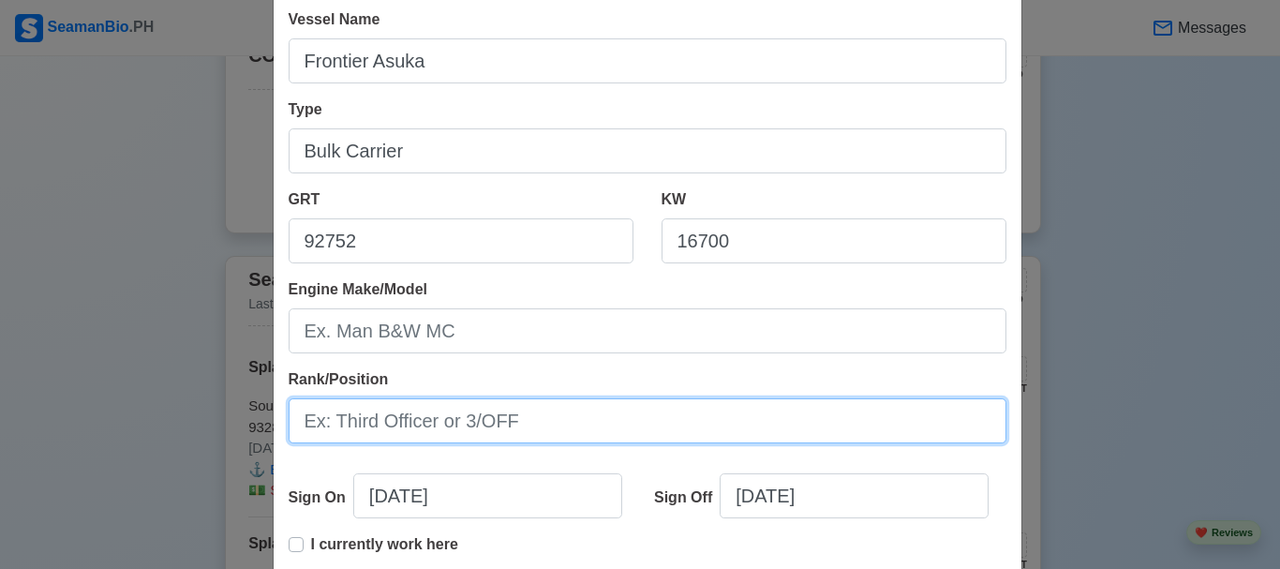
click at [473, 416] on input "Rank/Position" at bounding box center [648, 420] width 718 height 45
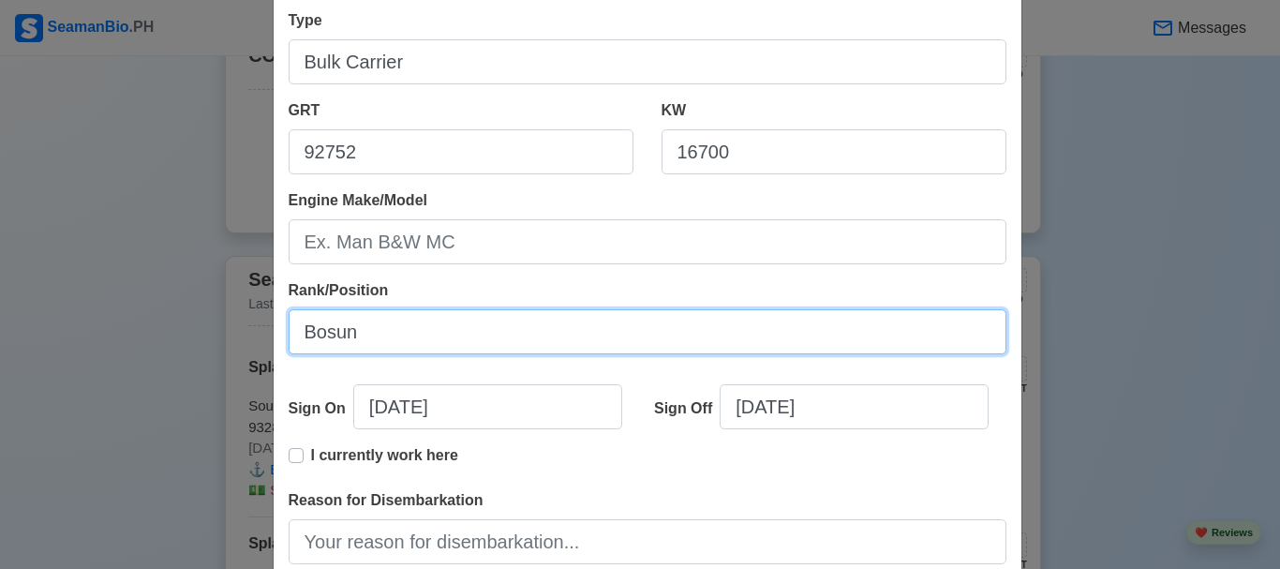
scroll to position [281, 0]
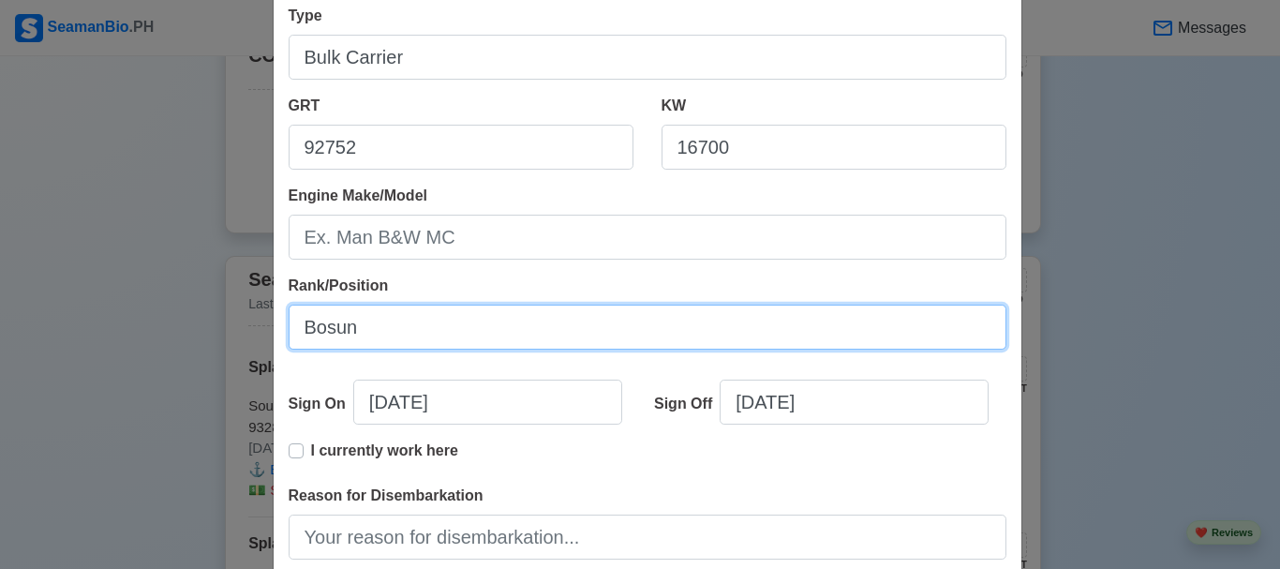
type input "Bosun"
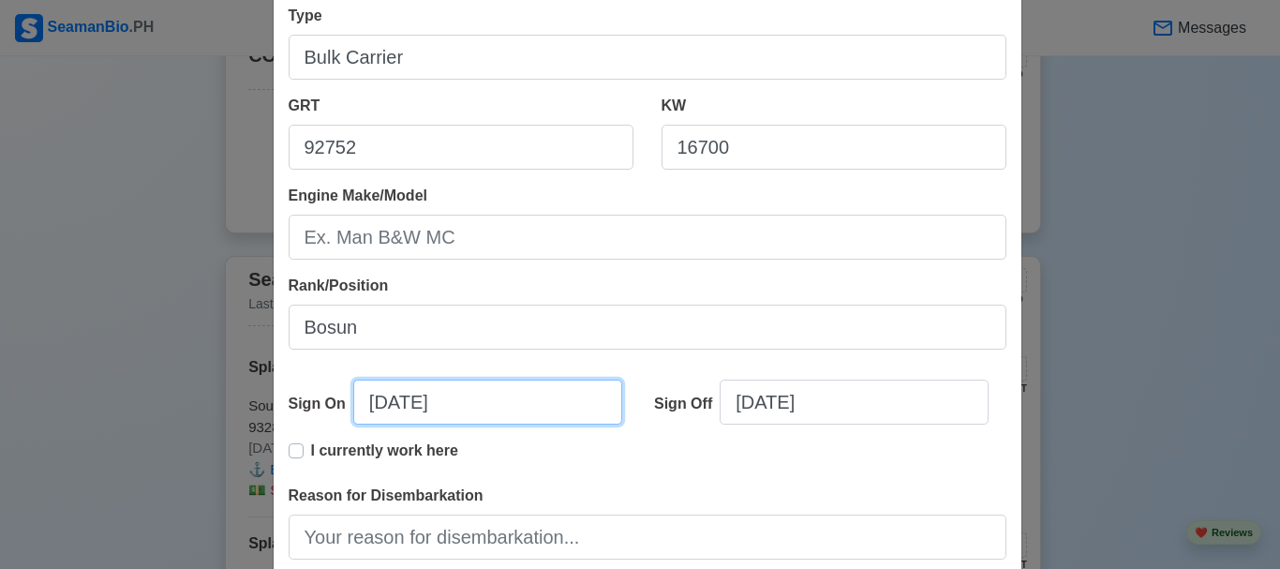
click at [381, 400] on input "09/10/2025" at bounding box center [487, 402] width 269 height 45
select select "****"
select select "*********"
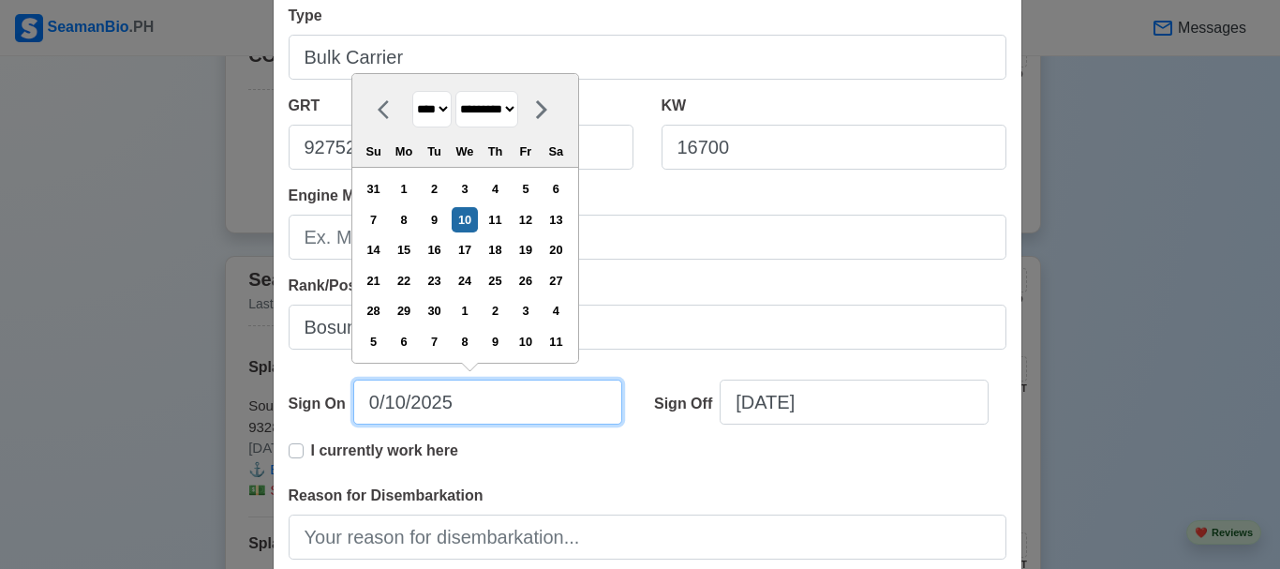
type input "06/10/2025"
select select "****"
click at [406, 406] on input "06/10/2025" at bounding box center [487, 402] width 269 height 45
click at [471, 397] on input "06/17/2025" at bounding box center [487, 402] width 269 height 45
type input "06/17/2023"
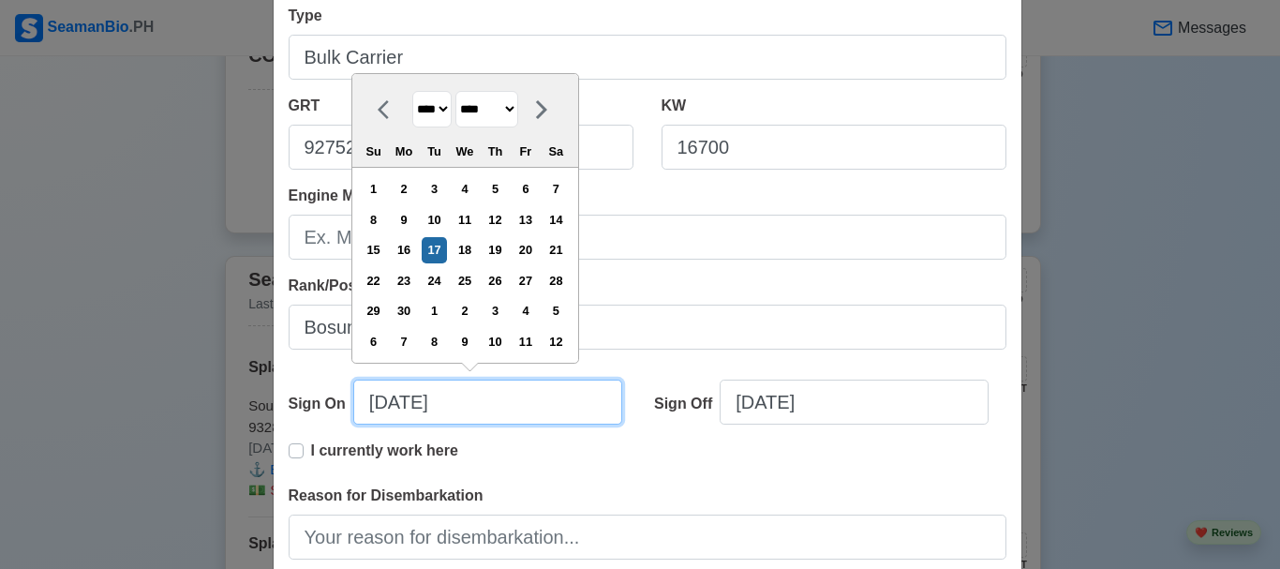
select select "****"
type input "06/17/2023"
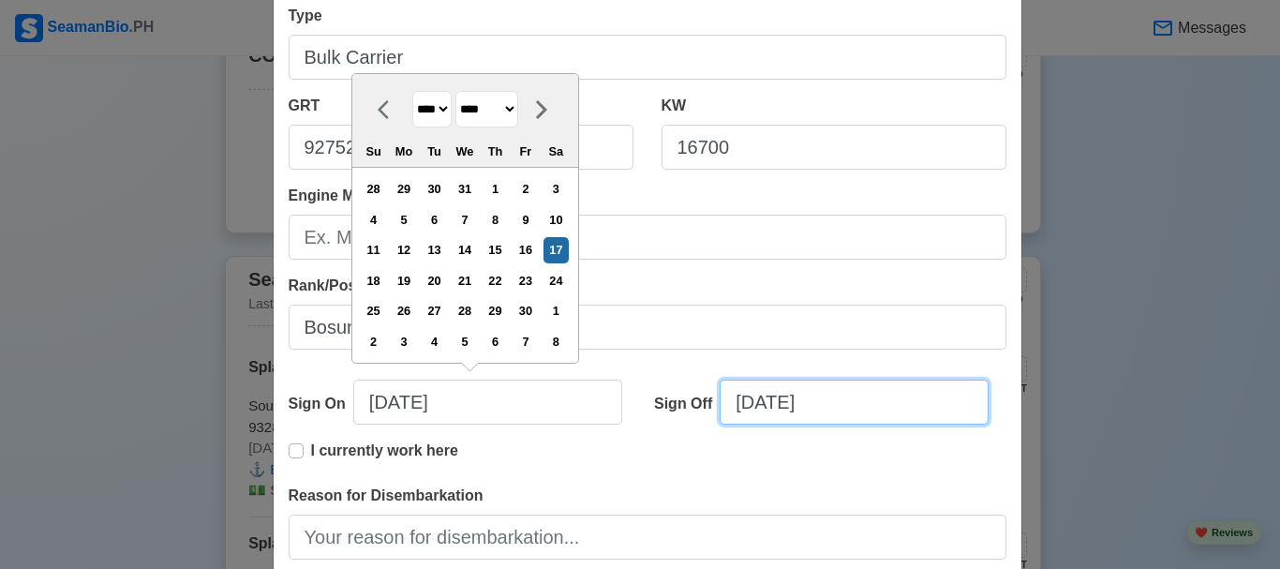
click at [778, 408] on input "09/10/2025" at bounding box center [854, 402] width 269 height 45
select select "****"
select select "*********"
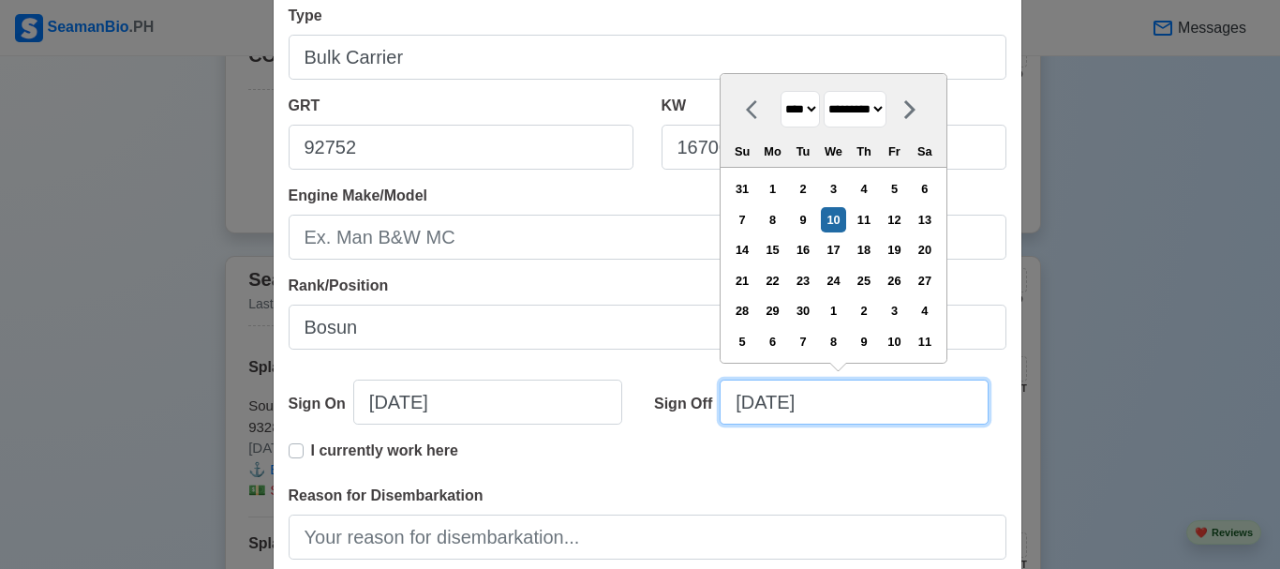
click at [751, 397] on input "09/10/2025" at bounding box center [854, 402] width 269 height 45
type input "03/10/2025"
select select "*****"
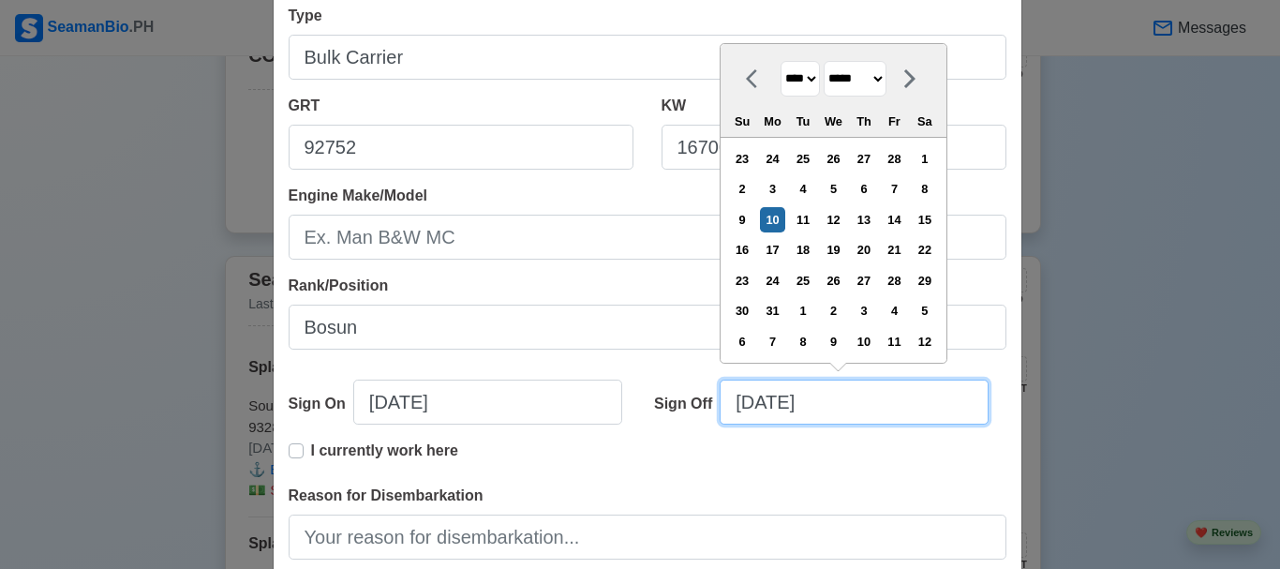
click at [776, 404] on input "03/10/2025" at bounding box center [854, 402] width 269 height 45
click at [844, 408] on input "03/20/2025" at bounding box center [854, 402] width 269 height 45
type input "03/20/2024"
select select "****"
type input "03/20/2024"
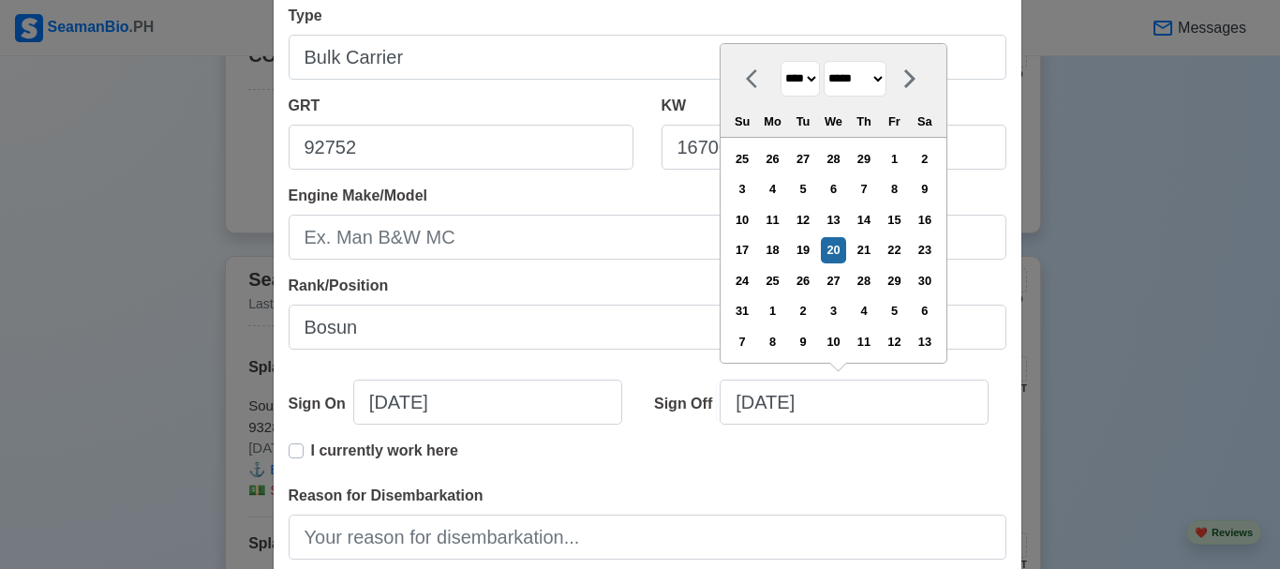
click at [878, 470] on div "I currently work here" at bounding box center [648, 462] width 718 height 45
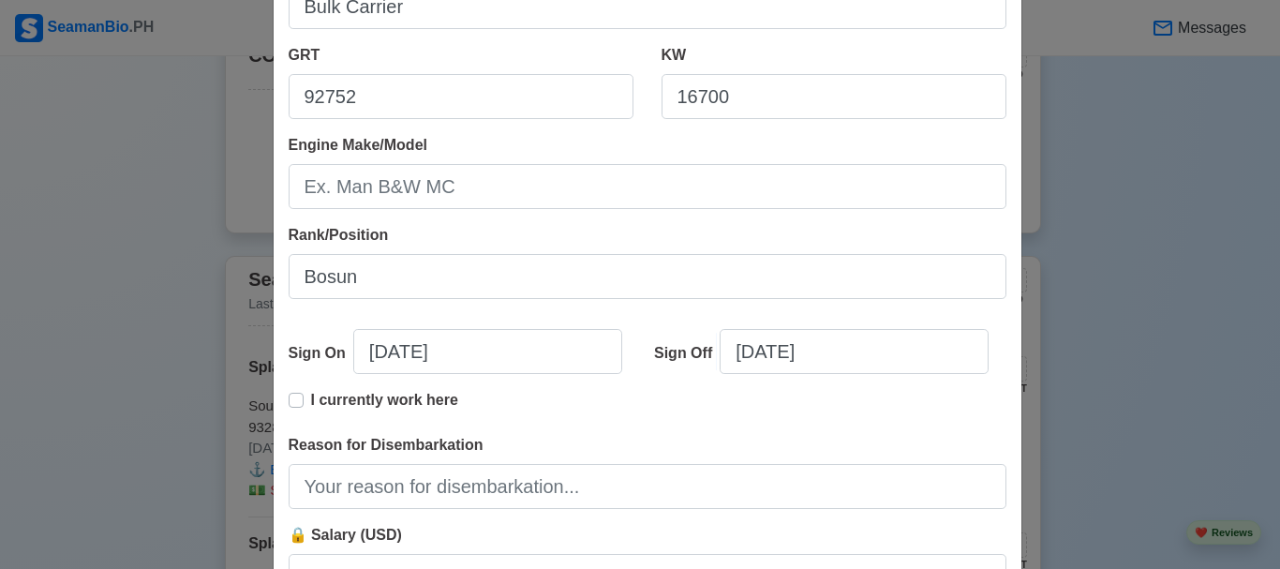
scroll to position [469, 0]
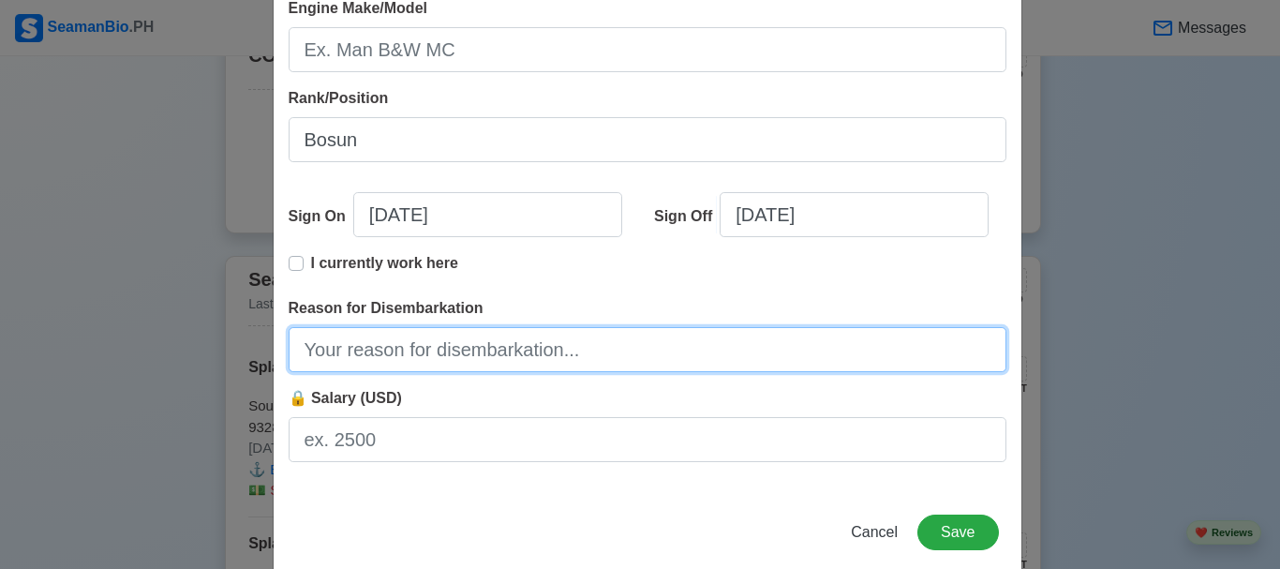
drag, startPoint x: 463, startPoint y: 342, endPoint x: 463, endPoint y: 367, distance: 24.4
click at [463, 342] on input "Reason for Disembarkation" at bounding box center [648, 349] width 718 height 45
type input "Finish Contract"
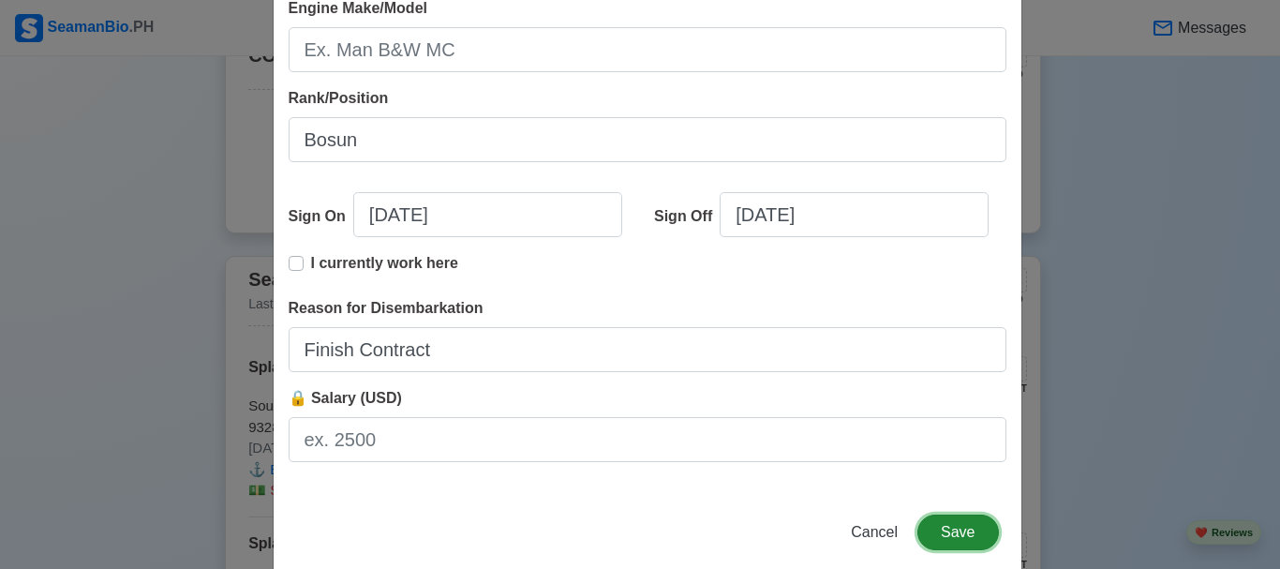
click at [966, 515] on button "Save" at bounding box center [958, 533] width 81 height 36
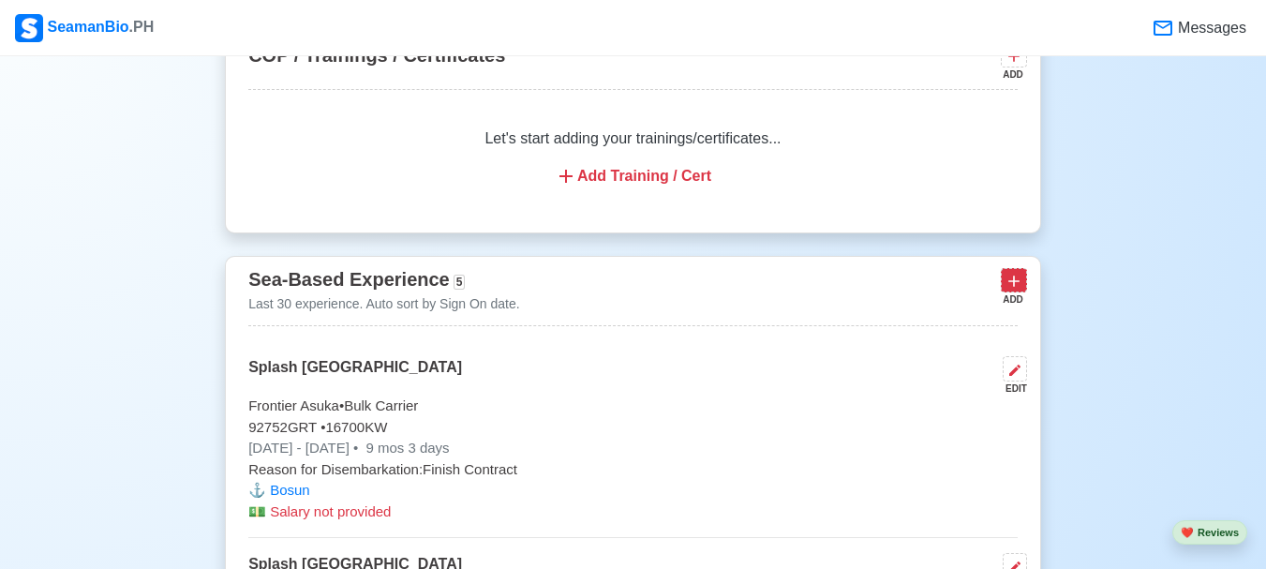
click at [1015, 289] on icon at bounding box center [1014, 281] width 19 height 19
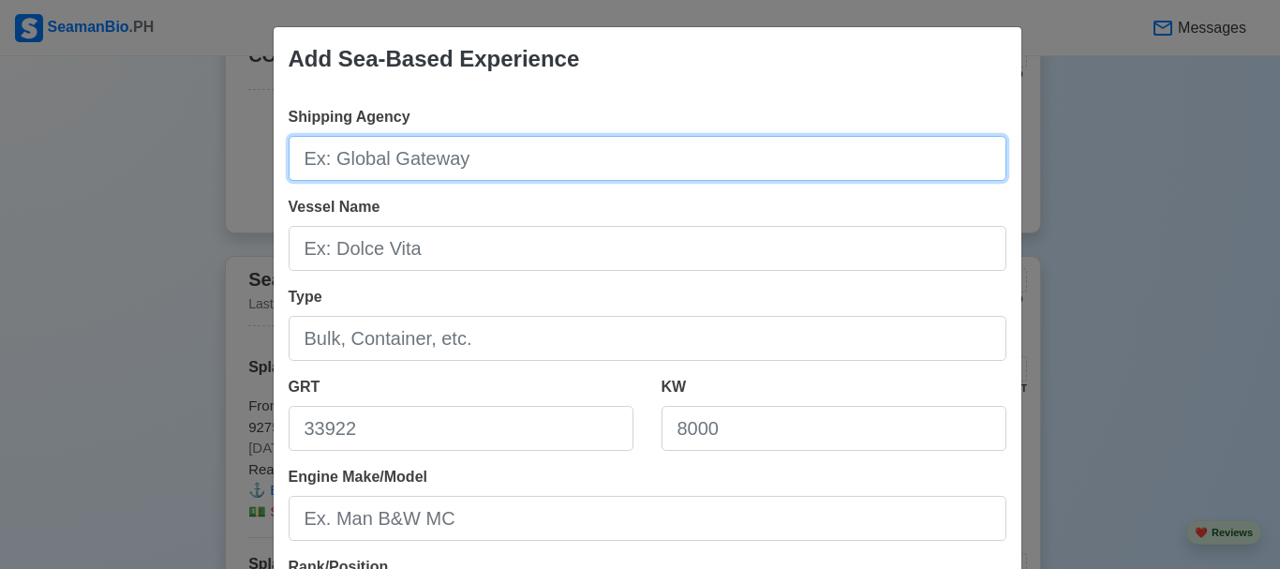
click at [597, 163] on input "Shipping Agency" at bounding box center [648, 158] width 718 height 45
type input "Splash Philippines"
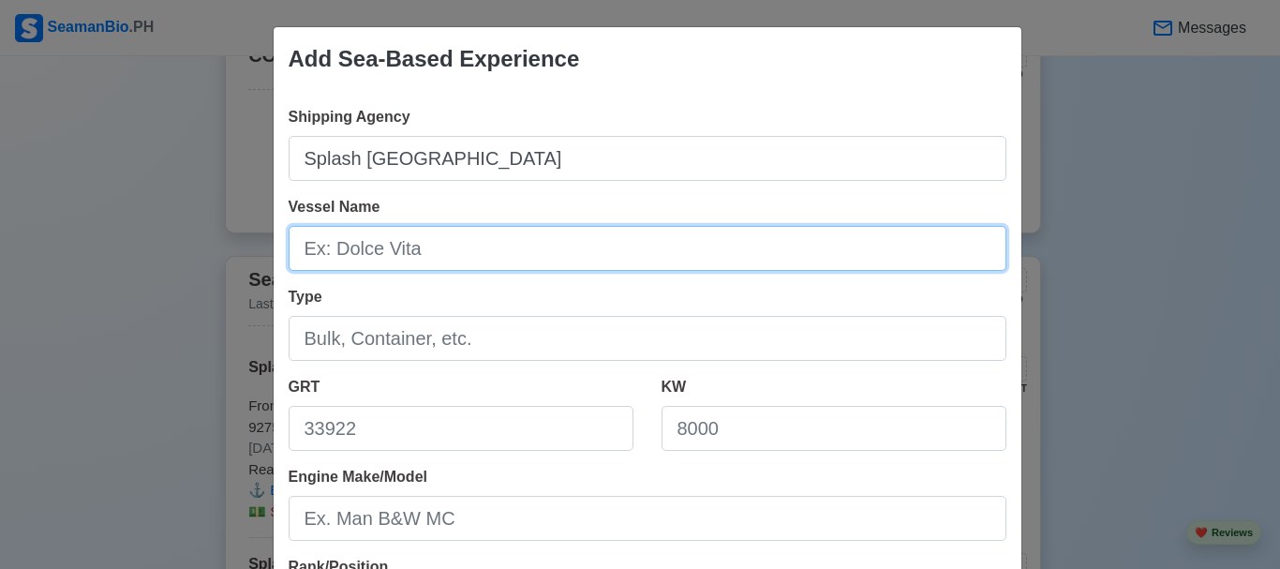
click at [399, 256] on input "Vessel Name" at bounding box center [648, 248] width 718 height 45
type input "Azul Horizonte"
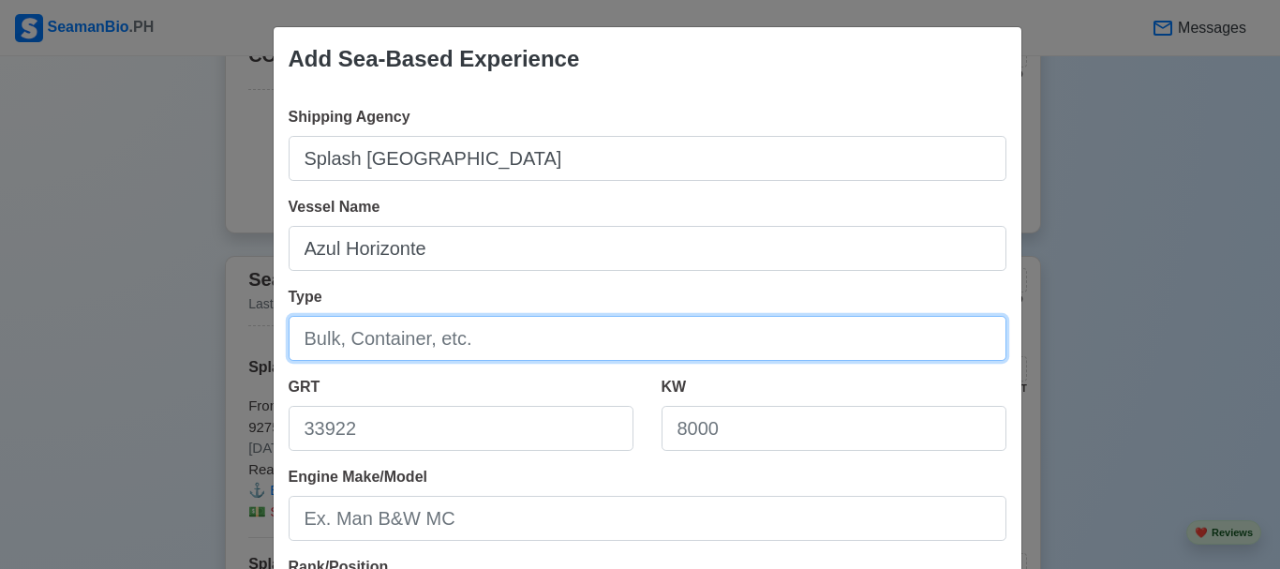
click at [400, 337] on input "Type" at bounding box center [648, 338] width 718 height 45
type input "Bulk Carrier"
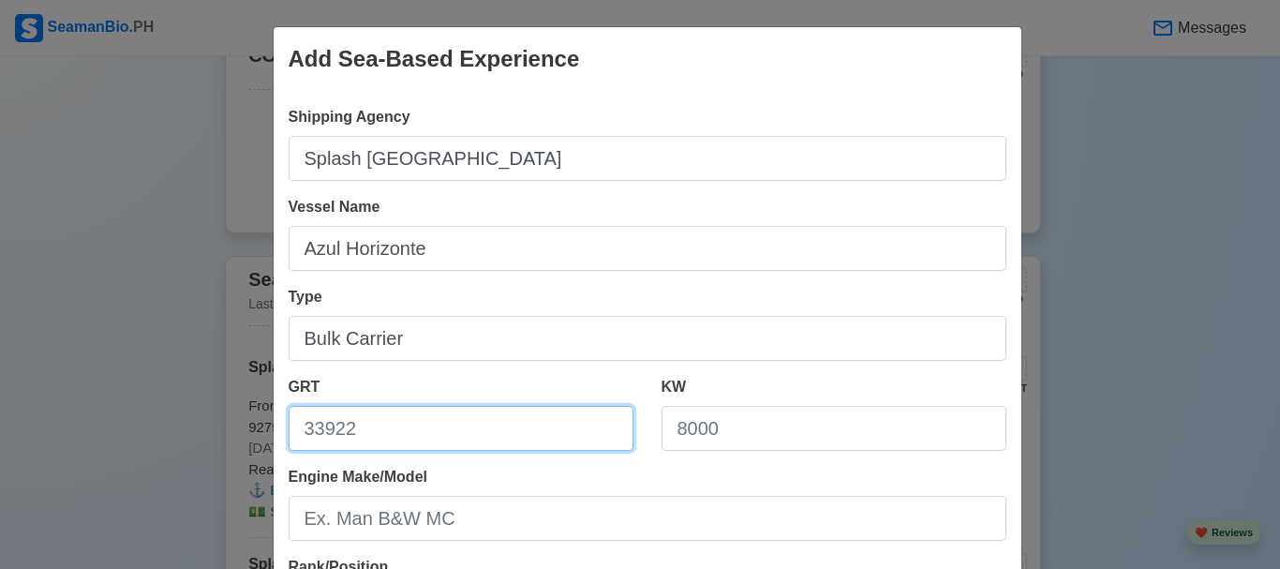
click at [406, 427] on input "GRT" at bounding box center [461, 428] width 345 height 45
type input "106372"
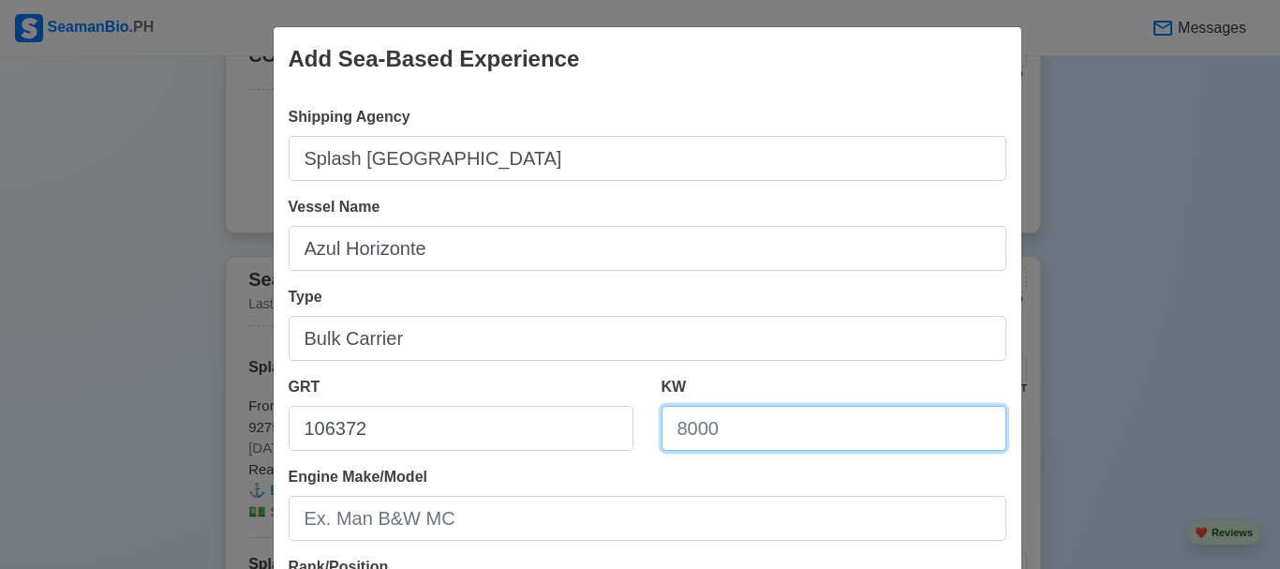
click at [757, 427] on input "KW" at bounding box center [834, 428] width 345 height 45
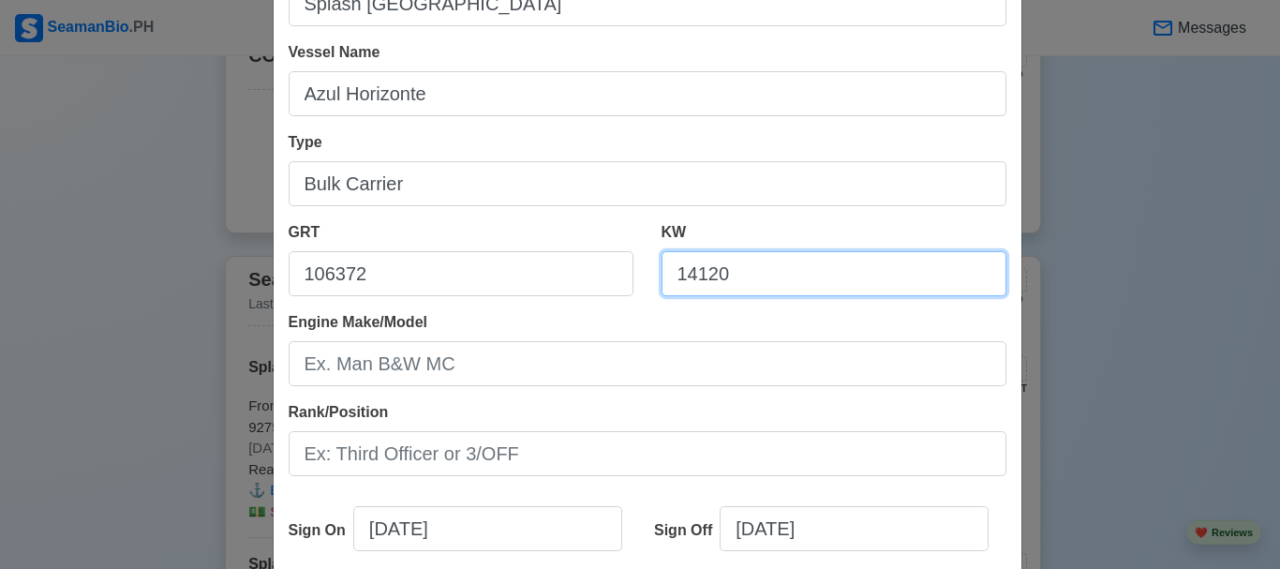
scroll to position [187, 0]
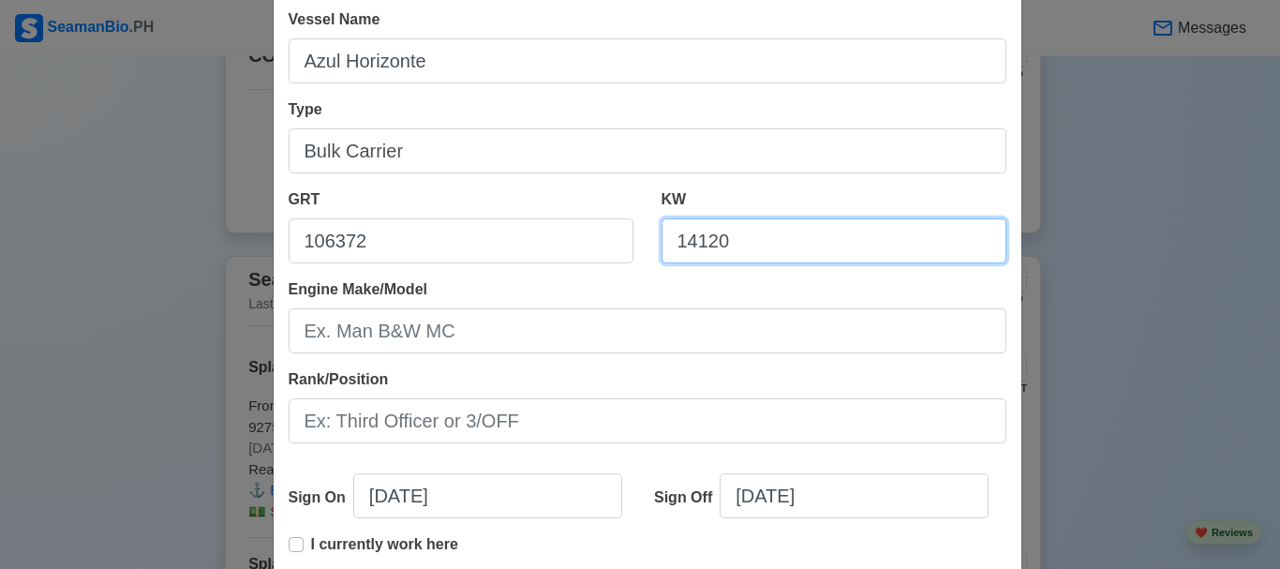
type input "14120"
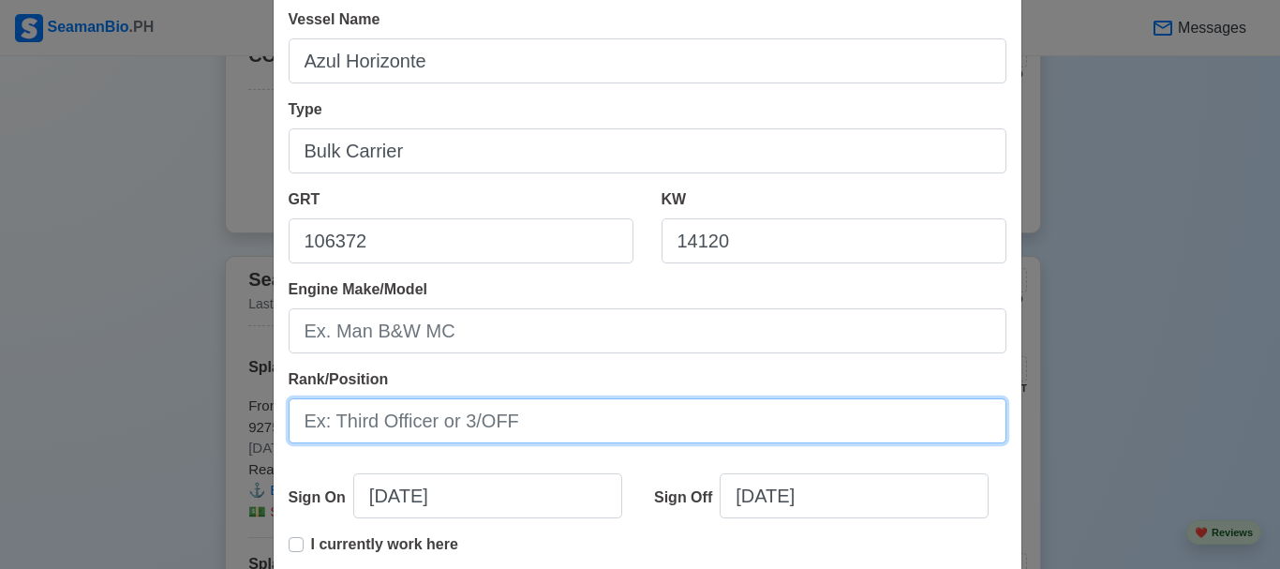
click at [460, 436] on input "Rank/Position" at bounding box center [648, 420] width 718 height 45
type input "V"
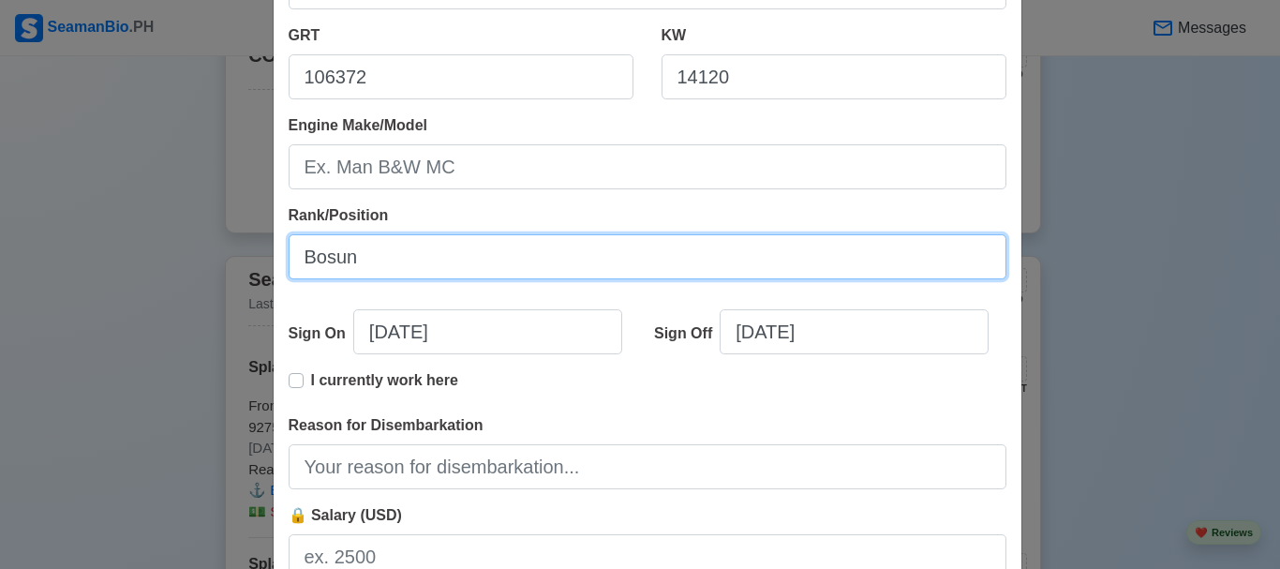
scroll to position [375, 0]
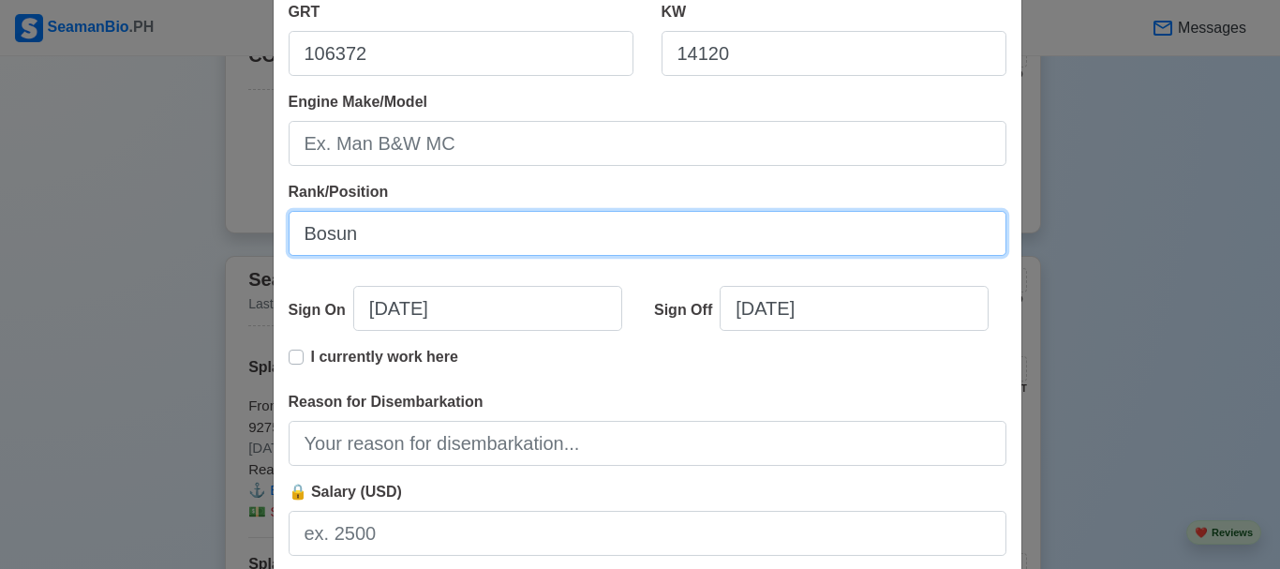
type input "Bosun"
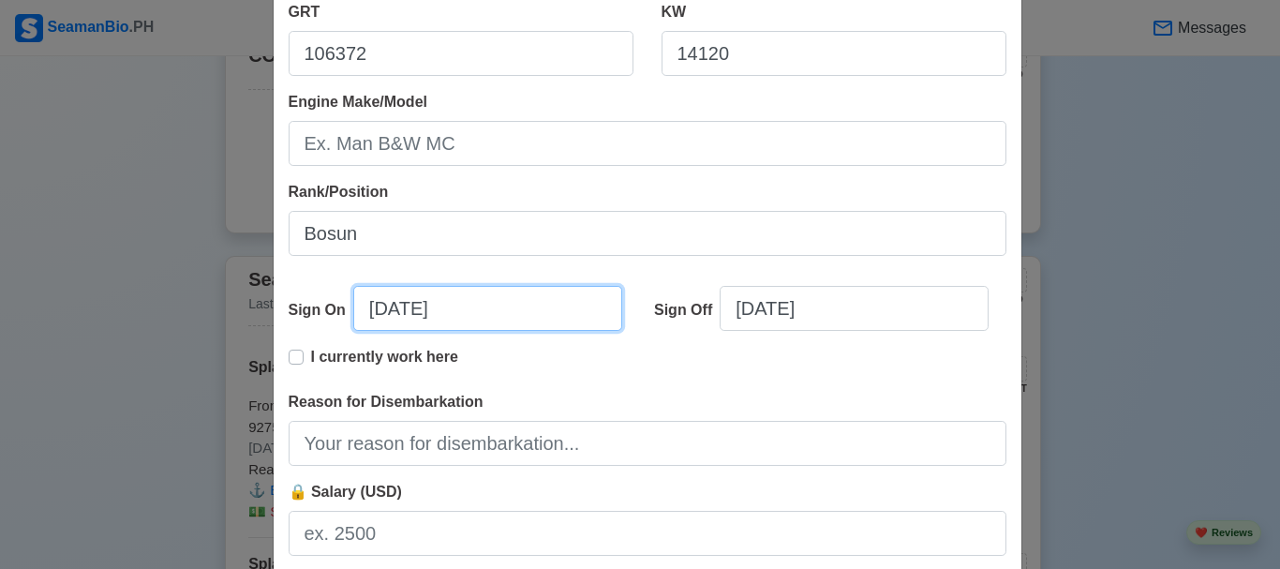
click at [381, 307] on input "09/10/2025" at bounding box center [487, 308] width 269 height 45
select select "****"
select select "*********"
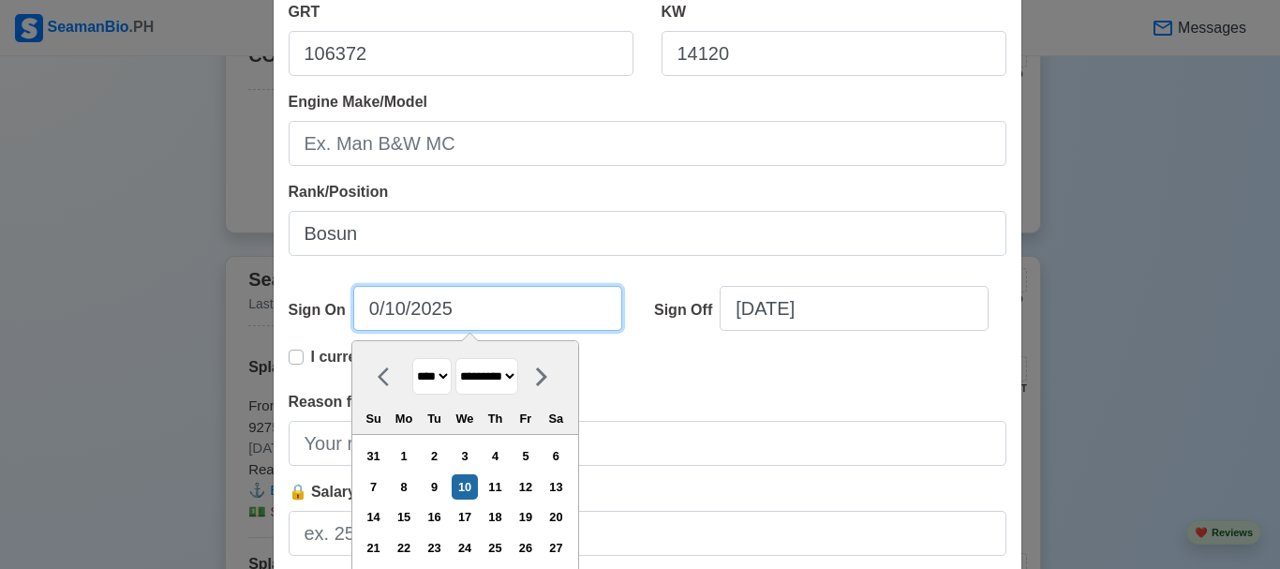
type input "07/10/2025"
select select "****"
type input "6/10/2025"
select select "****"
type input "6/17/2024"
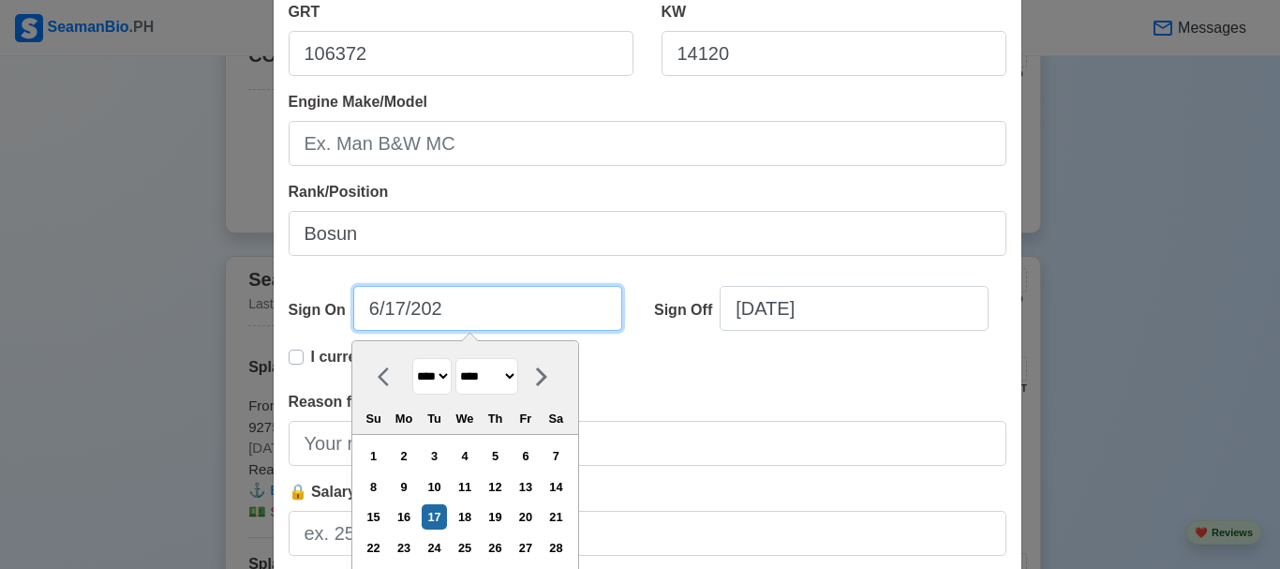
select select "****"
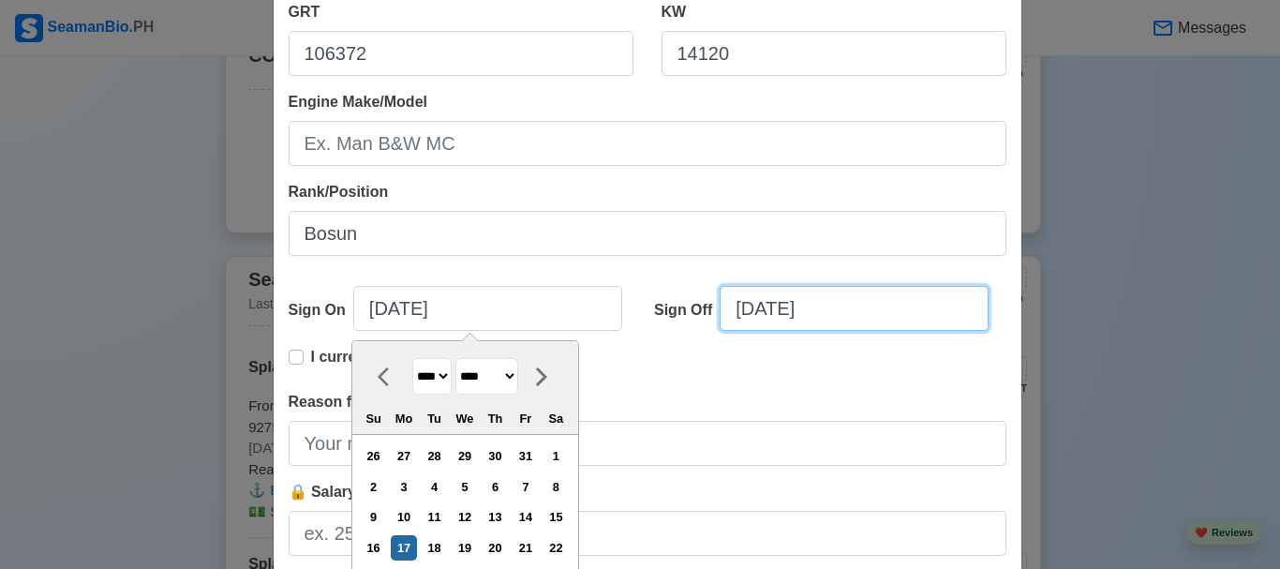
type input "06/17/2024"
click at [766, 308] on input "09/10/2025" at bounding box center [854, 308] width 269 height 45
select select "****"
select select "*********"
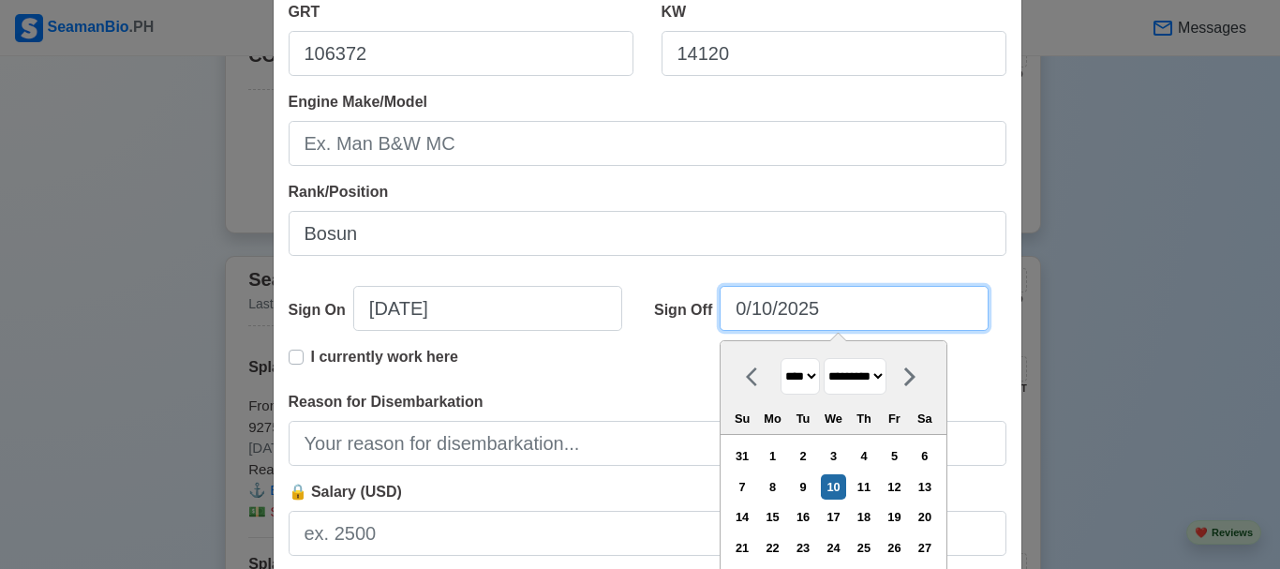
type input "05/10/2025"
select select "***"
type input "05/03/2025"
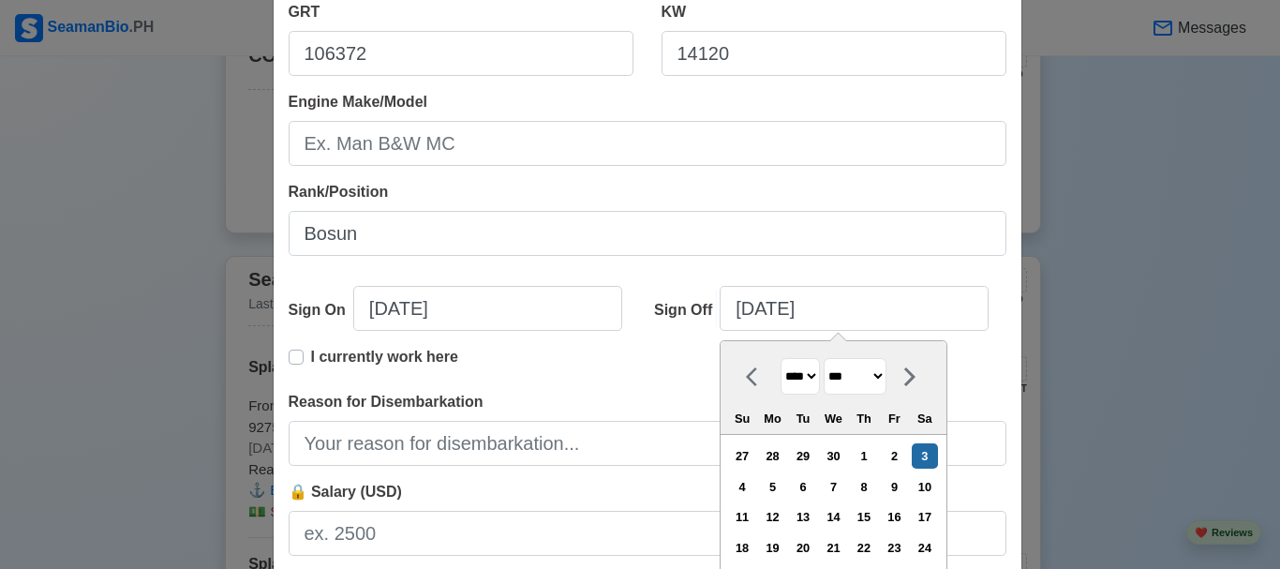
click at [630, 361] on div "I currently work here" at bounding box center [648, 368] width 718 height 45
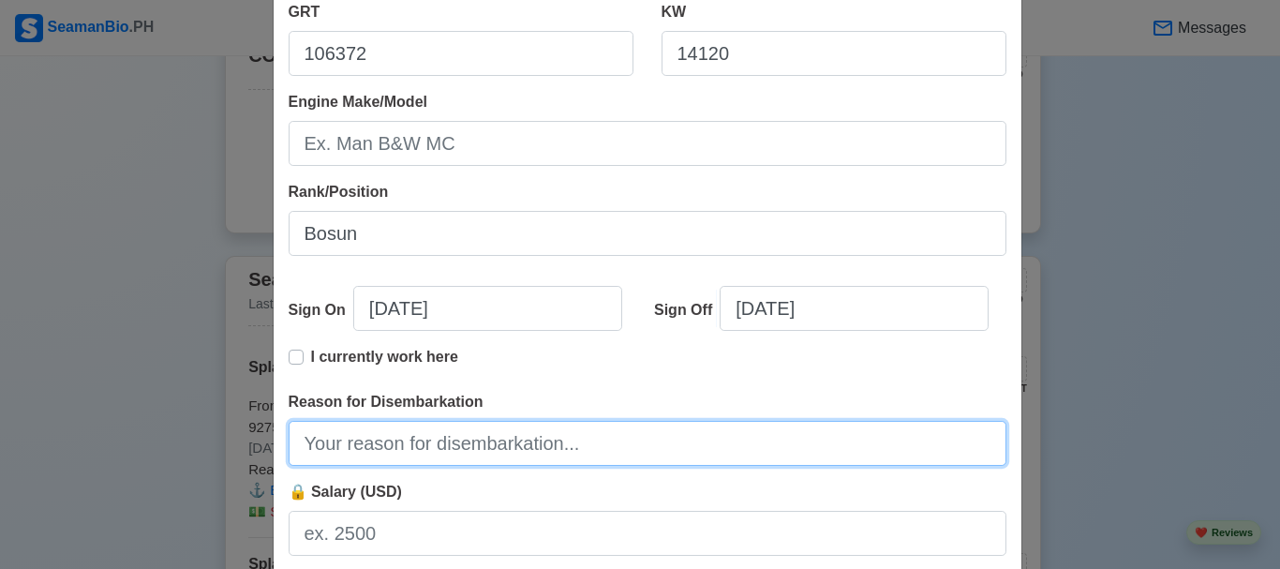
click at [535, 441] on input "Reason for Disembarkation" at bounding box center [648, 443] width 718 height 45
click at [436, 453] on input "Reason for Disembarkation" at bounding box center [648, 443] width 718 height 45
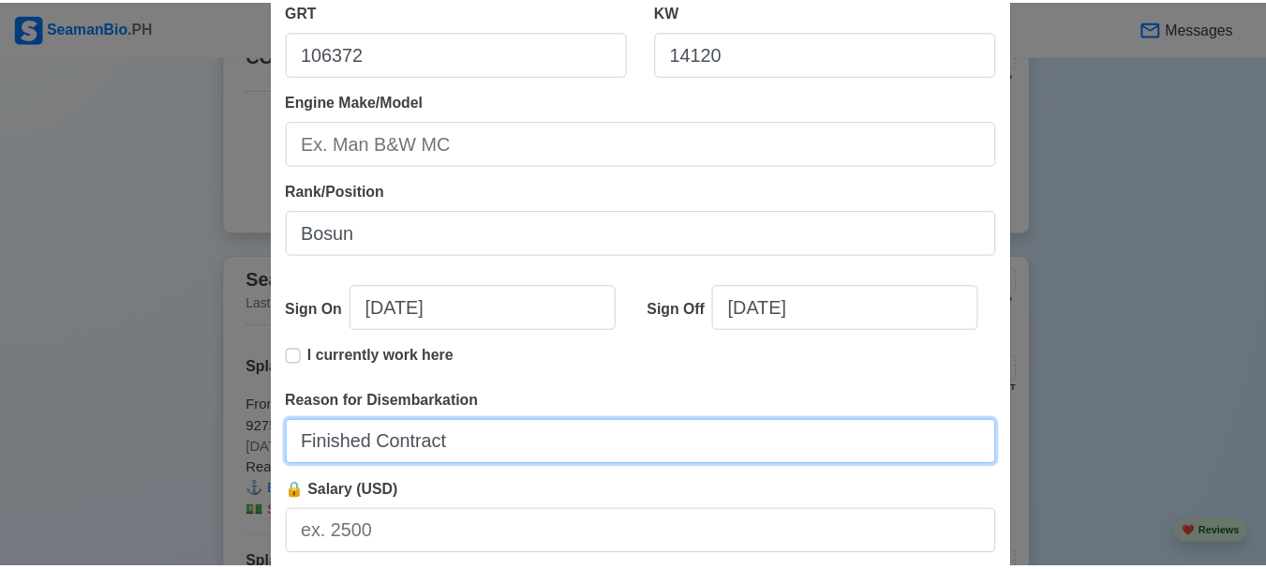
scroll to position [500, 0]
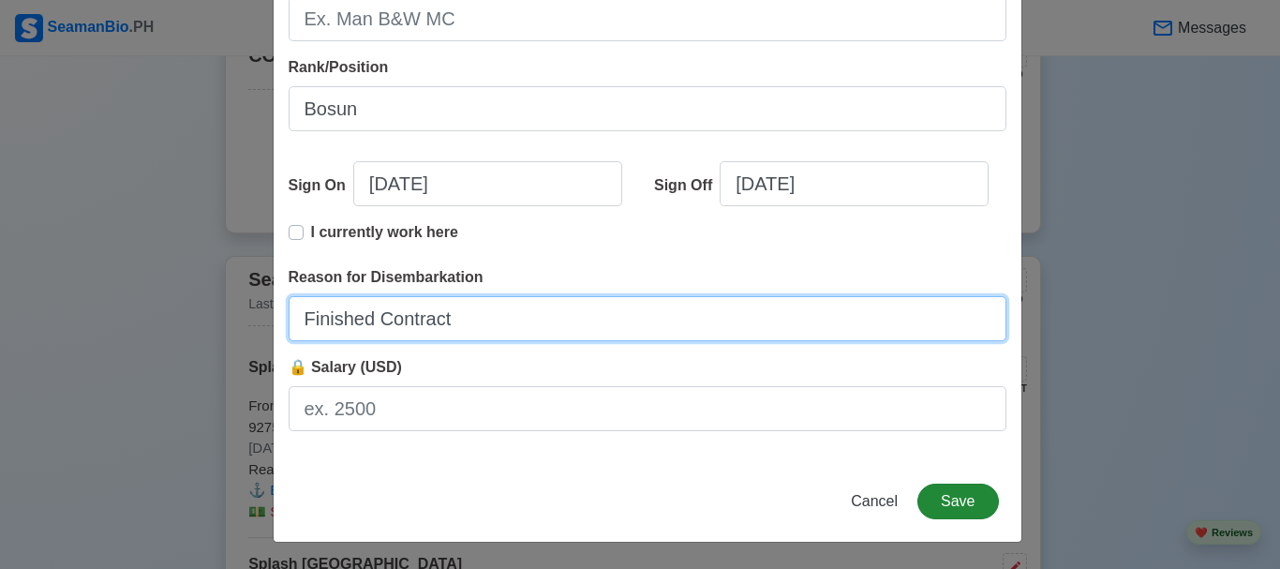
type input "Finished Contract"
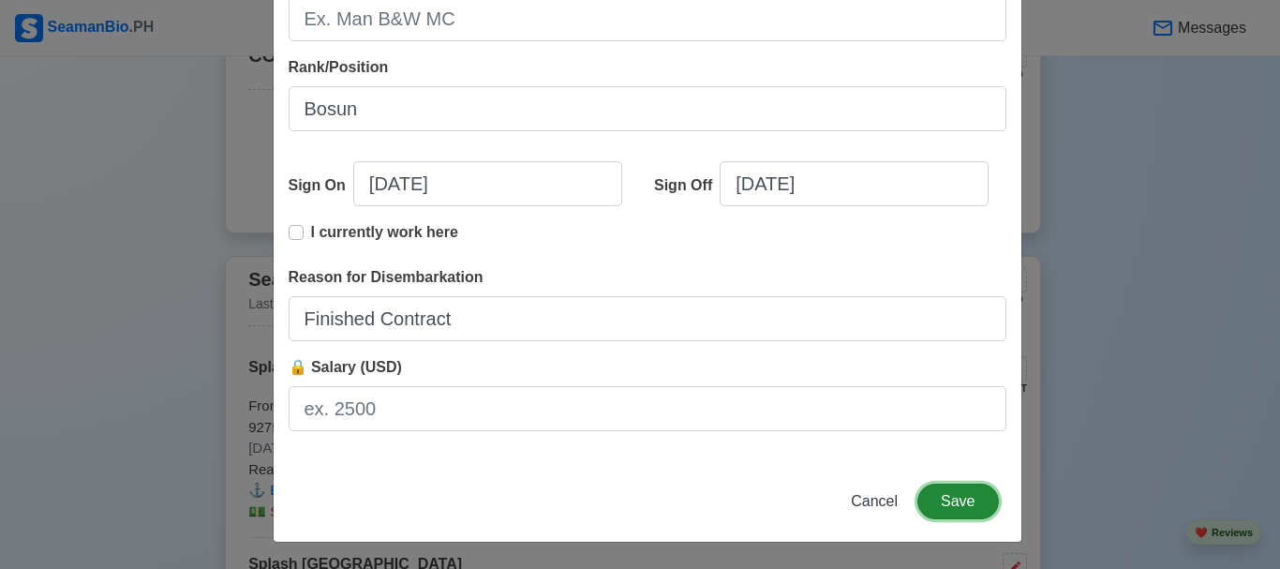
click at [945, 495] on button "Save" at bounding box center [958, 502] width 81 height 36
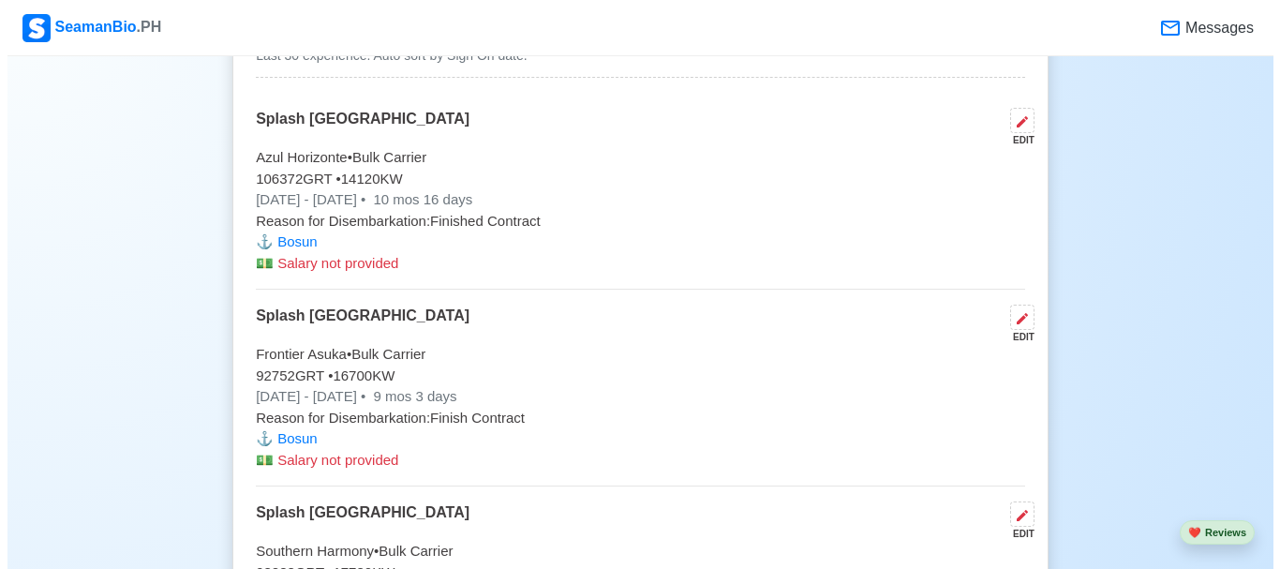
scroll to position [2755, 0]
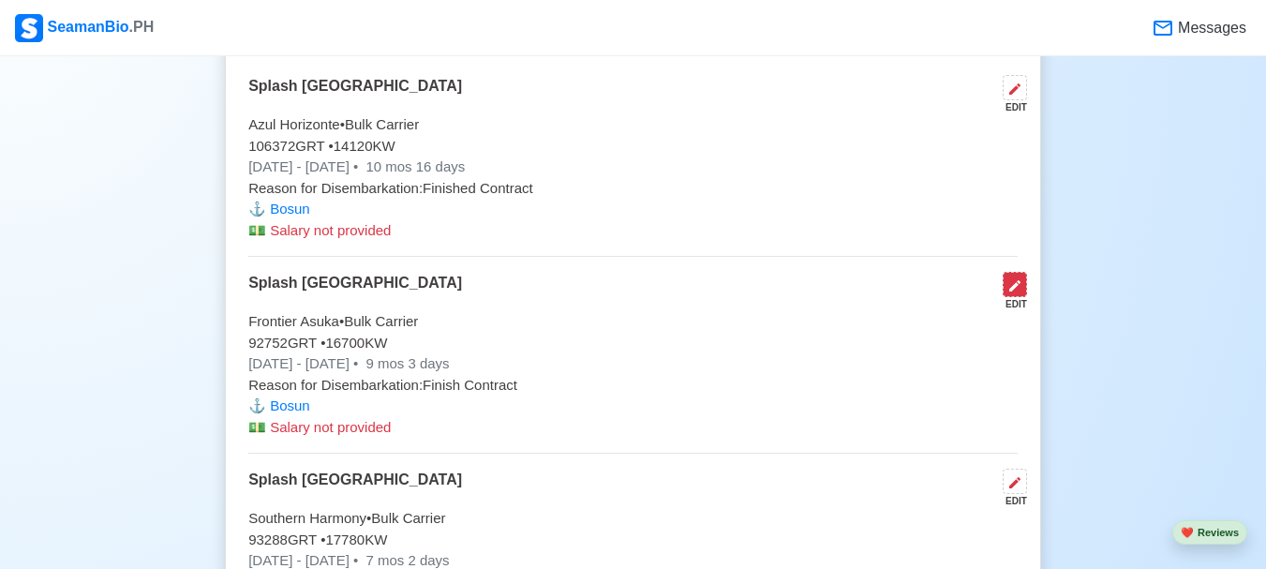
click at [1016, 292] on icon at bounding box center [1015, 285] width 11 height 11
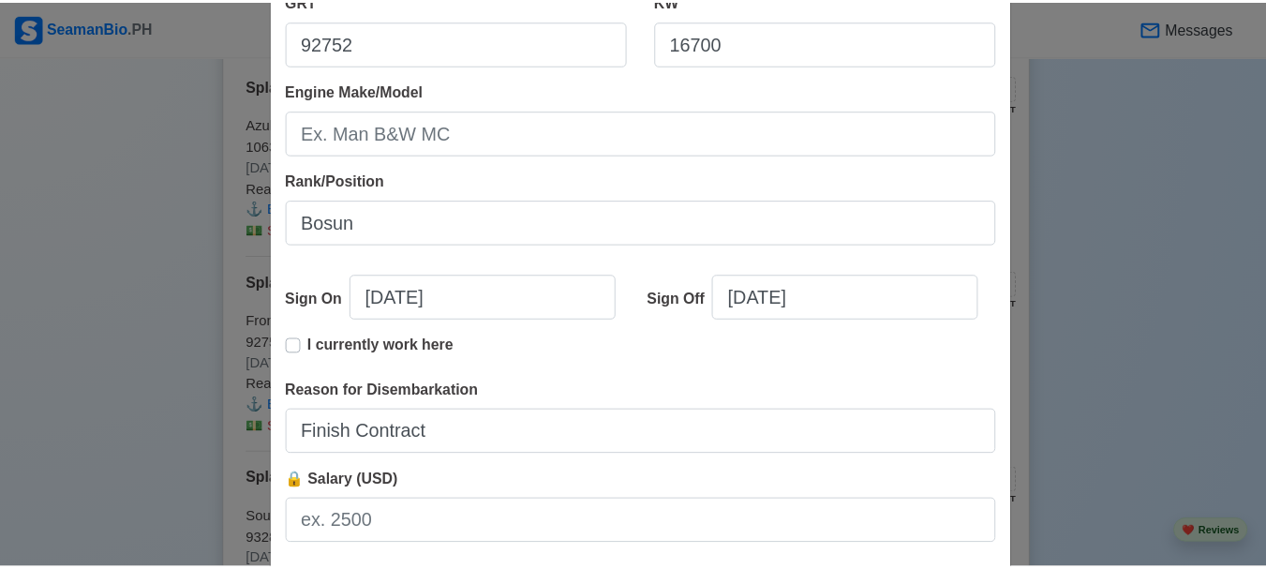
scroll to position [469, 0]
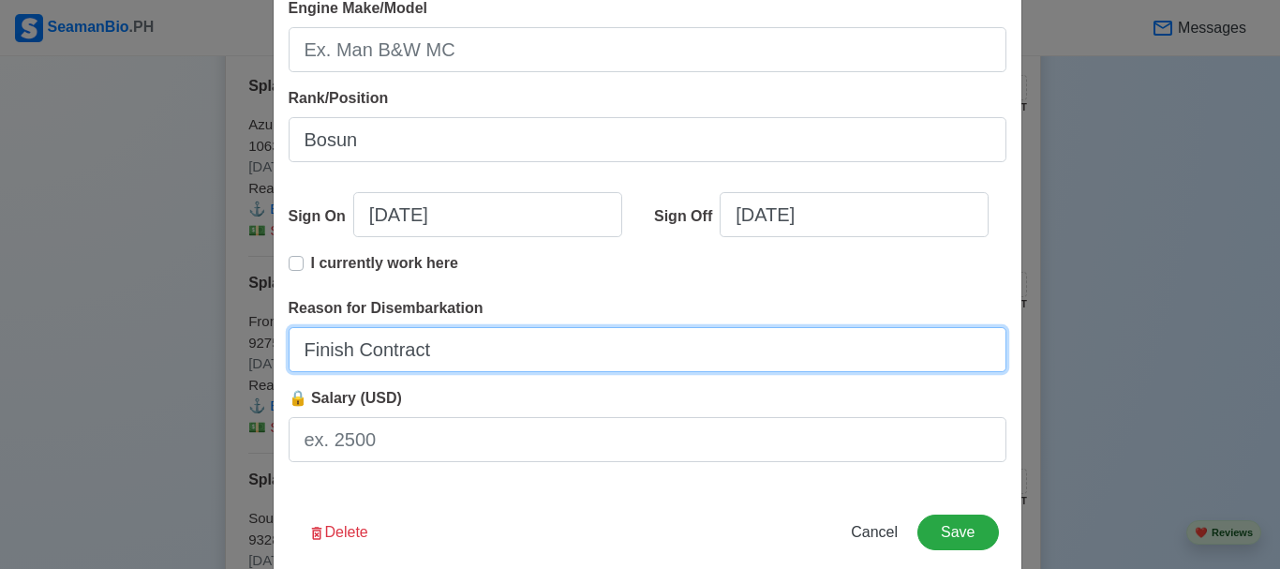
click at [430, 350] on input "Finish Contract" at bounding box center [648, 349] width 718 height 45
click at [347, 356] on input "Finish Contract" at bounding box center [648, 349] width 718 height 45
type input "Finished Contract"
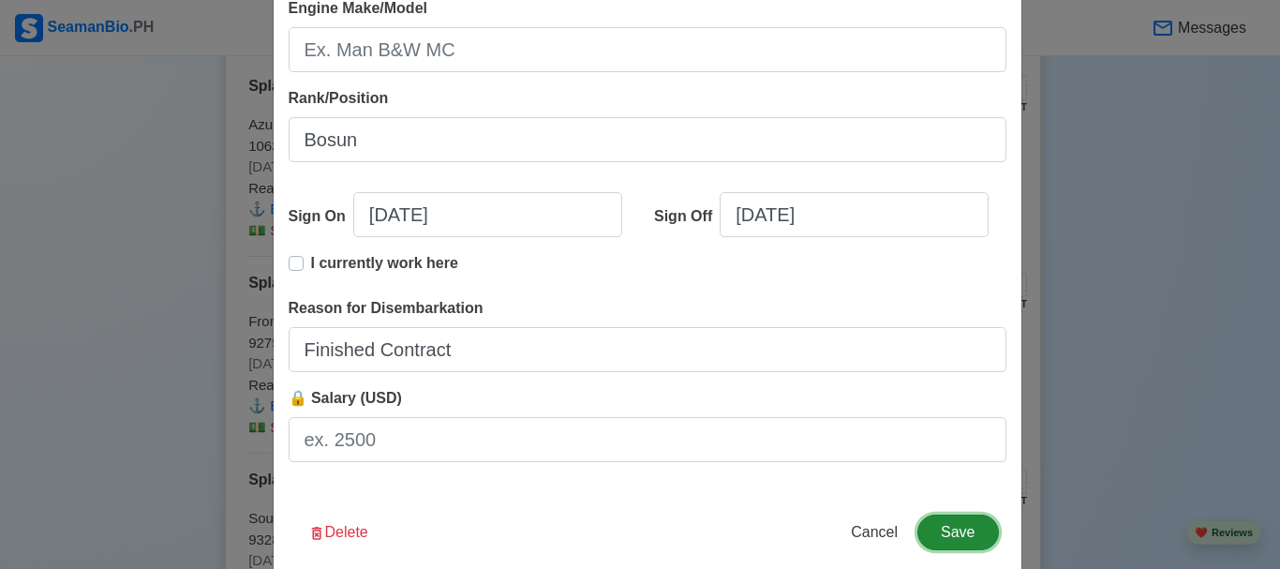
click at [953, 522] on button "Save" at bounding box center [958, 533] width 81 height 36
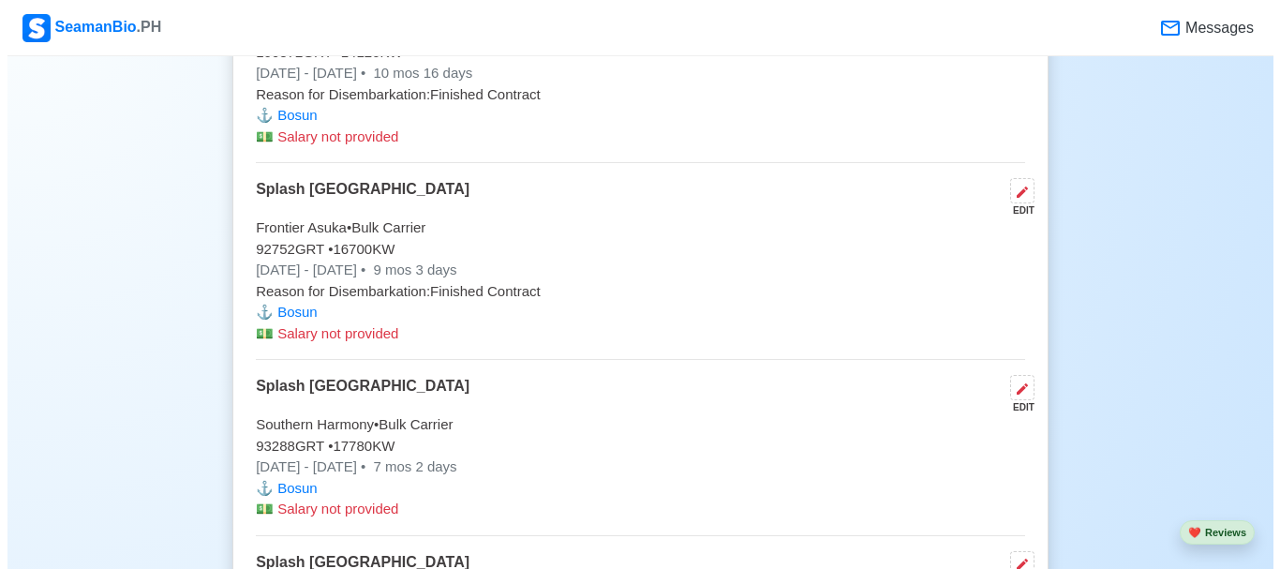
scroll to position [2942, 0]
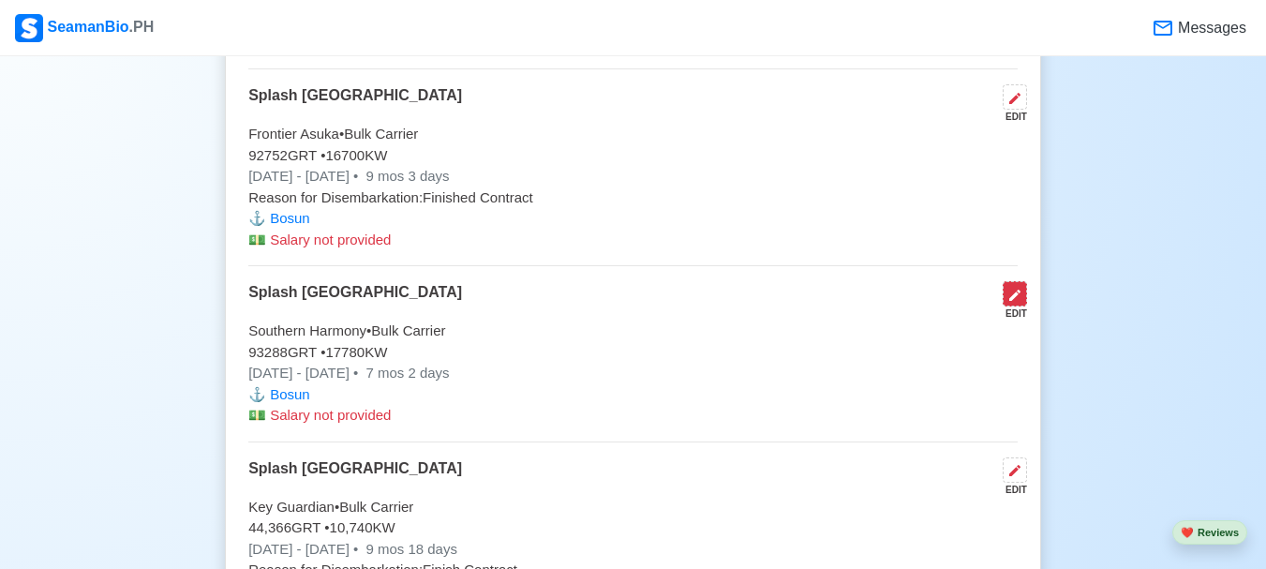
click at [1016, 301] on icon at bounding box center [1015, 295] width 11 height 11
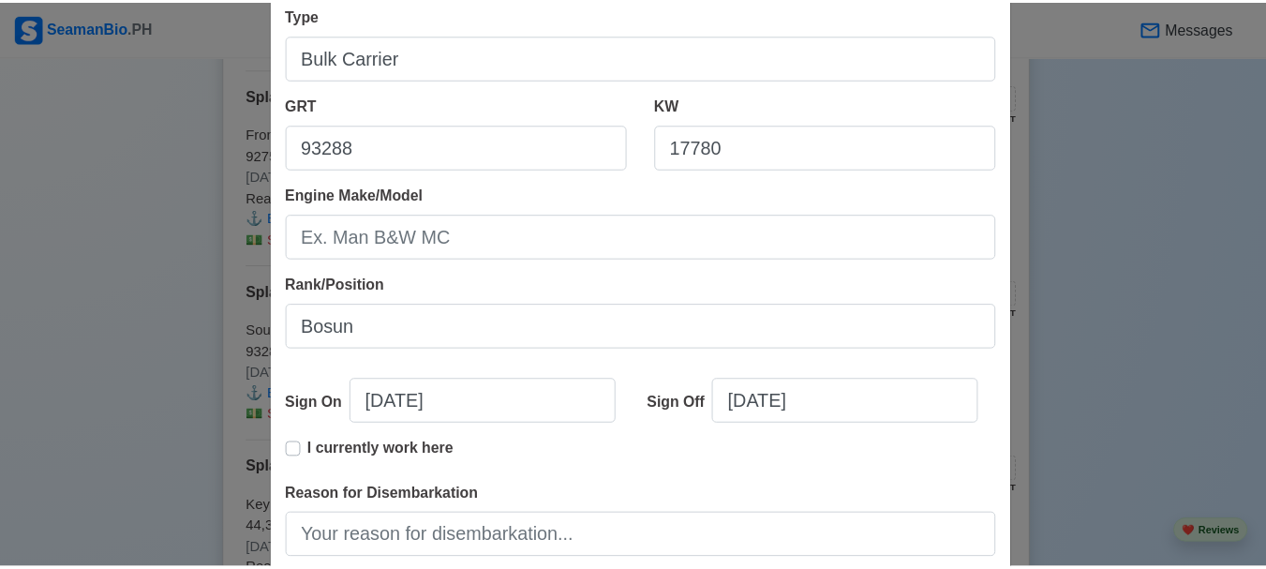
scroll to position [469, 0]
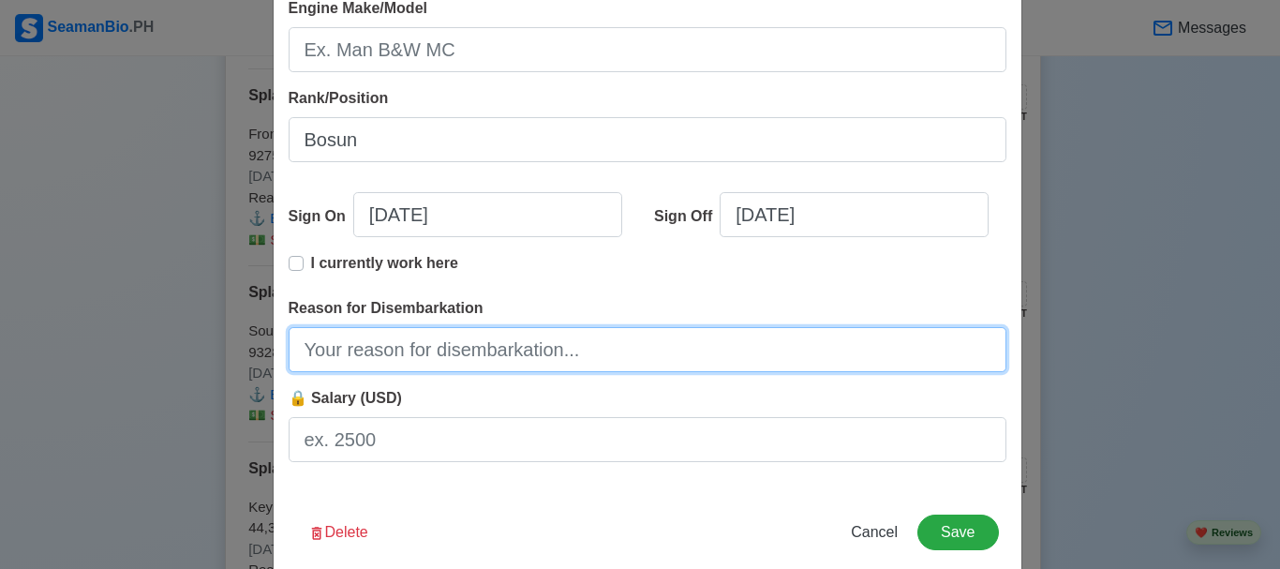
click at [404, 360] on input "Reason for Disembarkation" at bounding box center [648, 349] width 718 height 45
type input "Finished Contract"
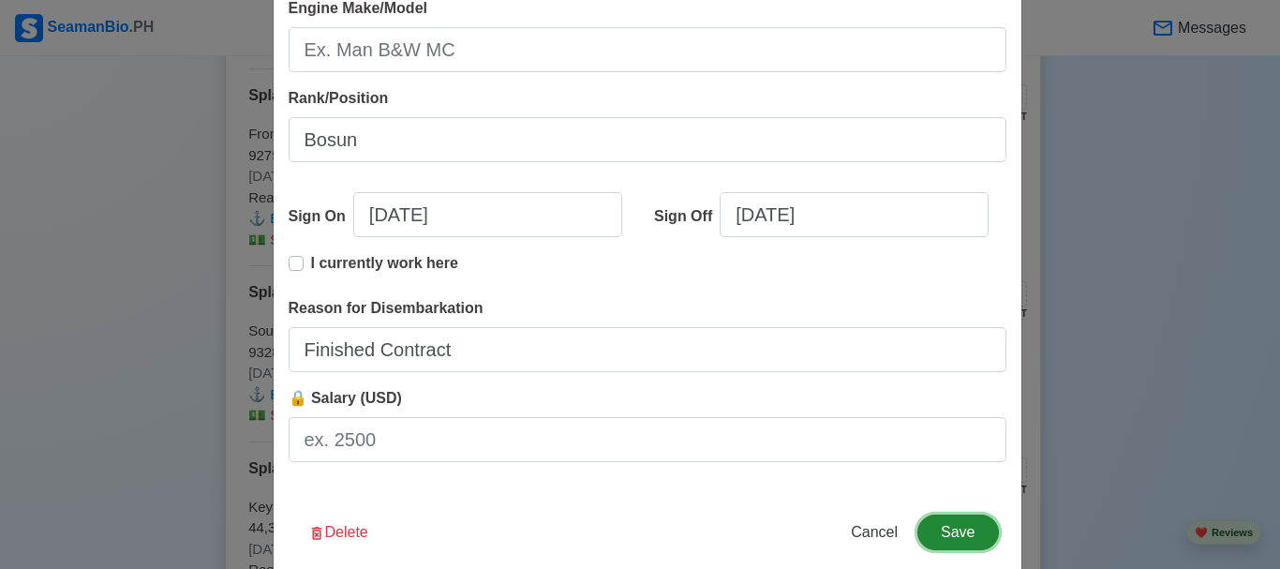
click at [951, 536] on button "Save" at bounding box center [958, 533] width 81 height 36
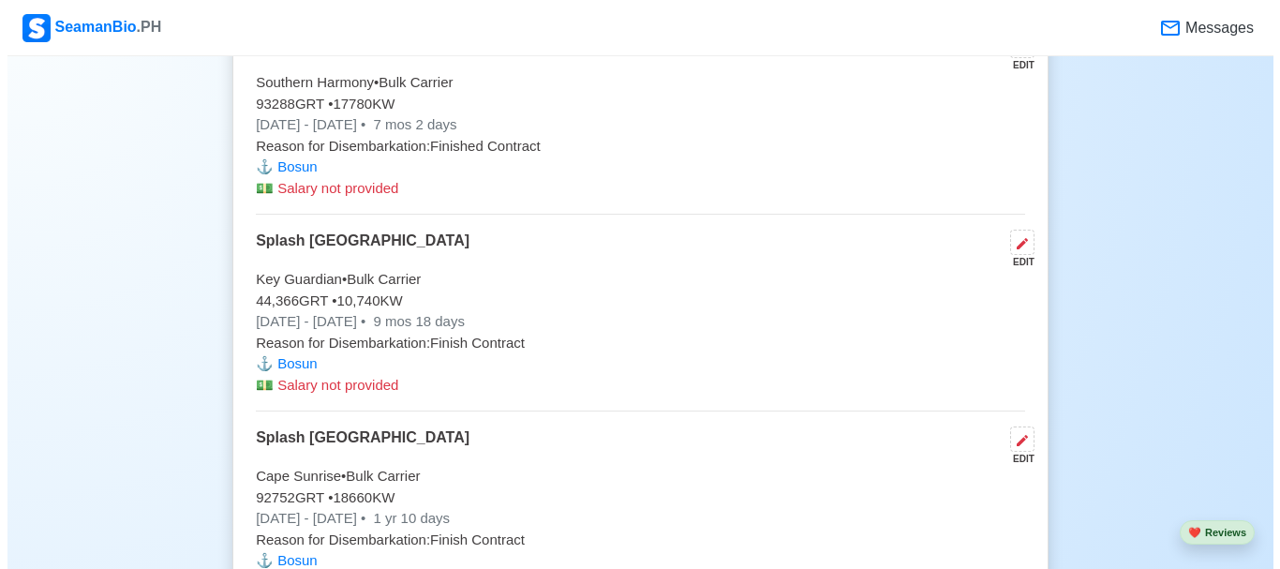
scroll to position [3224, 0]
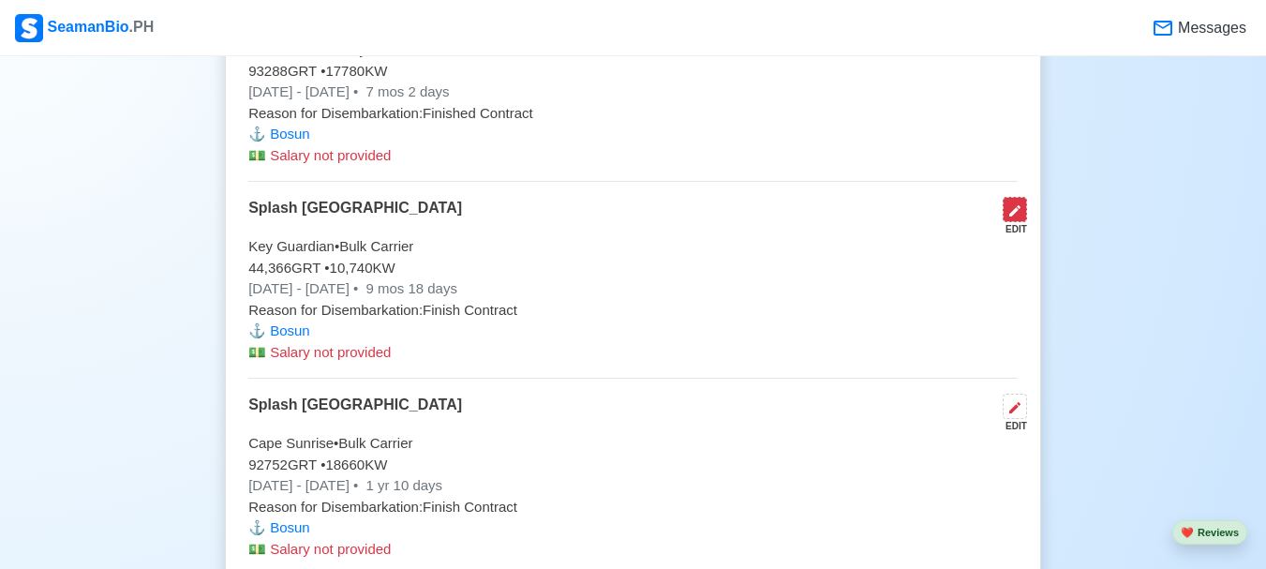
click at [1014, 217] on icon at bounding box center [1015, 210] width 11 height 11
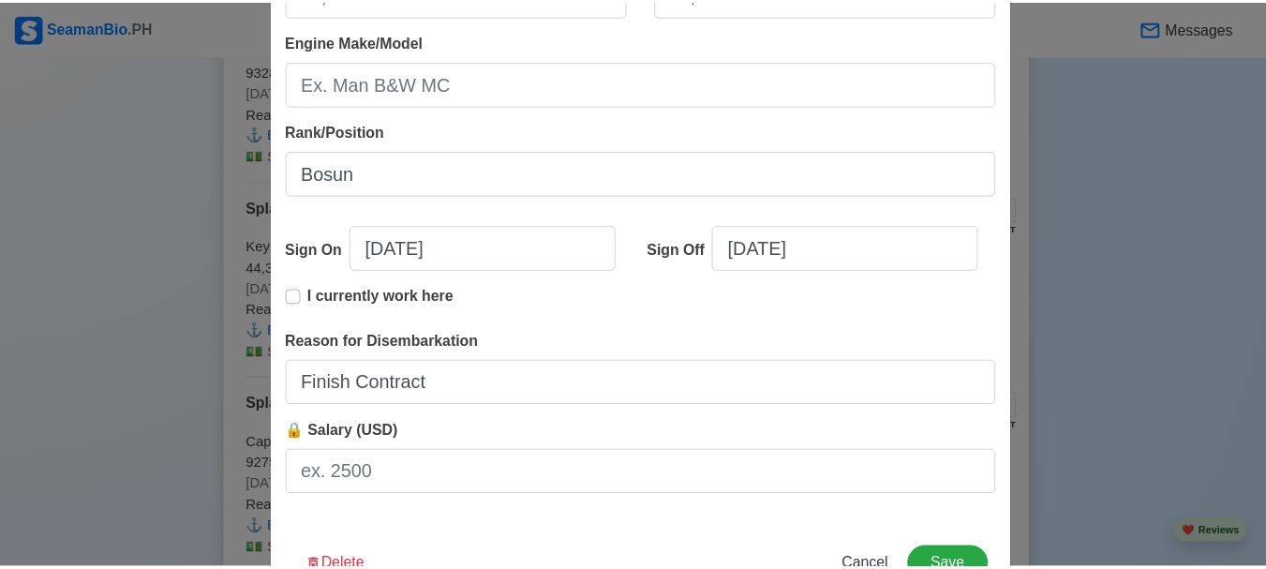
scroll to position [469, 0]
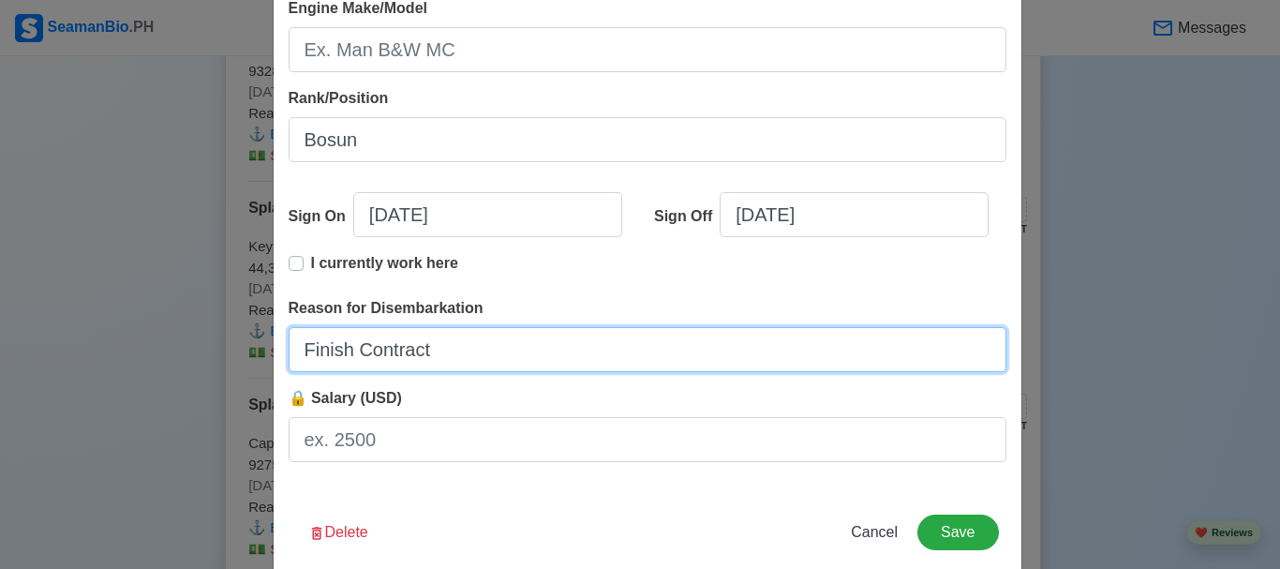
click at [527, 354] on input "Finish Contract" at bounding box center [648, 349] width 718 height 45
click at [342, 347] on input "Finish Contract" at bounding box center [648, 349] width 718 height 45
type input "Finished Contract"
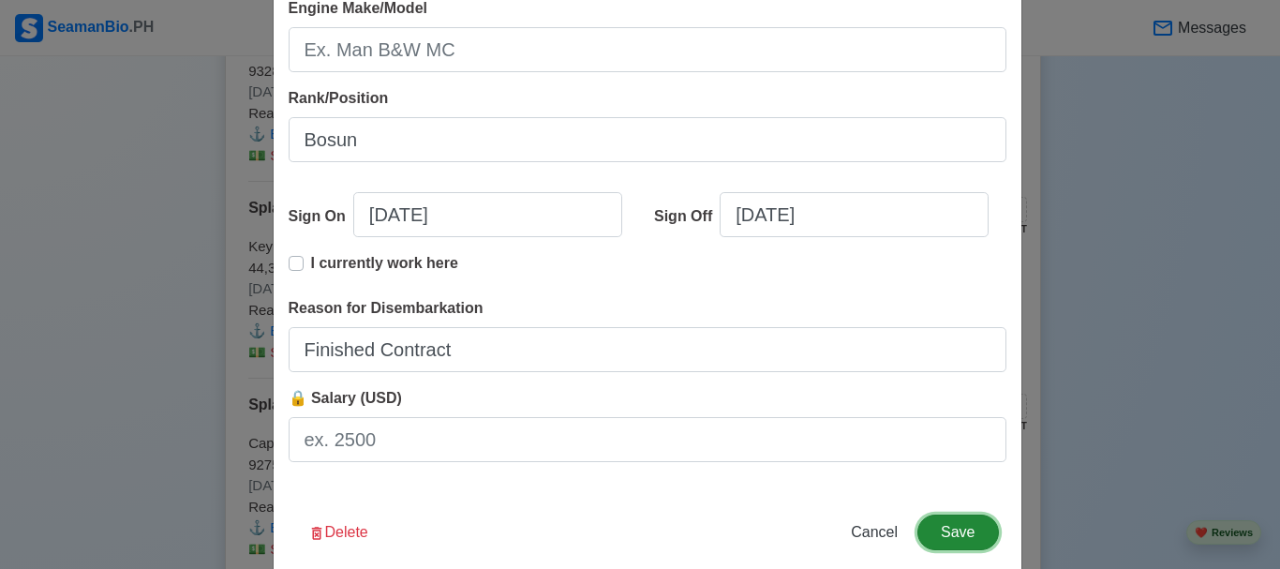
click at [980, 531] on button "Save" at bounding box center [958, 533] width 81 height 36
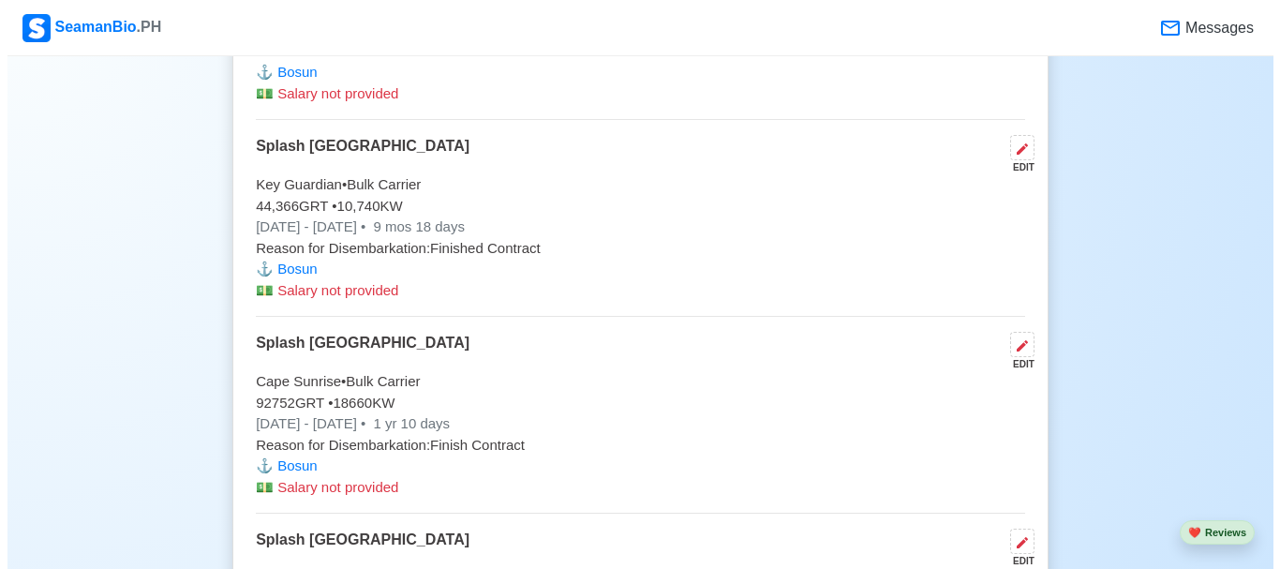
scroll to position [3317, 0]
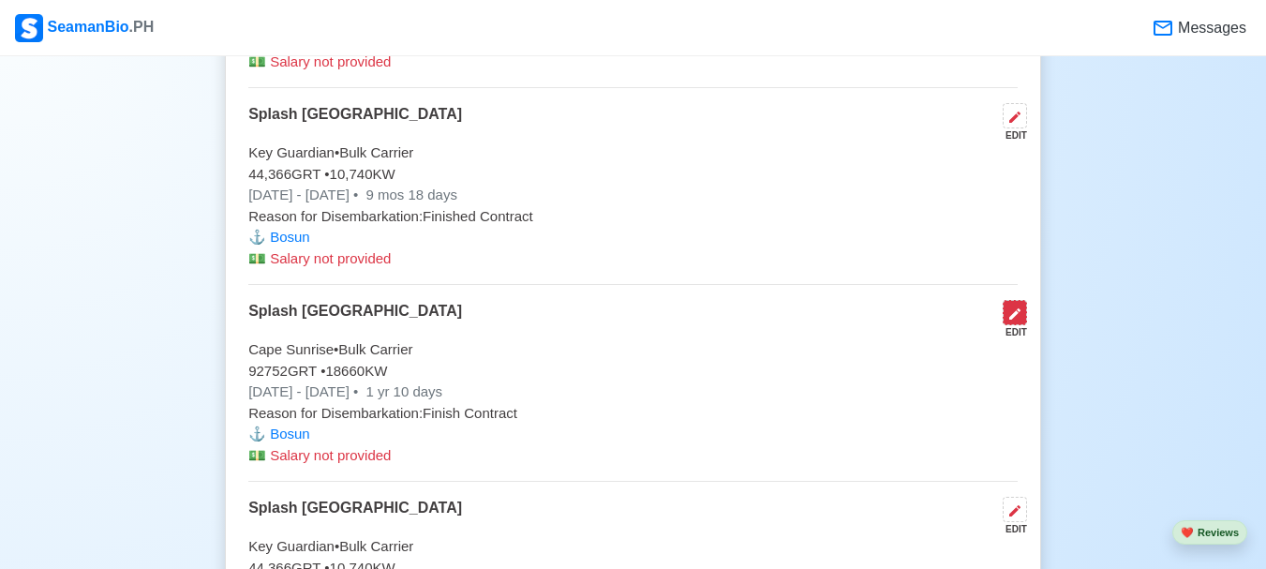
click at [1025, 325] on button at bounding box center [1015, 312] width 24 height 25
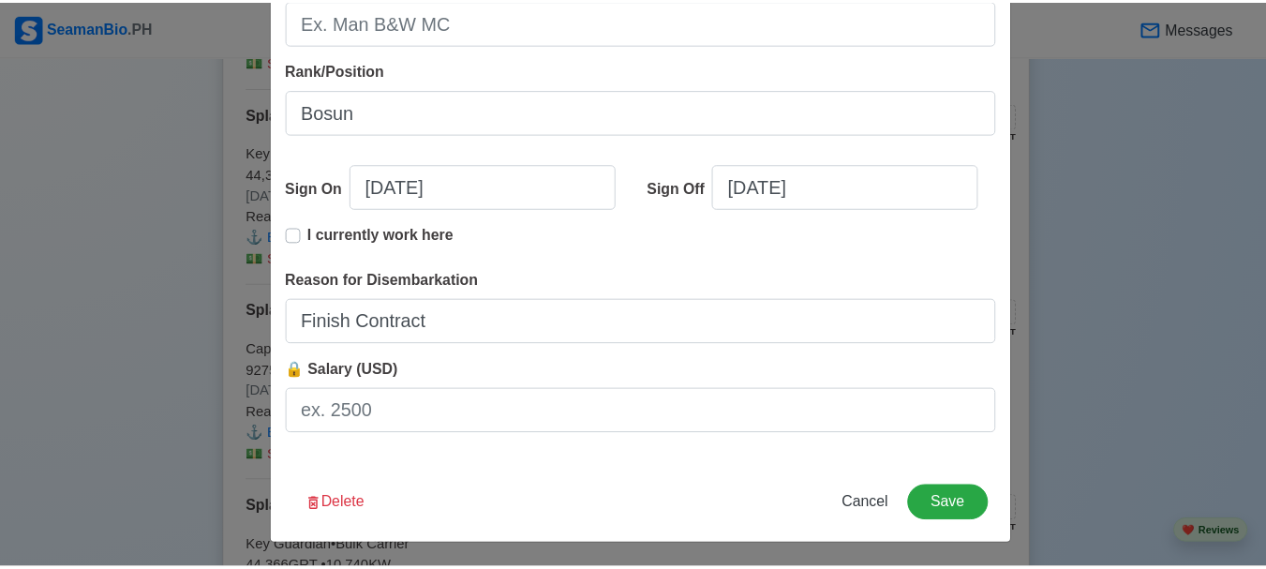
scroll to position [500, 0]
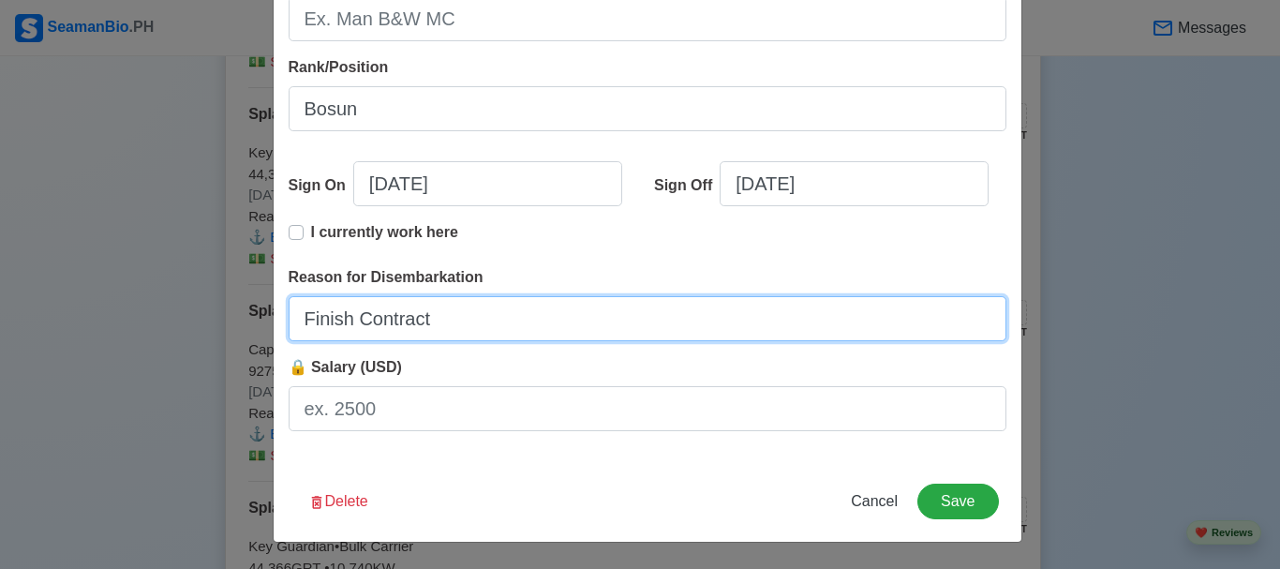
click at [343, 326] on input "Finish Contract" at bounding box center [648, 318] width 718 height 45
type input "Finished Contract"
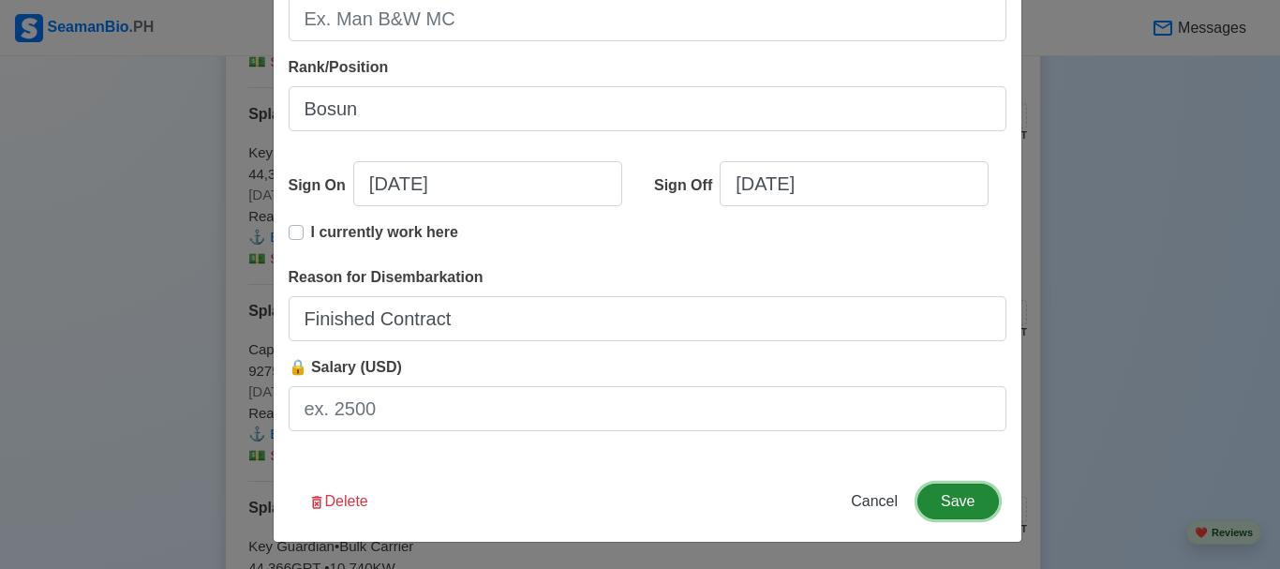
click at [958, 504] on button "Save" at bounding box center [958, 502] width 81 height 36
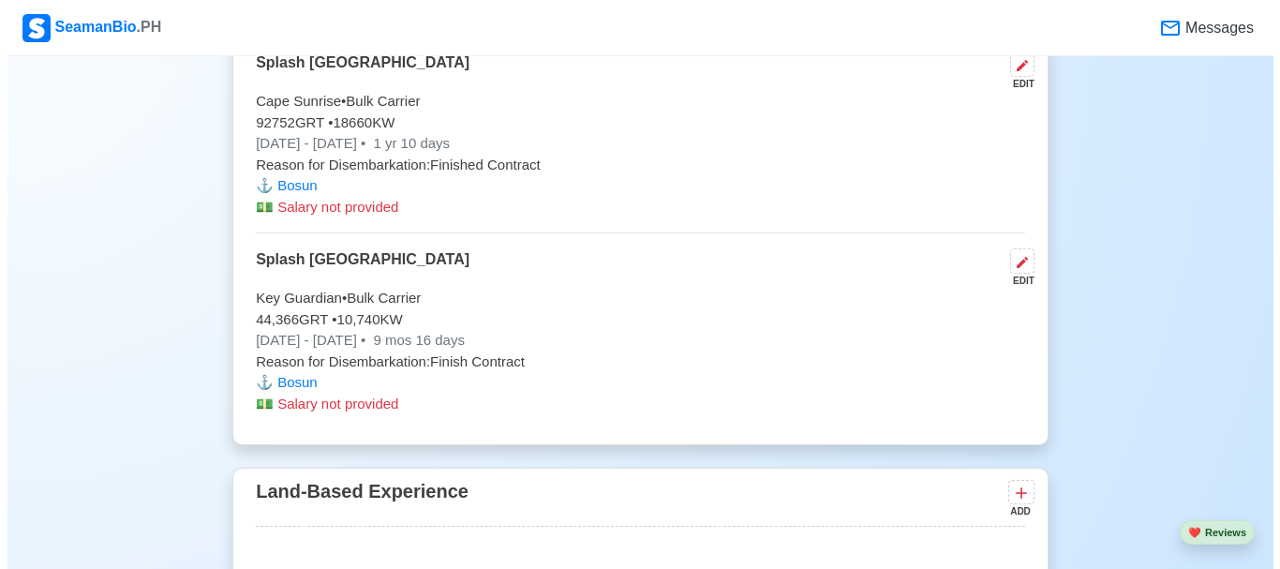
scroll to position [3599, 0]
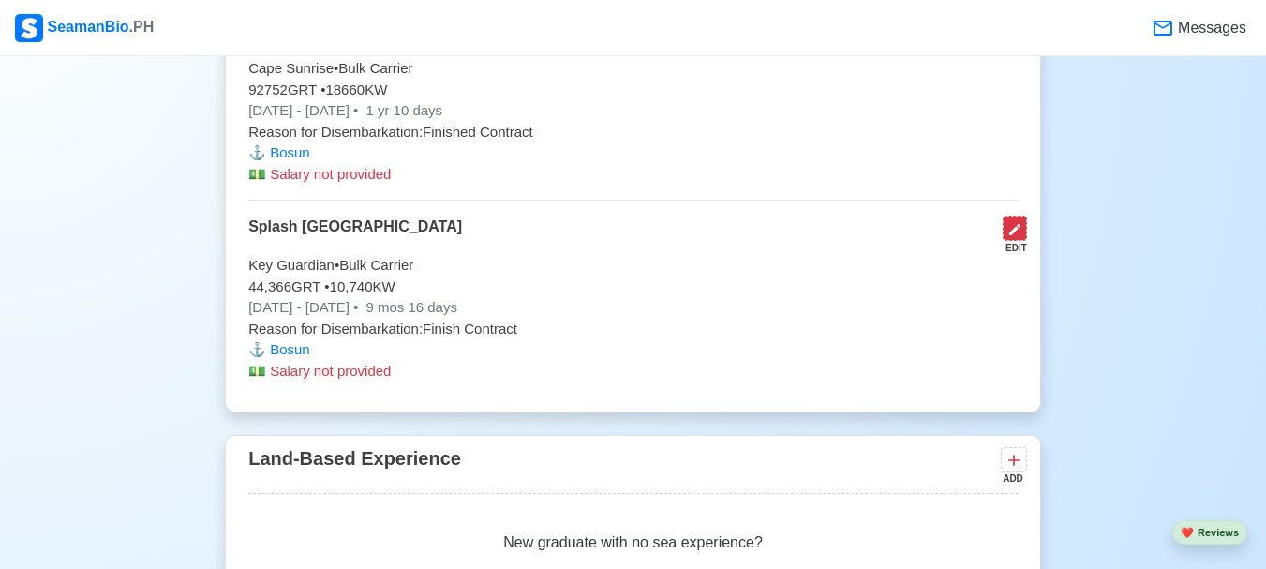
click at [1017, 235] on icon at bounding box center [1015, 229] width 11 height 11
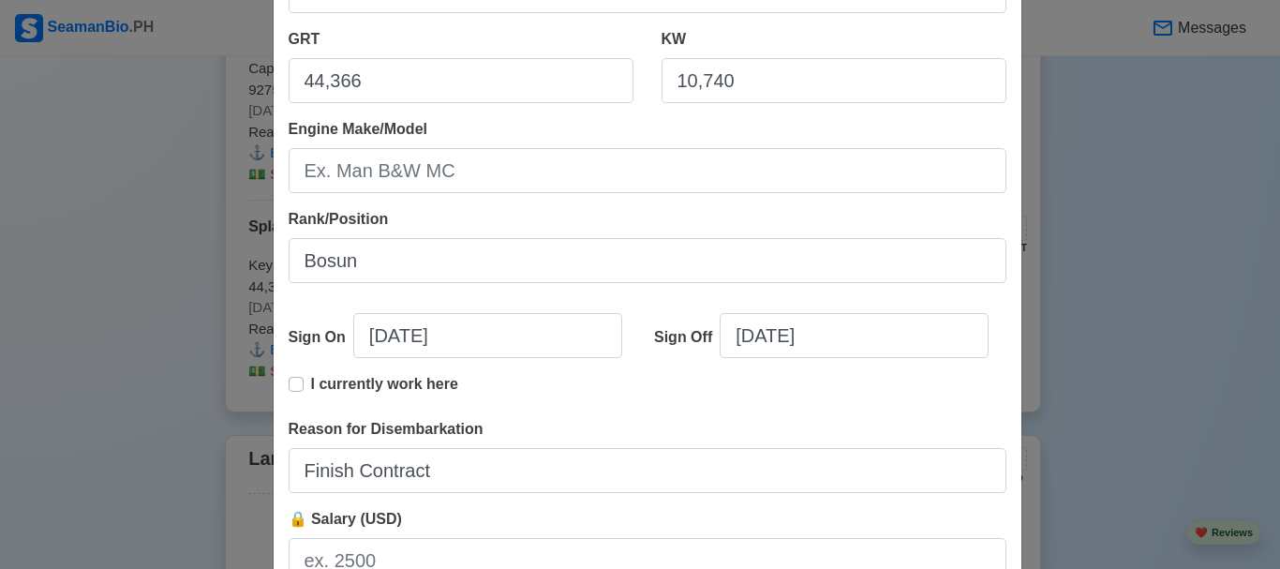
scroll to position [375, 0]
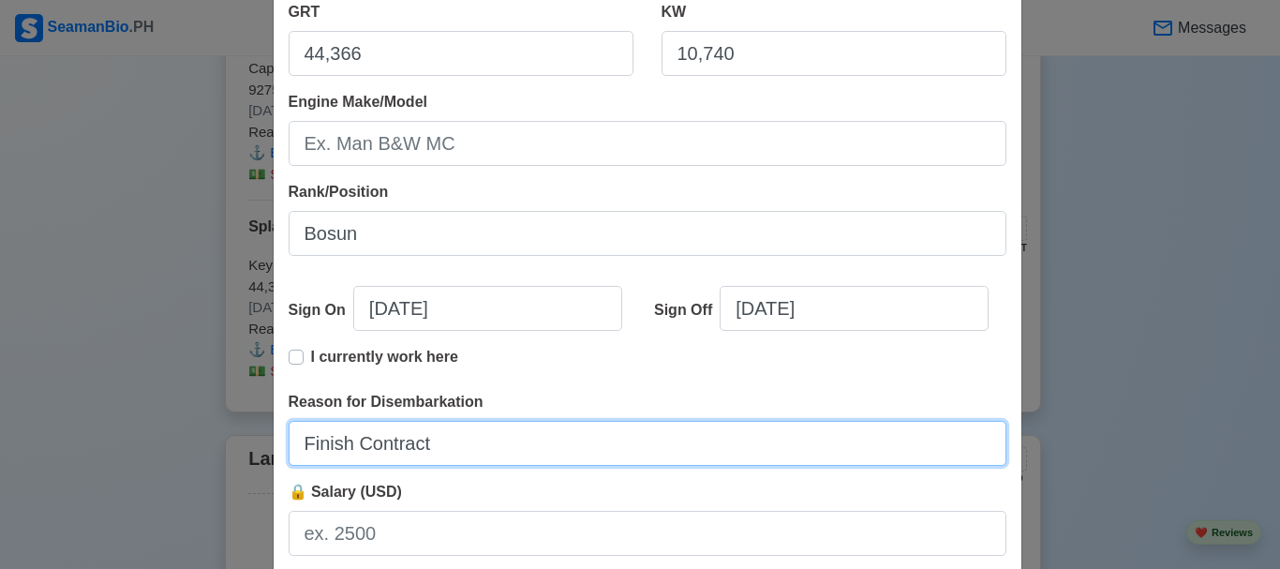
click at [346, 444] on input "Finish Contract" at bounding box center [648, 443] width 718 height 45
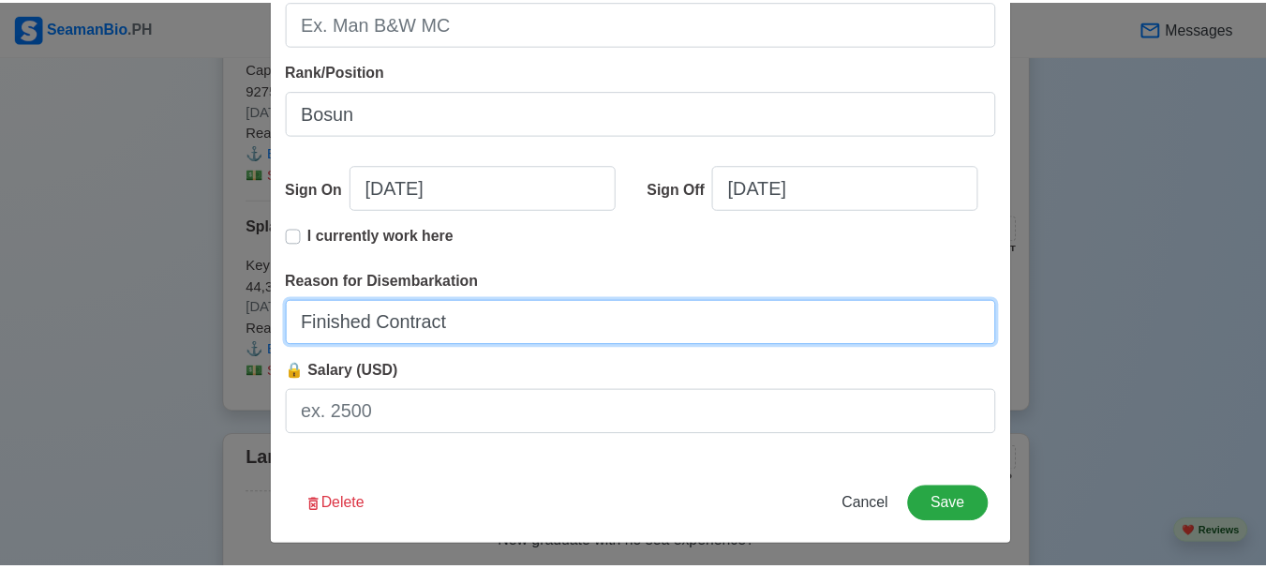
scroll to position [500, 0]
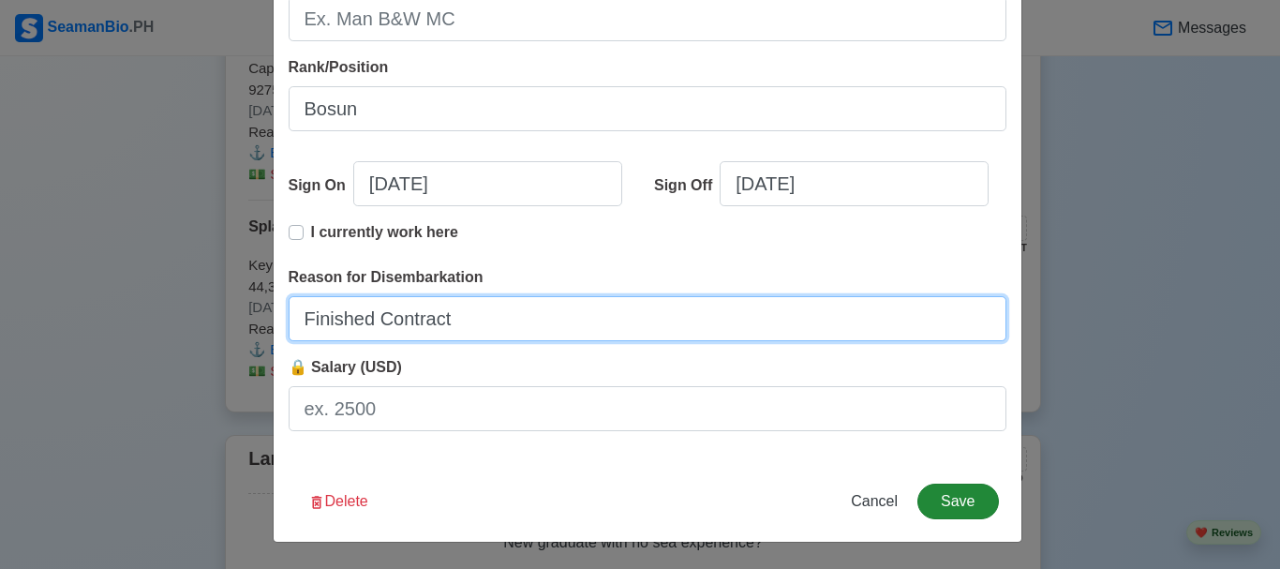
type input "Finished Contract"
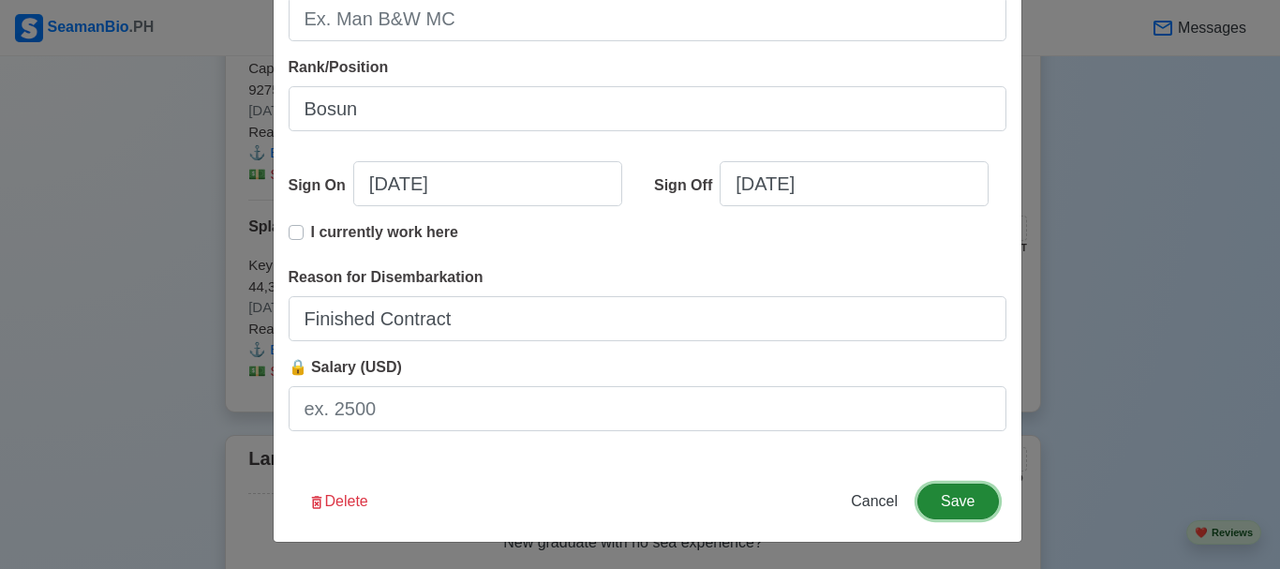
click at [965, 489] on button "Save" at bounding box center [958, 502] width 81 height 36
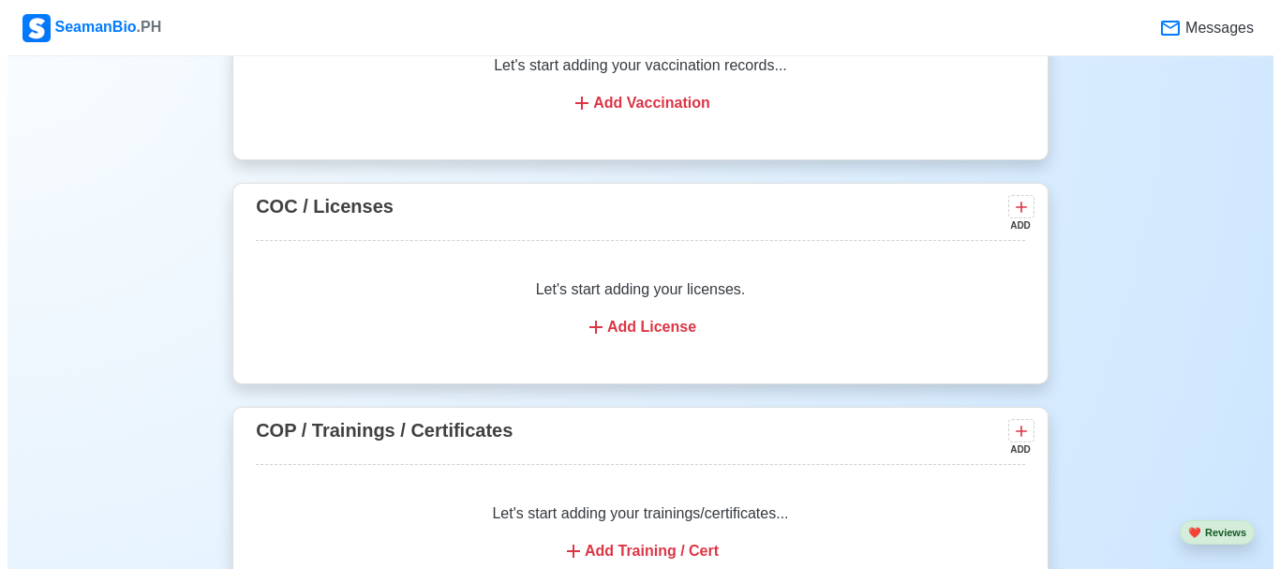
scroll to position [2192, 0]
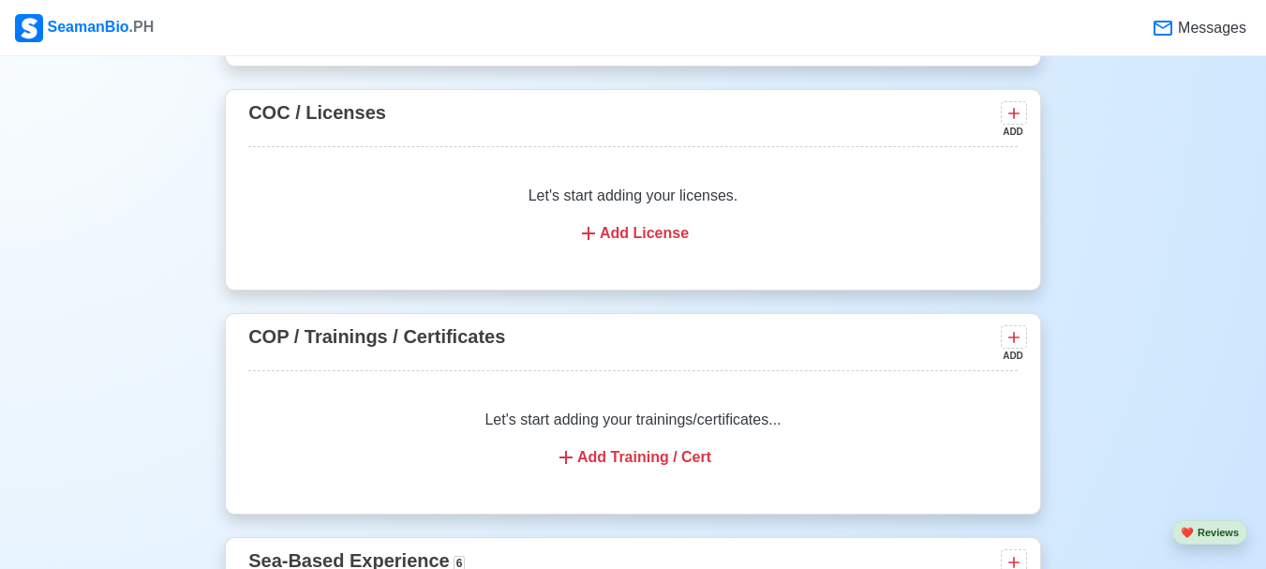
click at [676, 469] on div "Add Training / Cert" at bounding box center [633, 457] width 725 height 22
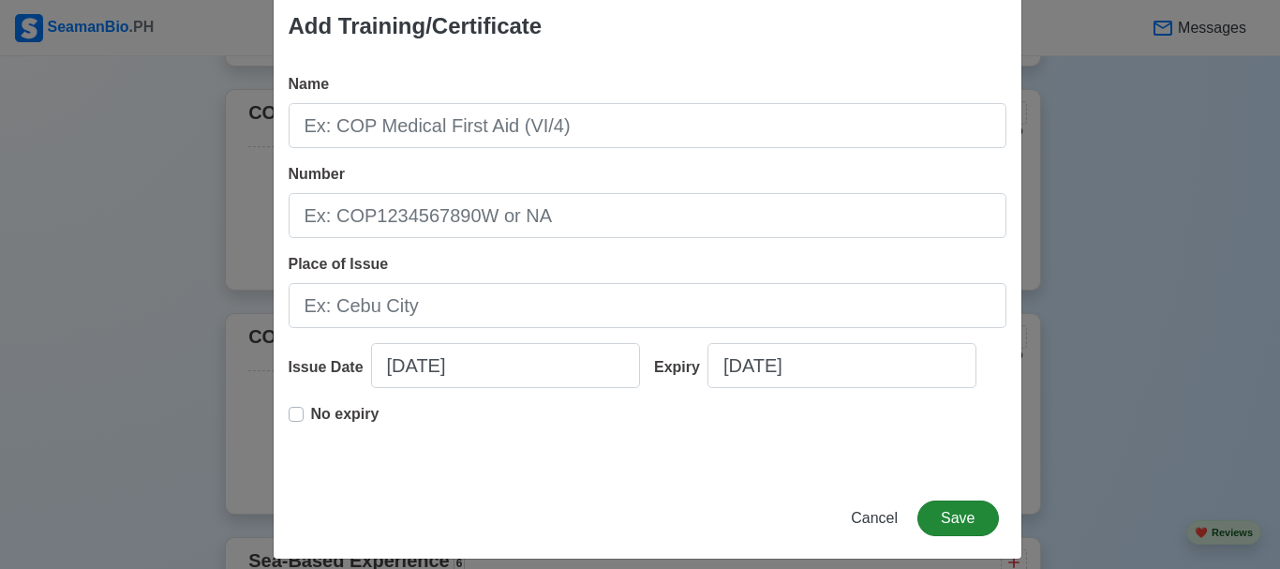
scroll to position [50, 0]
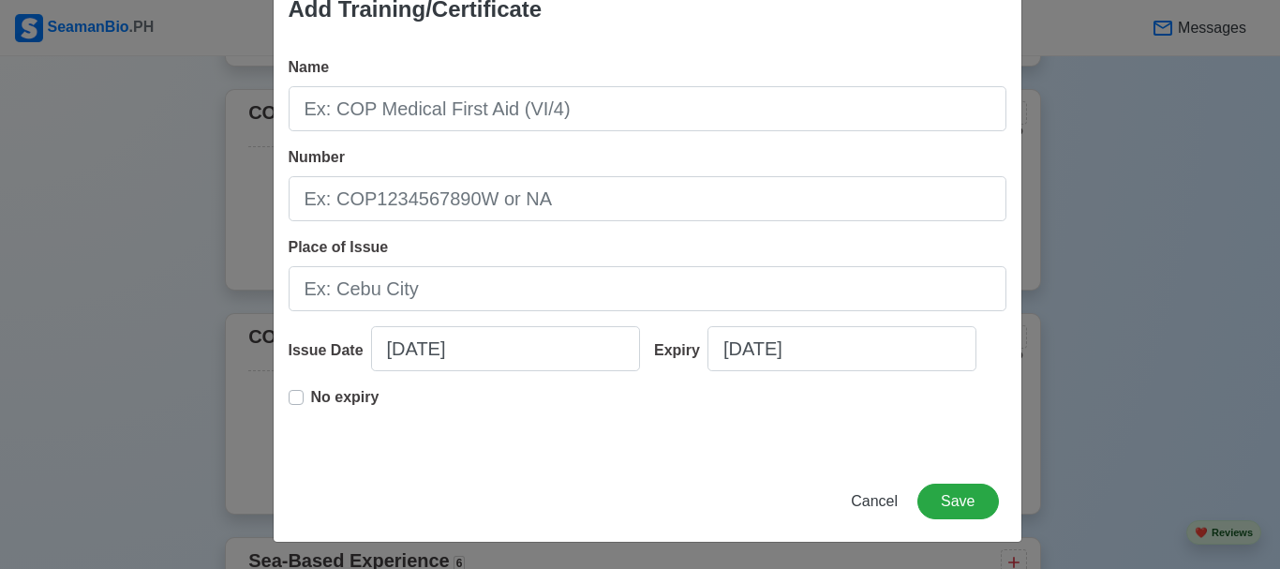
click at [980, 483] on div "Add Training/Certificate Name Number Place of Issue Issue Date 09/10/2025 Expir…" at bounding box center [648, 260] width 750 height 566
click at [974, 509] on button "Save" at bounding box center [958, 502] width 81 height 36
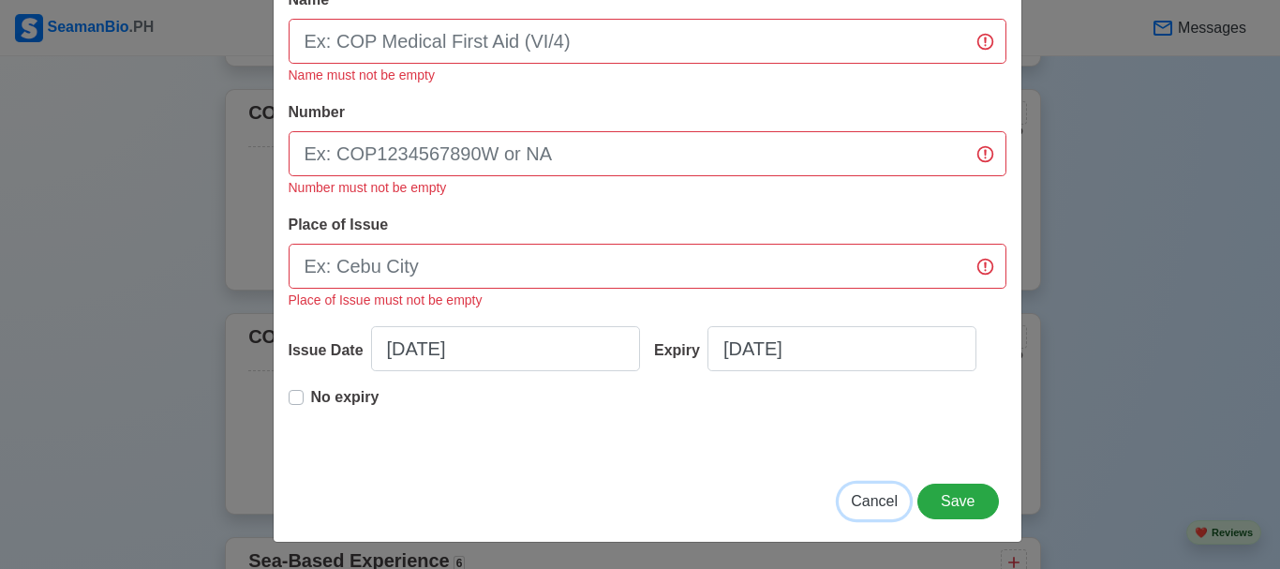
click at [856, 493] on span "Cancel" at bounding box center [874, 501] width 47 height 16
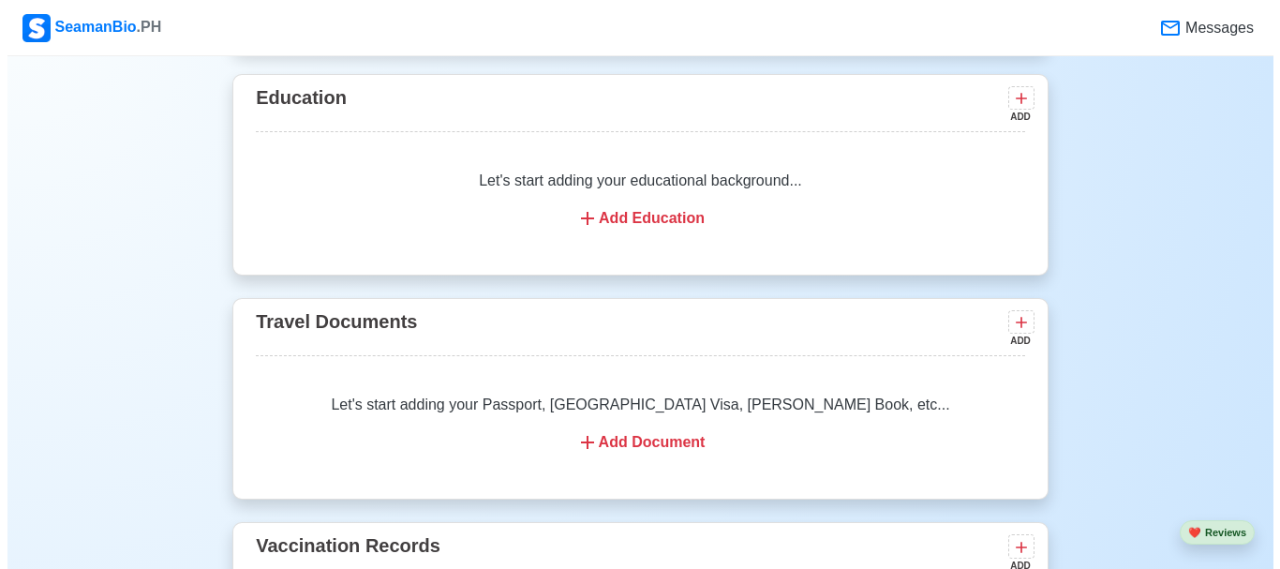
scroll to position [1536, 0]
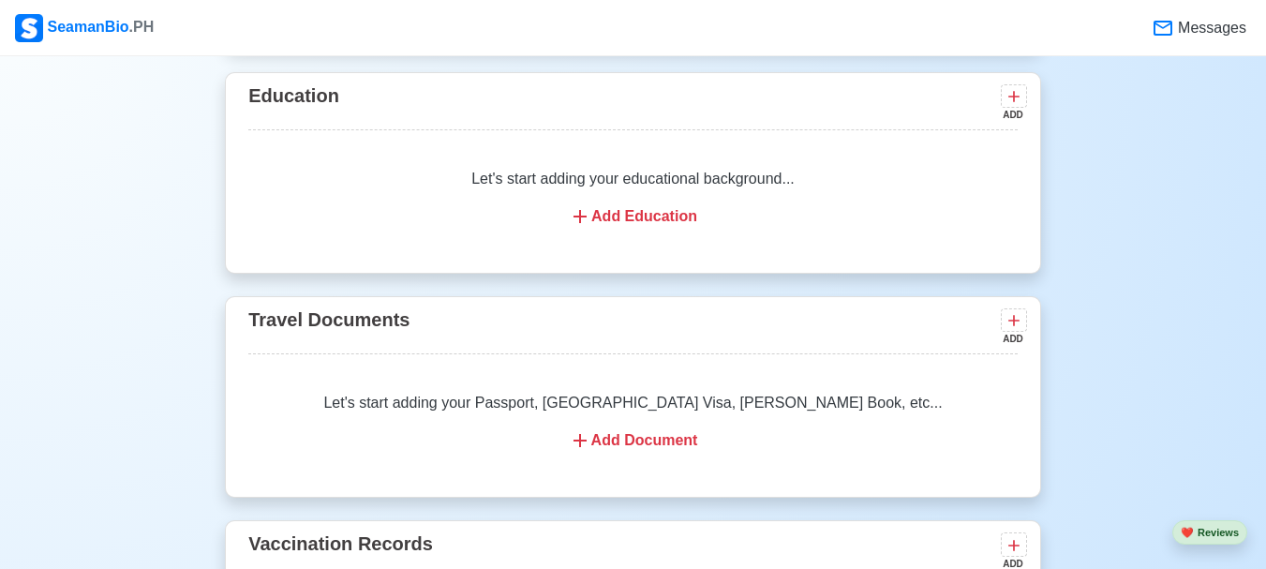
click at [629, 215] on div "Add Education" at bounding box center [633, 216] width 725 height 22
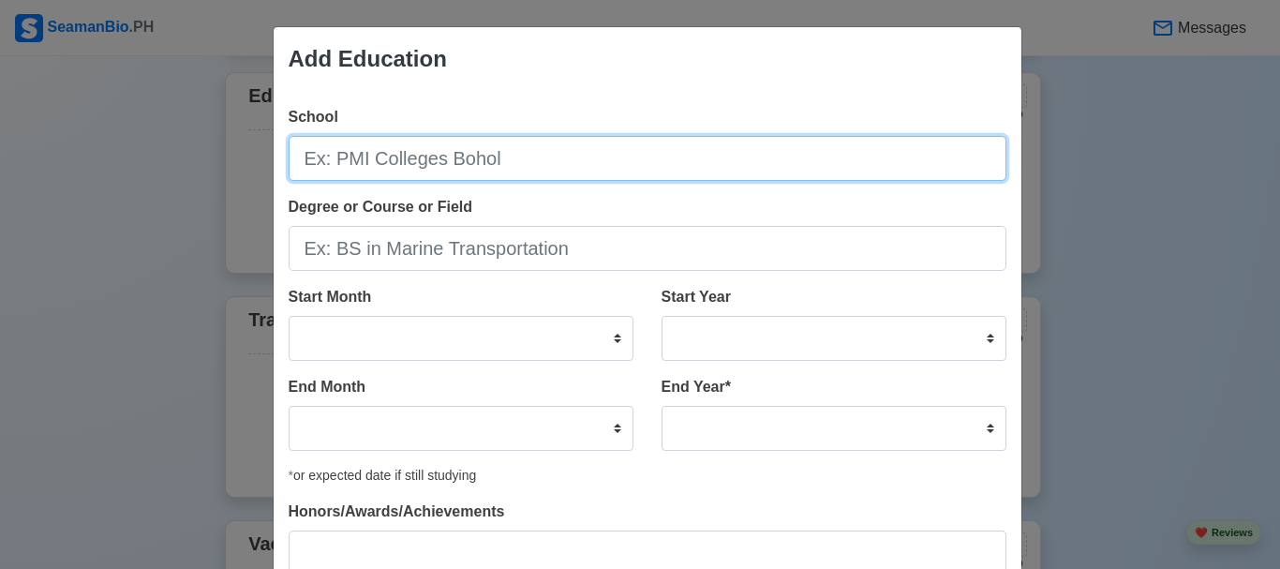
click at [419, 158] on input "School" at bounding box center [648, 158] width 718 height 45
type input "Europel Education Institution"
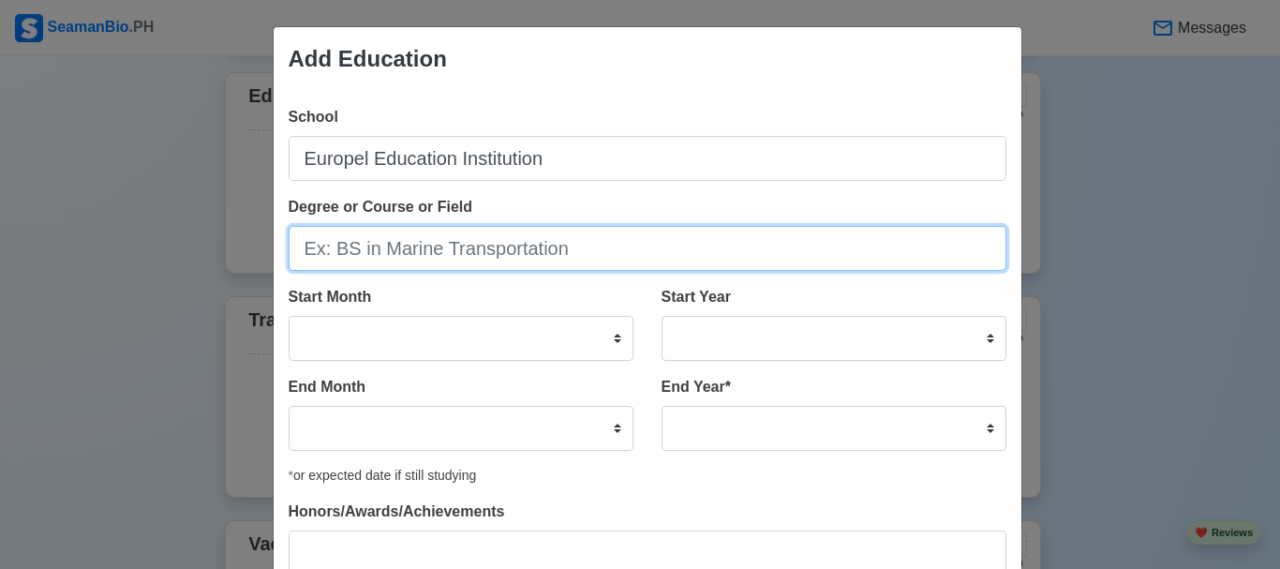
click at [392, 253] on input "Degree or Course or Field" at bounding box center [648, 248] width 718 height 45
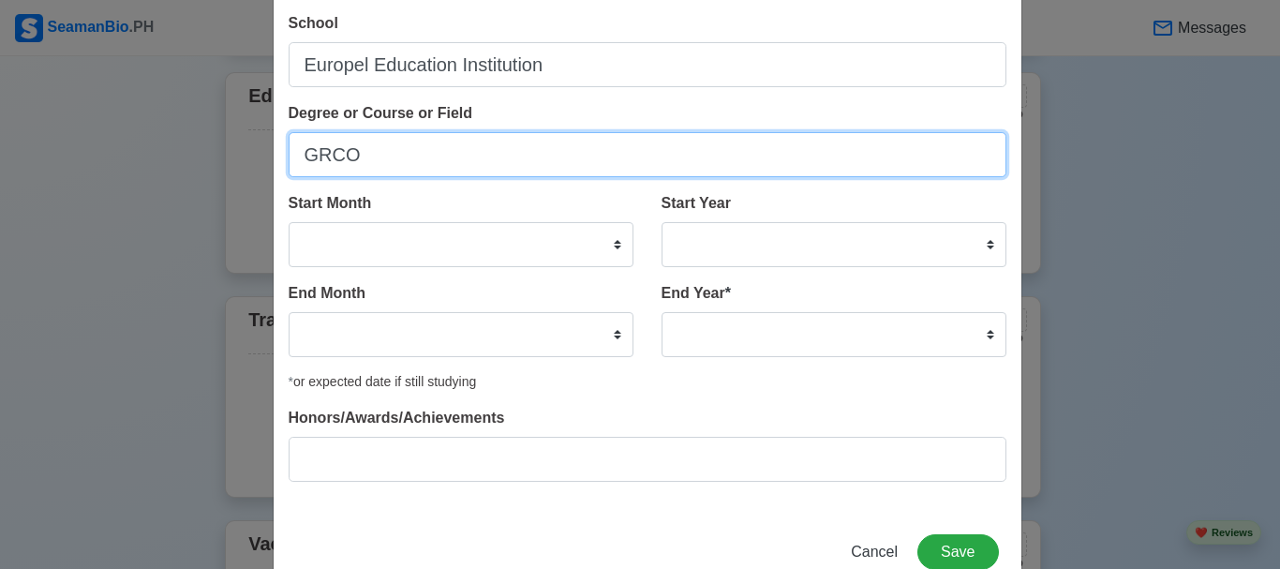
type input "GRCO"
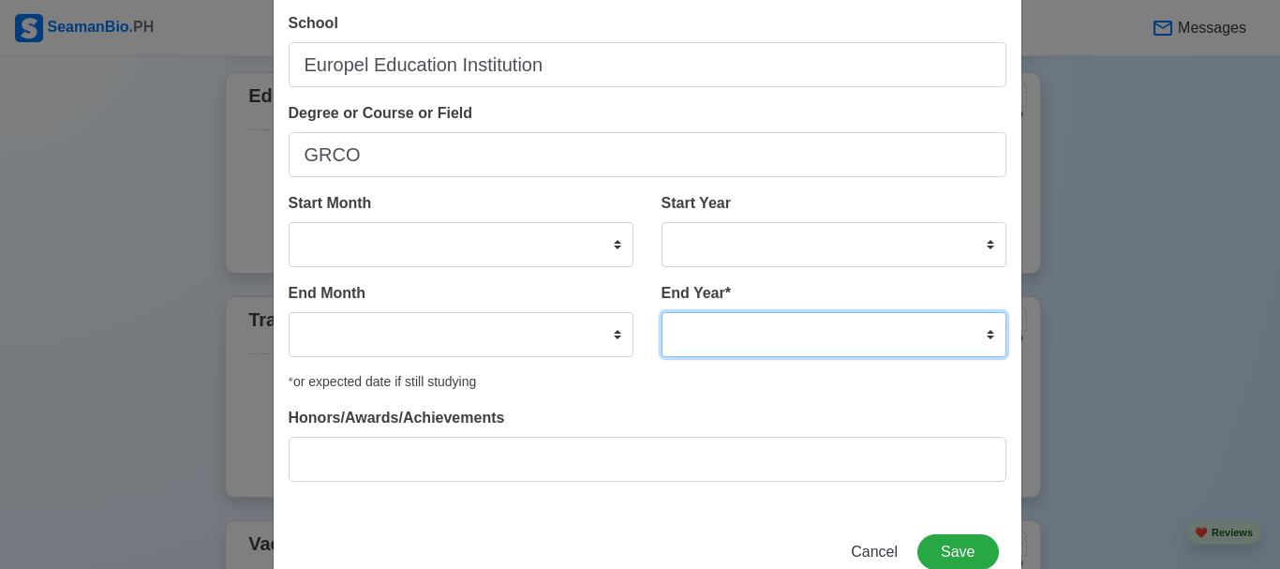
click at [696, 332] on select "2035 2034 2033 2032 2031 2030 2029 2028 2027 2026 2025 2024 2023 2022 2021 2020…" at bounding box center [834, 334] width 345 height 45
select select "1992"
click at [662, 312] on select "2035 2034 2033 2032 2031 2030 2029 2028 2027 2026 2025 2024 2023 2022 2021 2020…" at bounding box center [834, 334] width 345 height 45
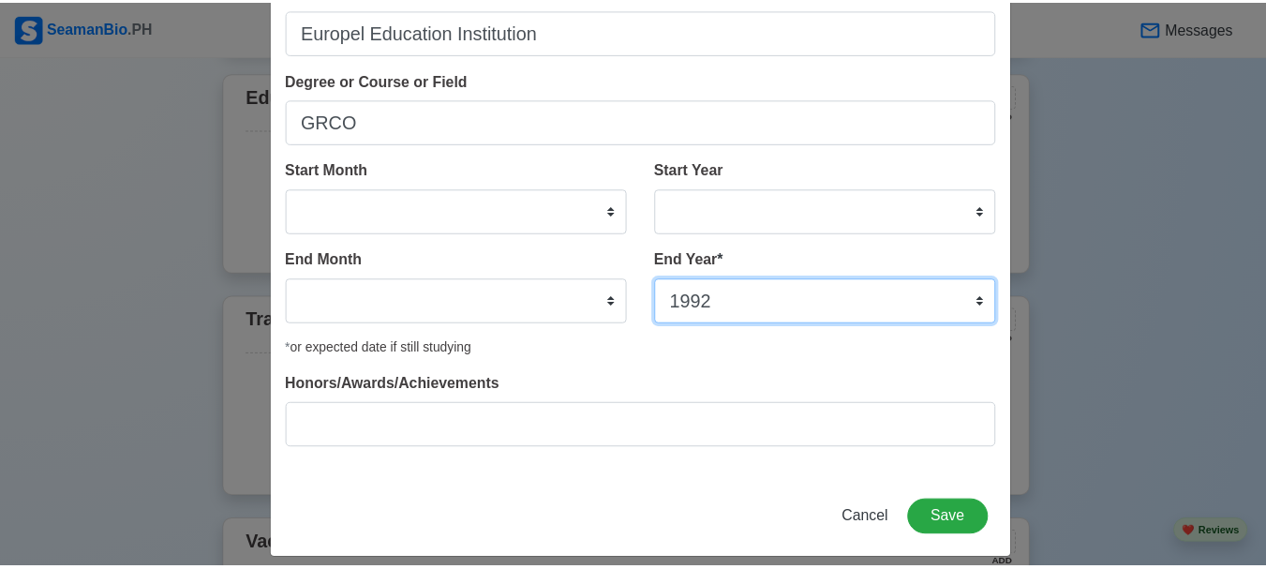
scroll to position [144, 0]
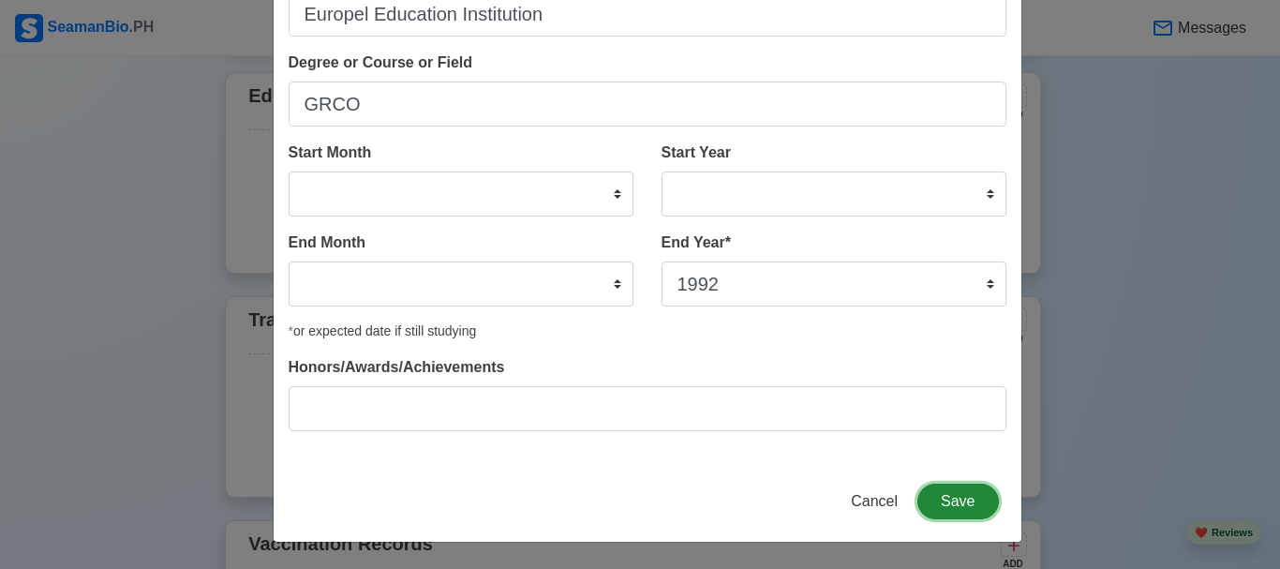
click at [955, 504] on button "Save" at bounding box center [958, 502] width 81 height 36
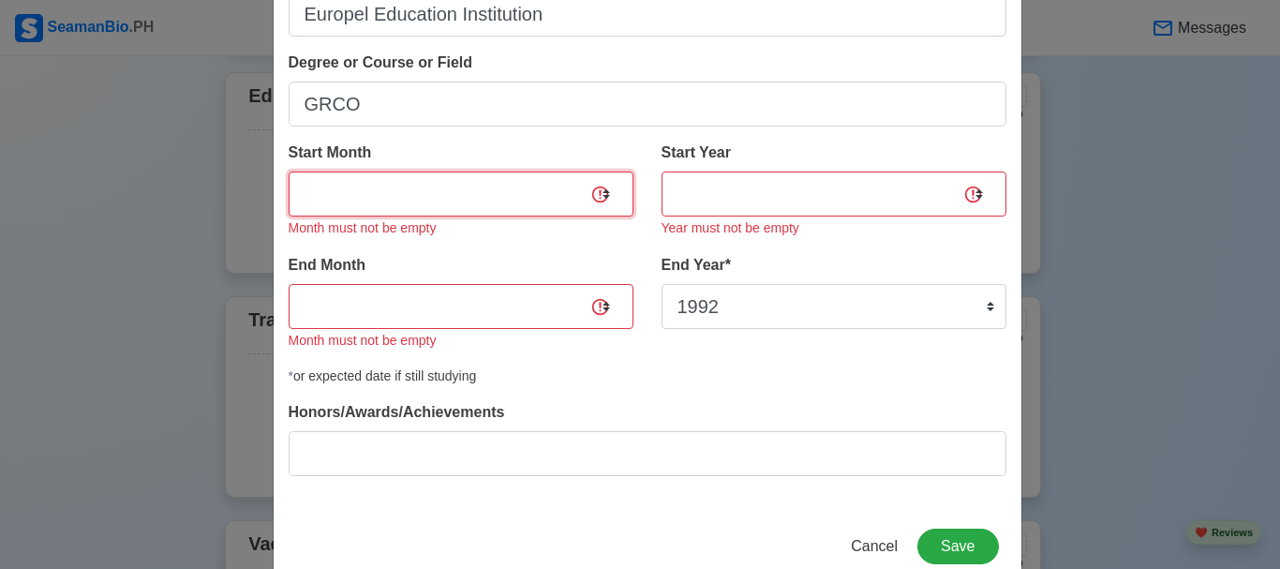
click at [500, 198] on select "January February March April May June July August September October November De…" at bounding box center [461, 194] width 345 height 45
click at [435, 177] on select "January February March April May June July August September October November De…" at bounding box center [461, 194] width 345 height 45
click at [556, 191] on select "January February March April May June July August September October November De…" at bounding box center [461, 194] width 345 height 45
click at [289, 172] on select "January February March April May June July August September October November De…" at bounding box center [461, 194] width 345 height 45
click at [606, 185] on select "January February March April May June July August September October November De…" at bounding box center [461, 194] width 345 height 45
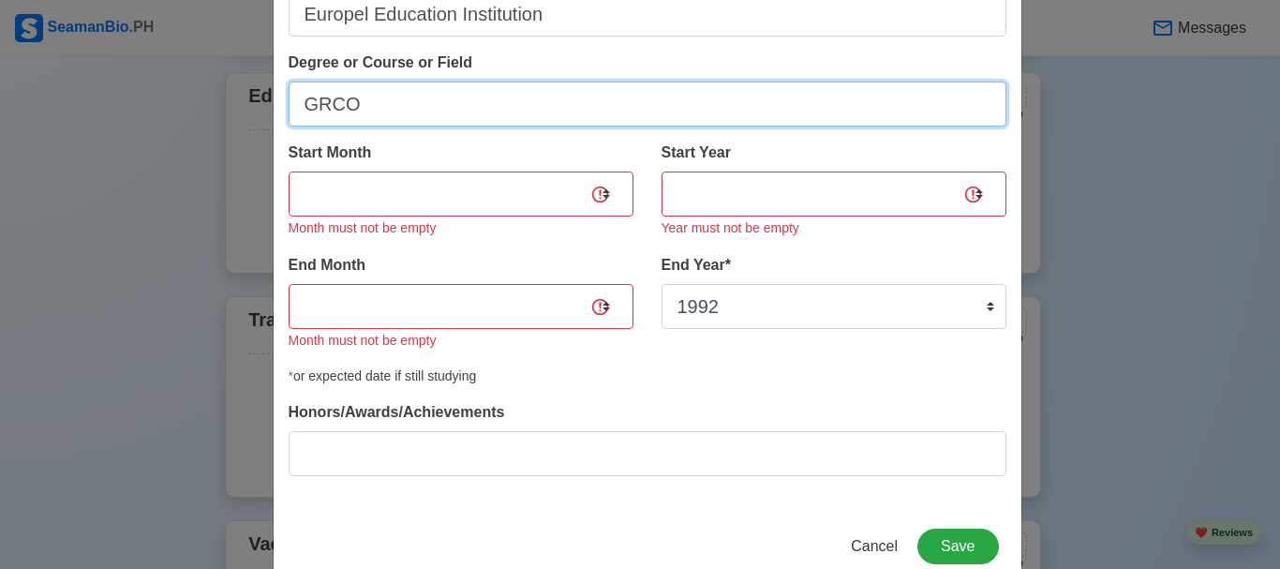
click at [532, 125] on input "GRCO" at bounding box center [648, 104] width 718 height 45
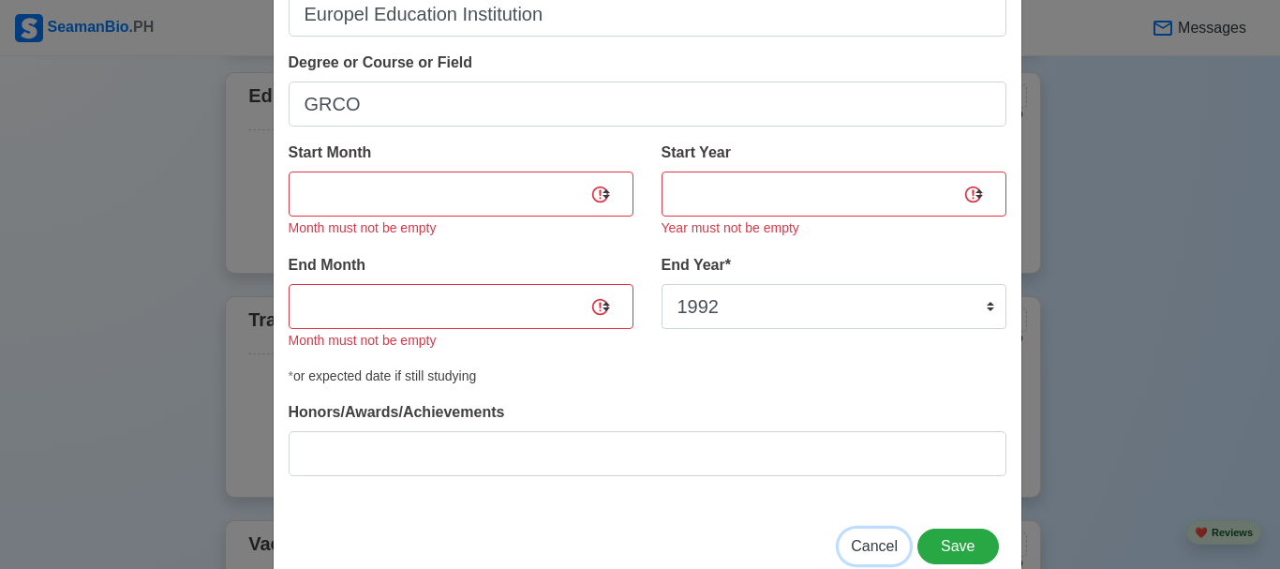
click at [865, 543] on span "Cancel" at bounding box center [874, 546] width 47 height 16
select select
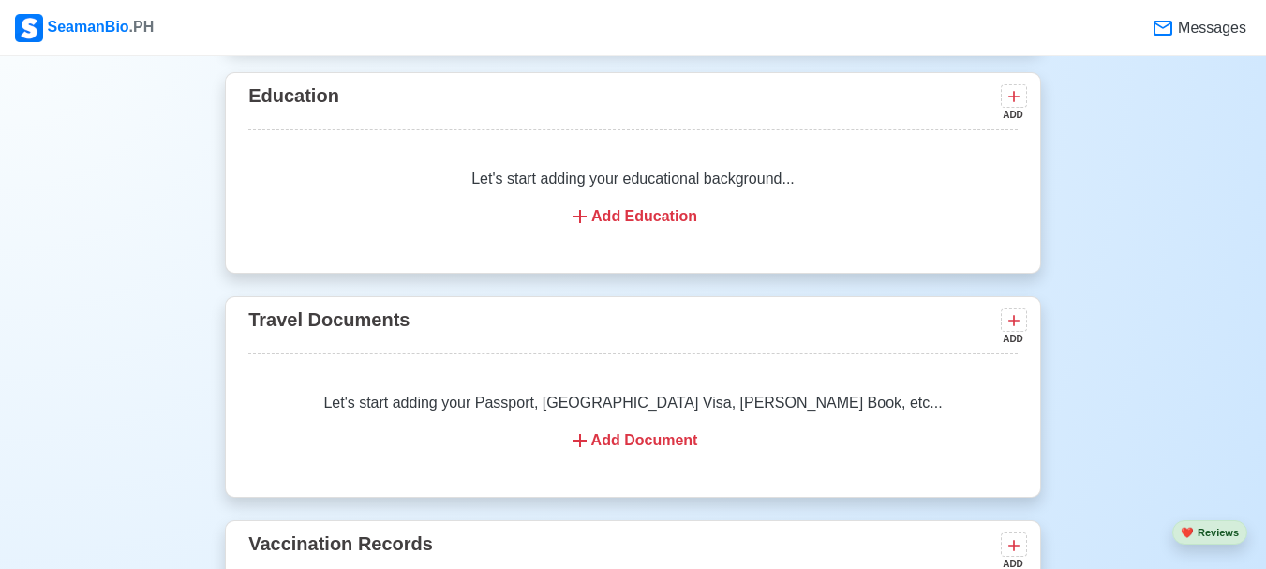
click at [650, 443] on div "Add Document" at bounding box center [633, 440] width 725 height 22
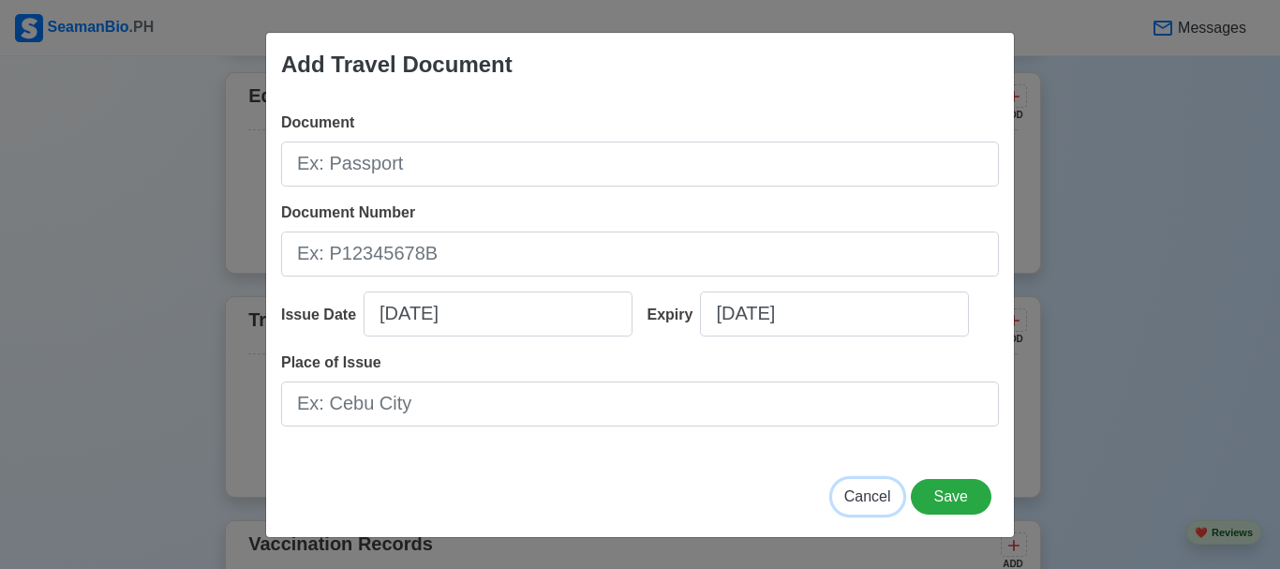
click at [877, 498] on span "Cancel" at bounding box center [868, 496] width 47 height 16
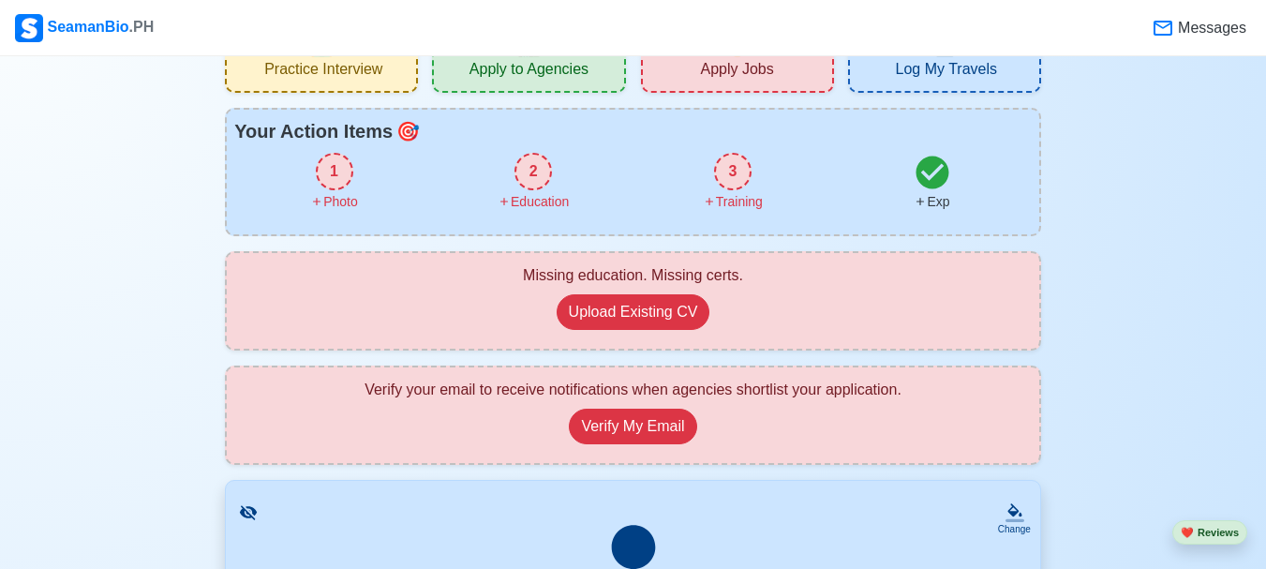
scroll to position [0, 0]
